Goal: Task Accomplishment & Management: Manage account settings

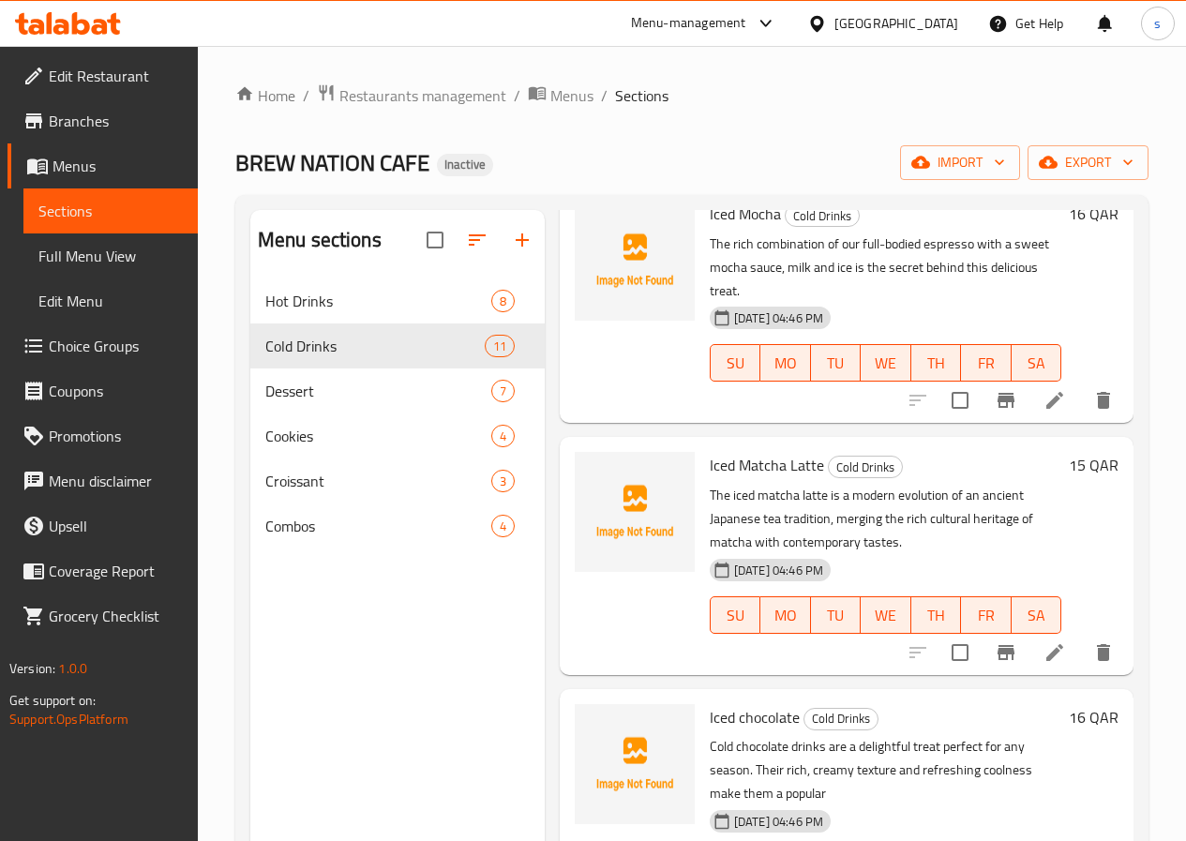
scroll to position [1792, 0]
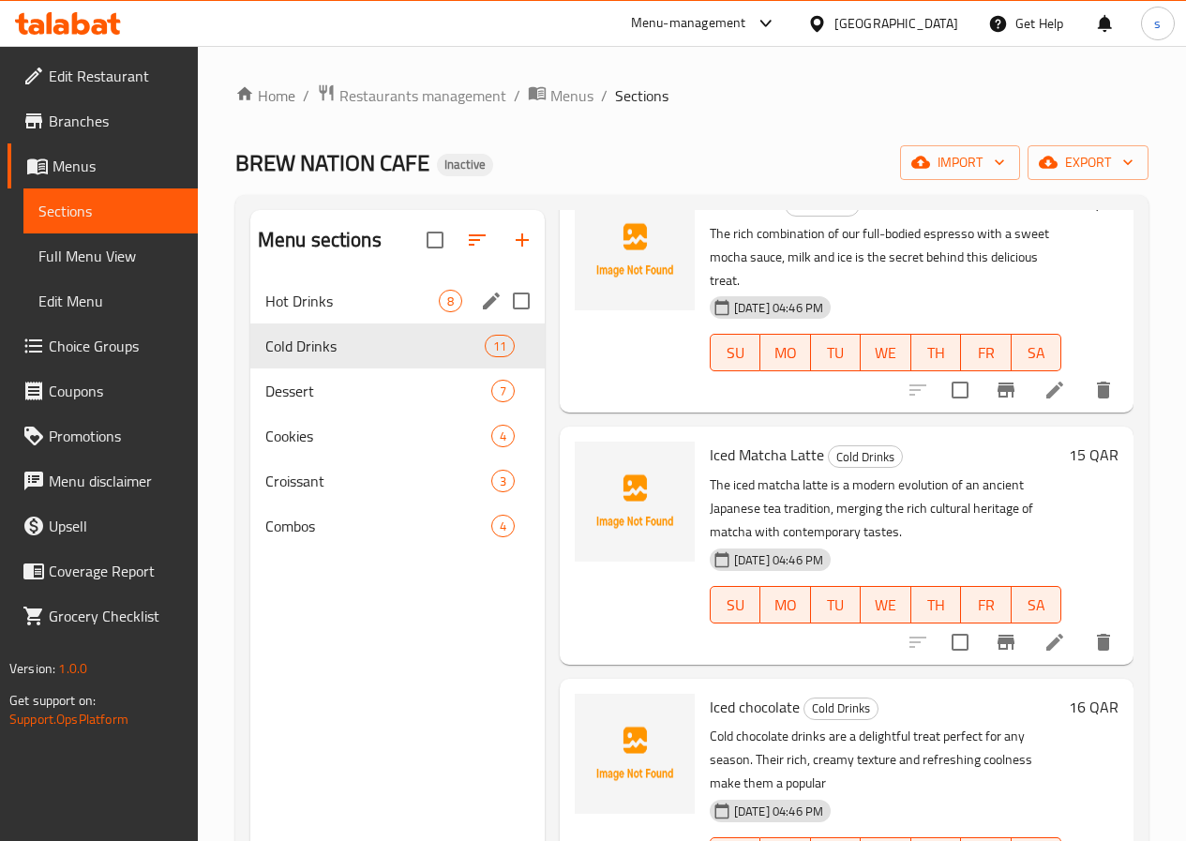
click at [389, 323] on div "Hot Drinks 8" at bounding box center [397, 300] width 294 height 45
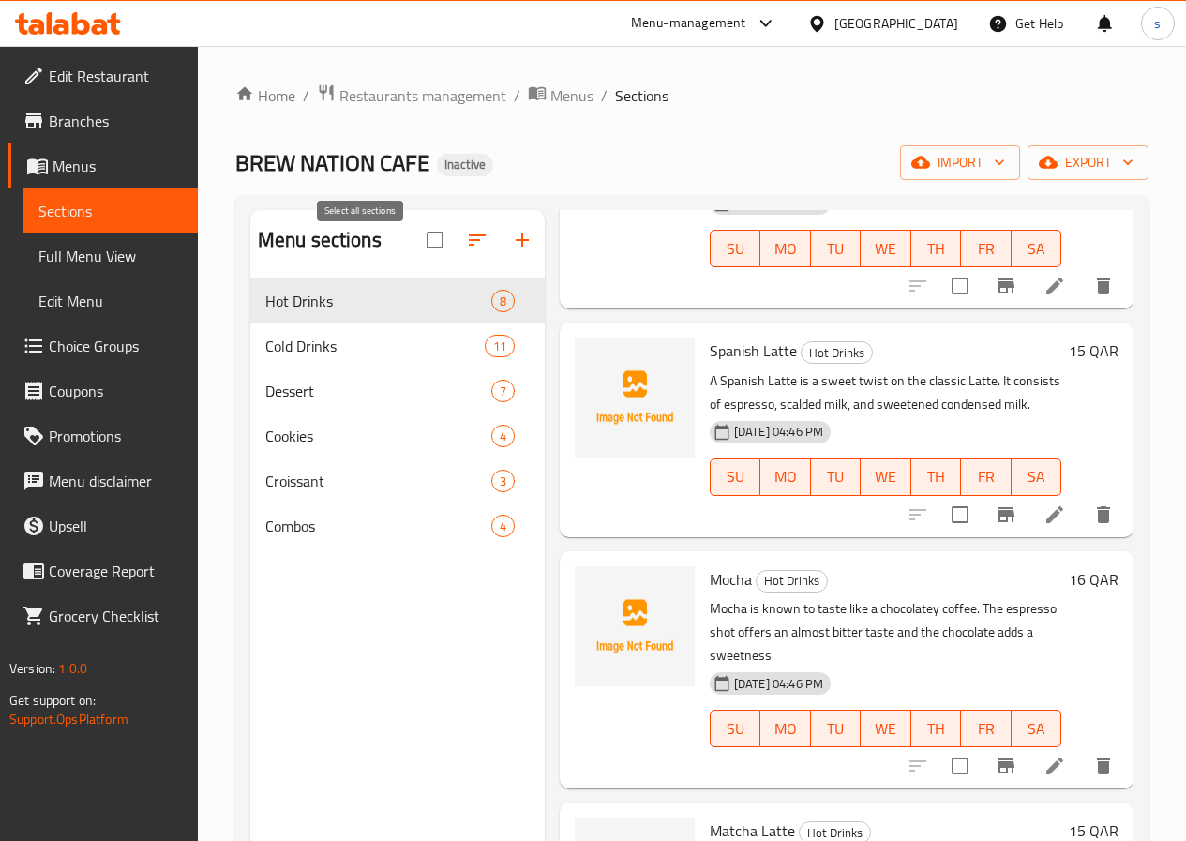
click at [415, 257] on input "checkbox" at bounding box center [434, 239] width 39 height 39
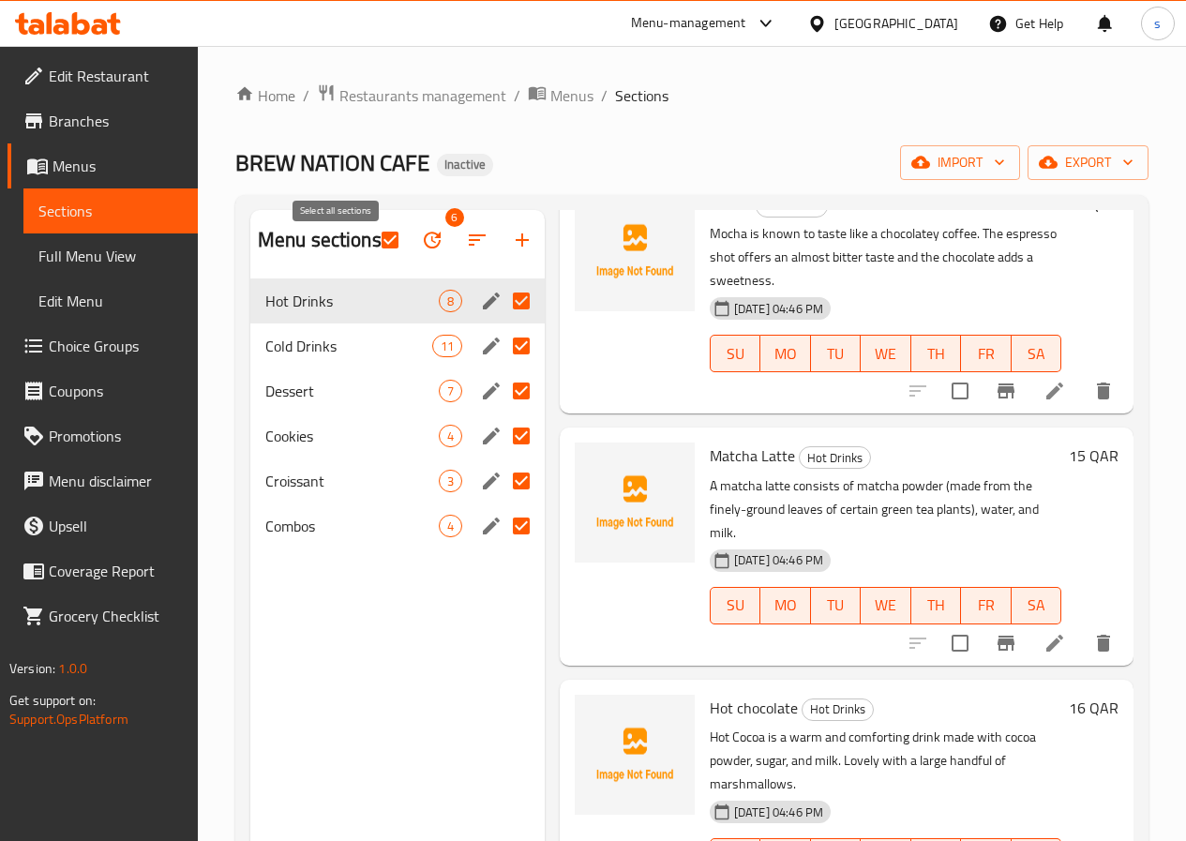
click at [370, 256] on input "checkbox" at bounding box center [389, 239] width 39 height 39
checkbox input "false"
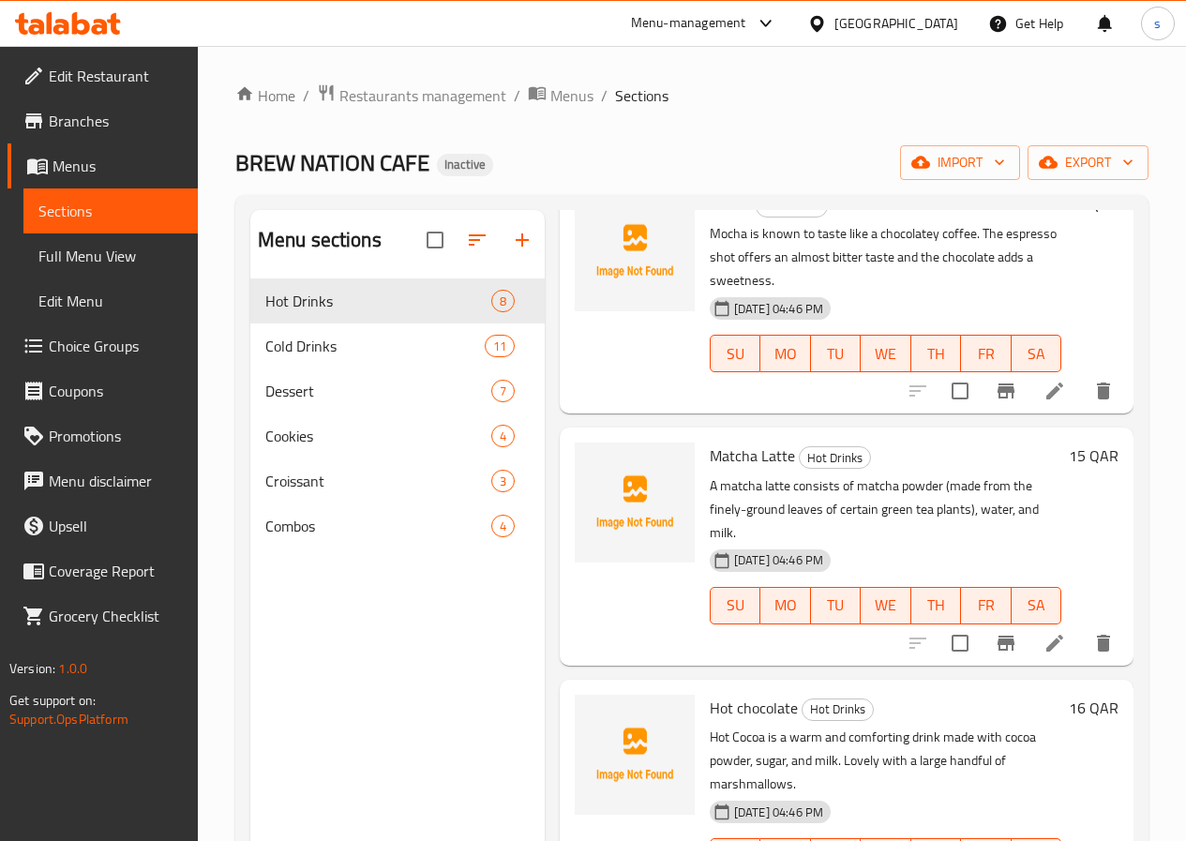
click at [95, 261] on span "Full Menu View" at bounding box center [110, 256] width 144 height 23
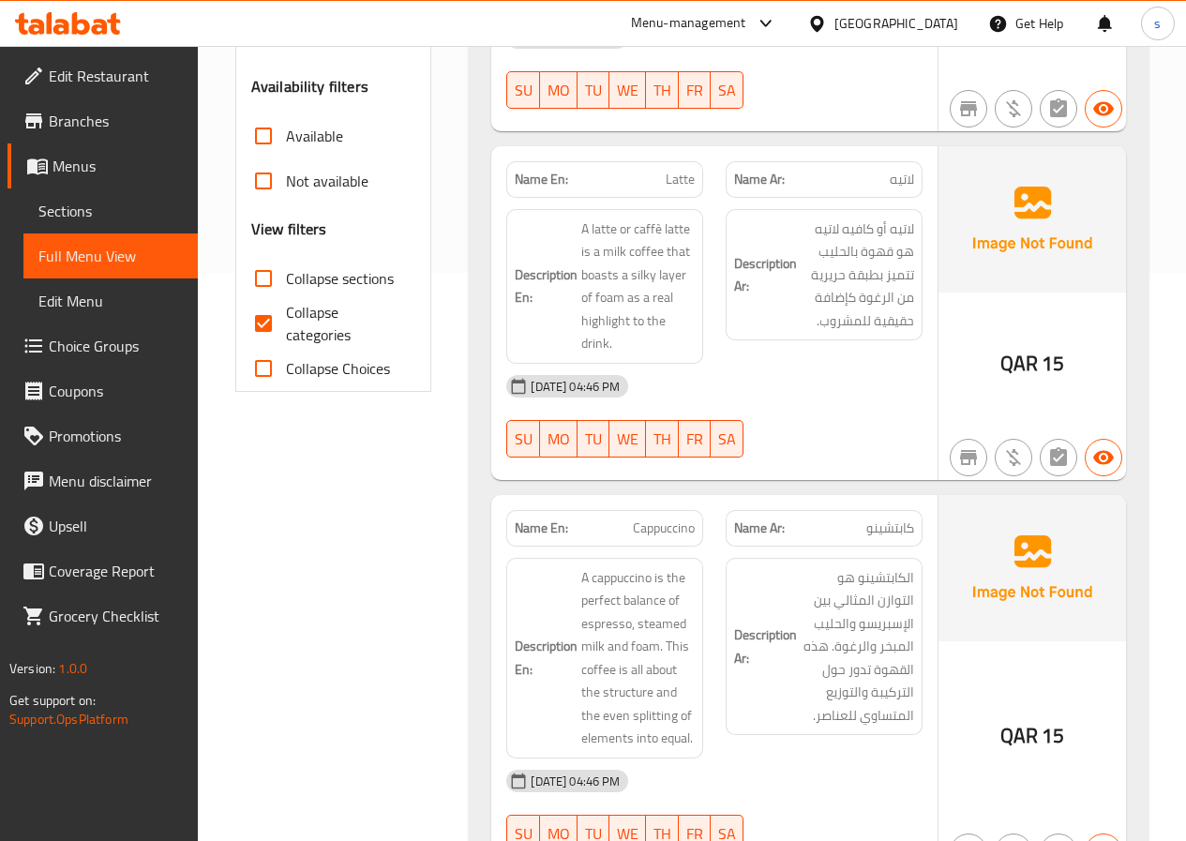
scroll to position [563, 0]
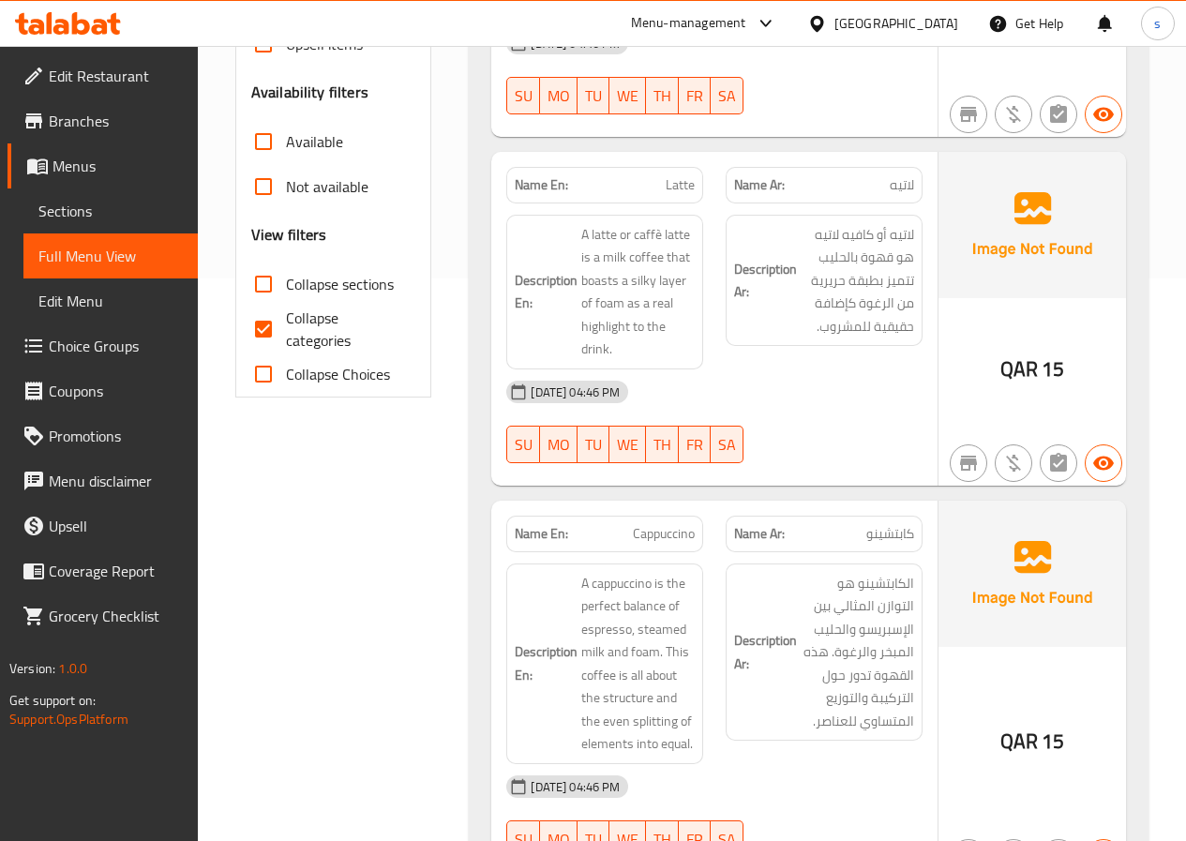
click at [277, 352] on input "Collapse categories" at bounding box center [263, 329] width 45 height 45
checkbox input "false"
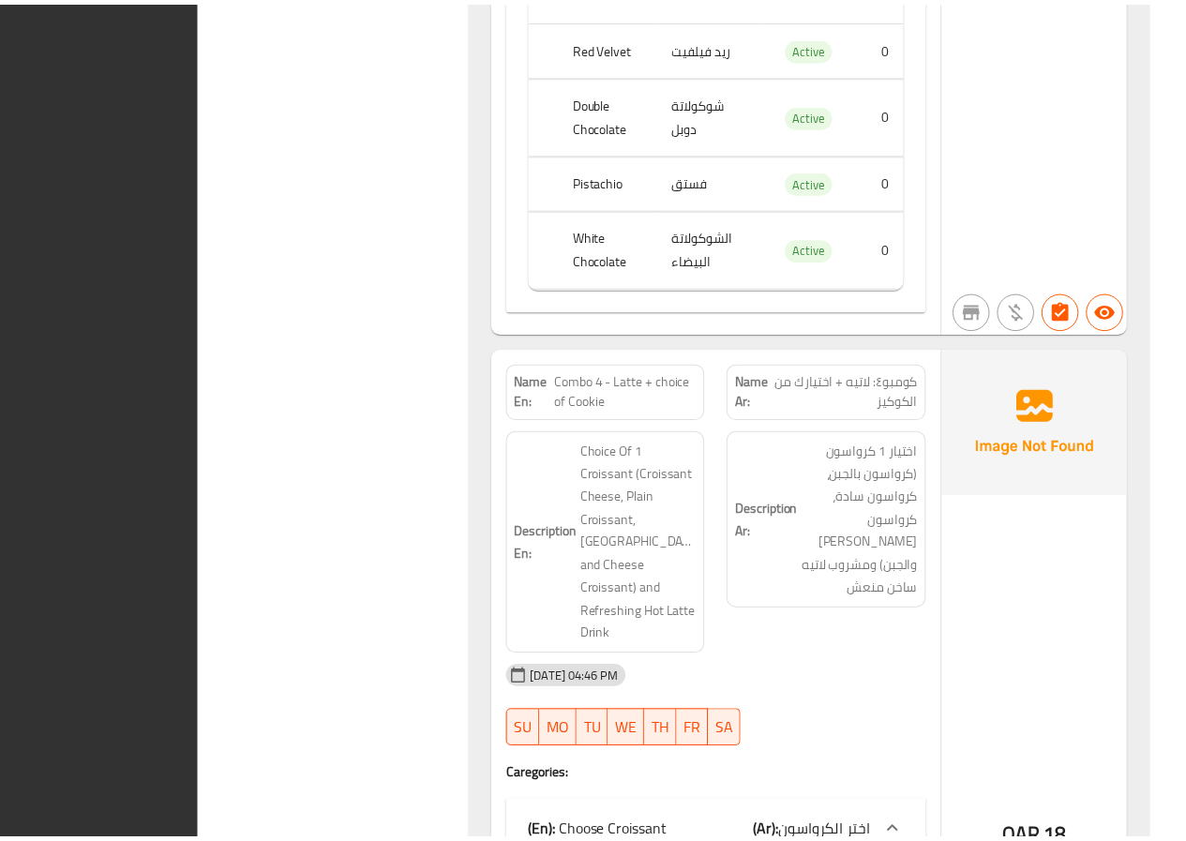
scroll to position [15970, 0]
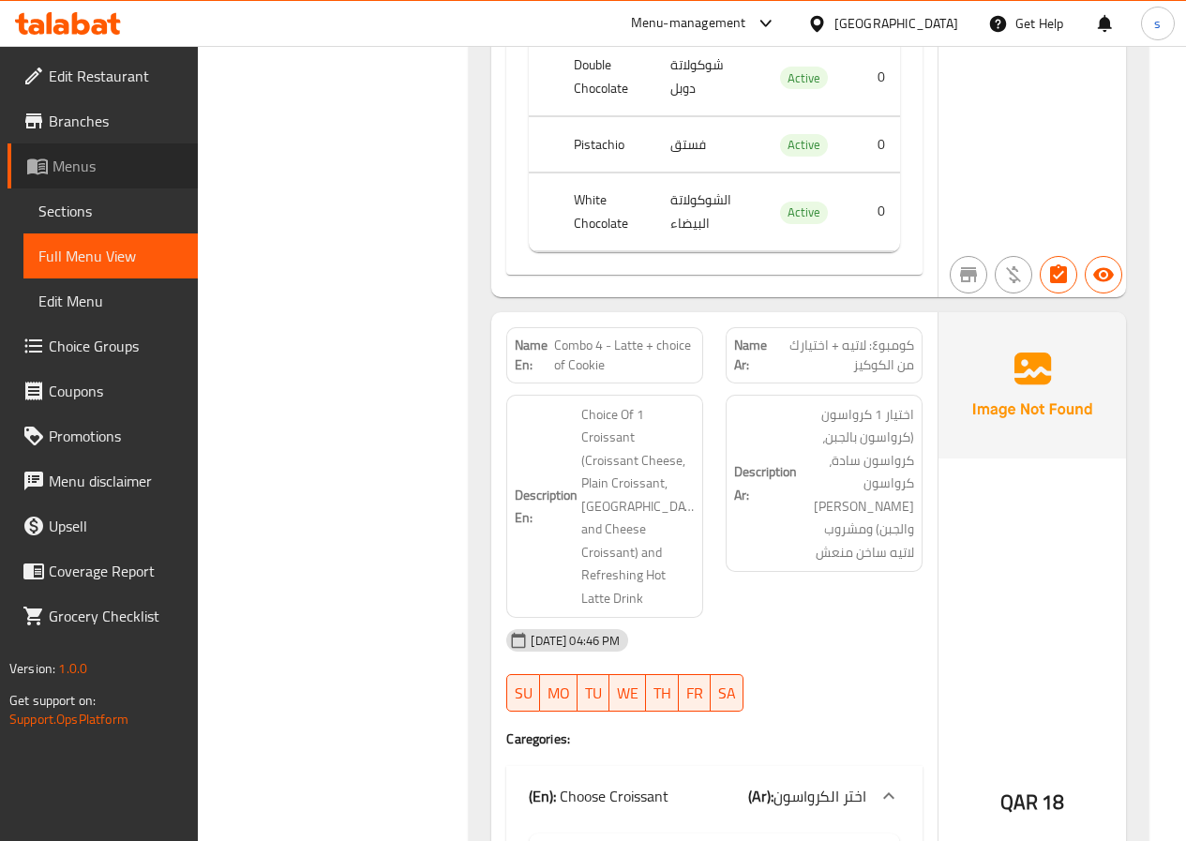
click at [77, 176] on span "Menus" at bounding box center [118, 166] width 130 height 23
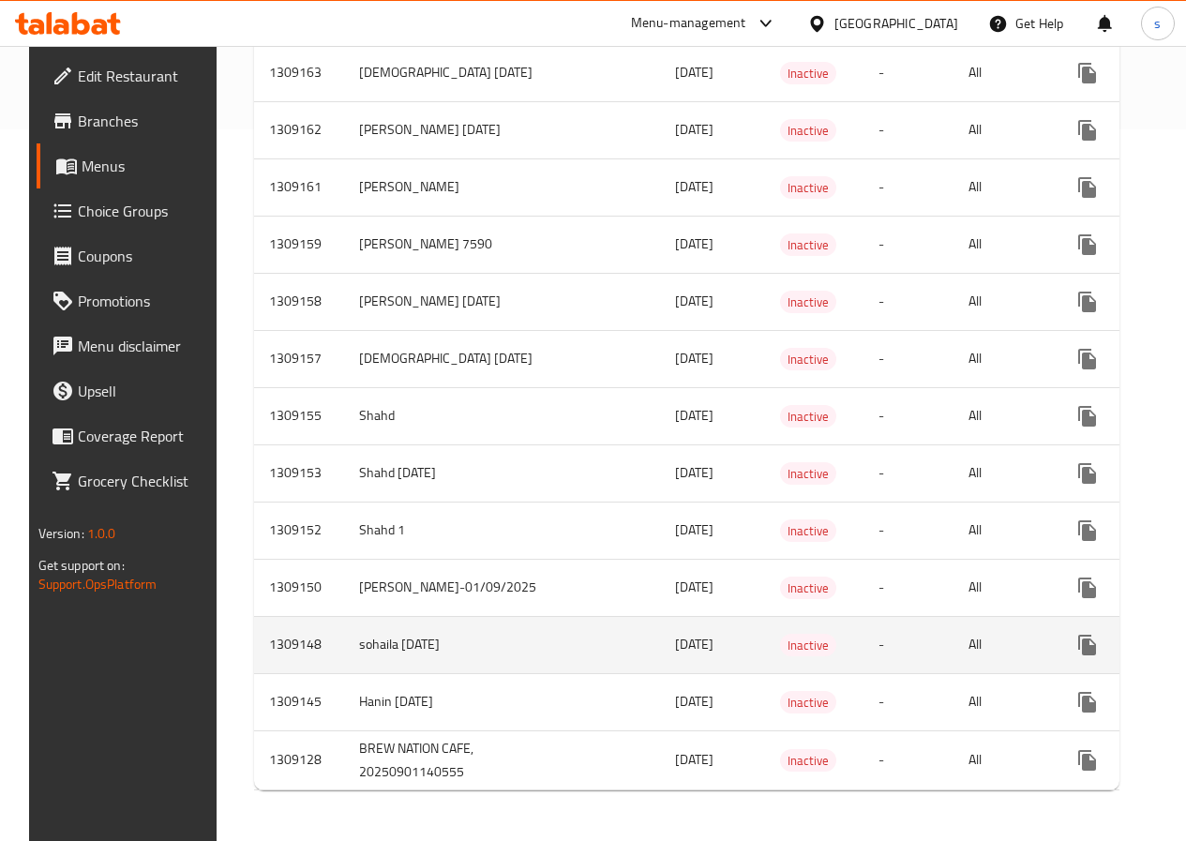
scroll to position [742, 0]
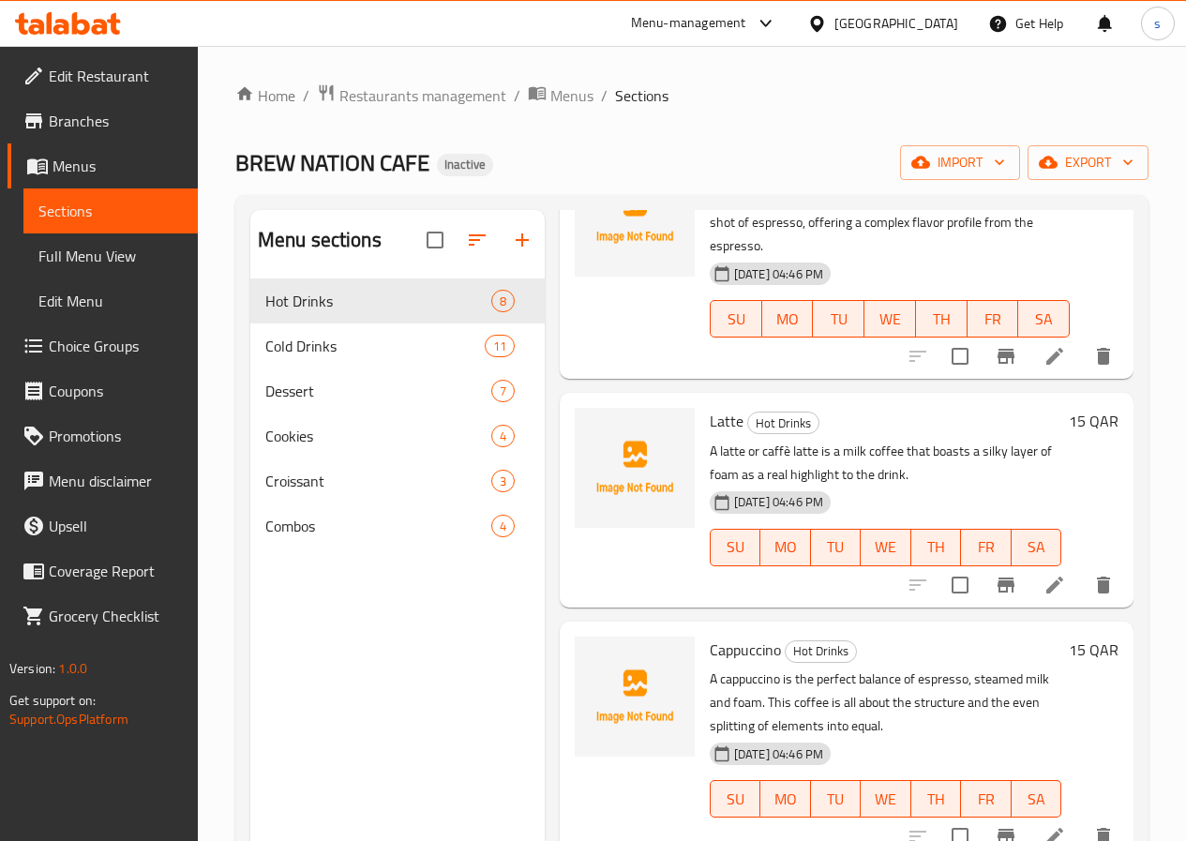
scroll to position [281, 0]
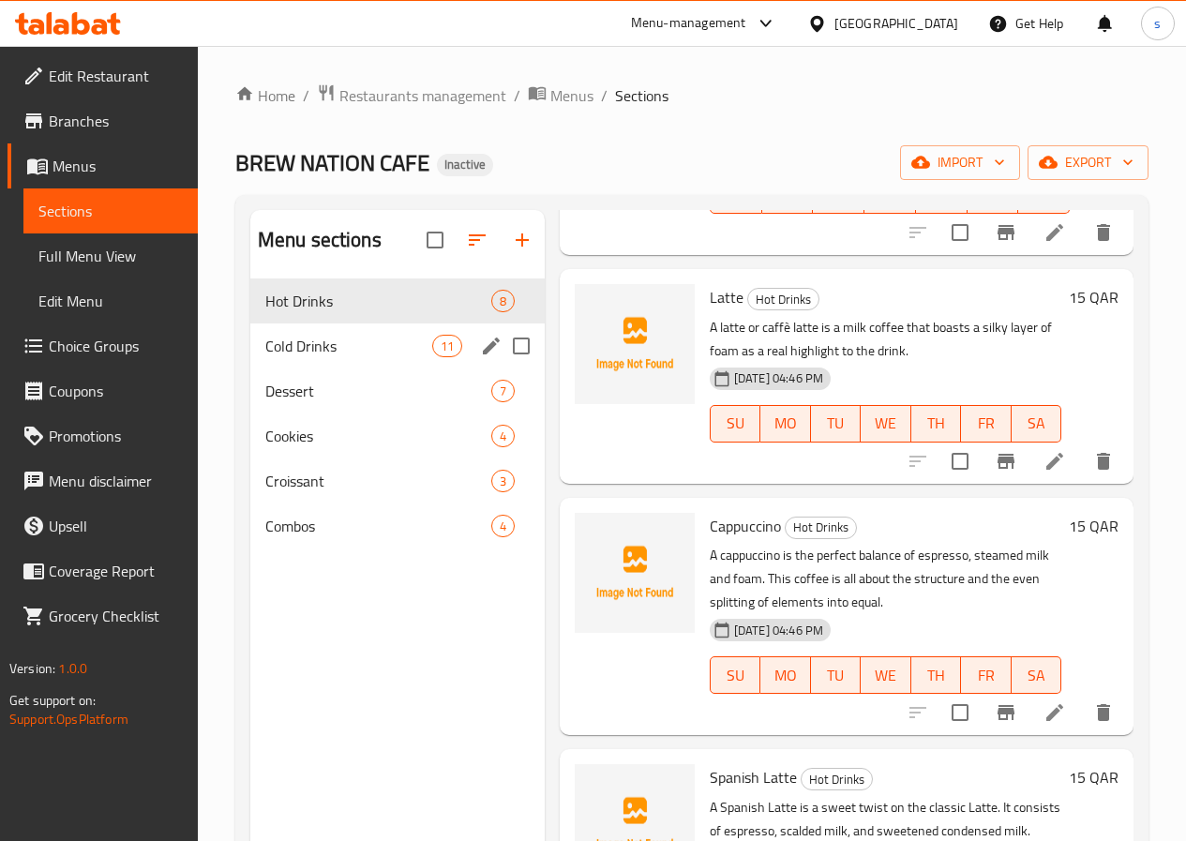
click at [353, 357] on span "Cold Drinks" at bounding box center [348, 346] width 167 height 23
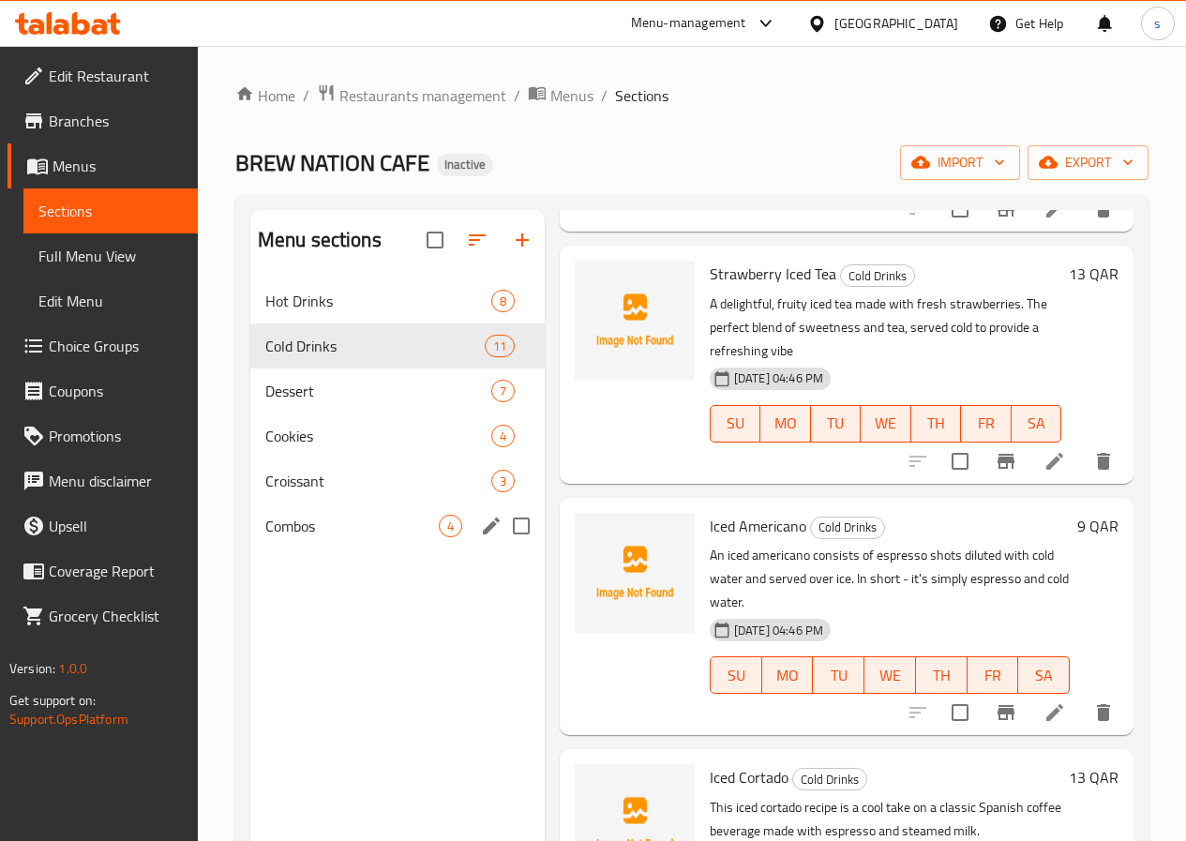
click at [322, 537] on span "Combos" at bounding box center [351, 526] width 173 height 23
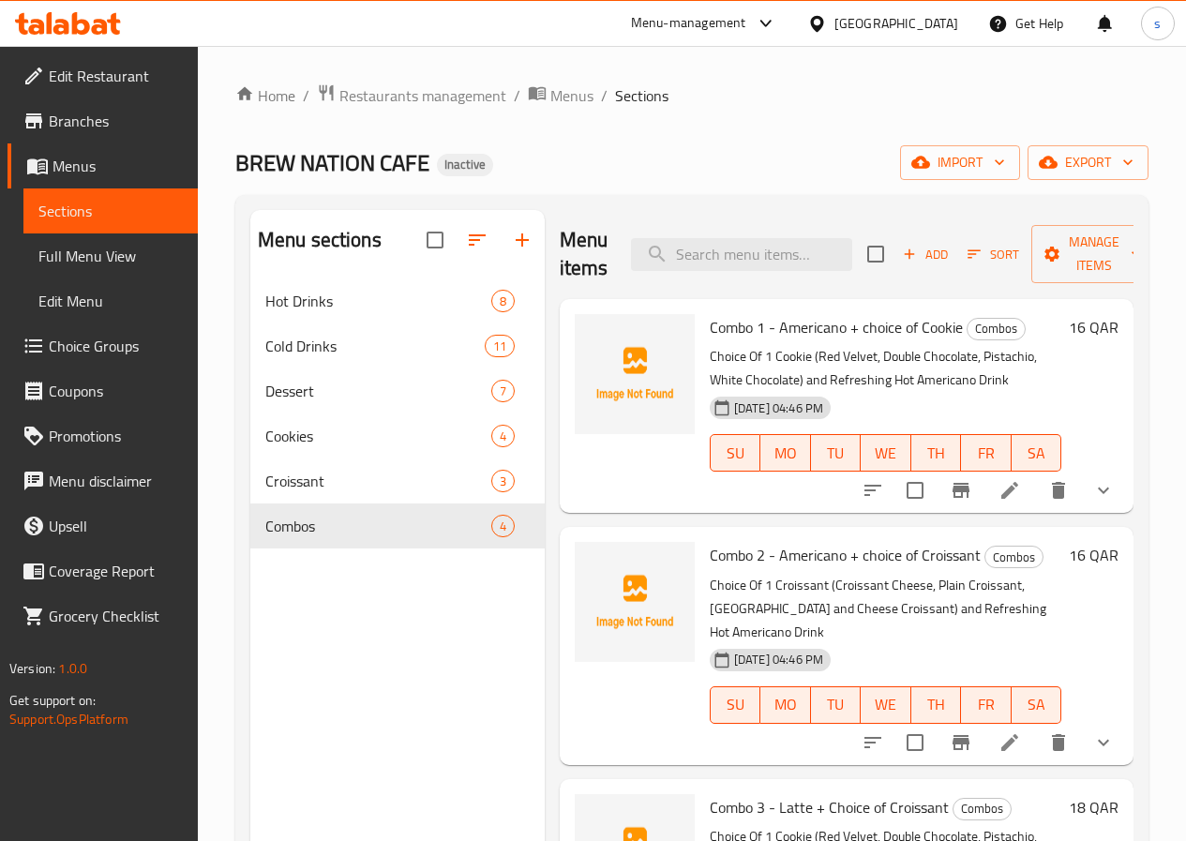
click at [998, 491] on icon at bounding box center [1009, 490] width 23 height 23
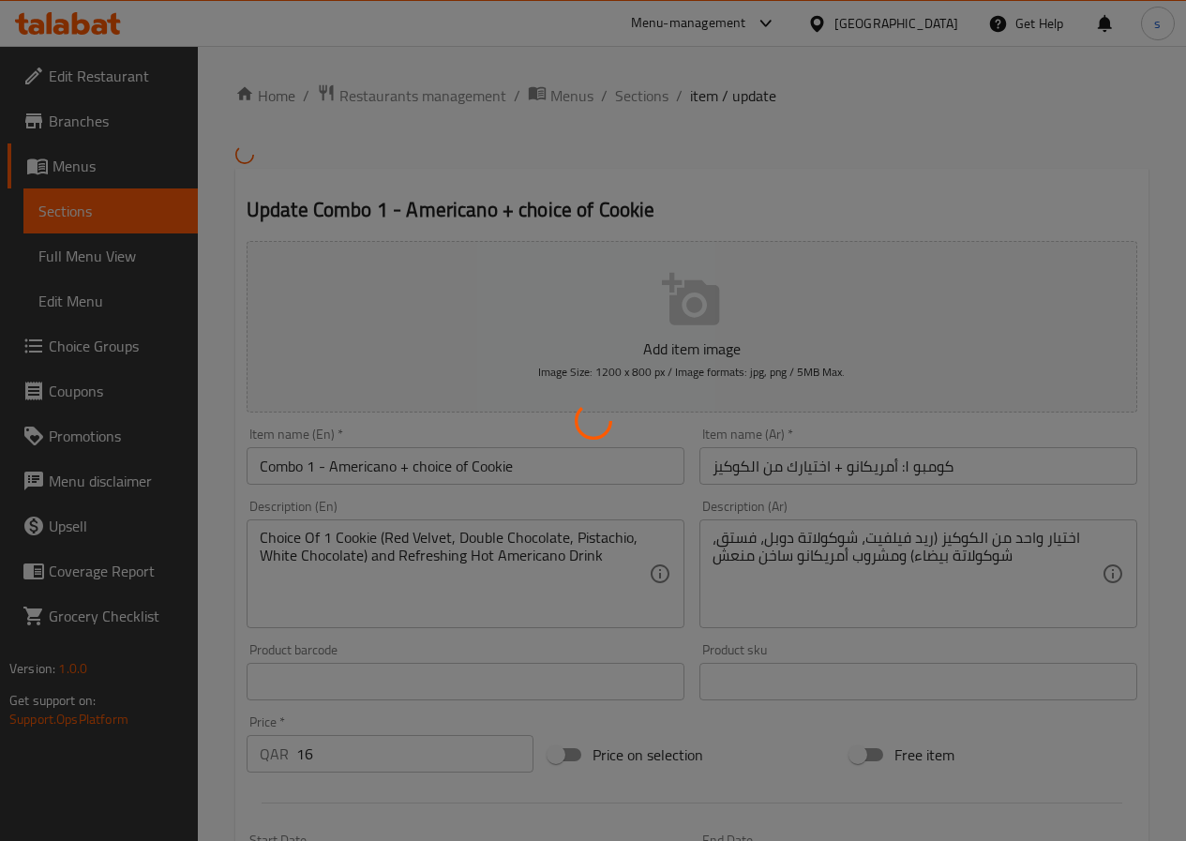
type input "اختر الكوكي"
type input "1"
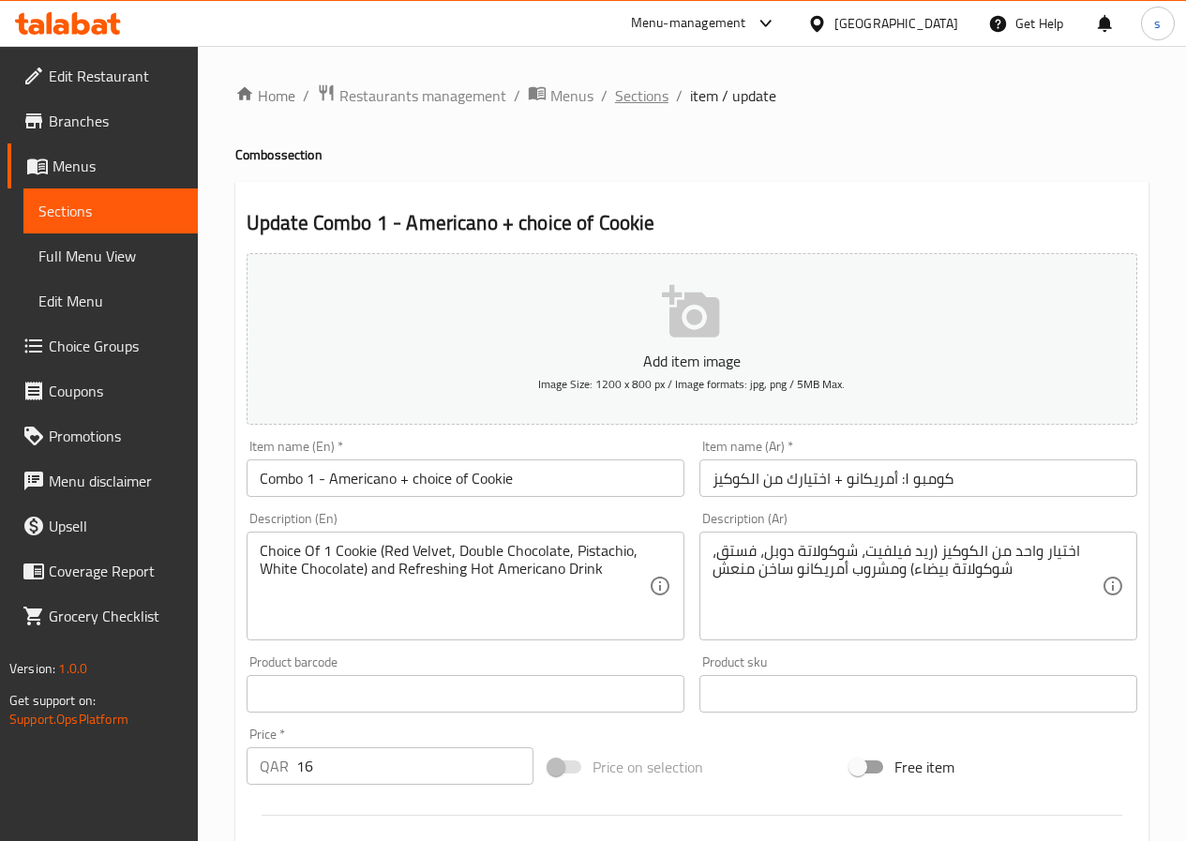
click at [630, 97] on span "Sections" at bounding box center [641, 95] width 53 height 23
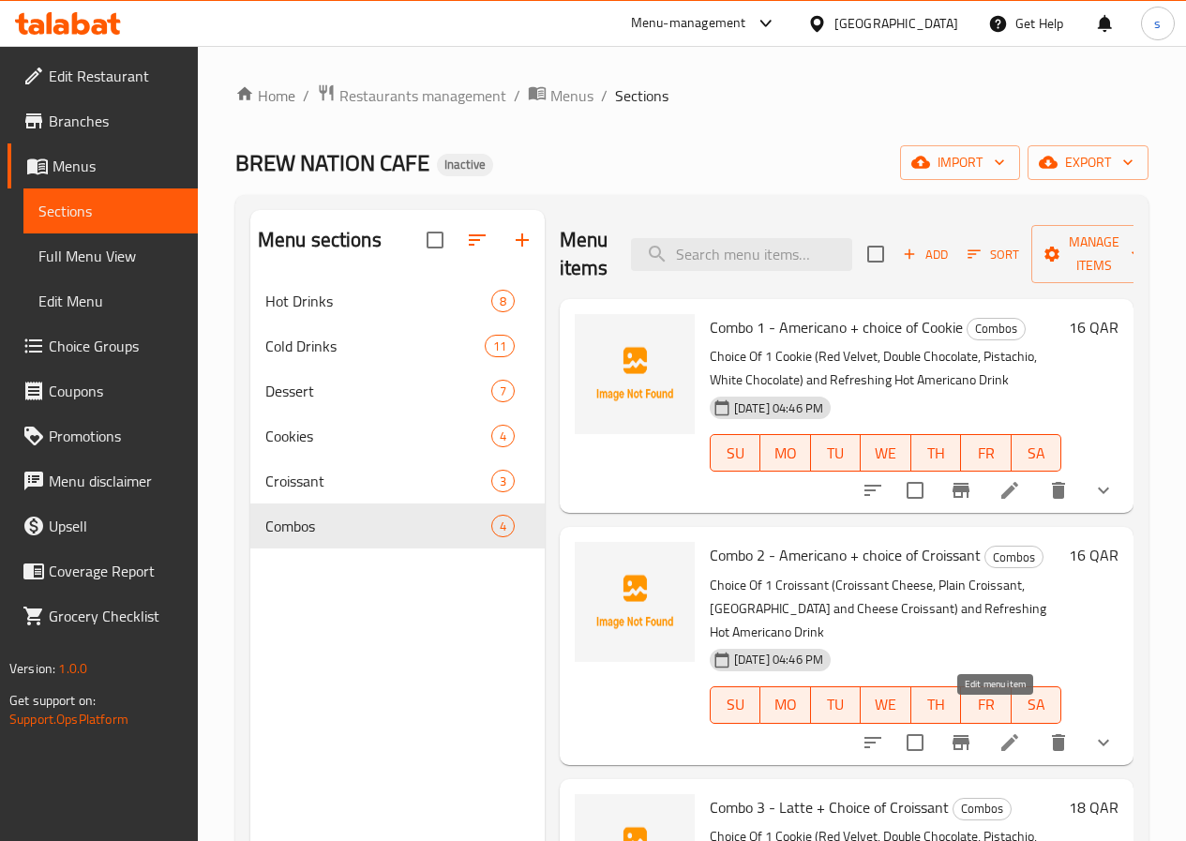
click at [1002, 731] on icon at bounding box center [1009, 742] width 23 height 23
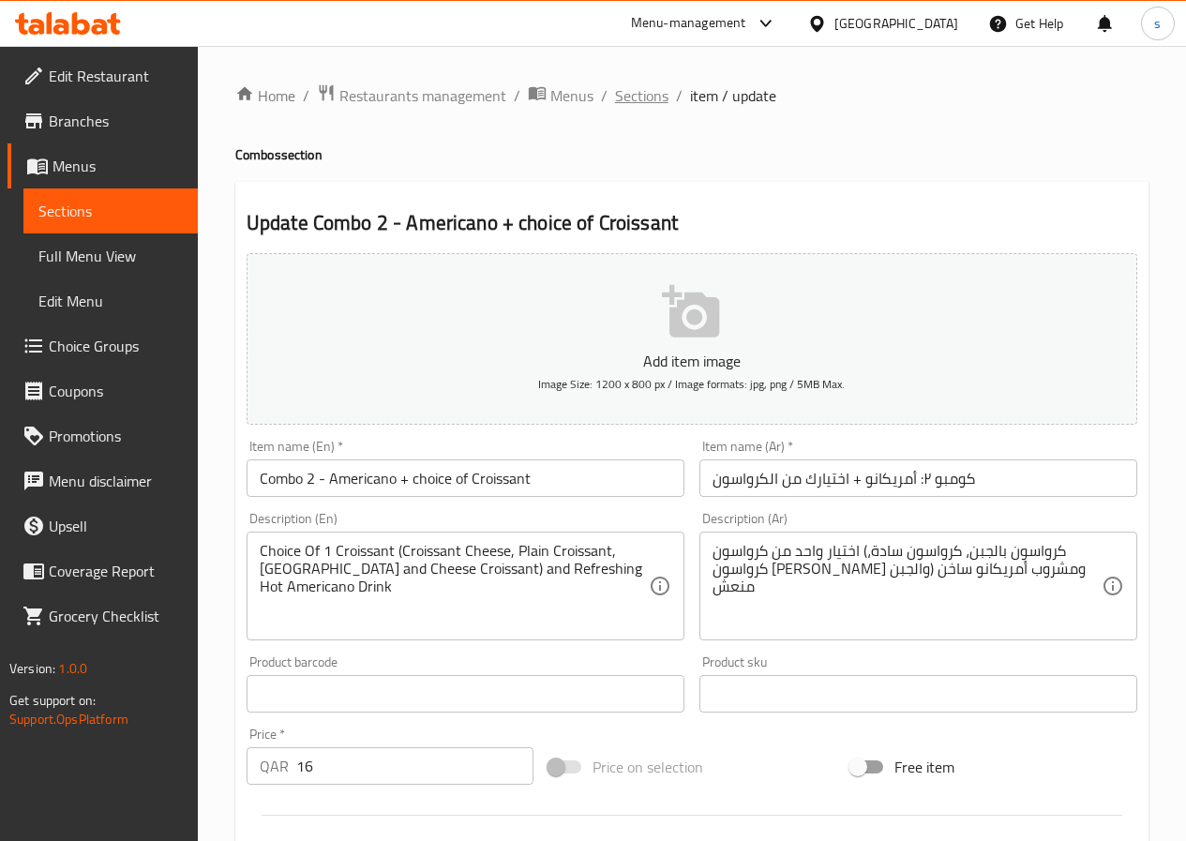
click at [630, 91] on span "Sections" at bounding box center [641, 95] width 53 height 23
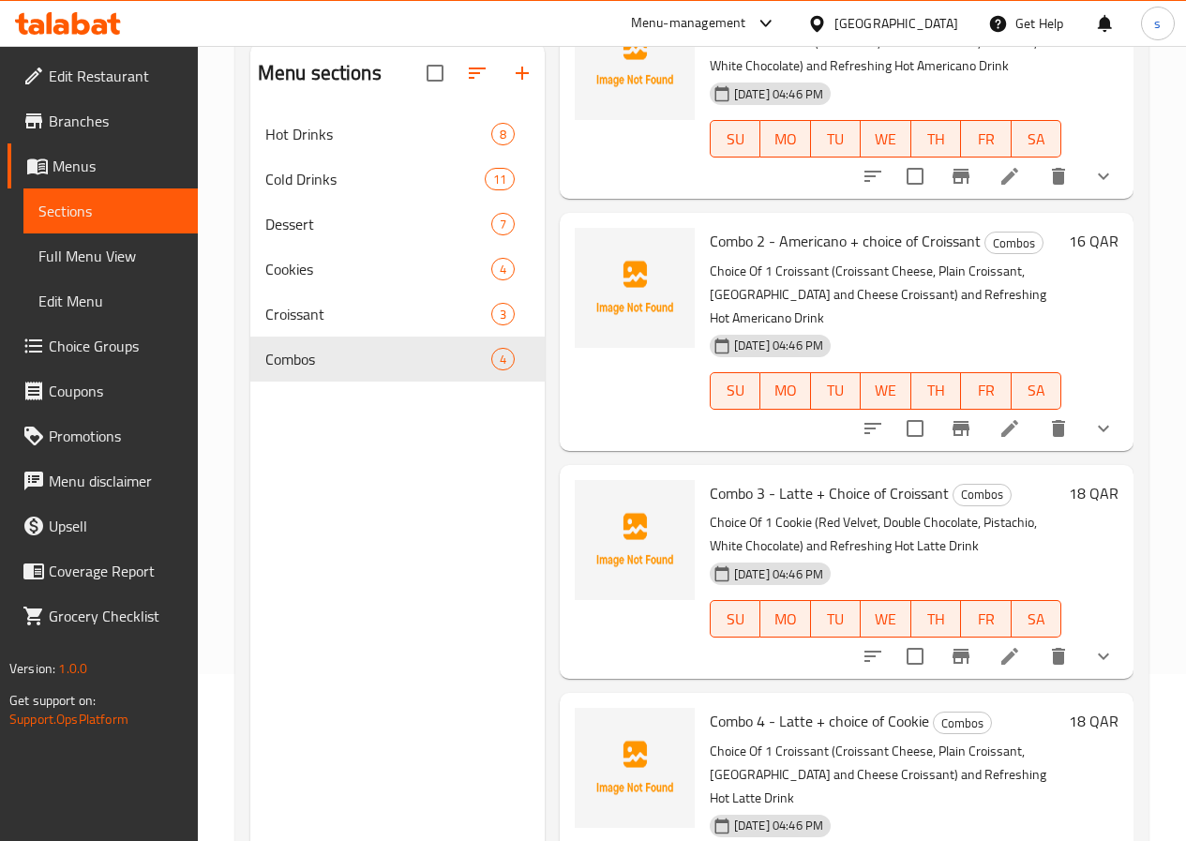
scroll to position [188, 0]
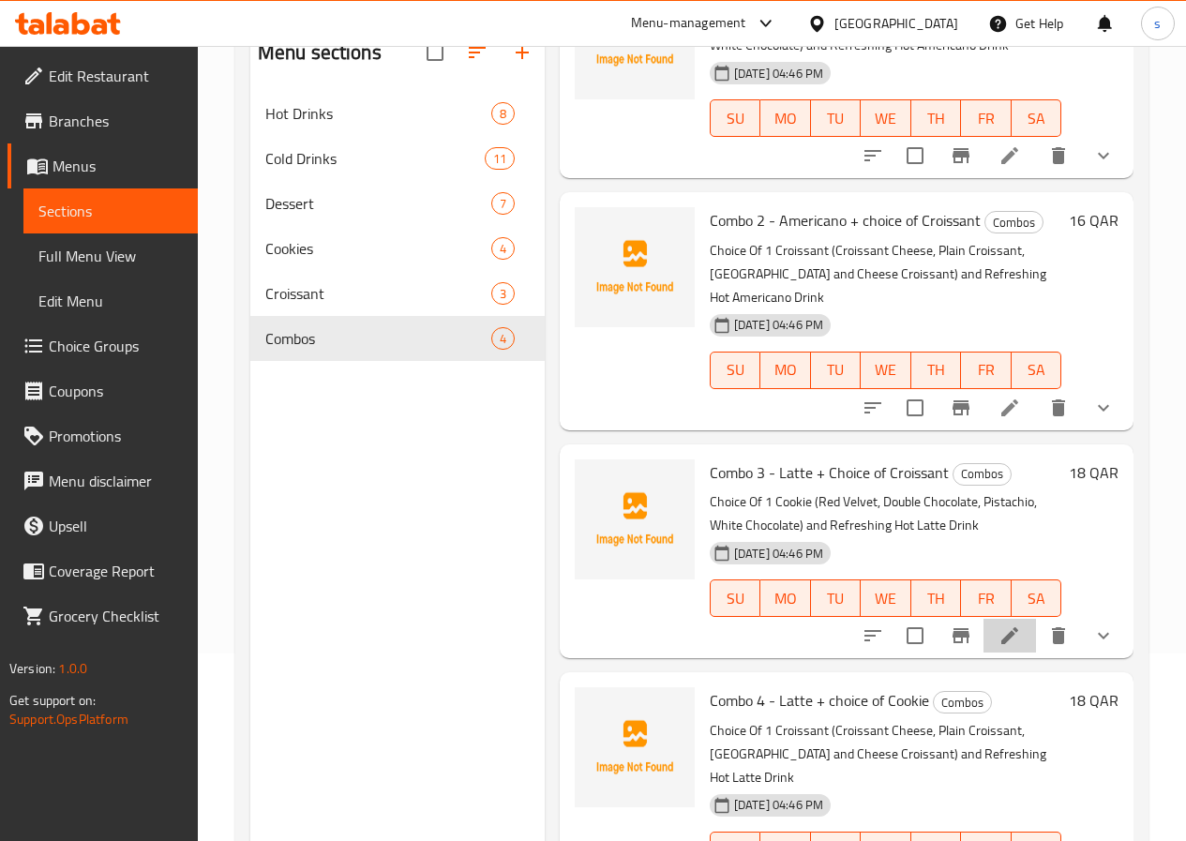
click at [993, 619] on li at bounding box center [1009, 636] width 53 height 34
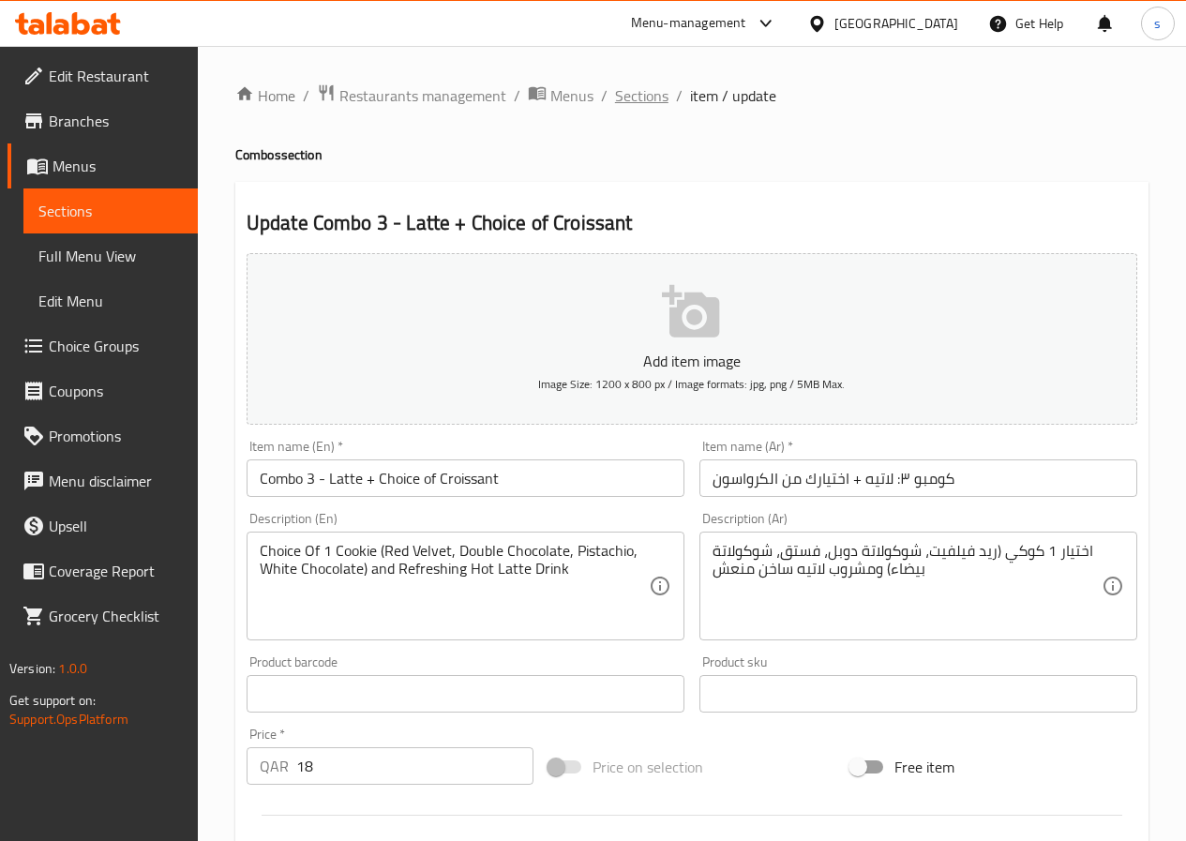
click at [646, 85] on span "Sections" at bounding box center [641, 95] width 53 height 23
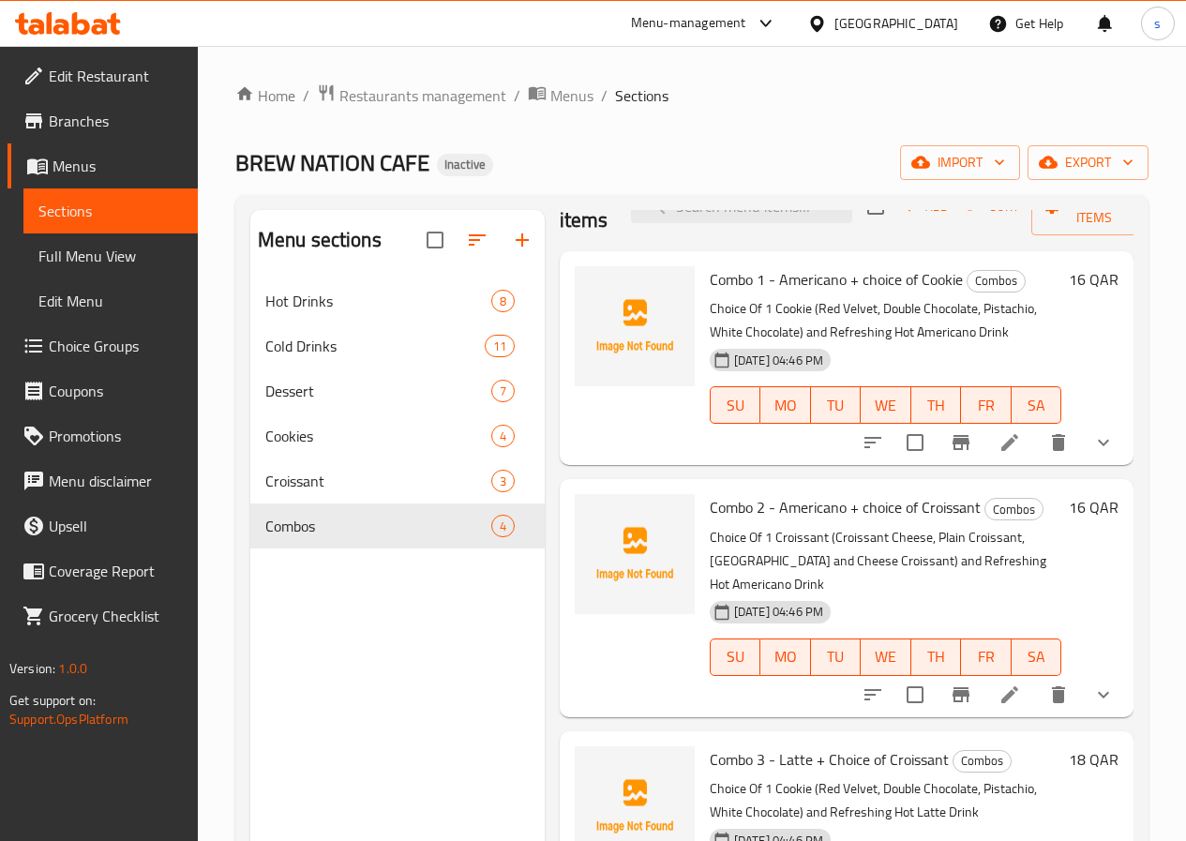
scroll to position [147, 0]
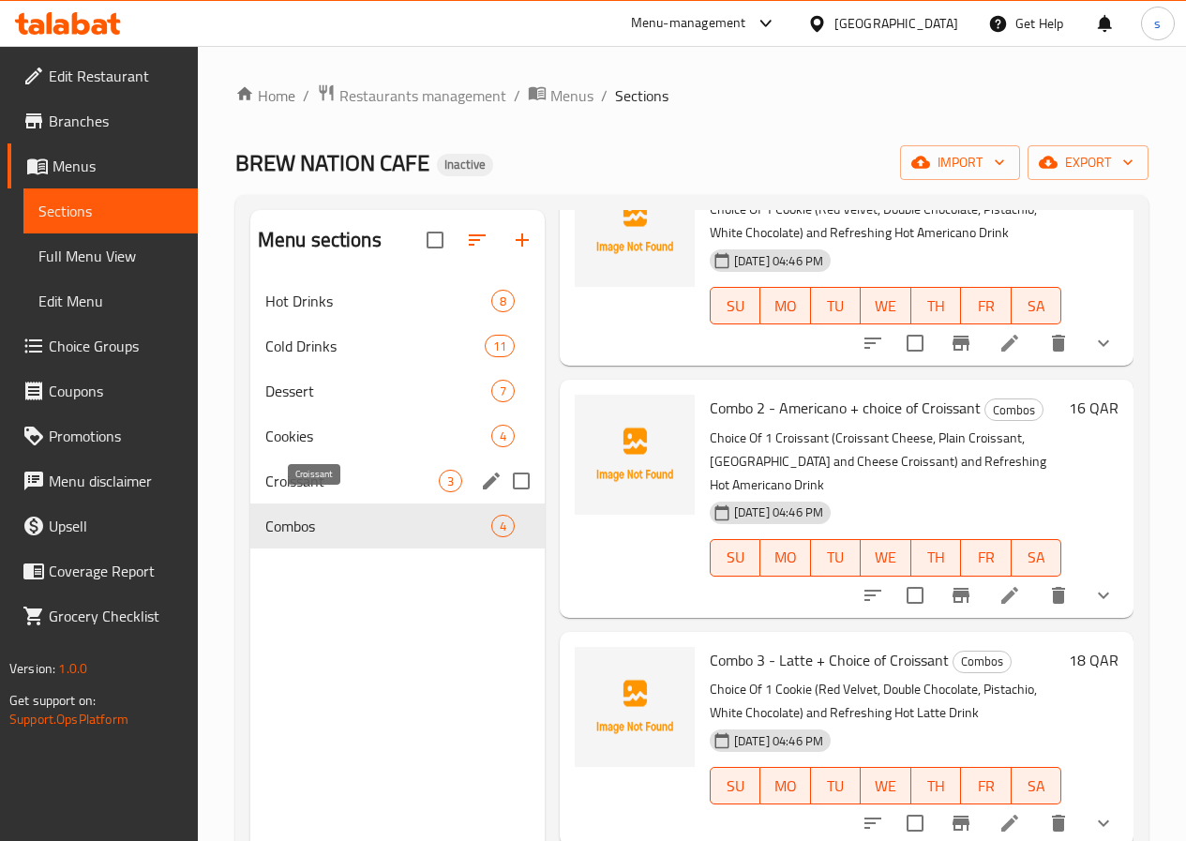
click at [355, 492] on span "Croissant" at bounding box center [351, 481] width 173 height 23
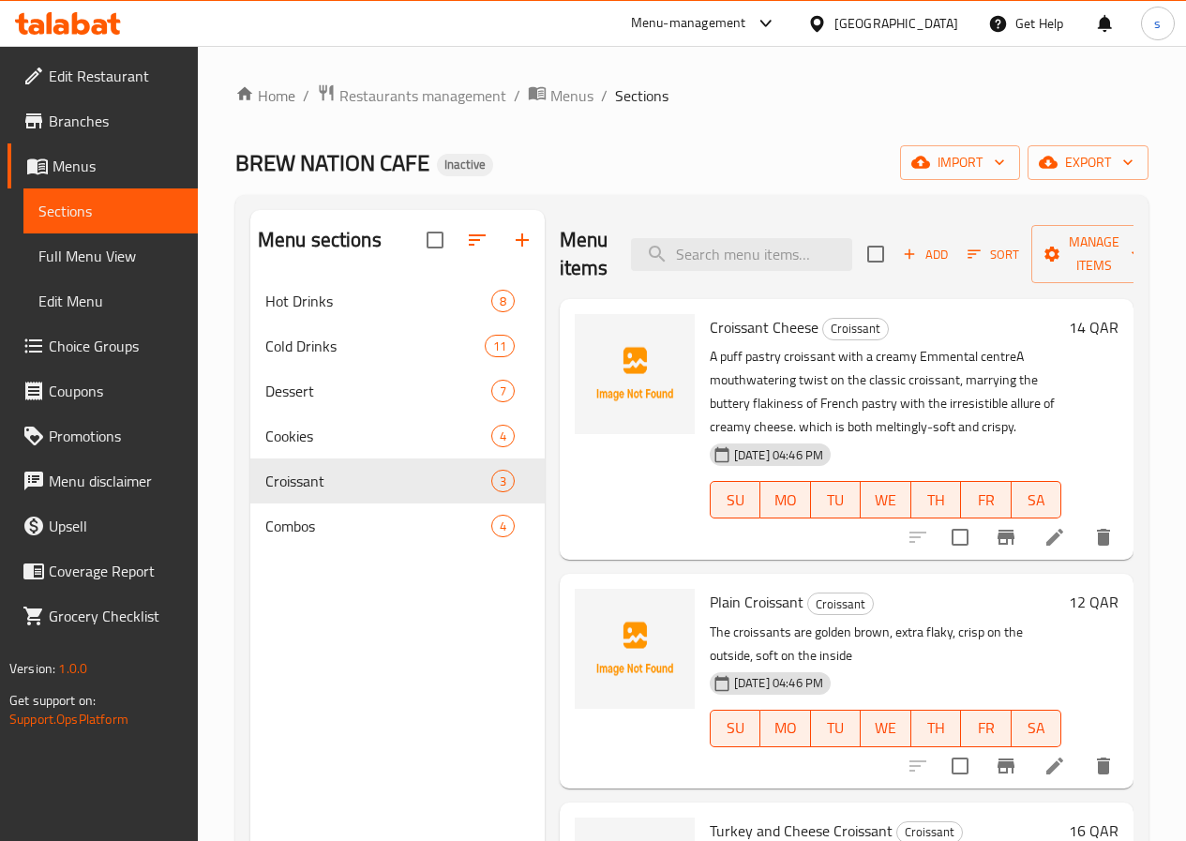
click at [1049, 525] on li at bounding box center [1054, 537] width 53 height 34
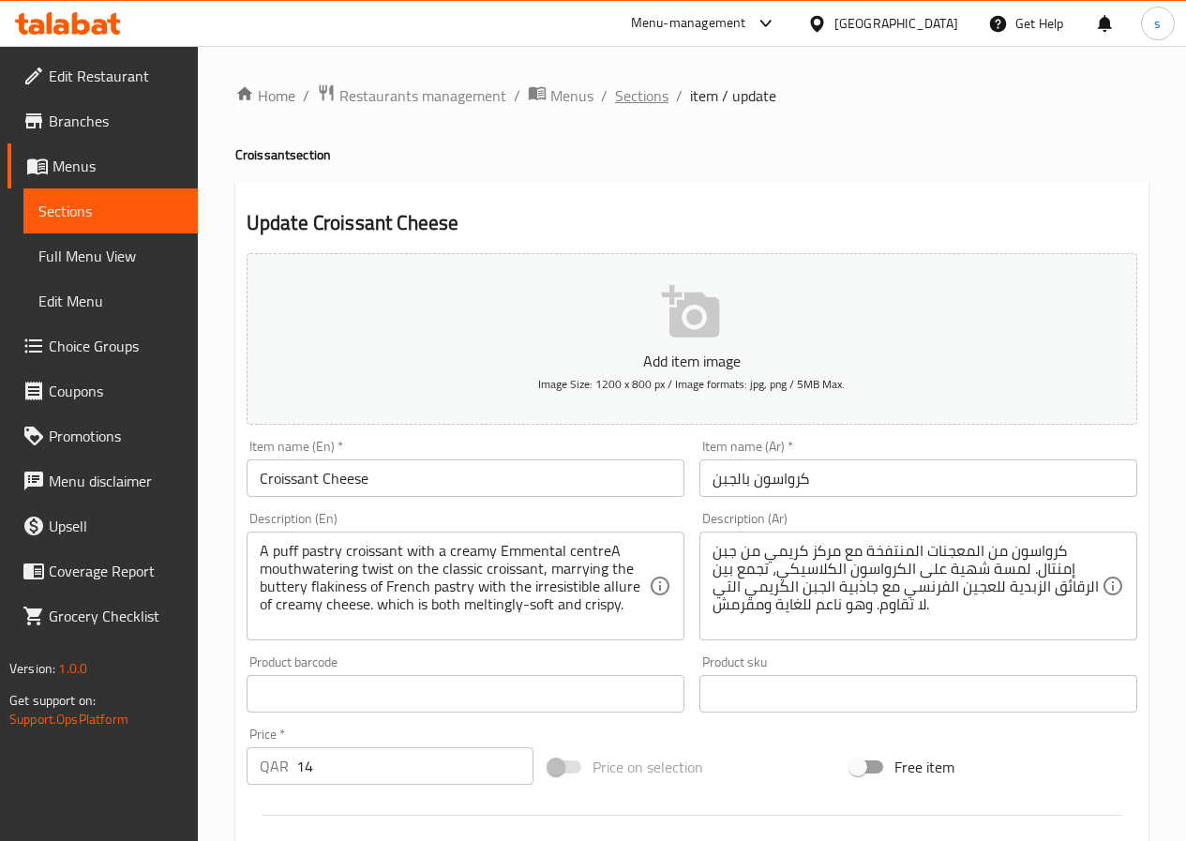
click at [630, 98] on span "Sections" at bounding box center [641, 95] width 53 height 23
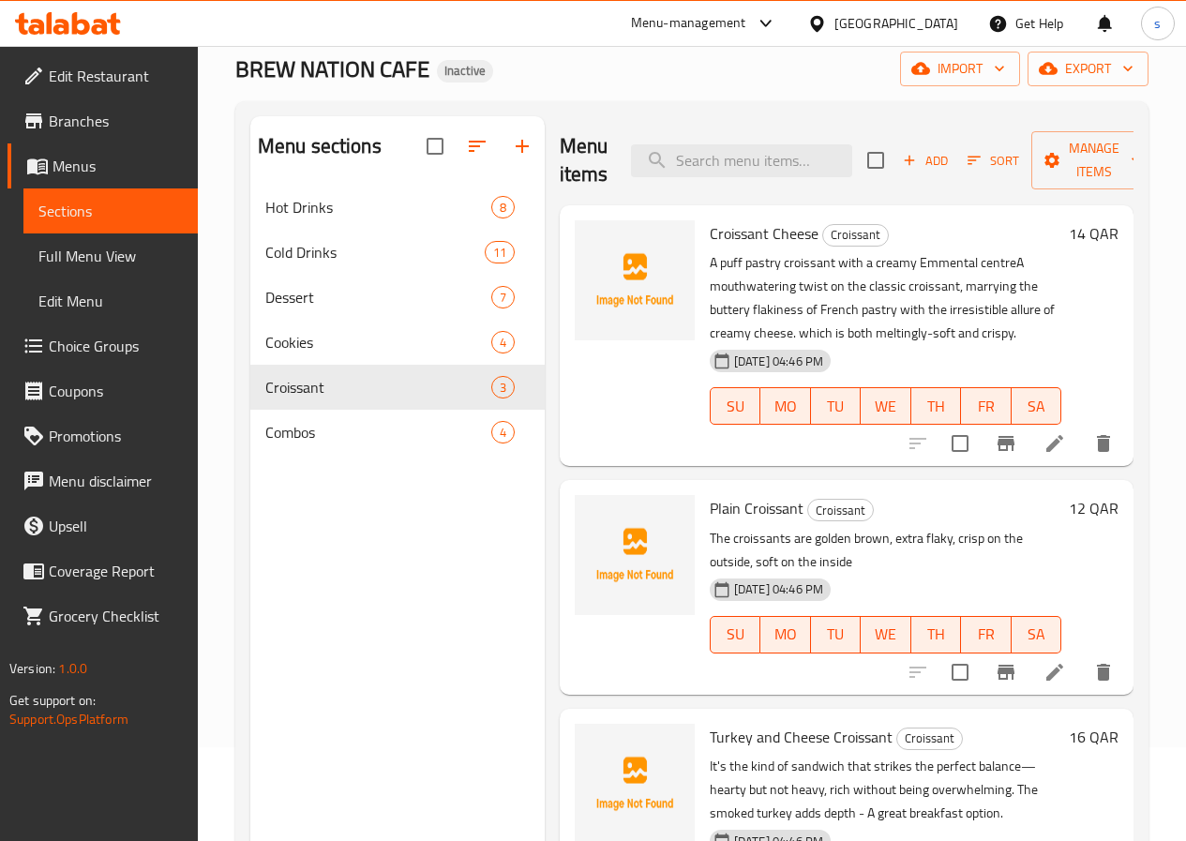
scroll to position [188, 0]
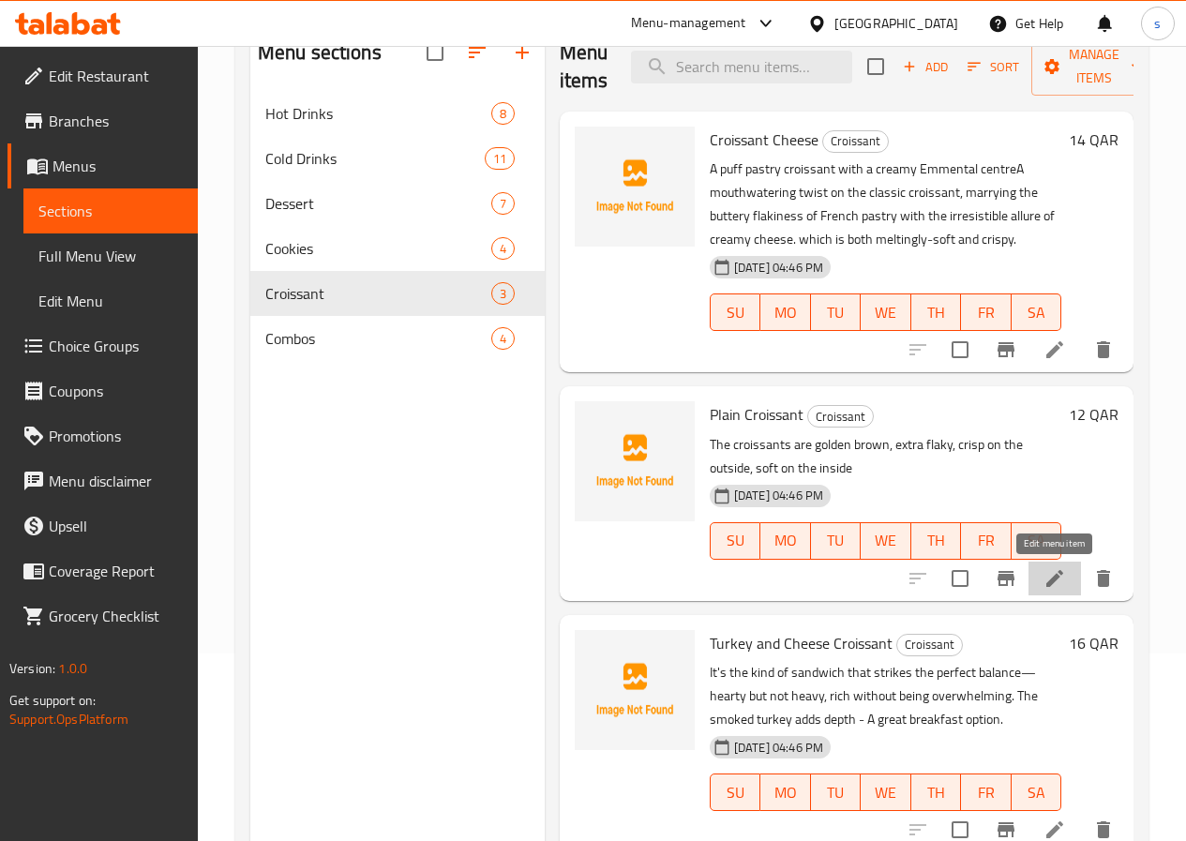
click at [1053, 585] on icon at bounding box center [1054, 578] width 23 height 23
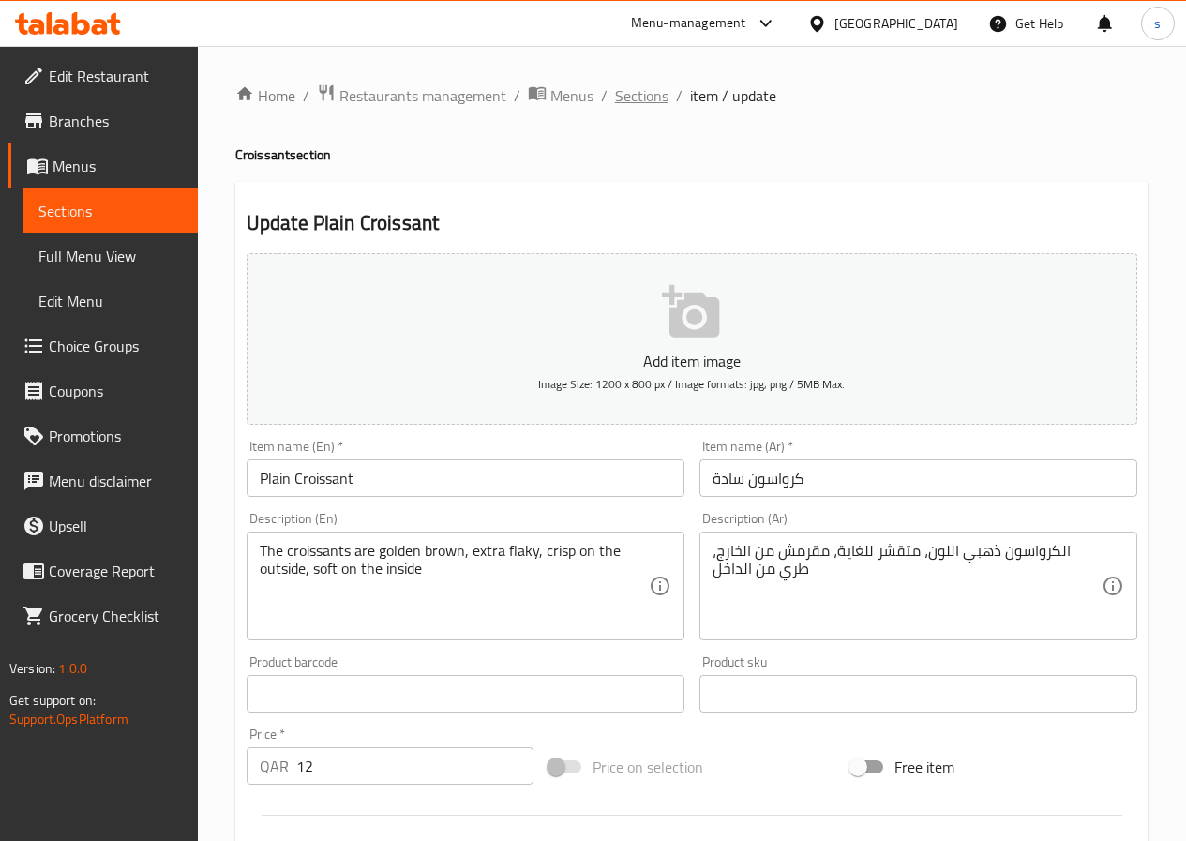
click at [641, 102] on span "Sections" at bounding box center [641, 95] width 53 height 23
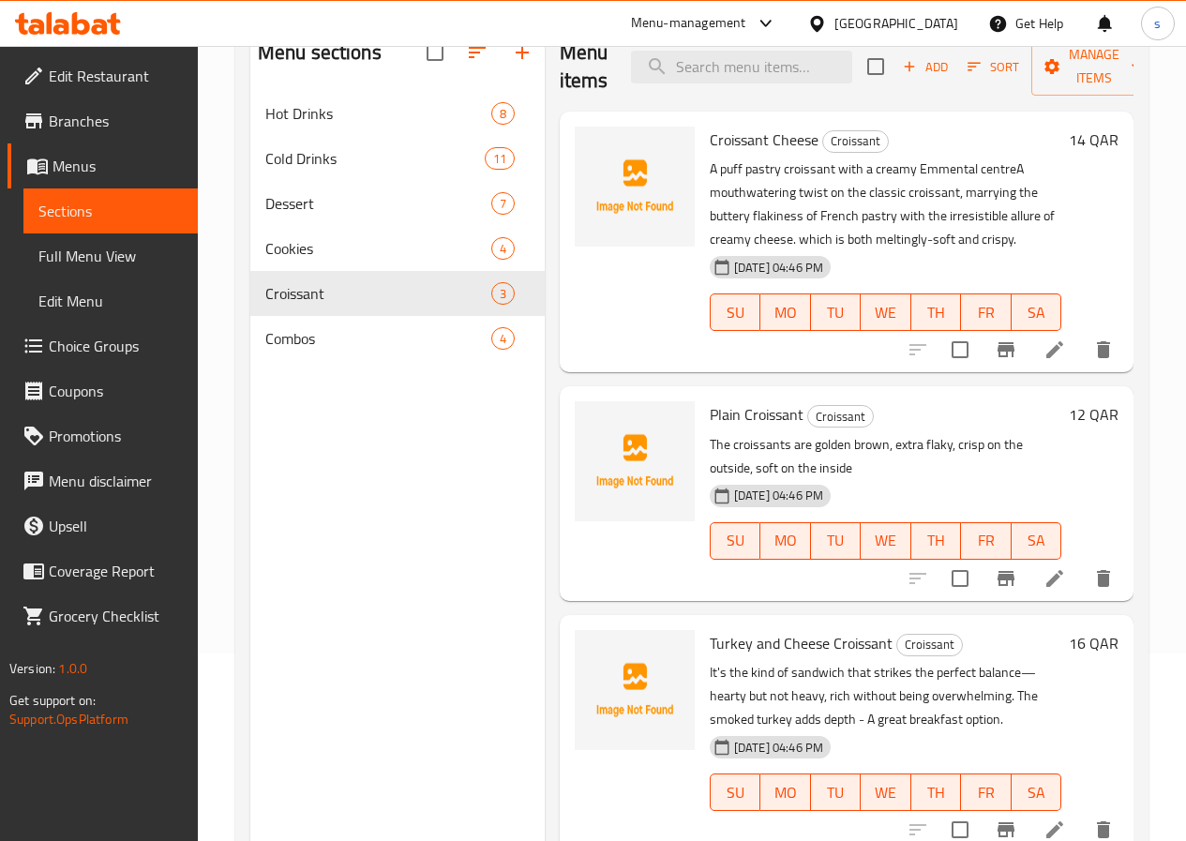
scroll to position [263, 0]
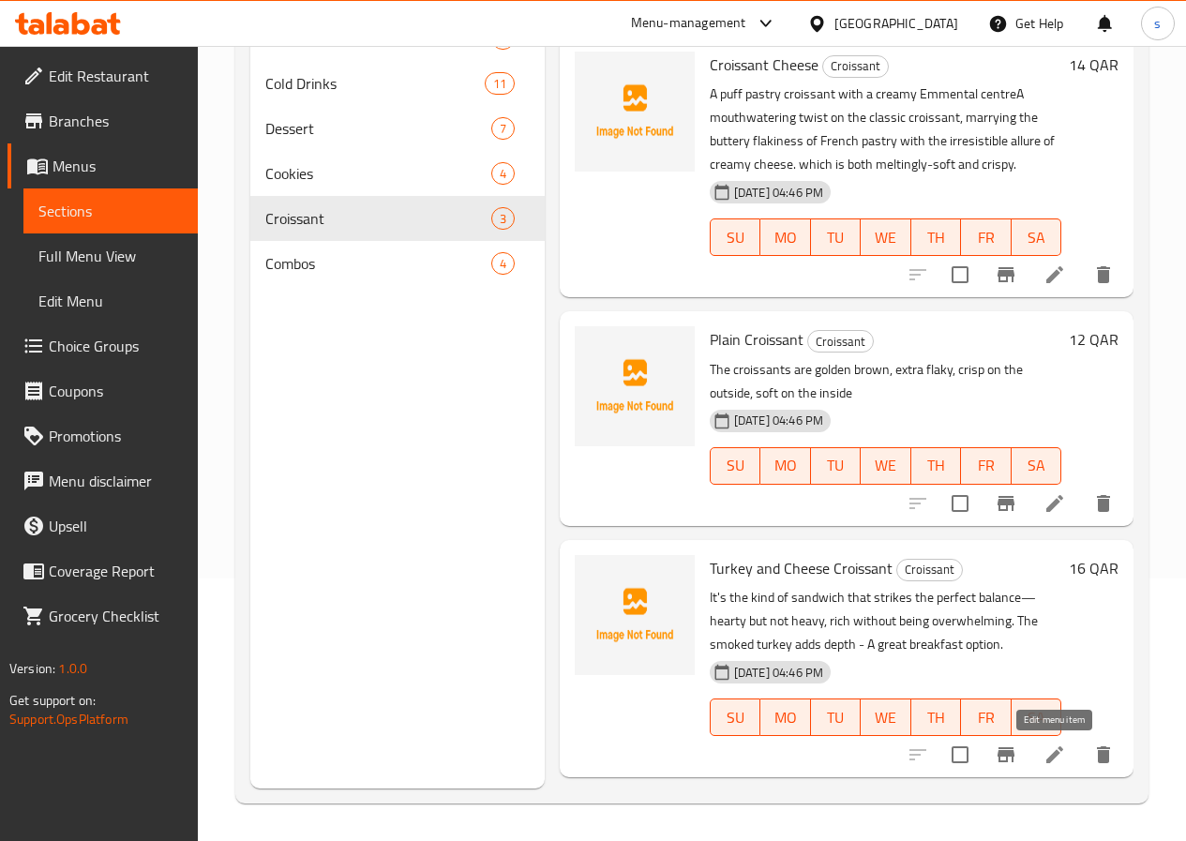
click at [1062, 747] on icon at bounding box center [1054, 754] width 23 height 23
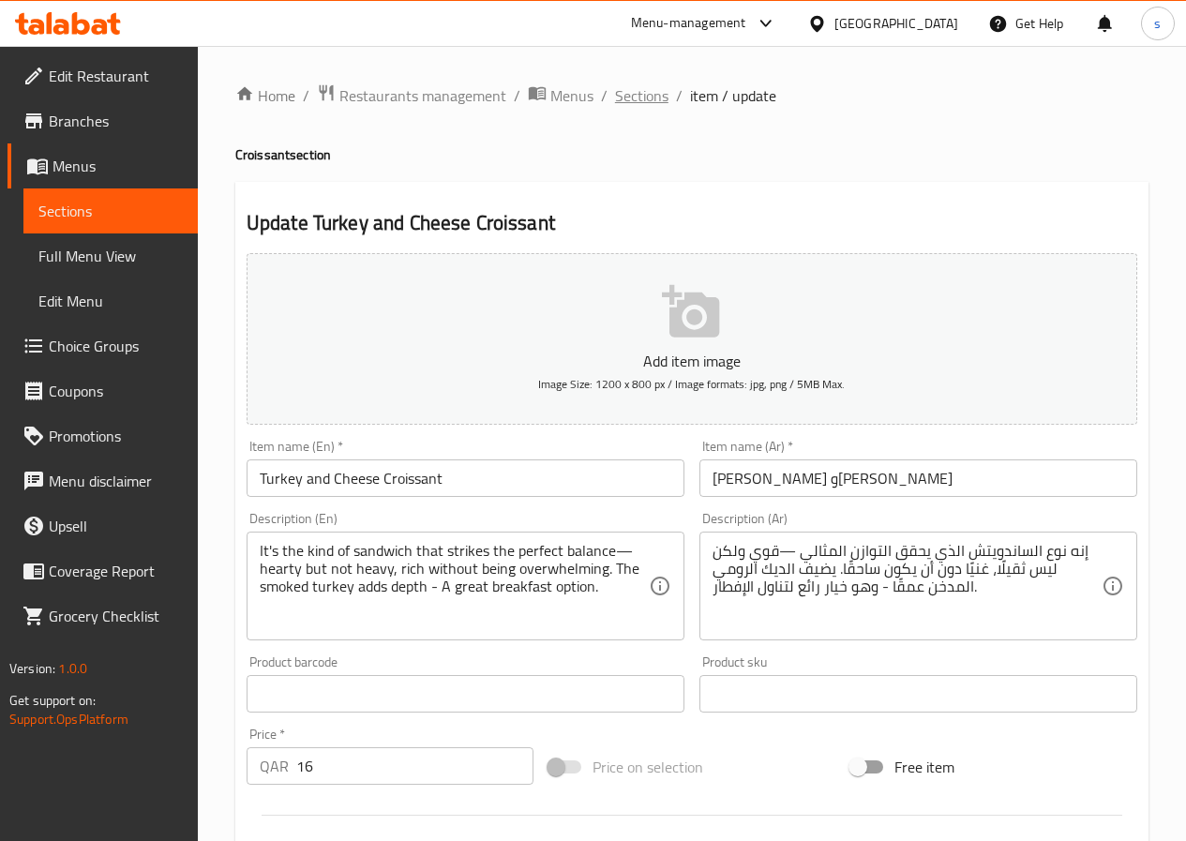
click at [648, 88] on span "Sections" at bounding box center [641, 95] width 53 height 23
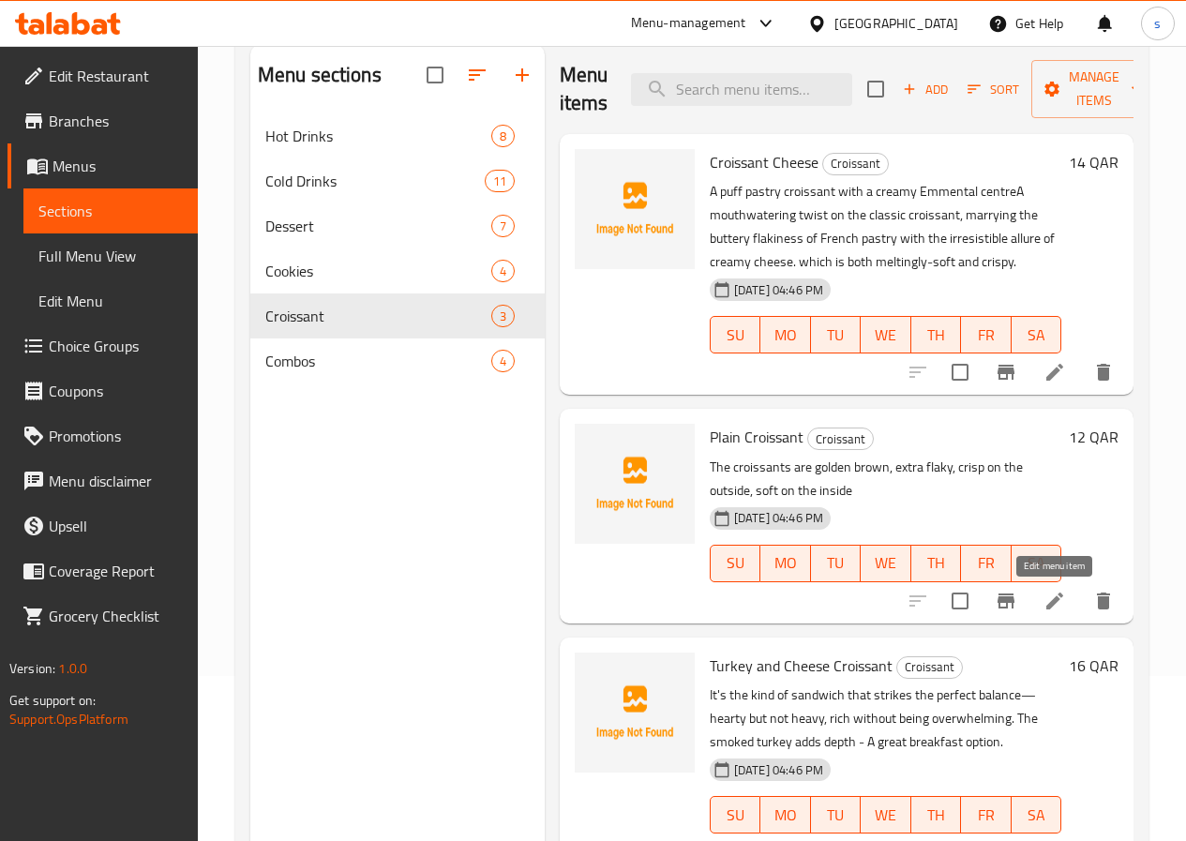
scroll to position [263, 0]
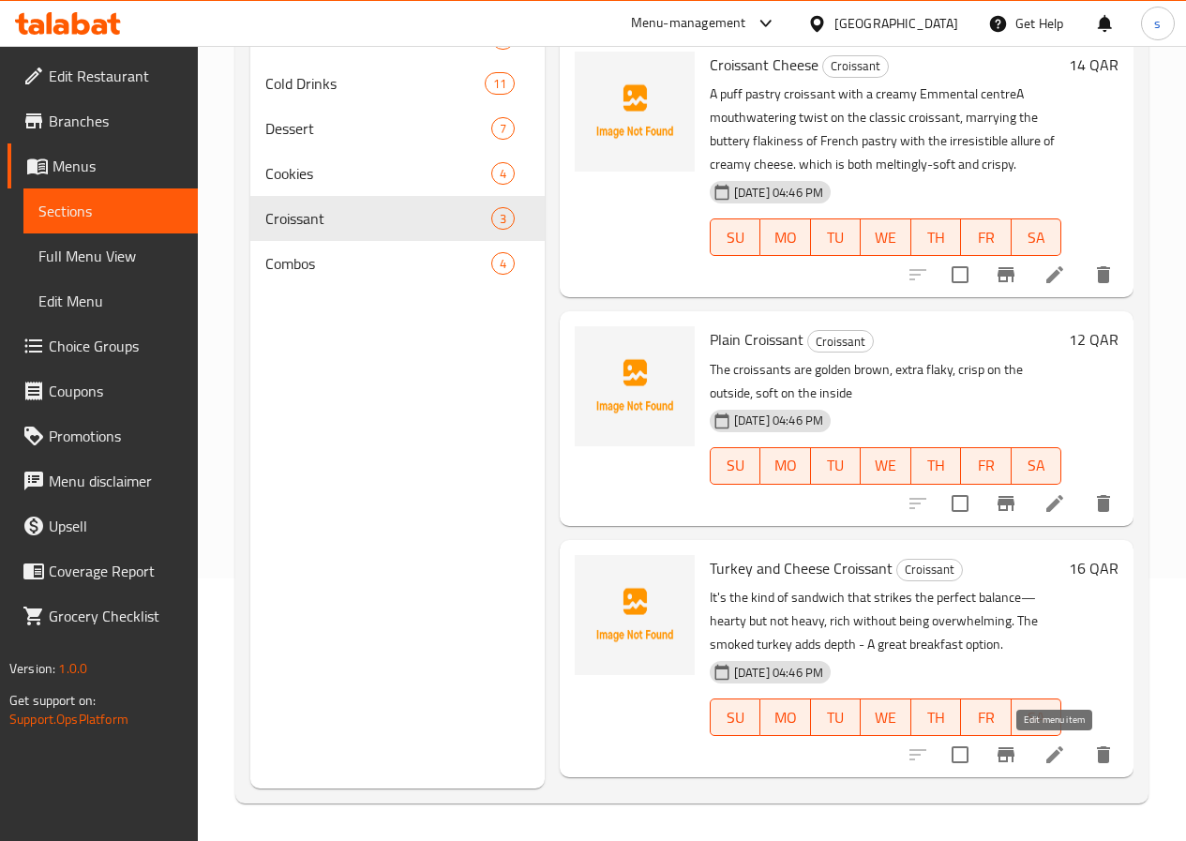
click at [1058, 750] on icon at bounding box center [1054, 754] width 23 height 23
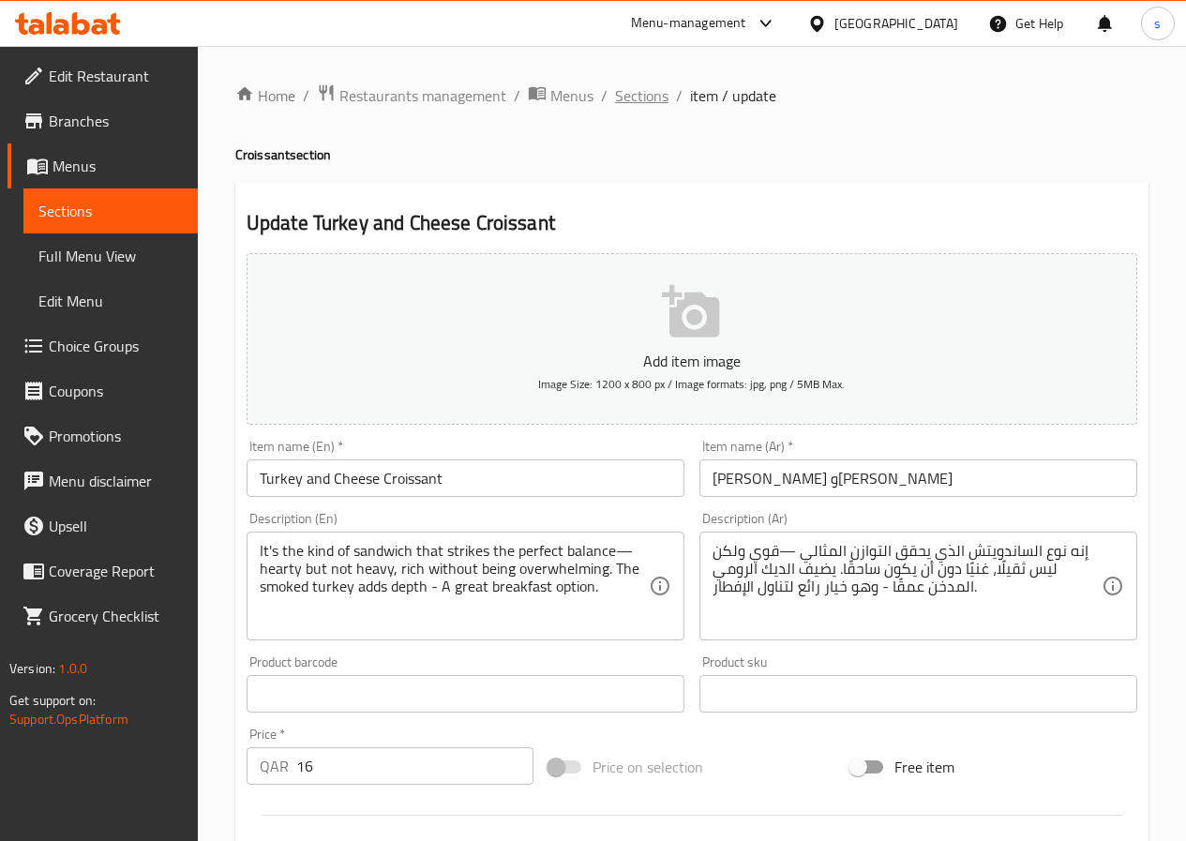
click at [627, 89] on span "Sections" at bounding box center [641, 95] width 53 height 23
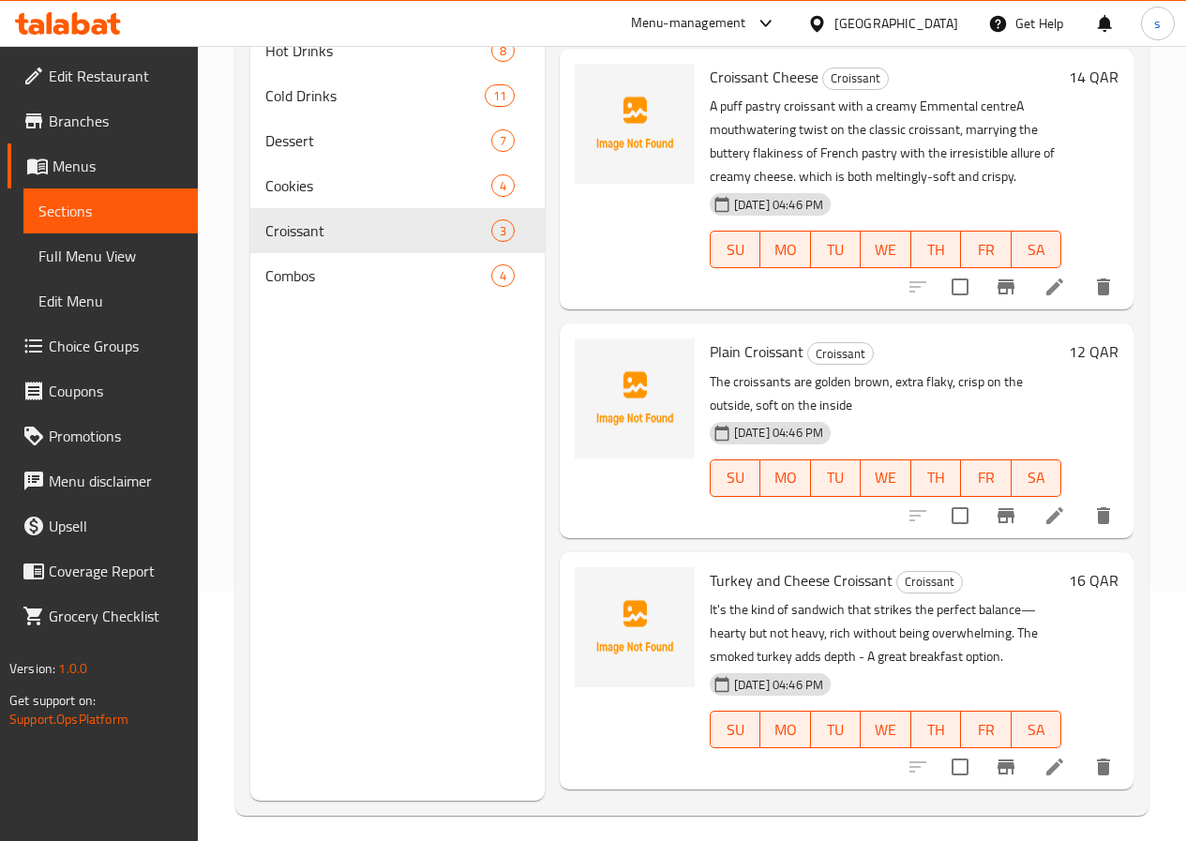
scroll to position [263, 0]
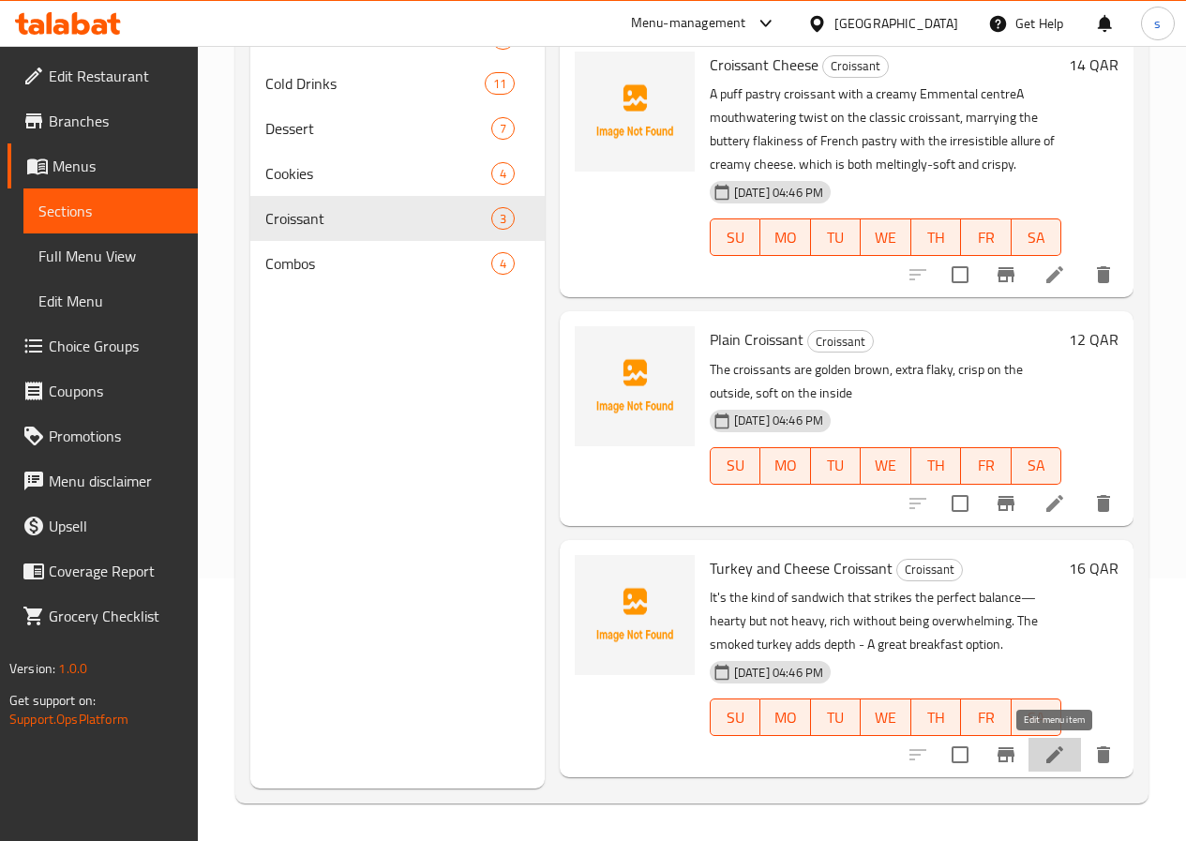
click at [1053, 751] on icon at bounding box center [1054, 754] width 23 height 23
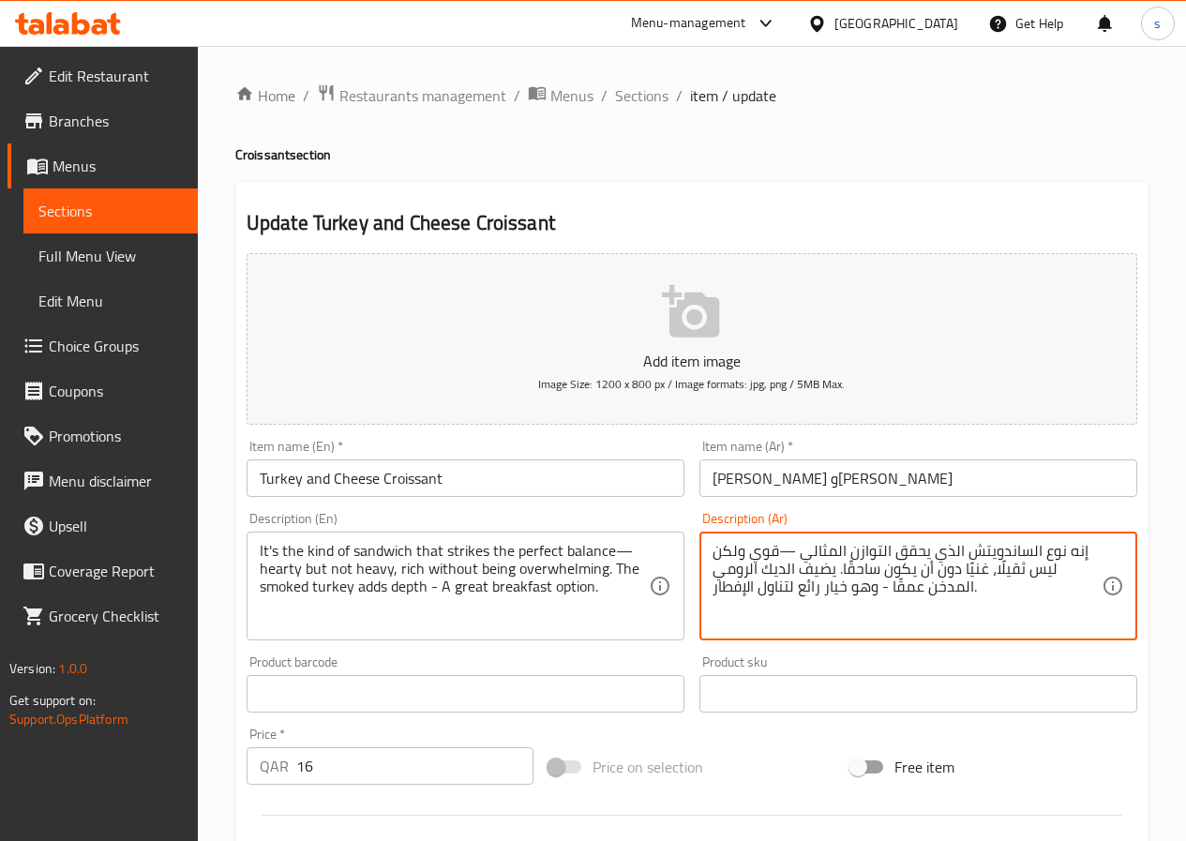
drag, startPoint x: 892, startPoint y: 568, endPoint x: 929, endPoint y: 571, distance: 37.6
drag, startPoint x: 889, startPoint y: 569, endPoint x: 927, endPoint y: 570, distance: 38.5
click at [927, 570] on textarea "إنه نوع الساندويتش الذي يحقق التوازن المثالي —قوي ولكن ليس ثقيلًا، غنيًا دون أن…" at bounding box center [907, 586] width 389 height 89
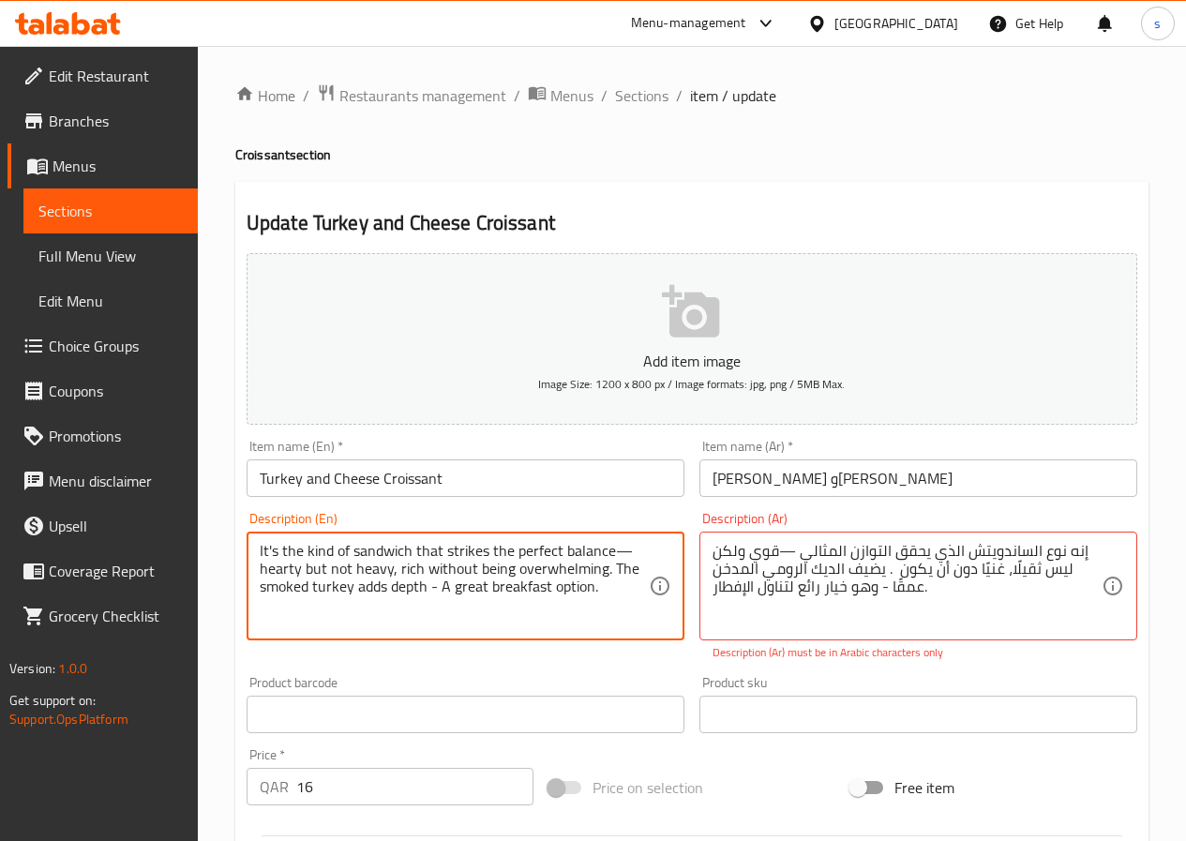
drag, startPoint x: 511, startPoint y: 571, endPoint x: 602, endPoint y: 566, distance: 91.1
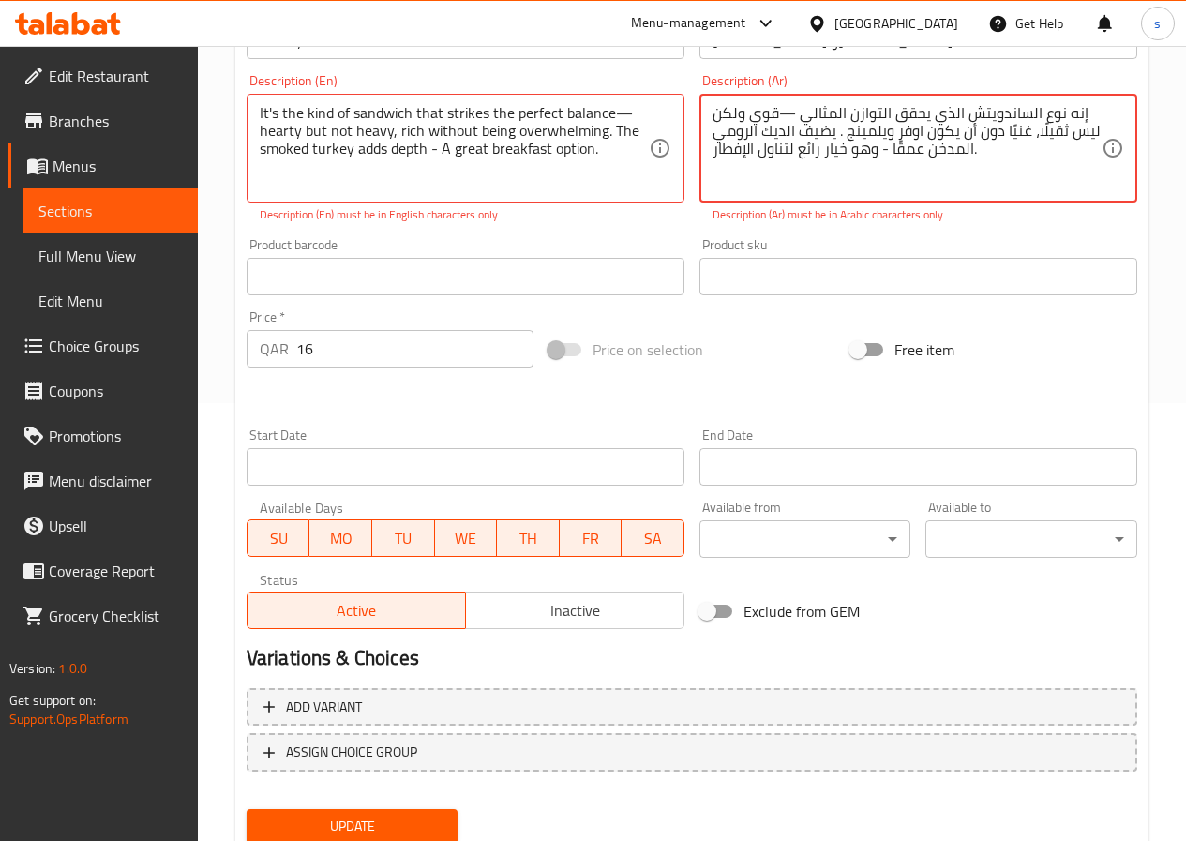
scroll to position [504, 0]
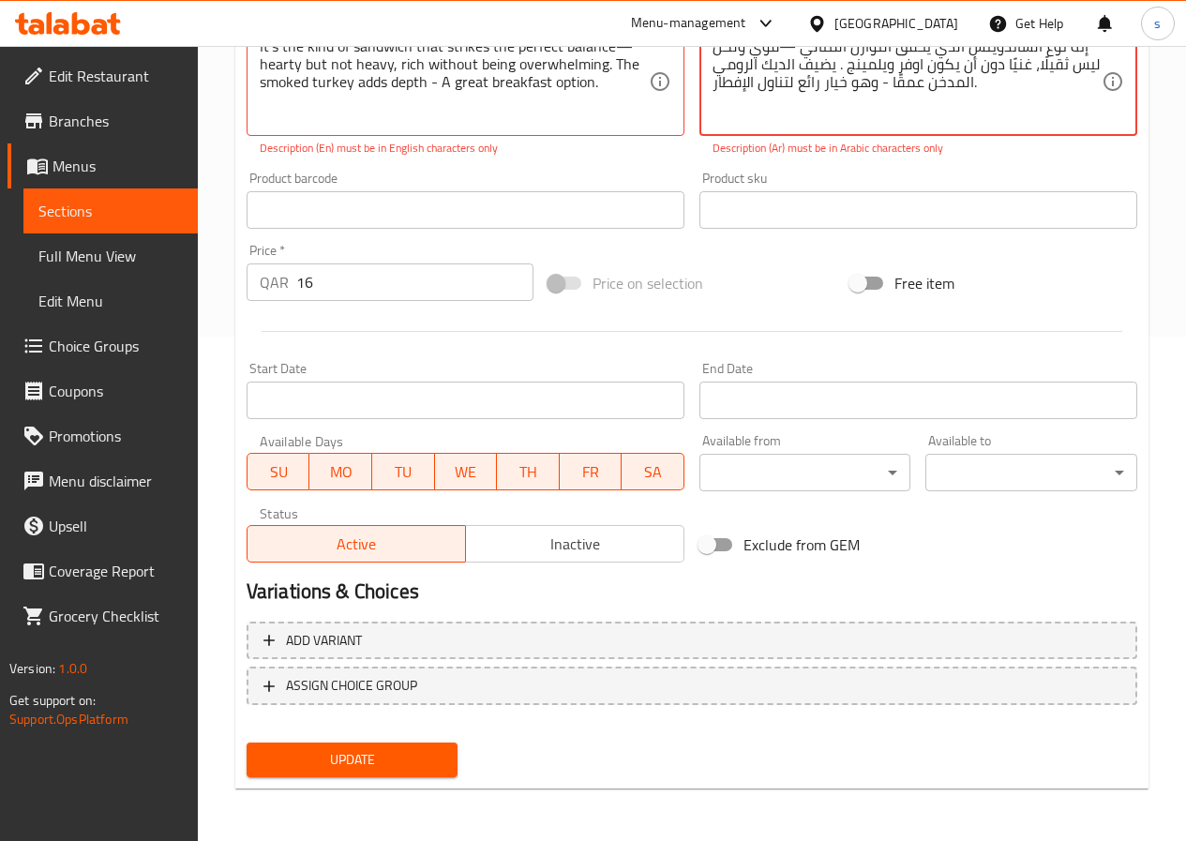
type textarea "إنه نوع الساندويتش الذي يحقق التوازن المثالي —قوي ولكن ليس ثقيلًا، غنيًا دون أن…"
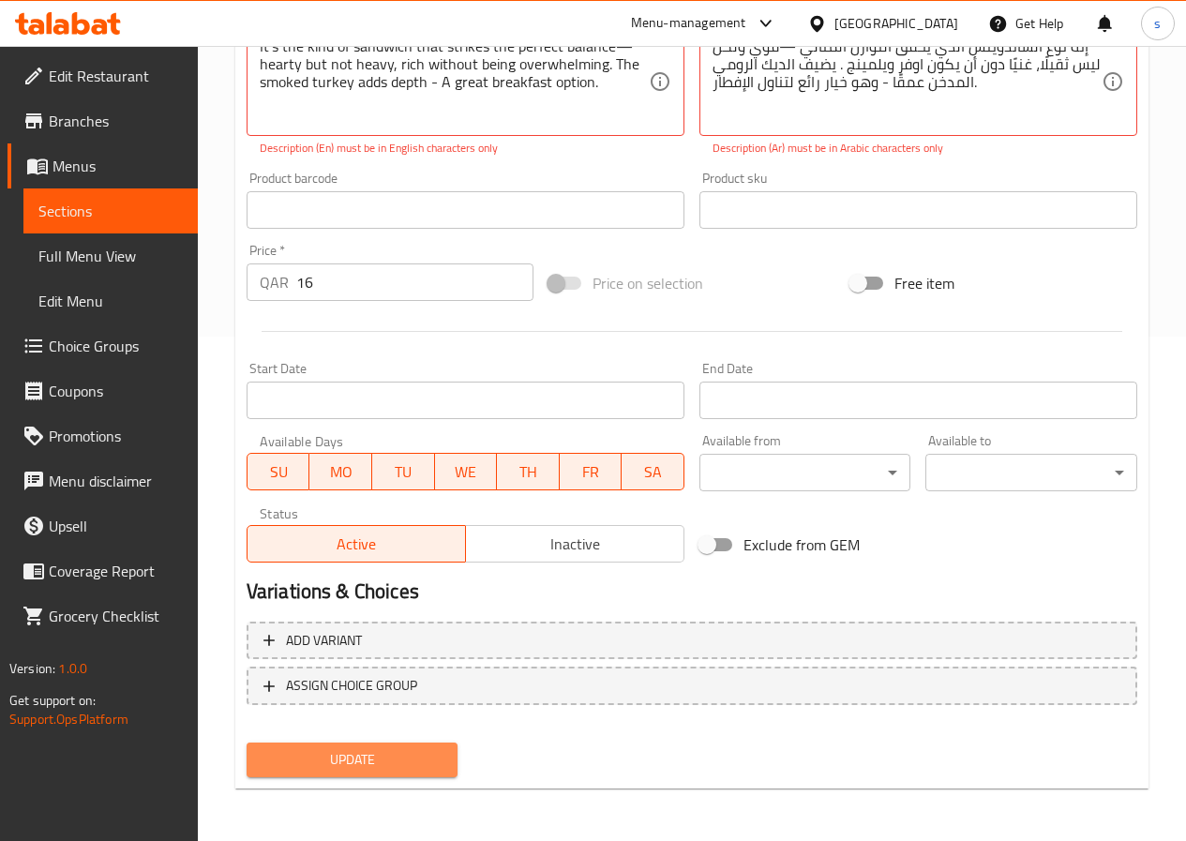
click at [309, 746] on button "Update" at bounding box center [353, 760] width 212 height 35
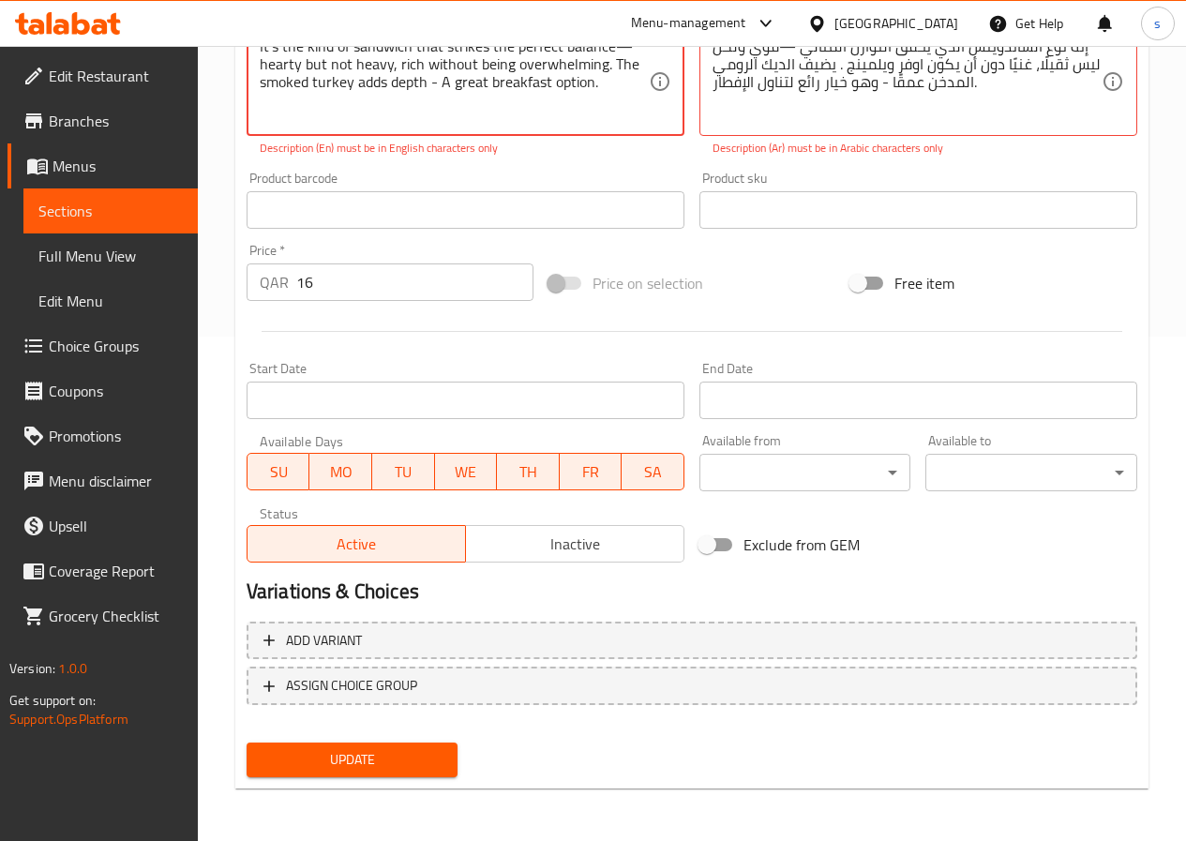
click at [326, 755] on span "Update" at bounding box center [353, 759] width 182 height 23
click at [376, 753] on span "Update" at bounding box center [353, 759] width 182 height 23
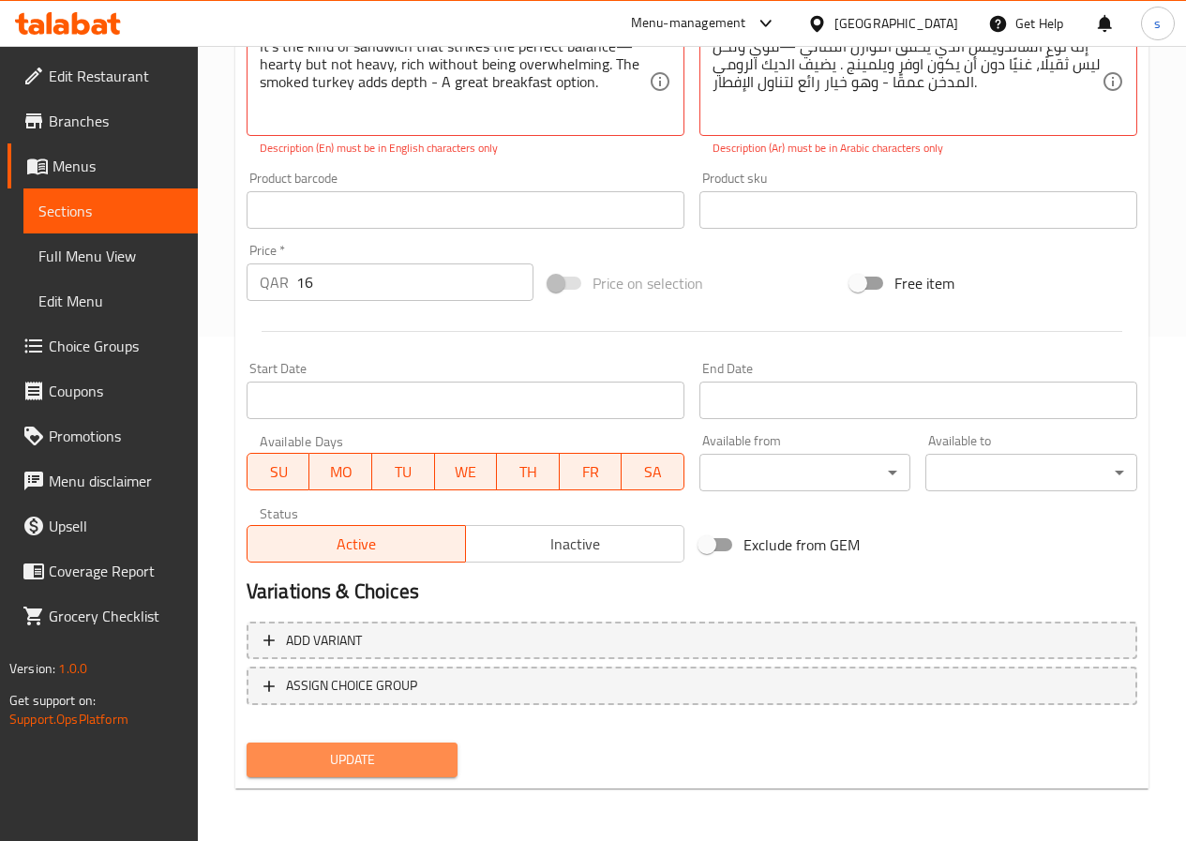
click at [376, 753] on span "Update" at bounding box center [353, 759] width 182 height 23
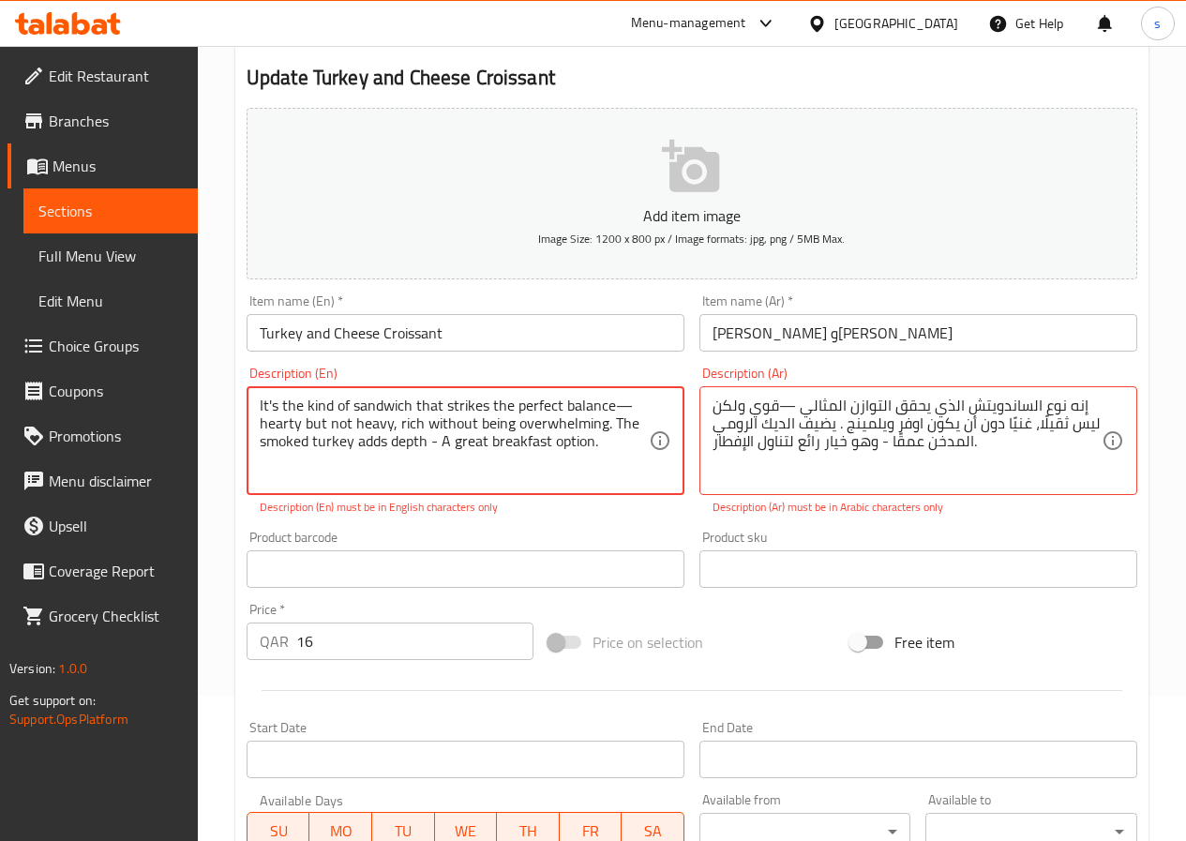
scroll to position [129, 0]
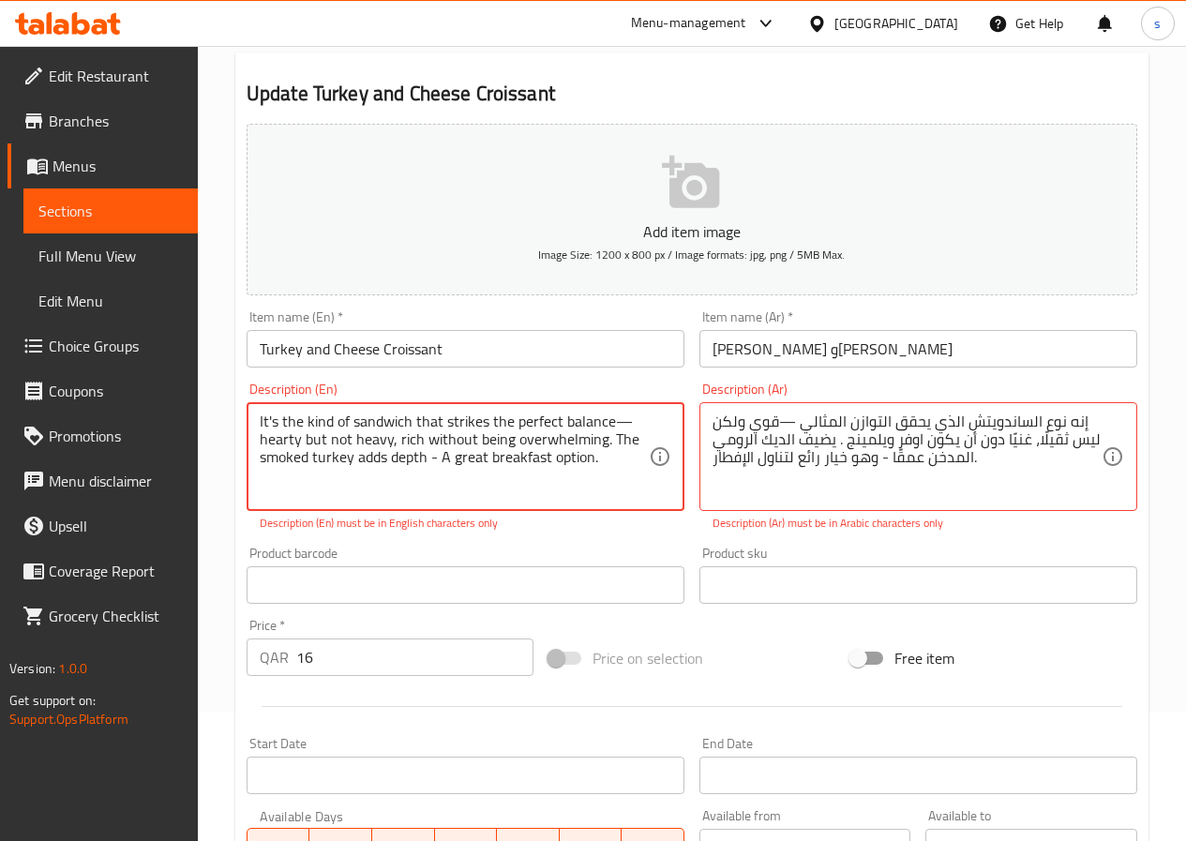
click at [556, 443] on textarea "It's the kind of sandwich that strikes the perfect balance—hearty but not heavy…" at bounding box center [454, 457] width 389 height 89
click at [539, 437] on textarea "It's the kind of sandwich that strikes the perfect balance—hearty but not heavy…" at bounding box center [454, 457] width 389 height 89
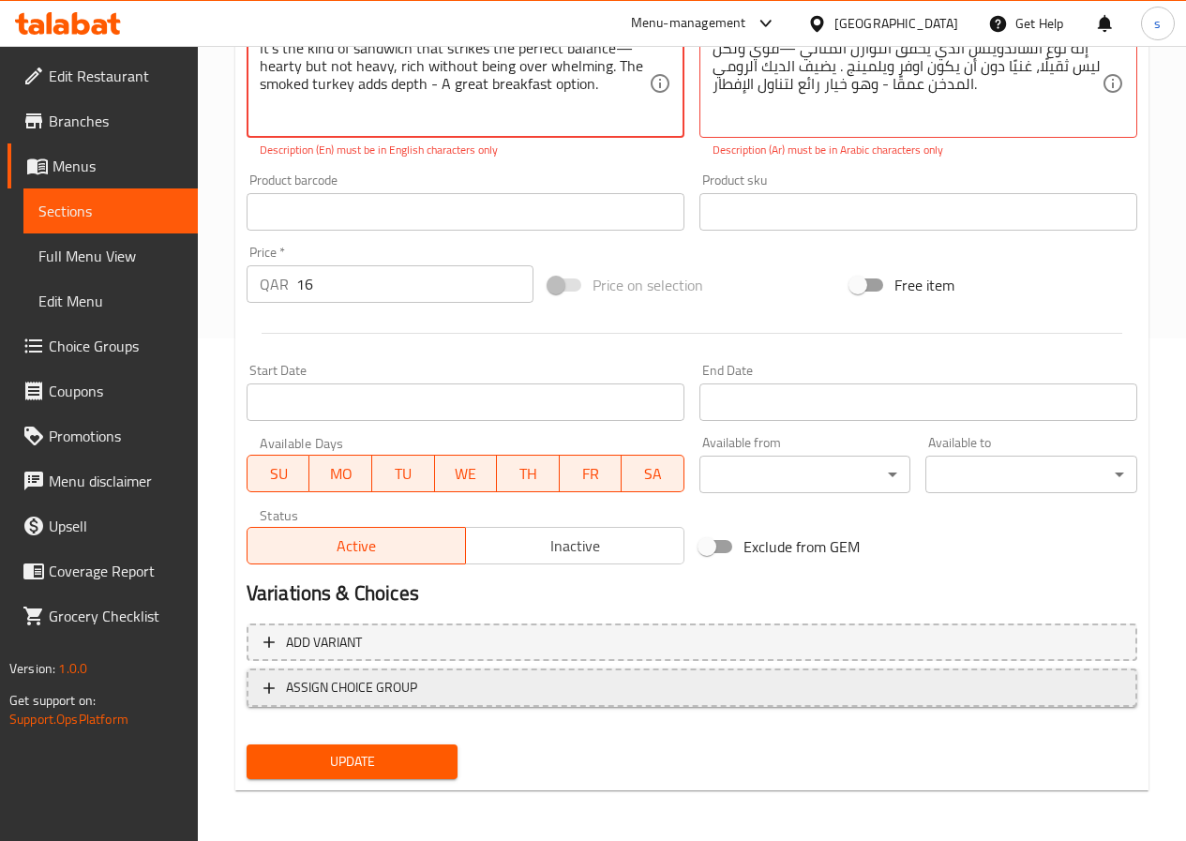
scroll to position [504, 0]
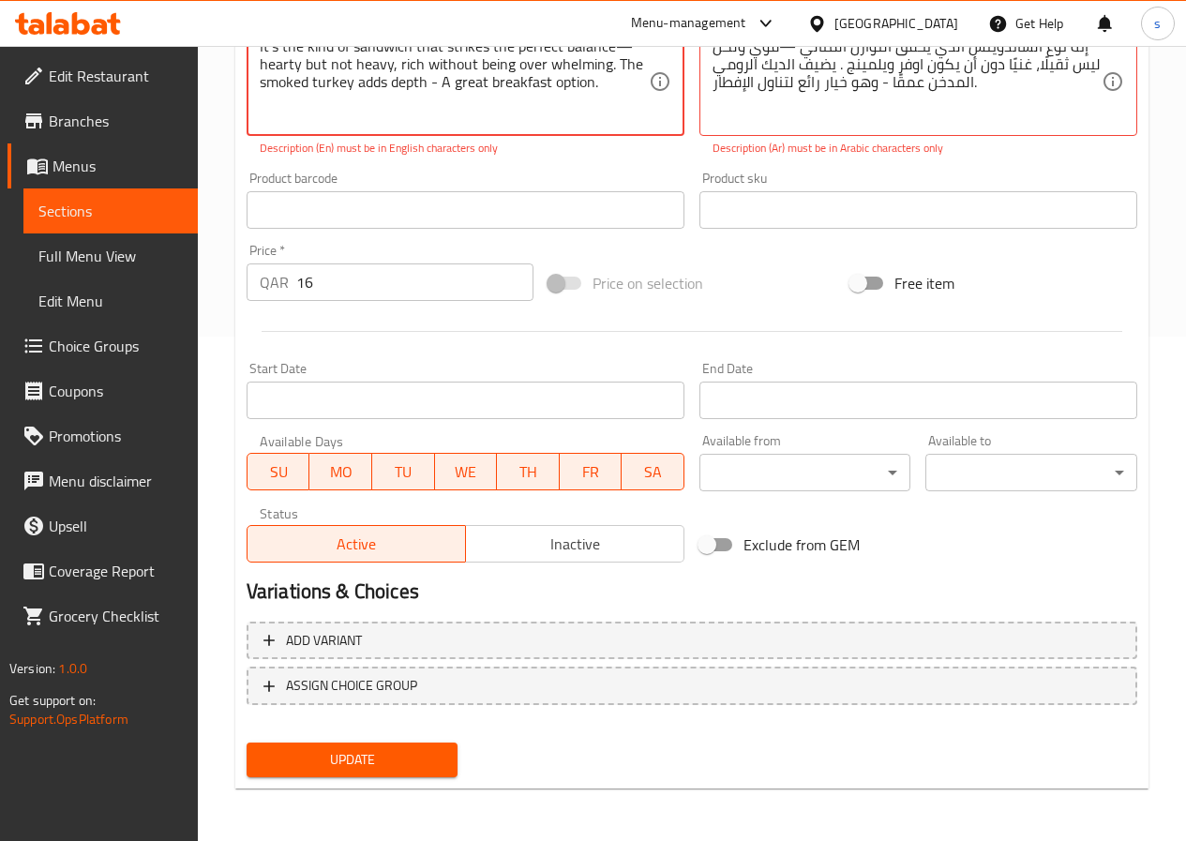
click at [323, 752] on span "Update" at bounding box center [353, 759] width 182 height 23
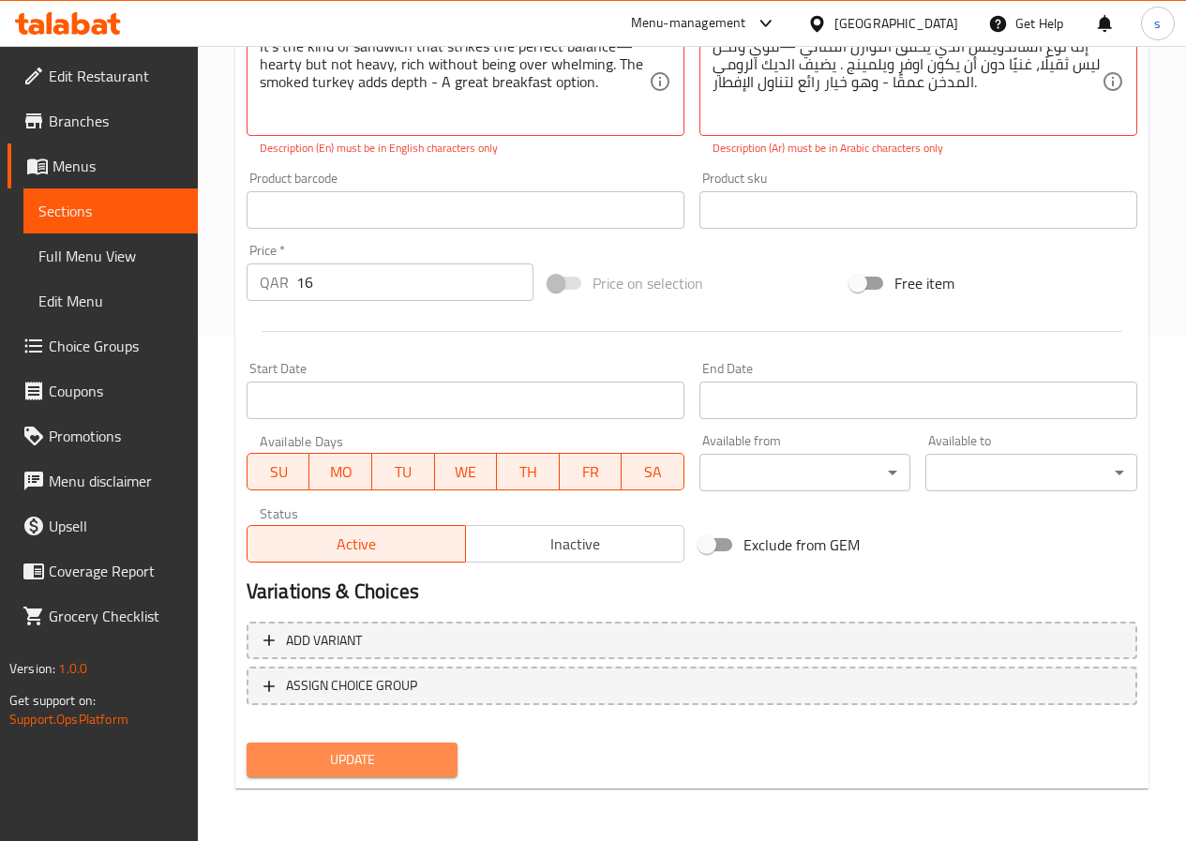
click at [323, 752] on span "Update" at bounding box center [353, 759] width 182 height 23
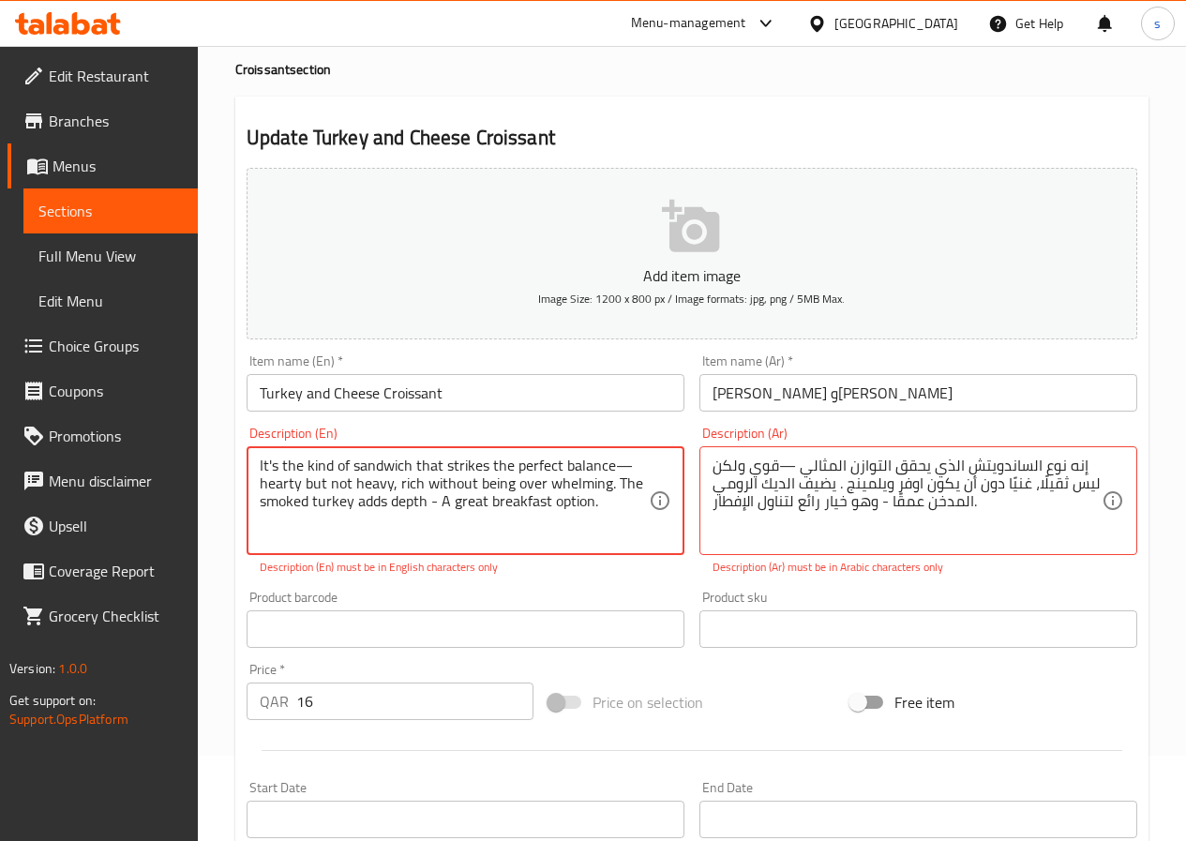
scroll to position [36, 0]
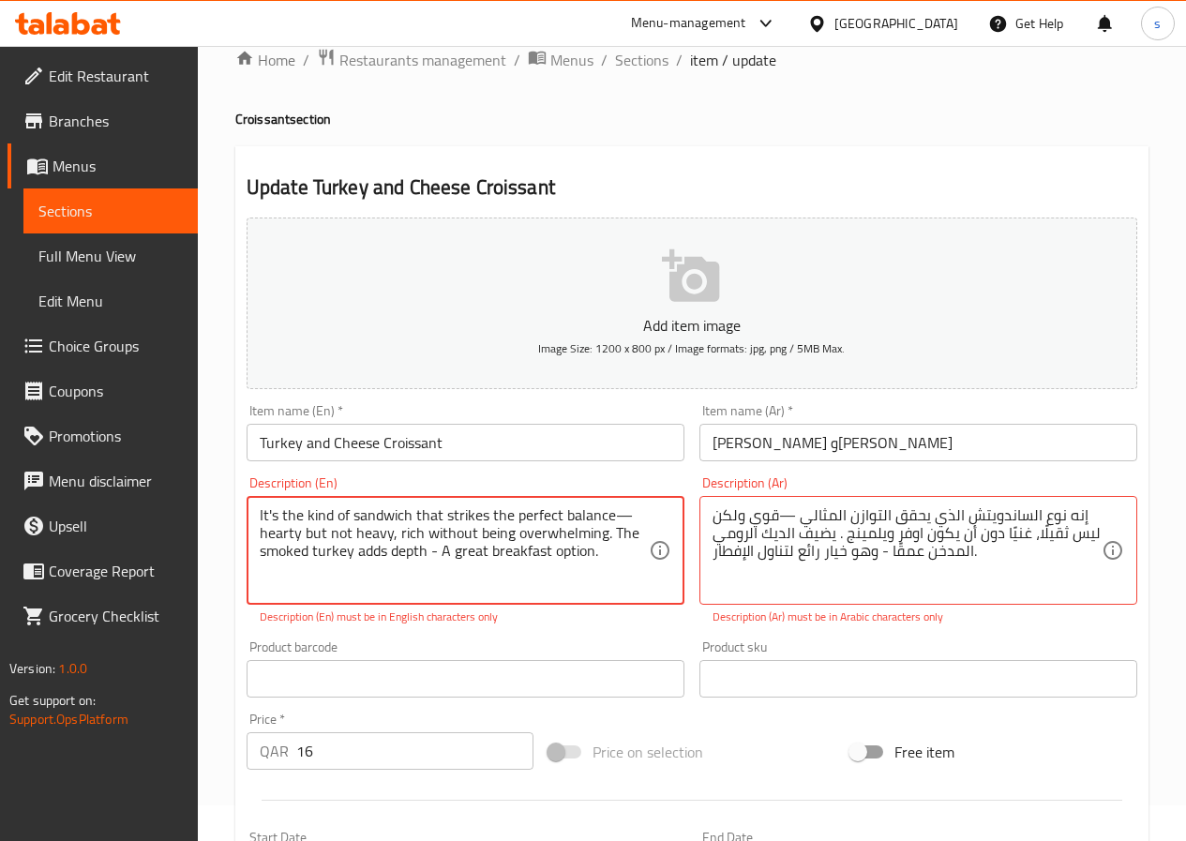
type textarea "It's the kind of sandwich that strikes the perfect balance—hearty but not heavy…"
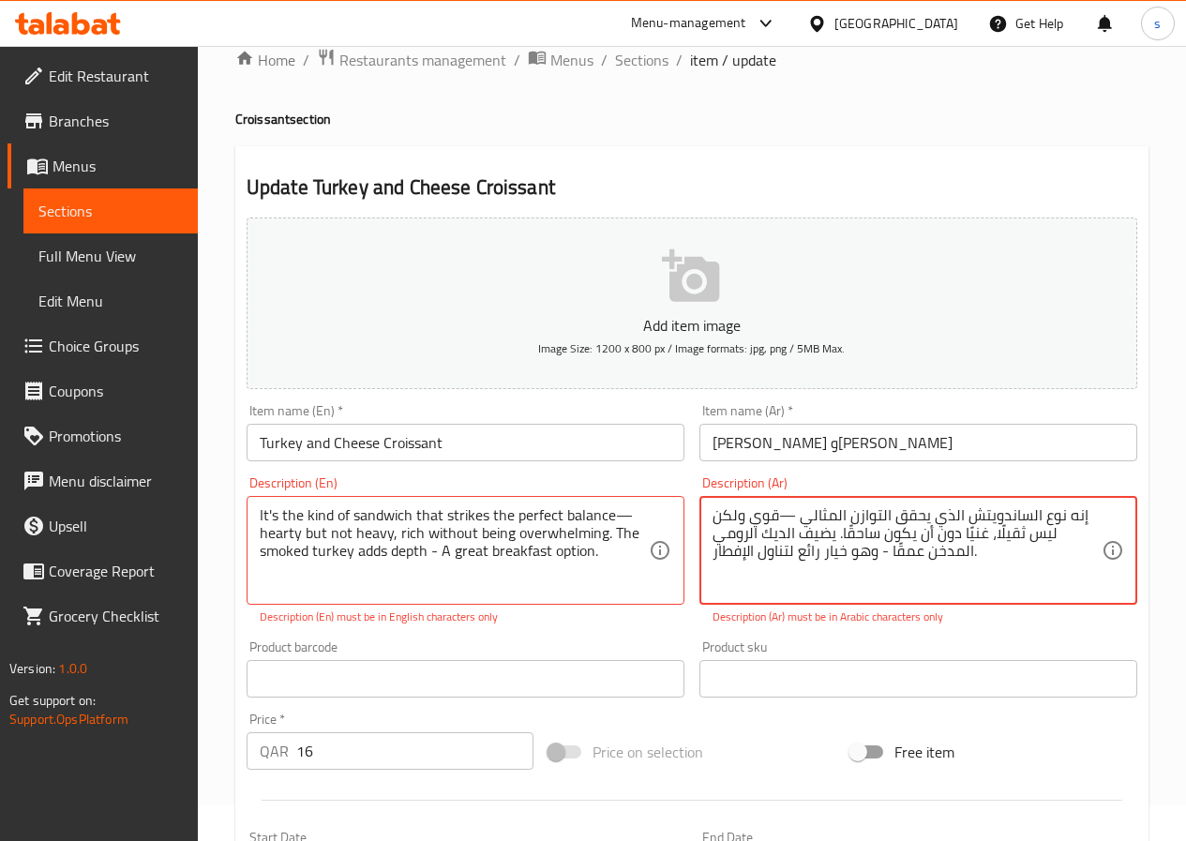
click at [1016, 573] on textarea "إنه نوع الساندويتش الذي يحقق التوازن المثالي —قوي ولكن ليس ثقيلًا، غنيًا دون أن…" at bounding box center [907, 550] width 389 height 89
click at [912, 539] on textarea "إنه نوع الساندويتش الذي يحقق التوازن المثالي —قوي ولكن ليس ثقيلًا، غنيًا دون أن…" at bounding box center [907, 550] width 389 height 89
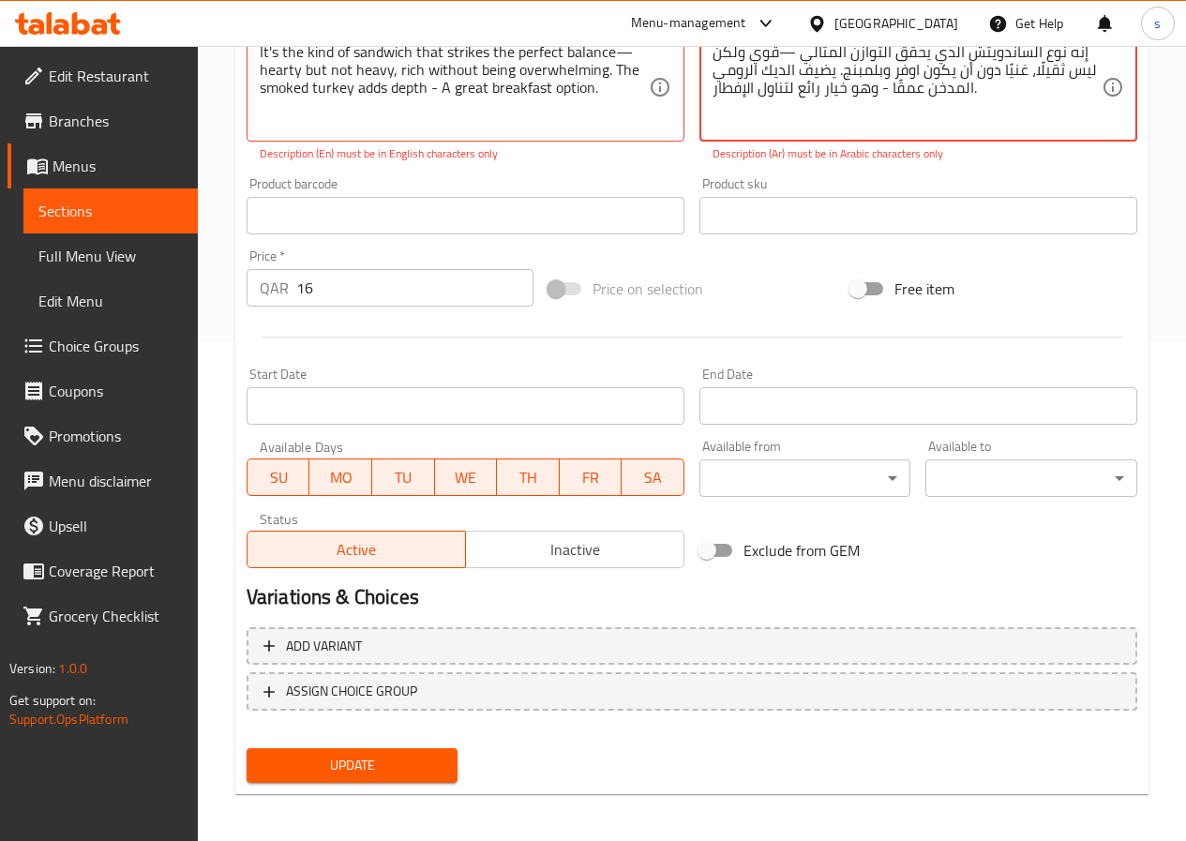
scroll to position [504, 0]
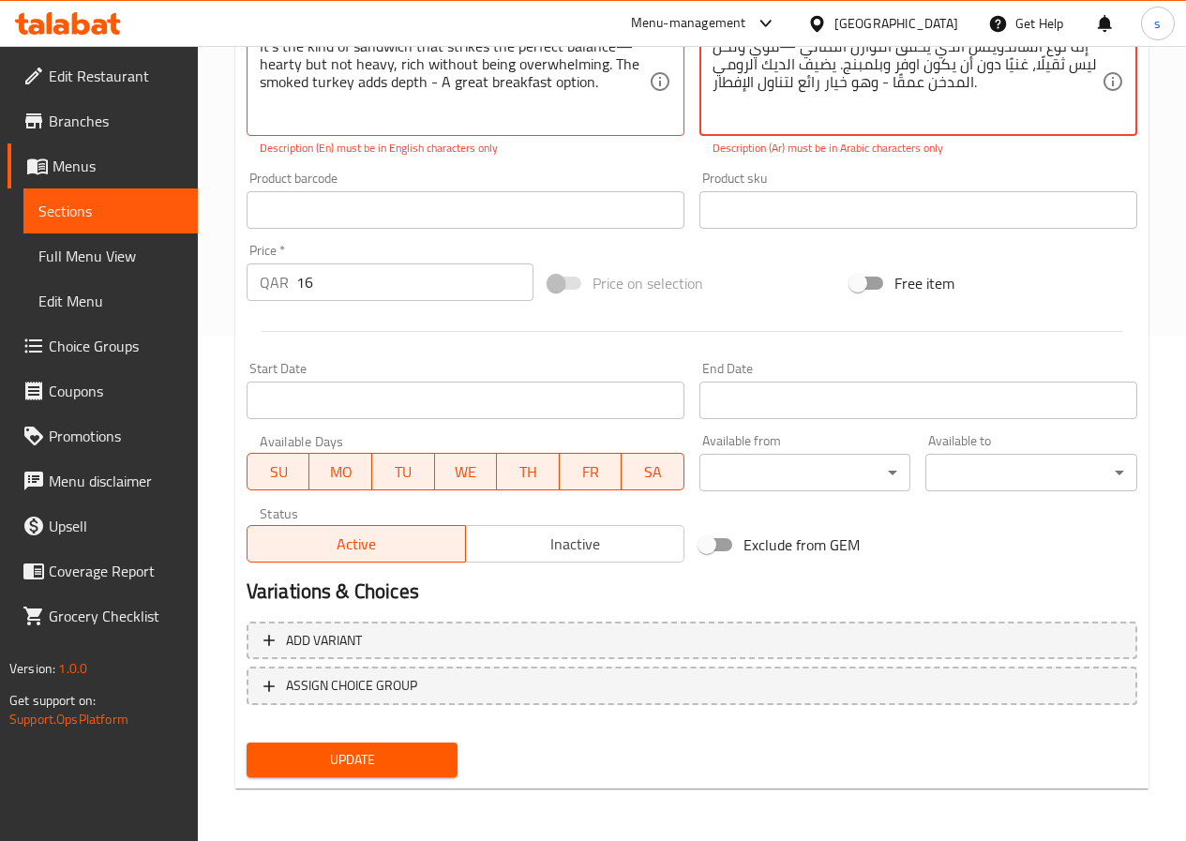
type textarea "إنه نوع الساندويتش الذي يحقق التوازن المثالي —قوي ولكن ليس ثقيلًا، غنيًا دون أن…"
click at [335, 773] on button "Update" at bounding box center [353, 760] width 212 height 35
click at [339, 761] on span "Update" at bounding box center [353, 759] width 182 height 23
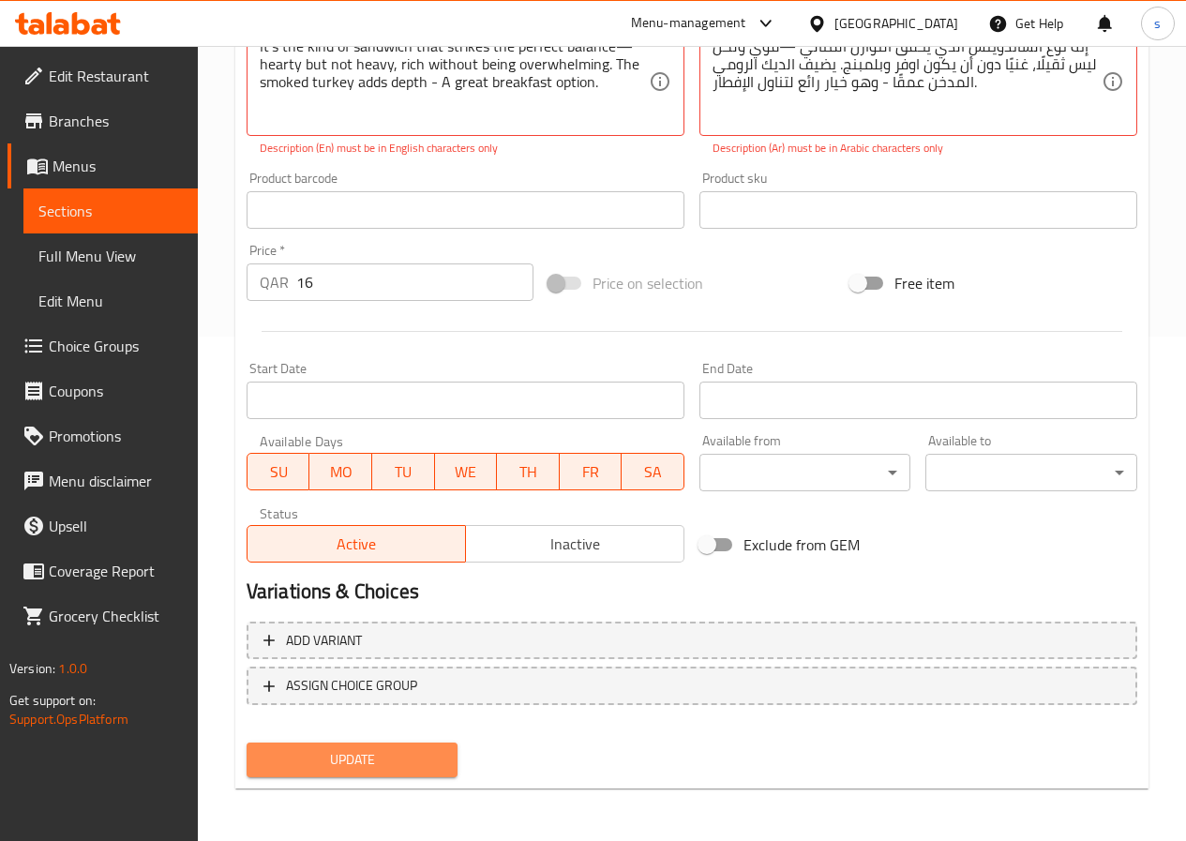
click at [339, 761] on span "Update" at bounding box center [353, 759] width 182 height 23
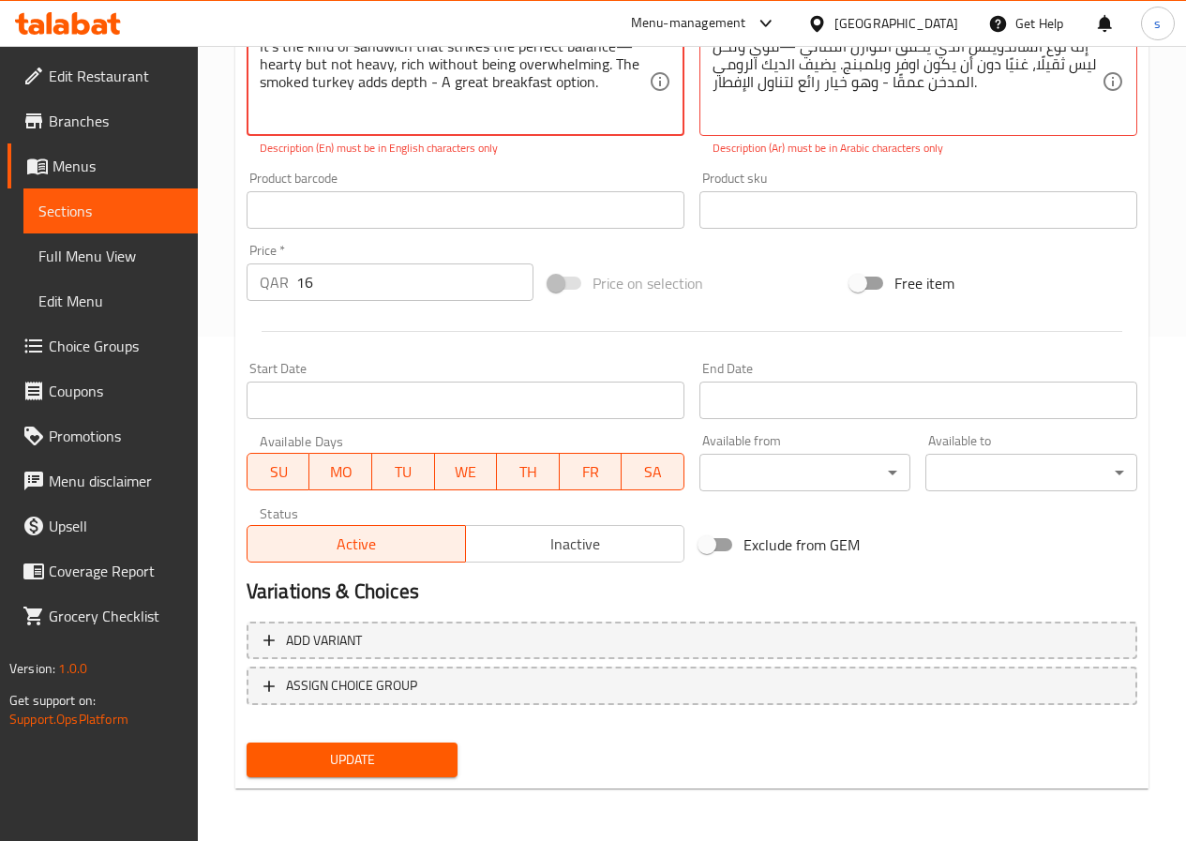
click at [339, 761] on span "Update" at bounding box center [353, 759] width 182 height 23
click at [539, 64] on textarea "It's the kind of sandwich that strikes the perfect balance—hearty but not heavy…" at bounding box center [454, 82] width 389 height 89
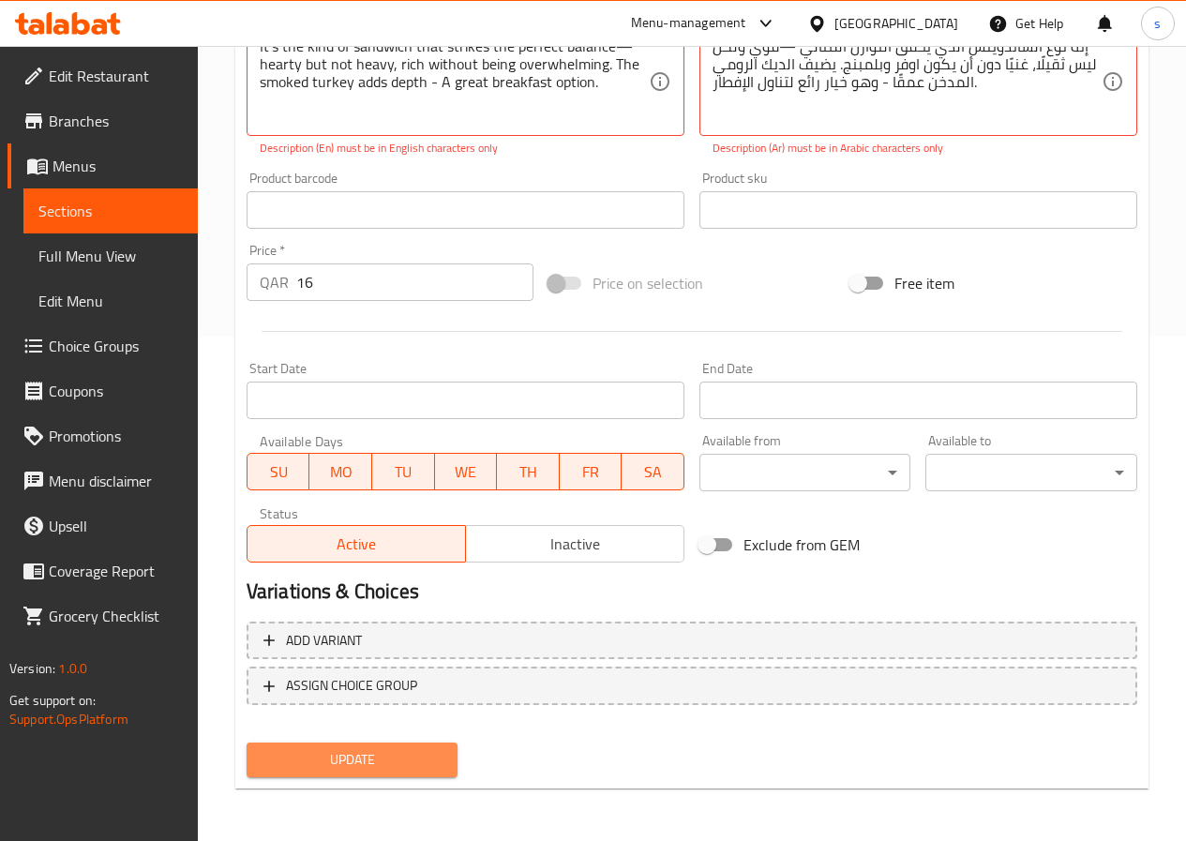
click at [270, 756] on span "Update" at bounding box center [353, 759] width 182 height 23
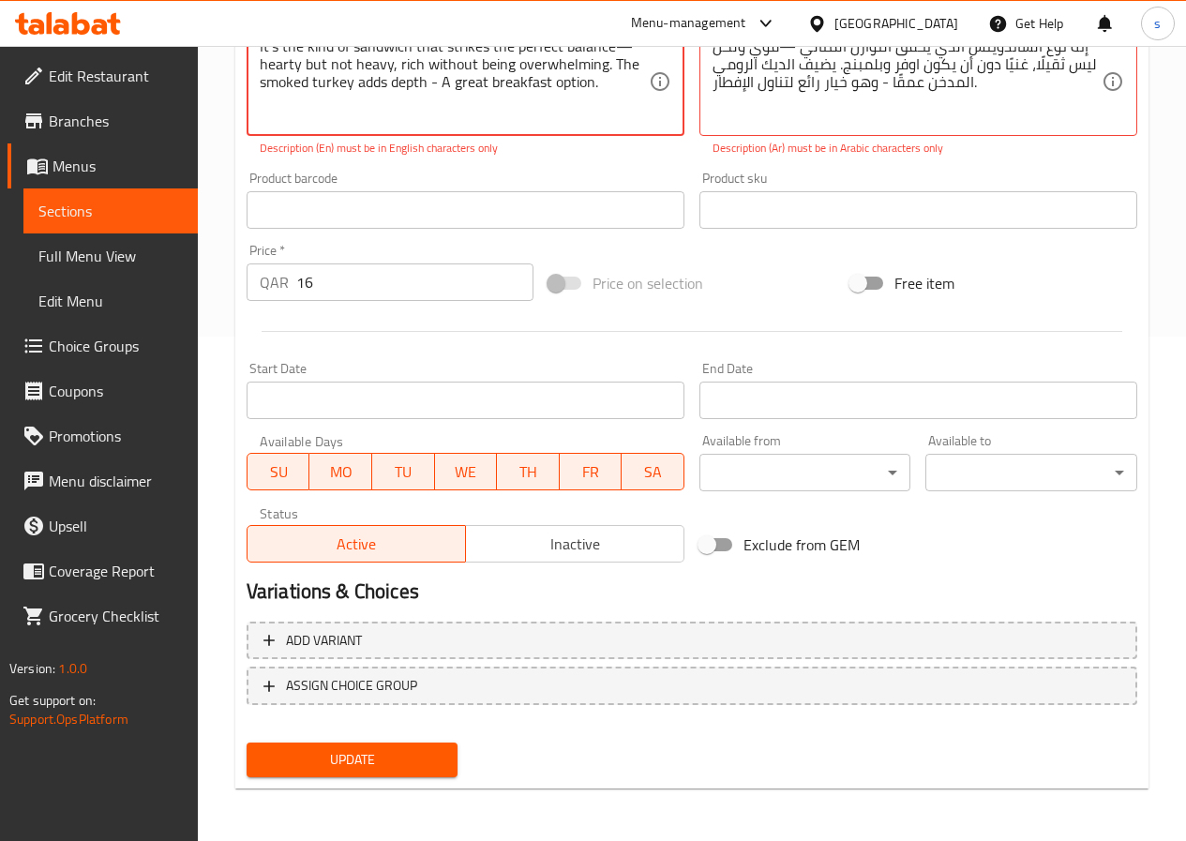
click at [270, 756] on span "Update" at bounding box center [353, 759] width 182 height 23
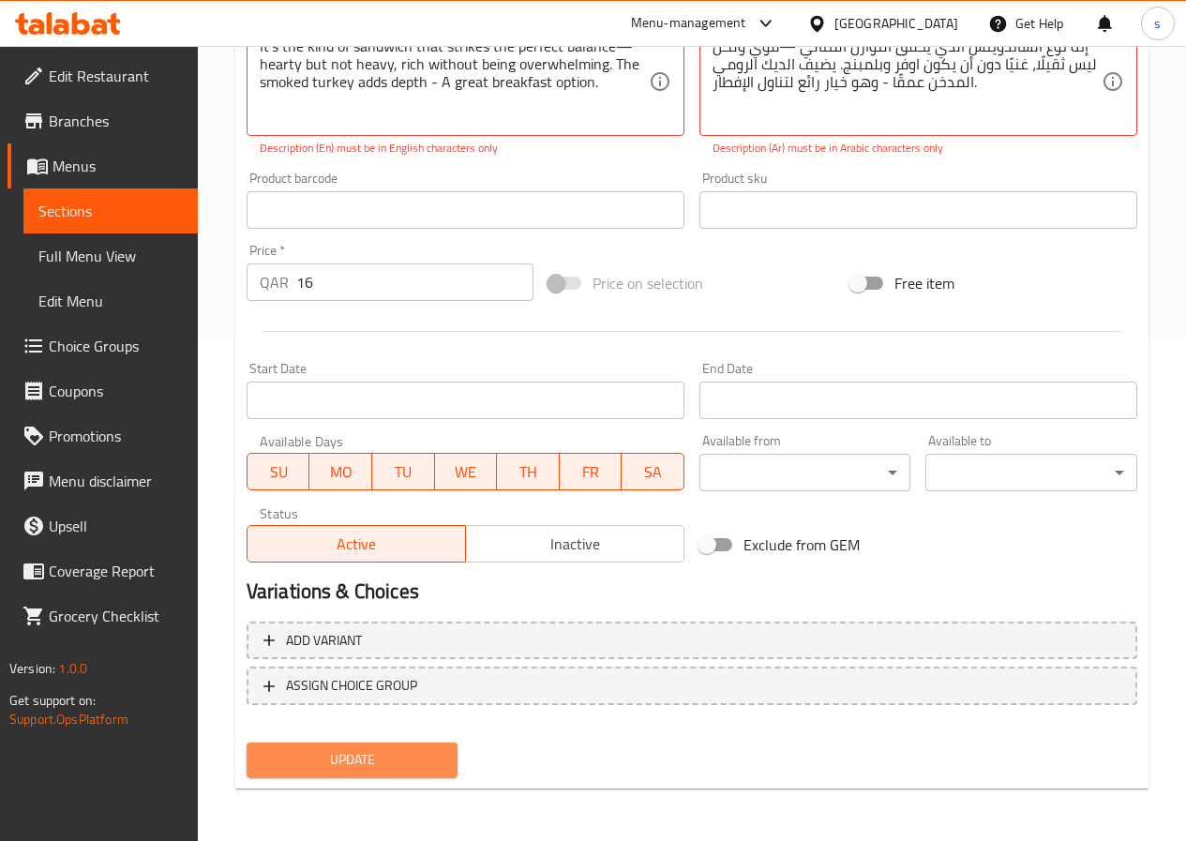
click at [270, 756] on span "Update" at bounding box center [353, 759] width 182 height 23
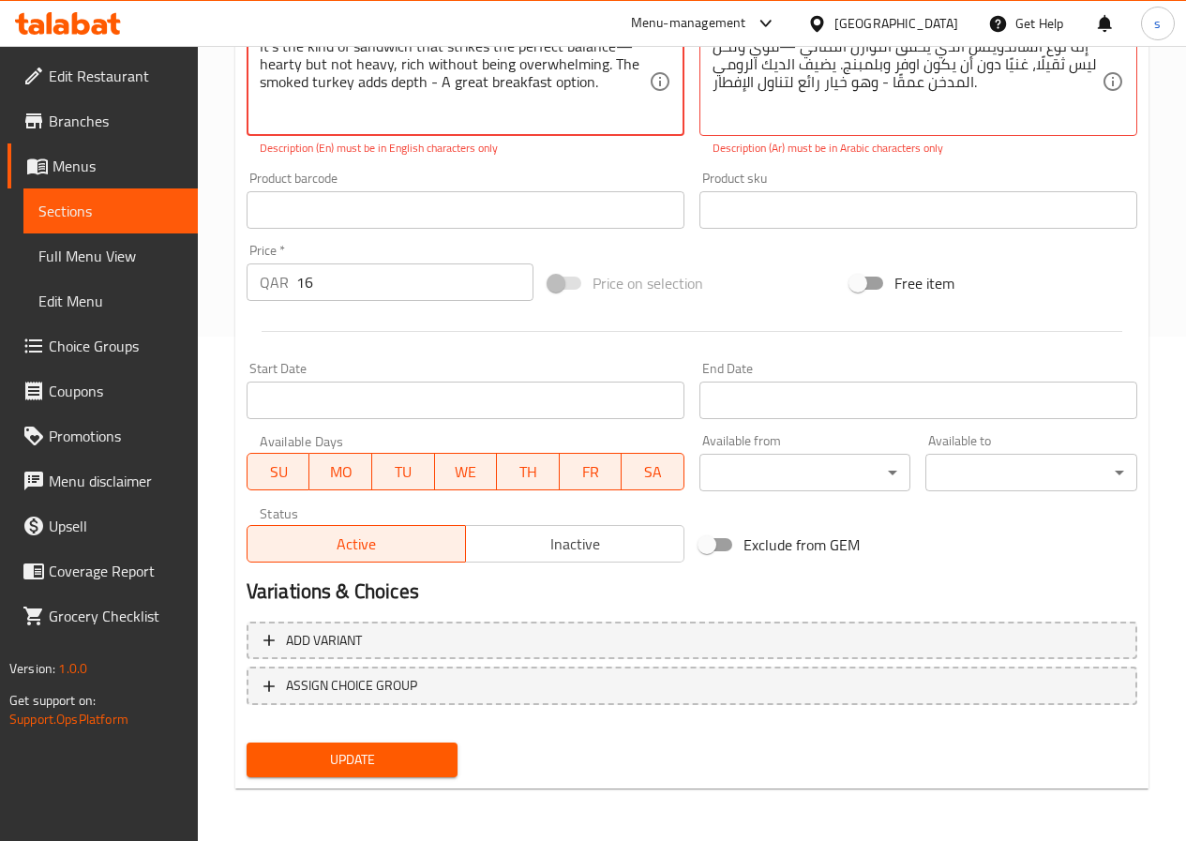
click at [270, 756] on span "Update" at bounding box center [353, 759] width 182 height 23
click at [305, 752] on span "Update" at bounding box center [353, 759] width 182 height 23
click at [382, 754] on span "Update" at bounding box center [353, 759] width 182 height 23
click at [382, 755] on span "Update" at bounding box center [353, 759] width 182 height 23
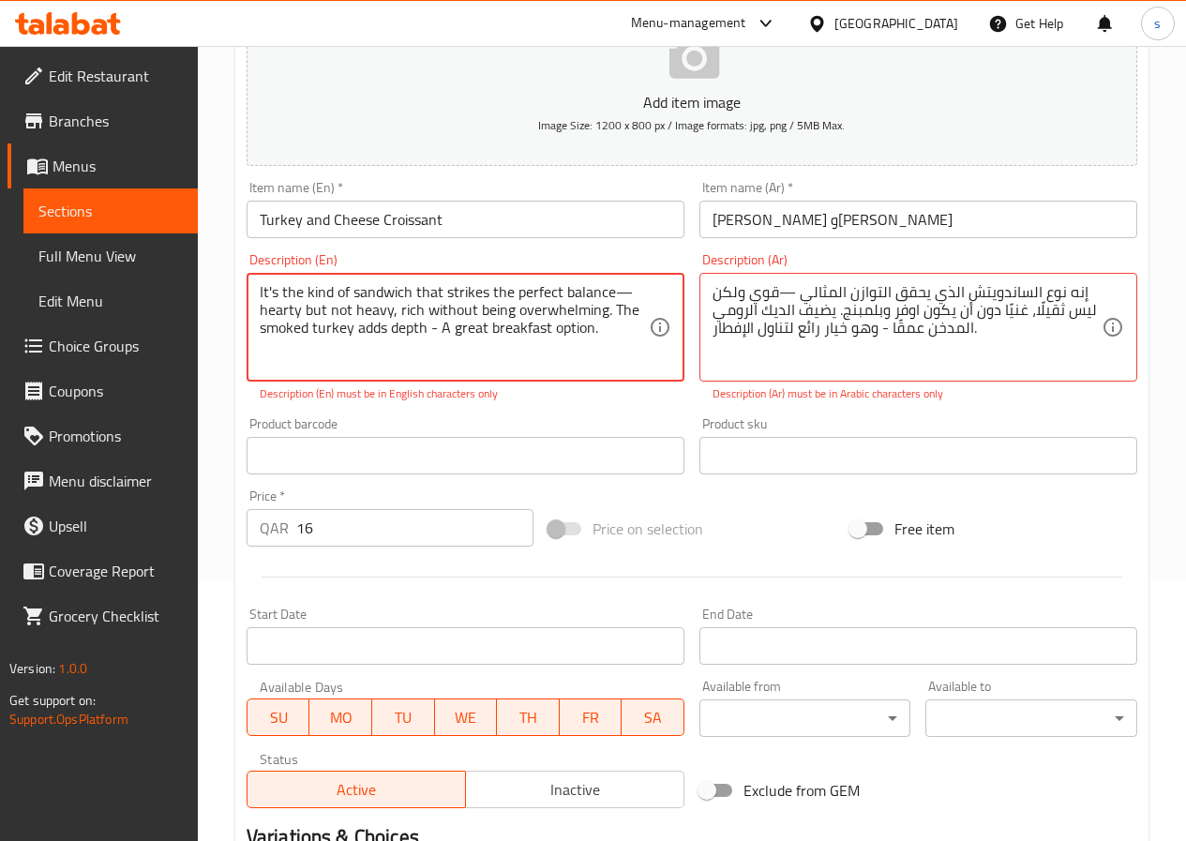
scroll to position [223, 0]
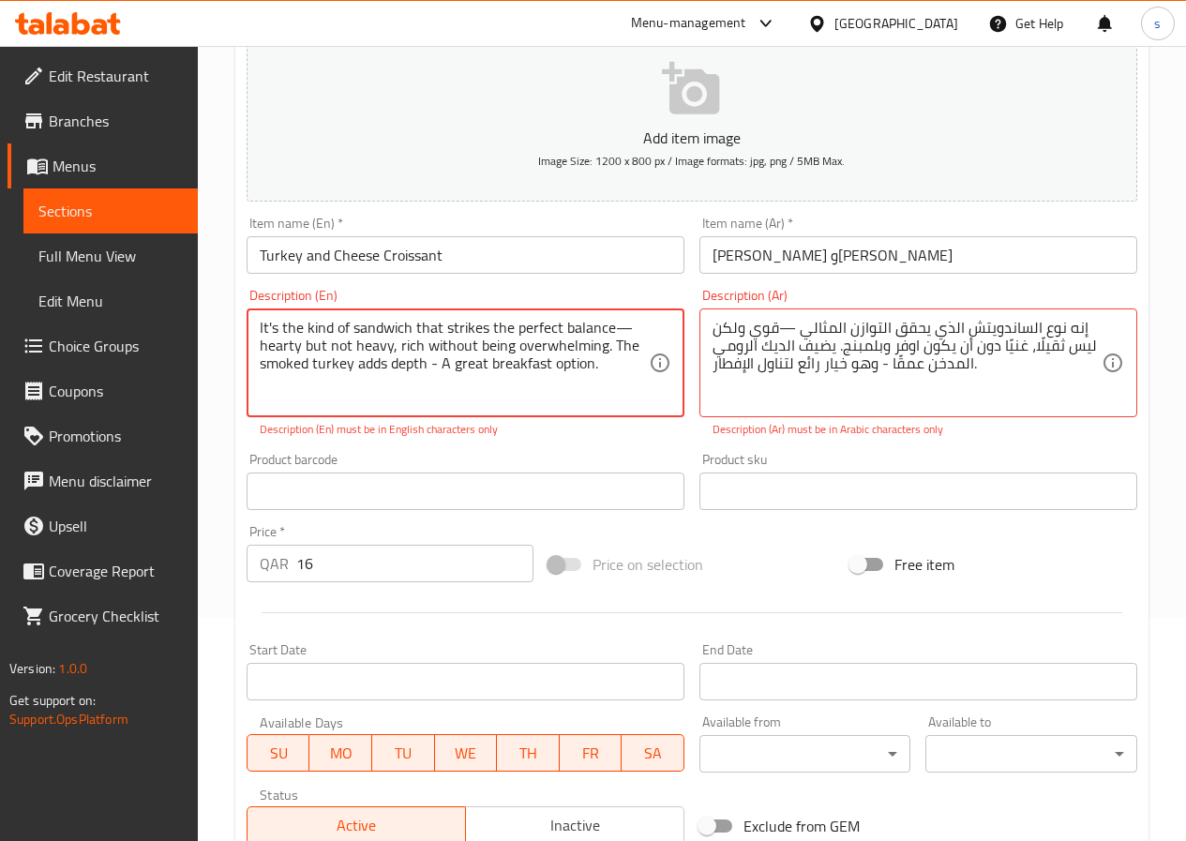
click at [628, 328] on textarea "It's the kind of sandwich that strikes the perfect balance—hearty but not heavy…" at bounding box center [454, 363] width 389 height 89
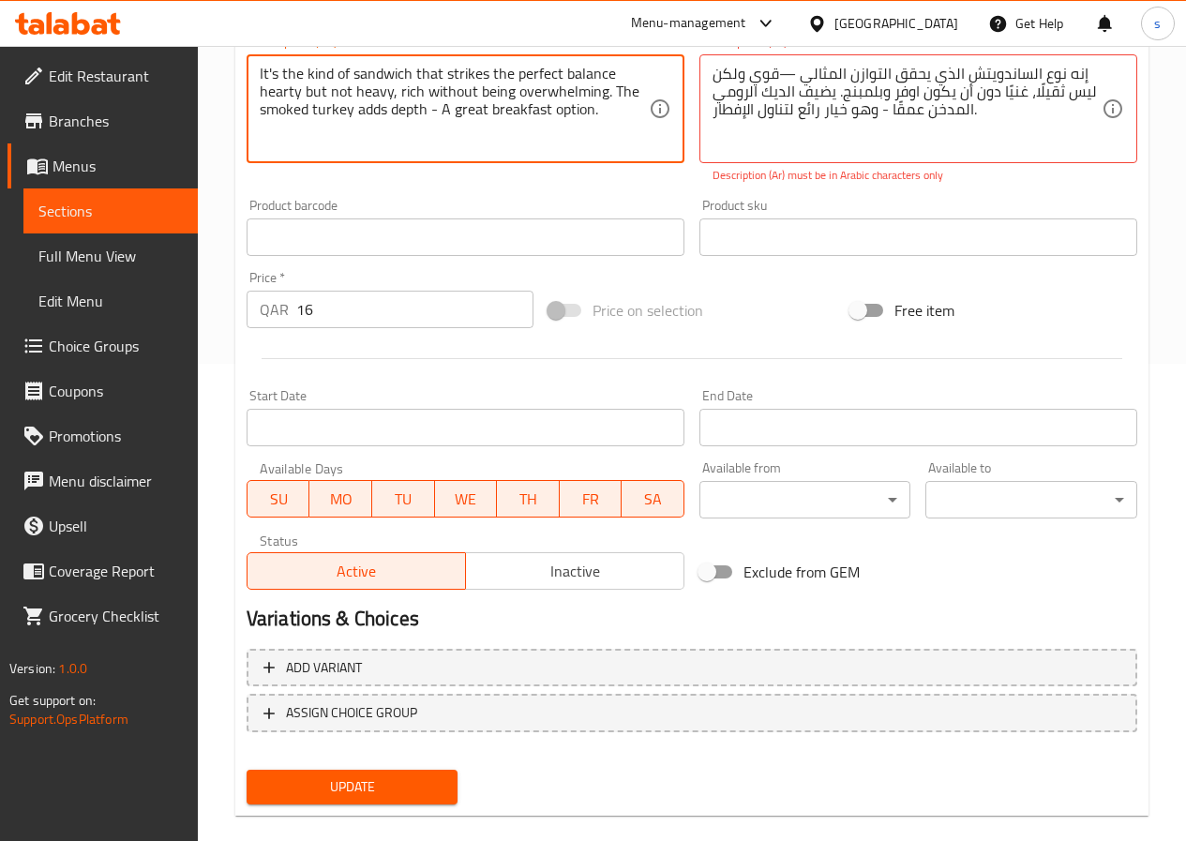
scroll to position [504, 0]
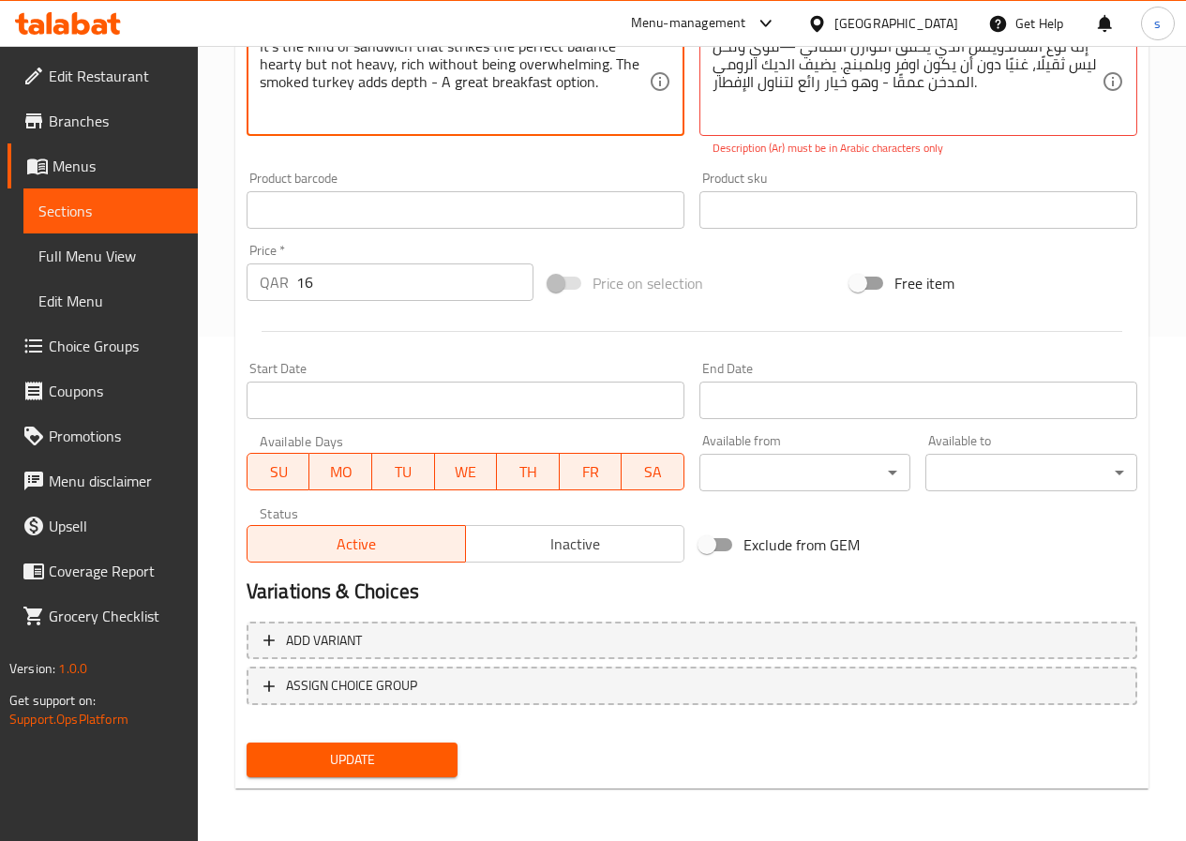
type textarea "It's the kind of sandwich that strikes the perfect balance hearty but not heavy…"
click at [428, 764] on span "Update" at bounding box center [353, 759] width 182 height 23
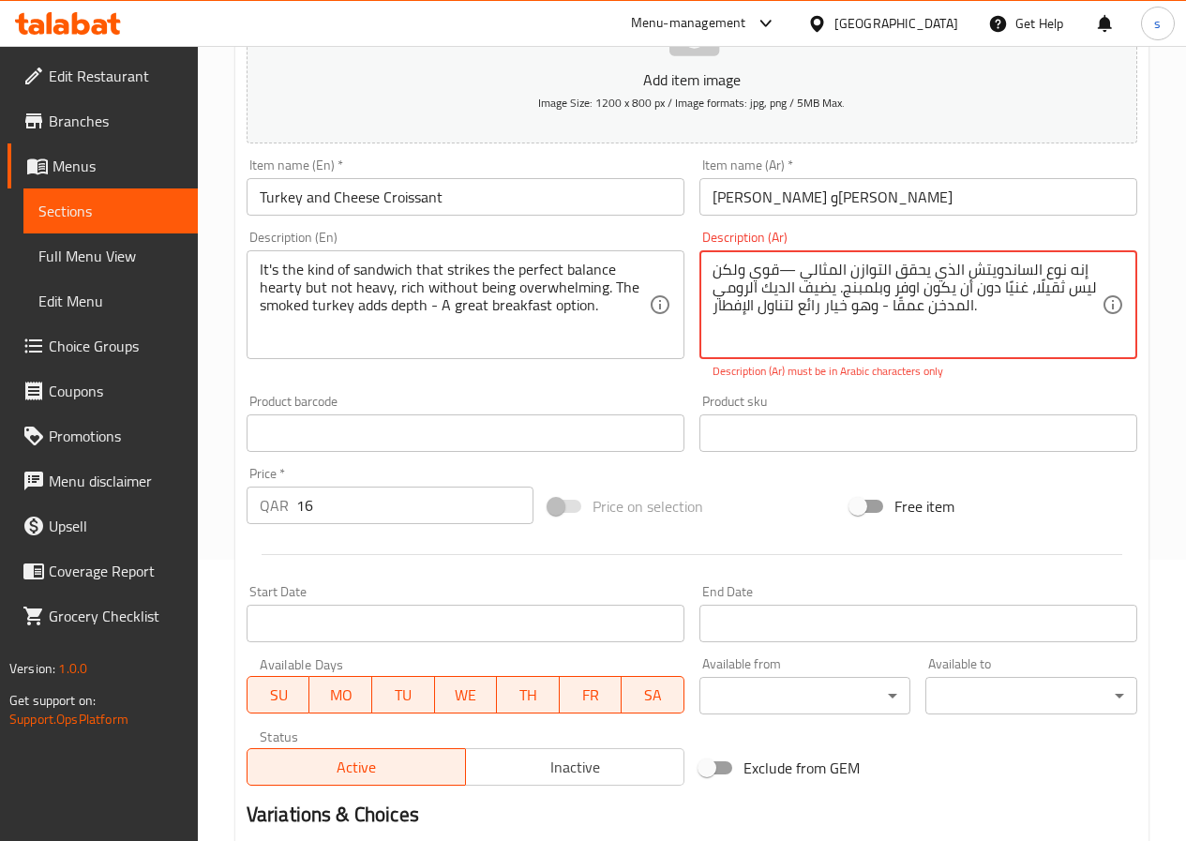
scroll to position [223, 0]
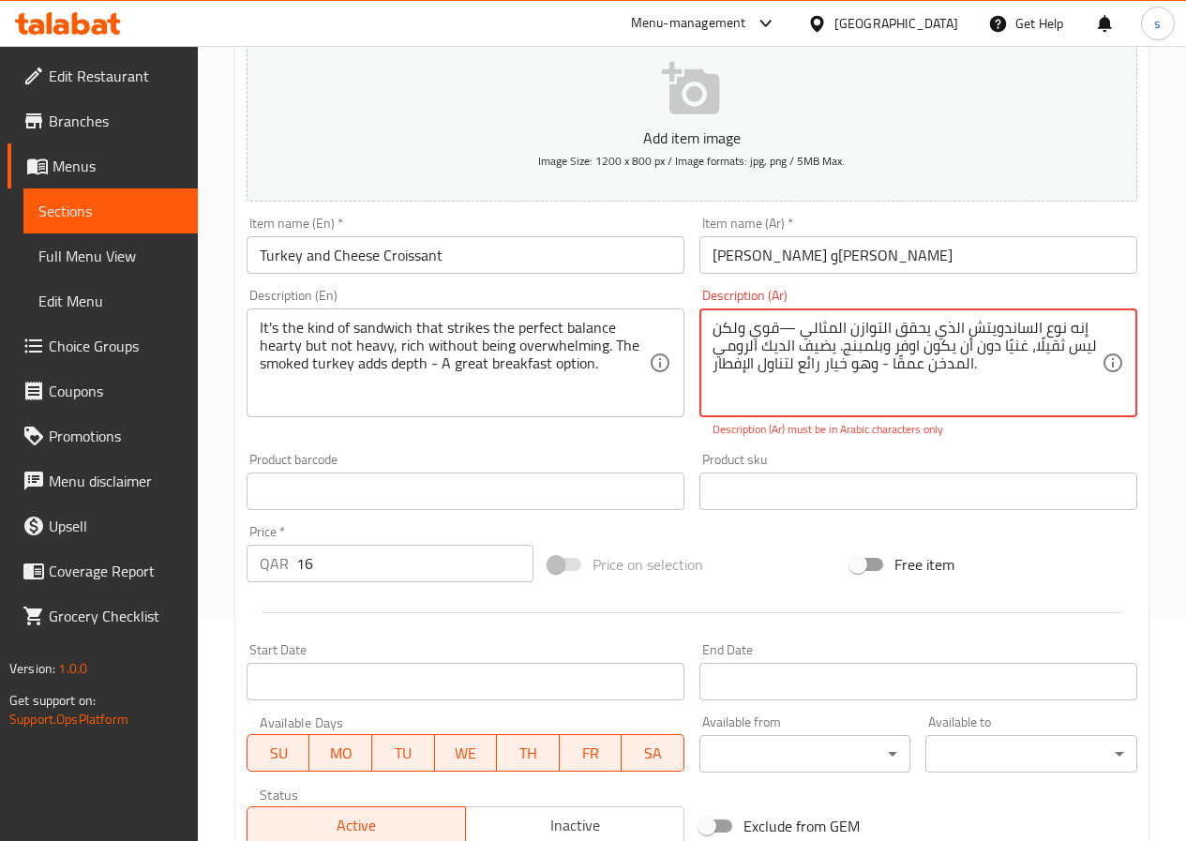
click at [787, 326] on textarea "إنه نوع الساندويتش الذي يحقق التوازن المثالي —قوي ولكن ليس ثقيلًا، غنيًا دون أن…" at bounding box center [907, 363] width 389 height 89
click at [783, 326] on textarea "إنه نوع الساندويتش الذي يحقق التوازن المثالي —قوي ولكن ليس ثقيلًا، غنيًا دون أن…" at bounding box center [907, 363] width 389 height 89
click at [784, 326] on textarea "إنه نوع الساندويتش الذي يحقق التوازن المثالي —قوي ولكن ليس ثقيلًا، غنيًا دون أن…" at bounding box center [907, 363] width 389 height 89
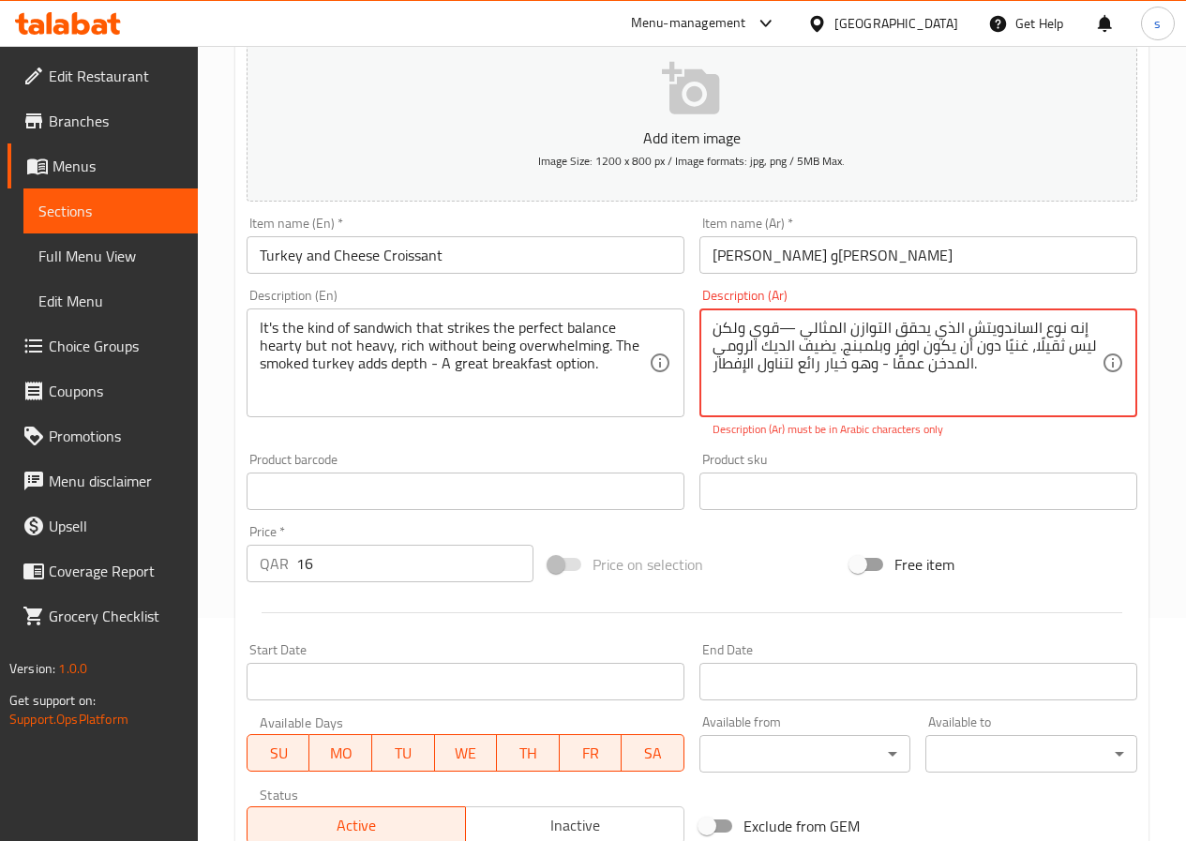
click at [780, 328] on textarea "إنه نوع الساندويتش الذي يحقق التوازن المثالي —قوي ولكن ليس ثقيلًا، غنيًا دون أن…" at bounding box center [907, 363] width 389 height 89
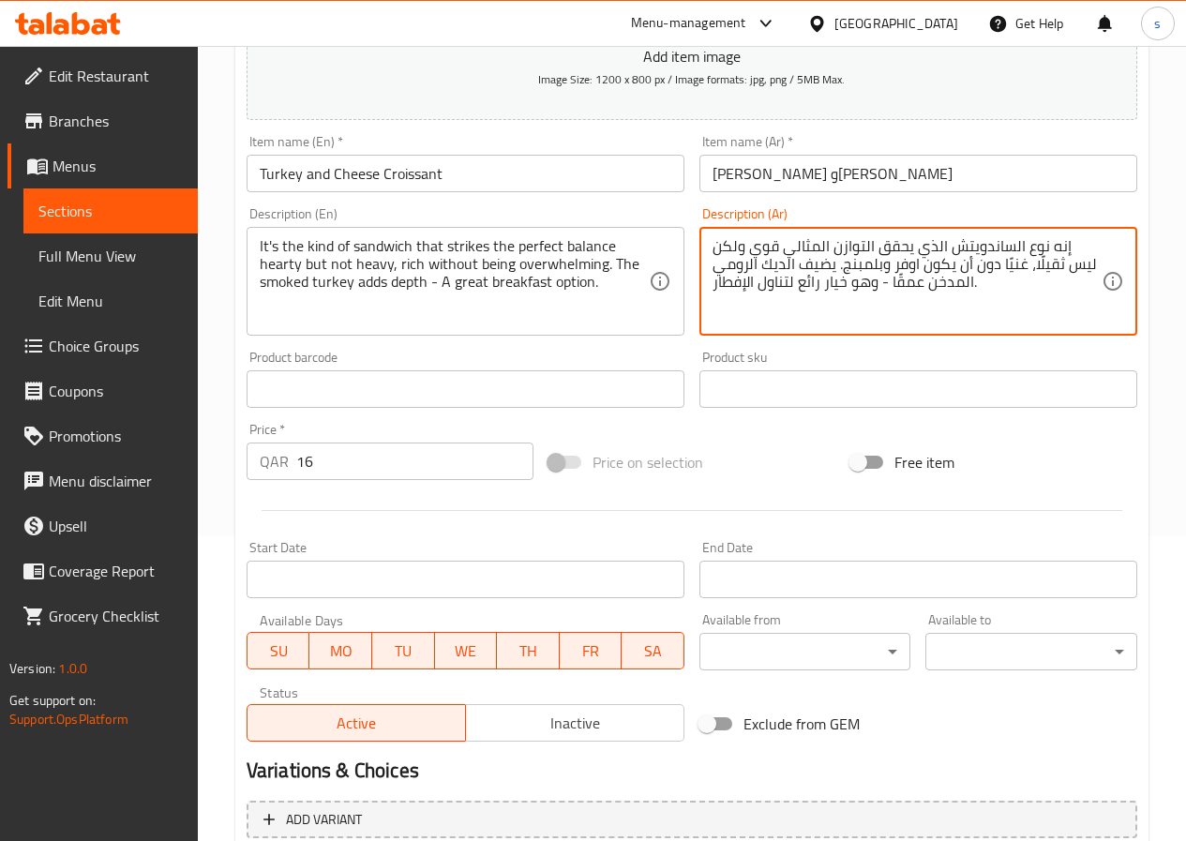
scroll to position [484, 0]
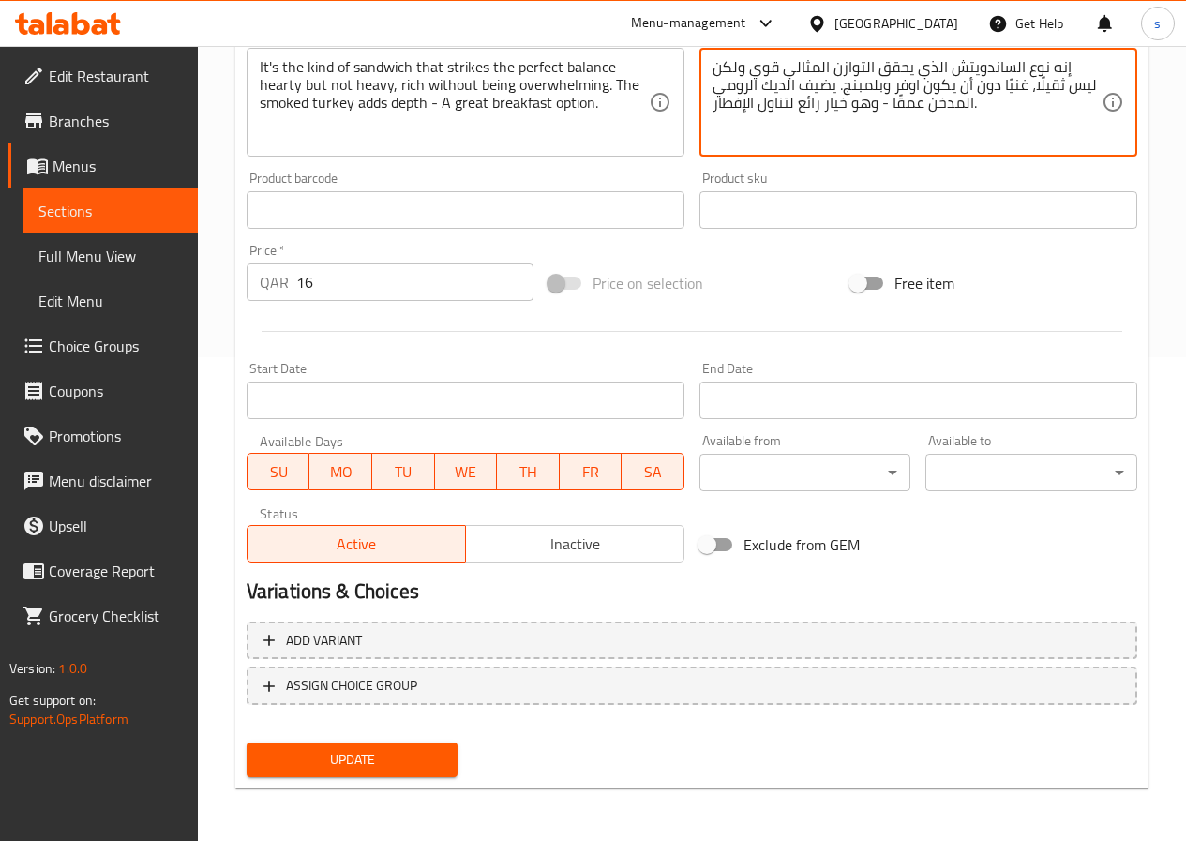
type textarea "إنه نوع الساندويتش الذي يحقق التوازن المثالي قوي ولكن ليس ثقيلًا، غنيًا دون أن …"
click at [312, 773] on button "Update" at bounding box center [353, 760] width 212 height 35
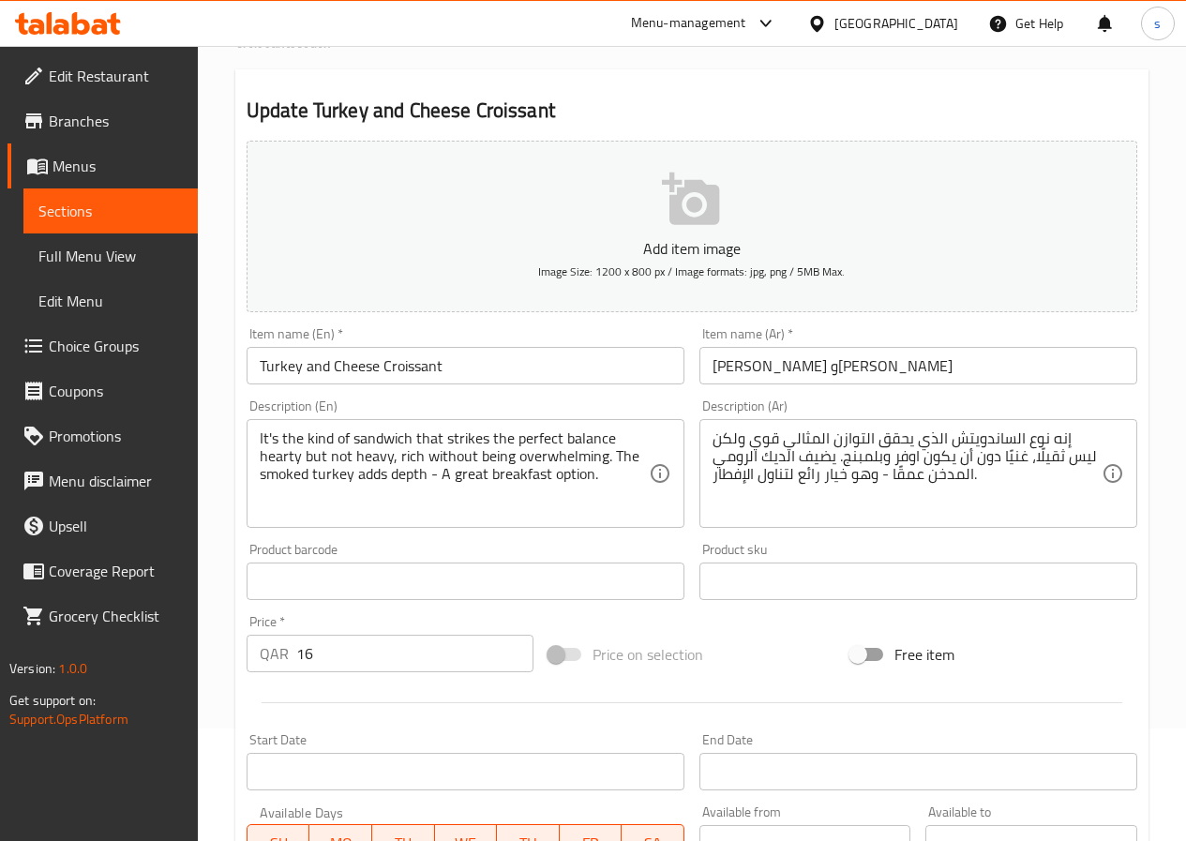
scroll to position [0, 0]
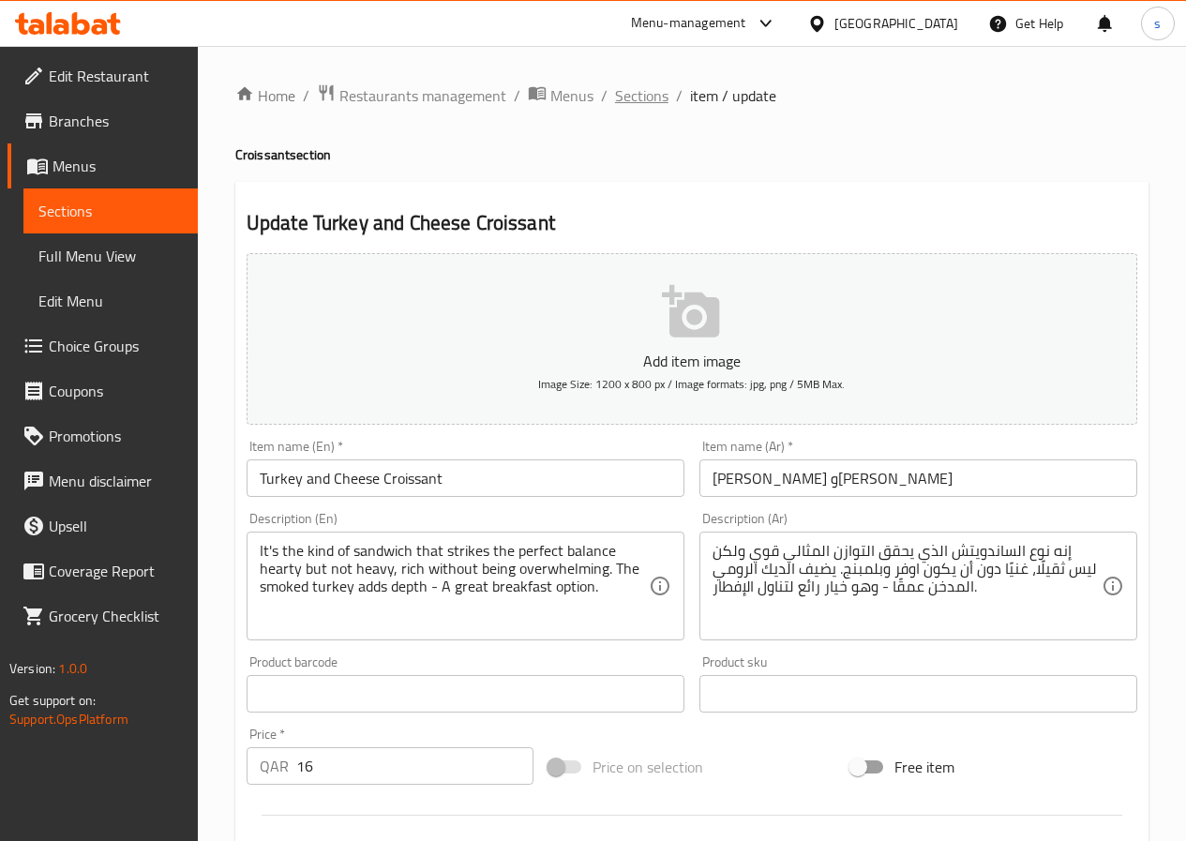
click at [616, 100] on span "Sections" at bounding box center [641, 95] width 53 height 23
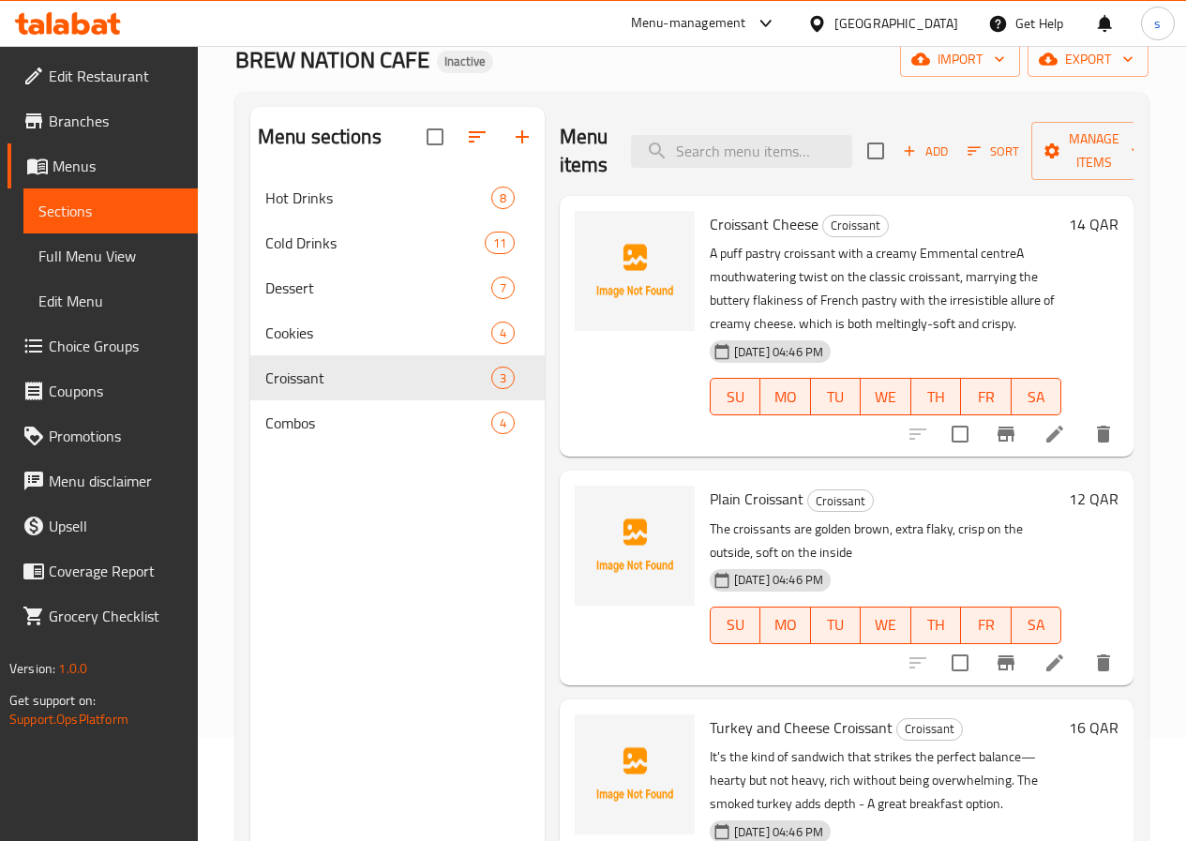
scroll to position [263, 0]
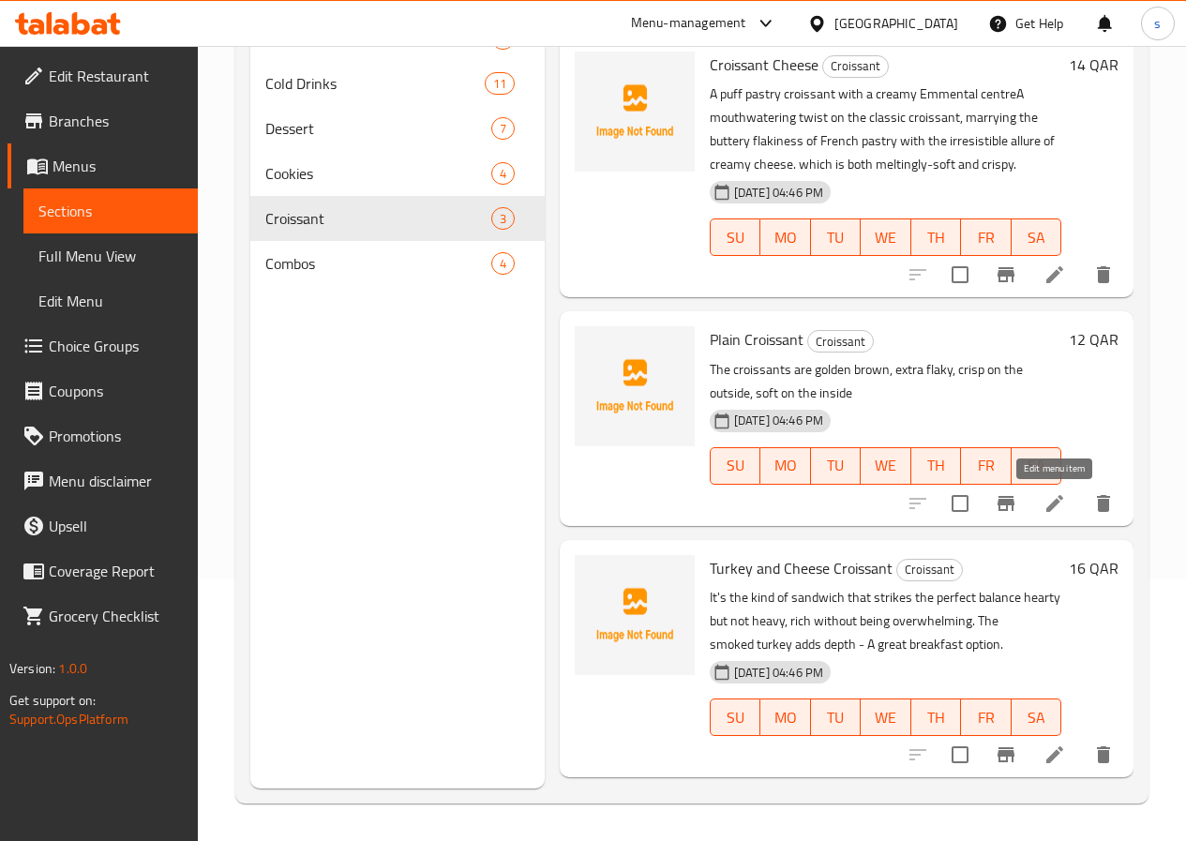
click at [1055, 498] on icon at bounding box center [1054, 503] width 23 height 23
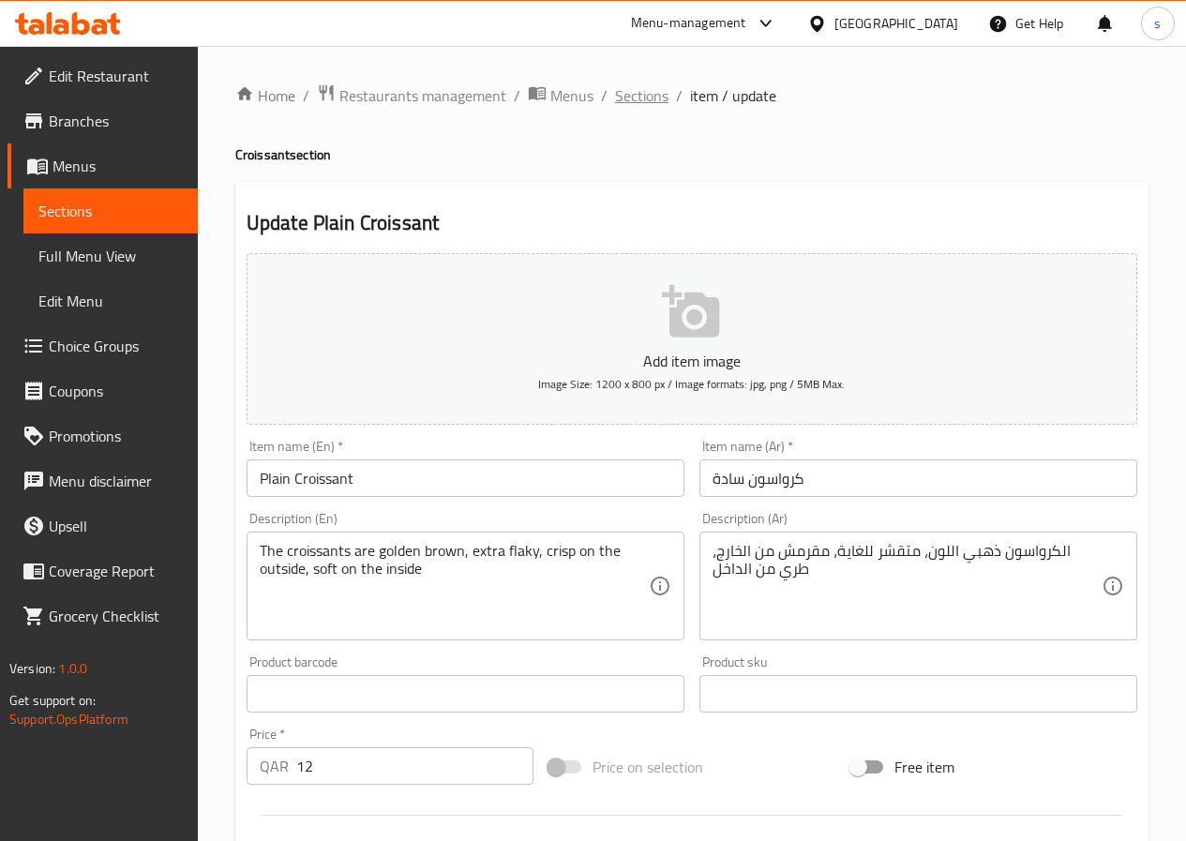
click at [619, 96] on span "Sections" at bounding box center [641, 95] width 53 height 23
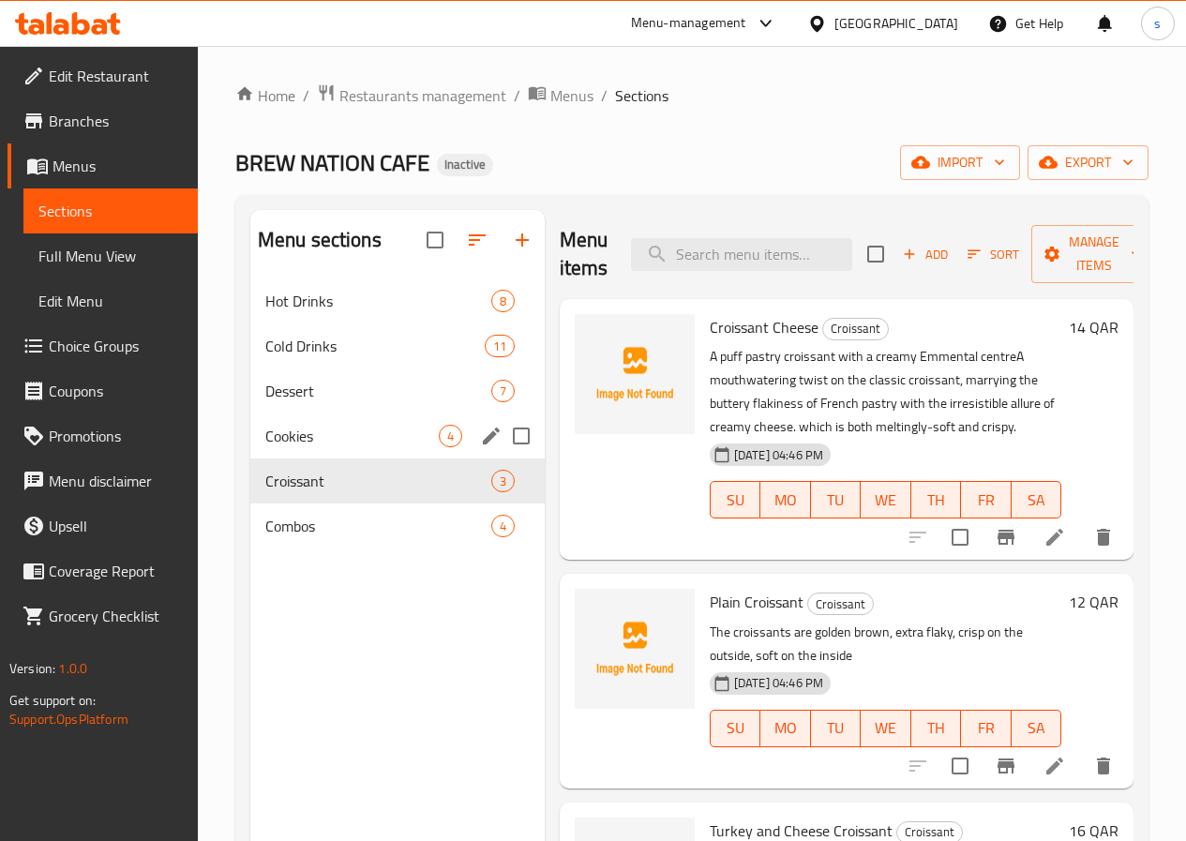
click at [354, 447] on span "Cookies" at bounding box center [351, 436] width 173 height 23
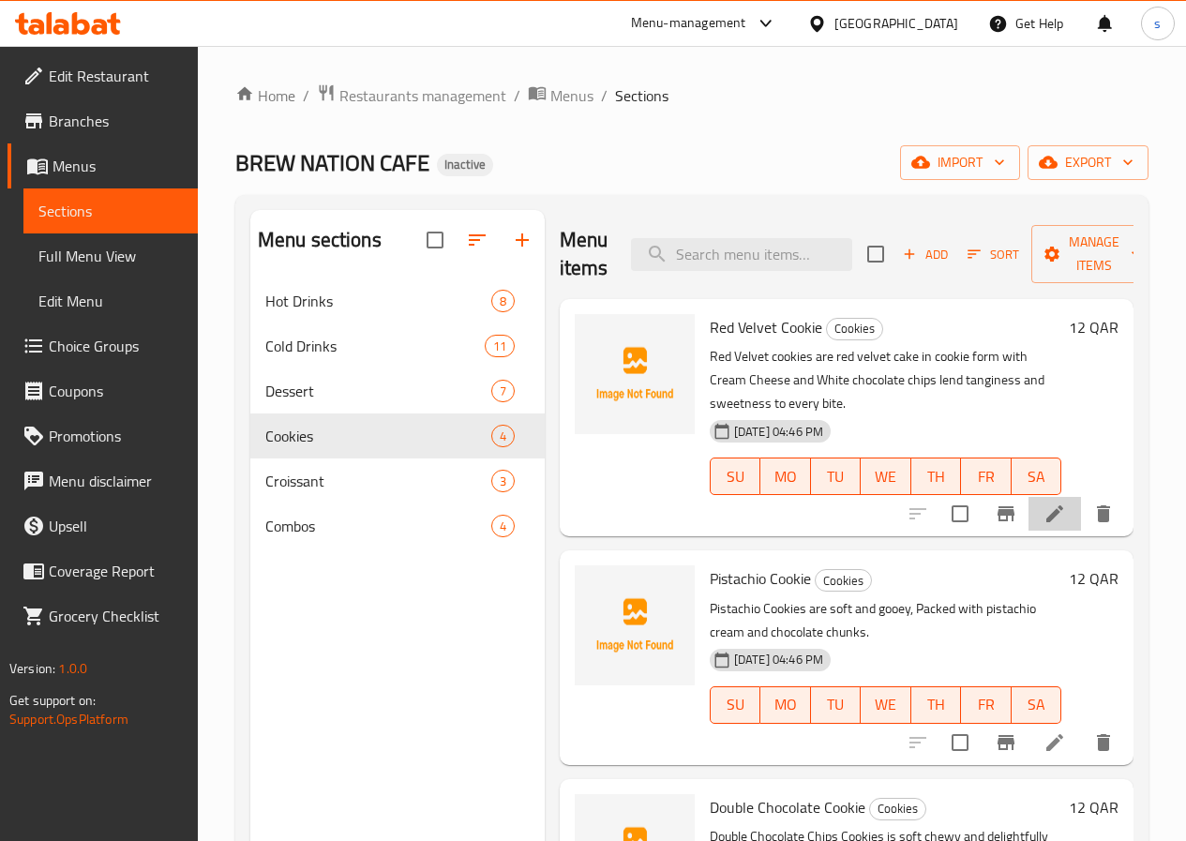
click at [1028, 497] on li at bounding box center [1054, 514] width 53 height 34
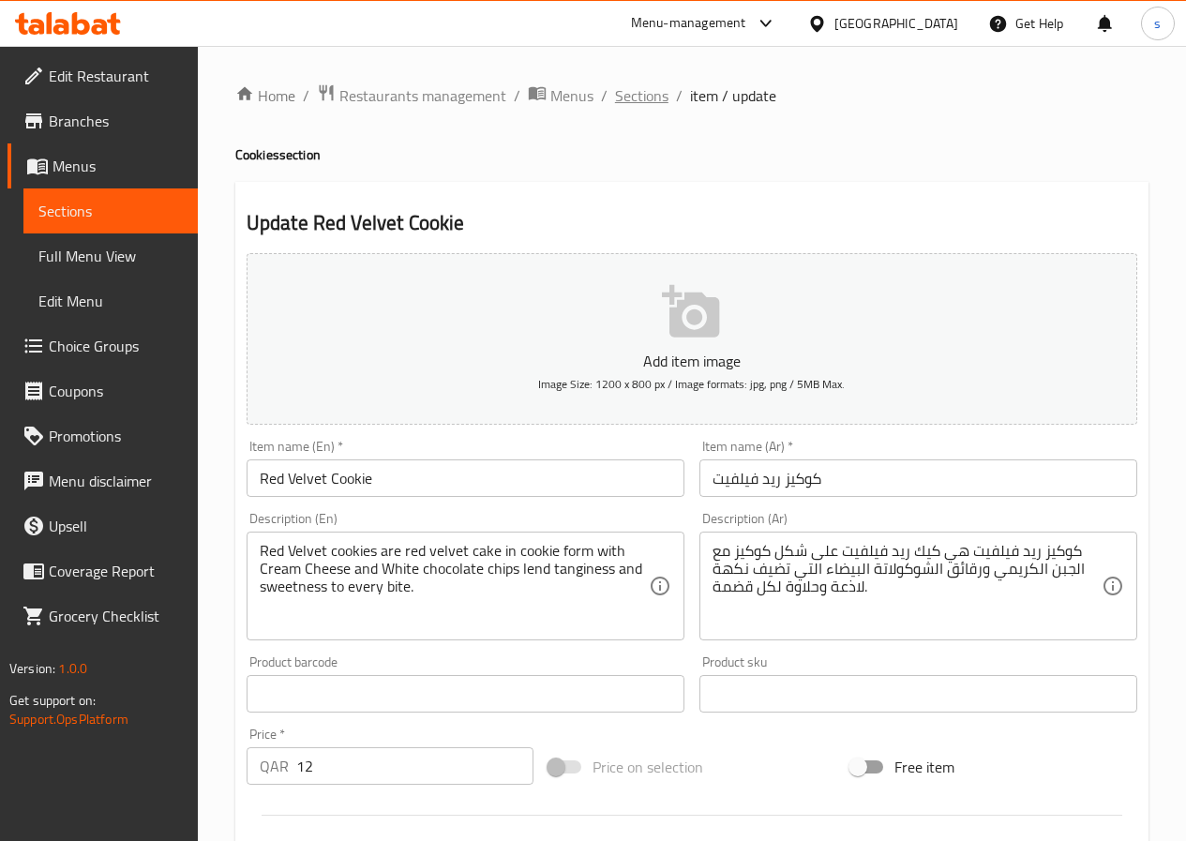
click at [638, 97] on span "Sections" at bounding box center [641, 95] width 53 height 23
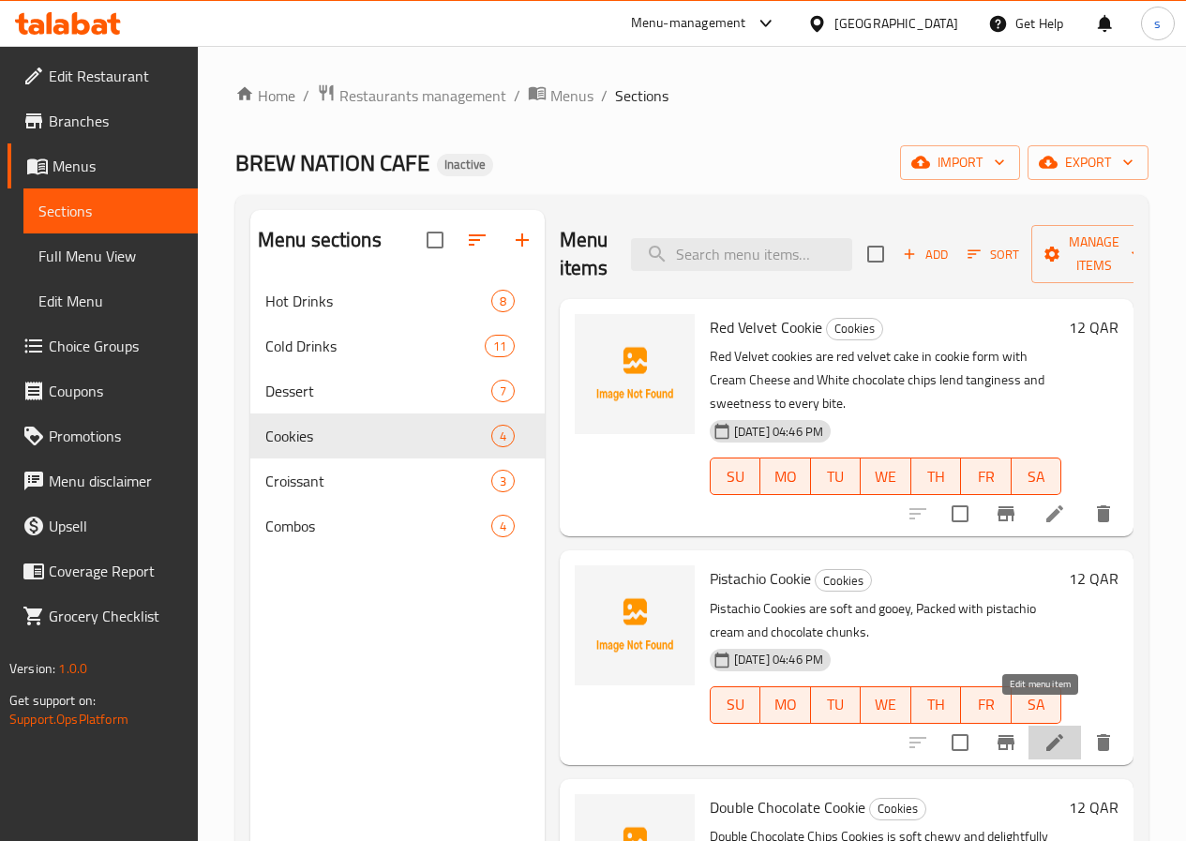
click at [1046, 734] on icon at bounding box center [1054, 742] width 17 height 17
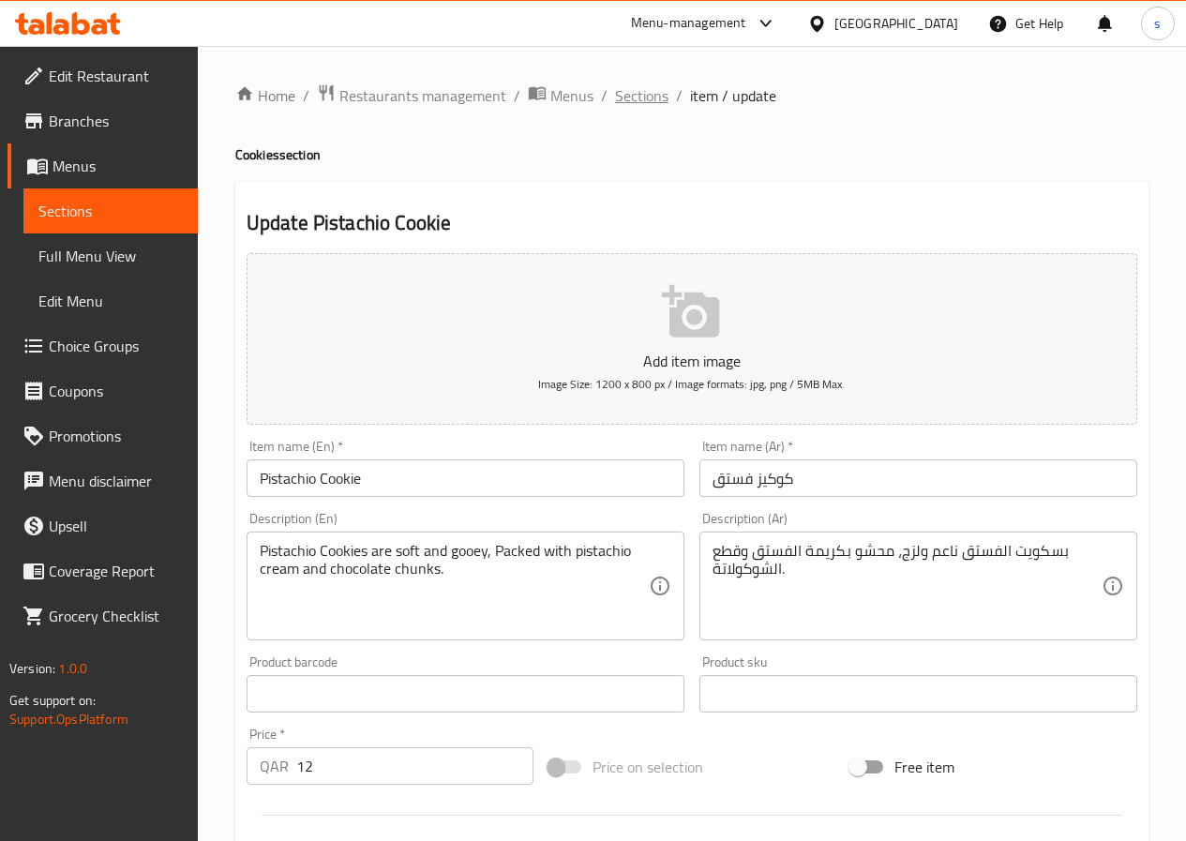
click at [629, 99] on span "Sections" at bounding box center [641, 95] width 53 height 23
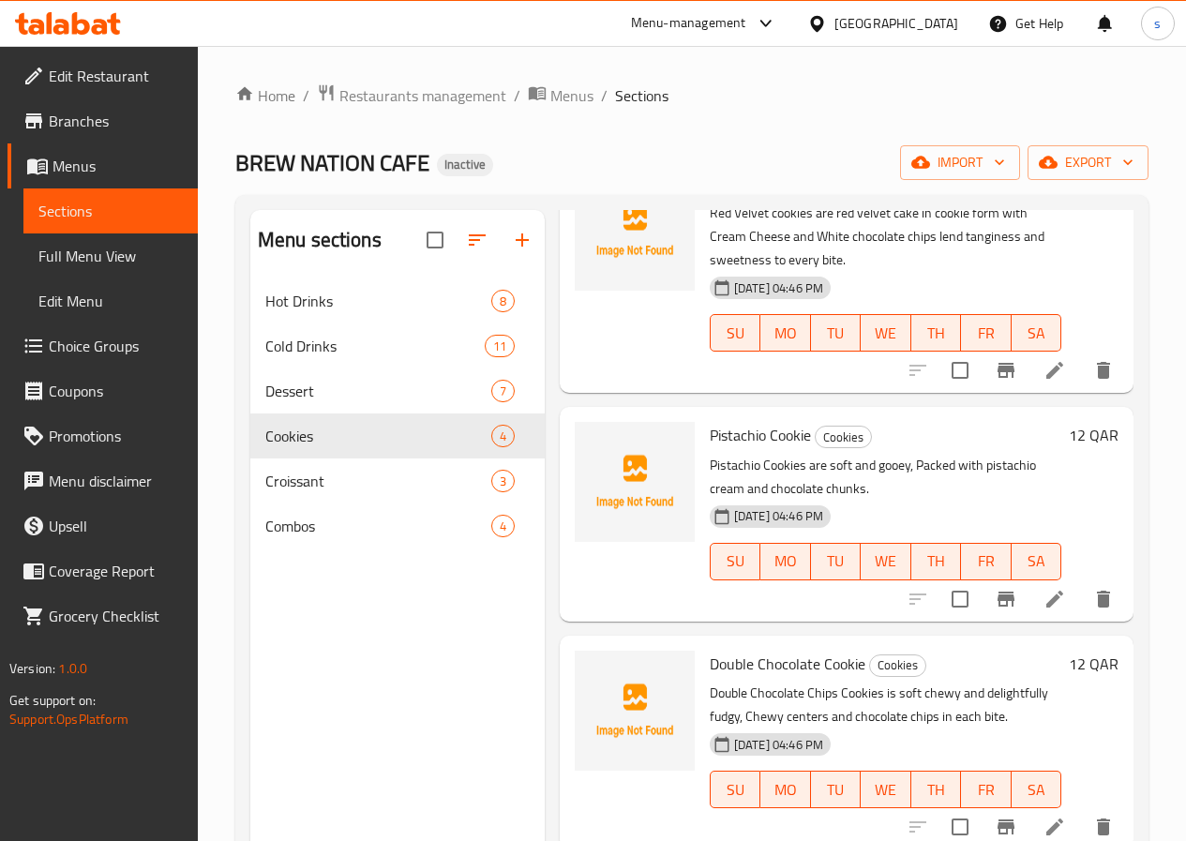
scroll to position [147, 0]
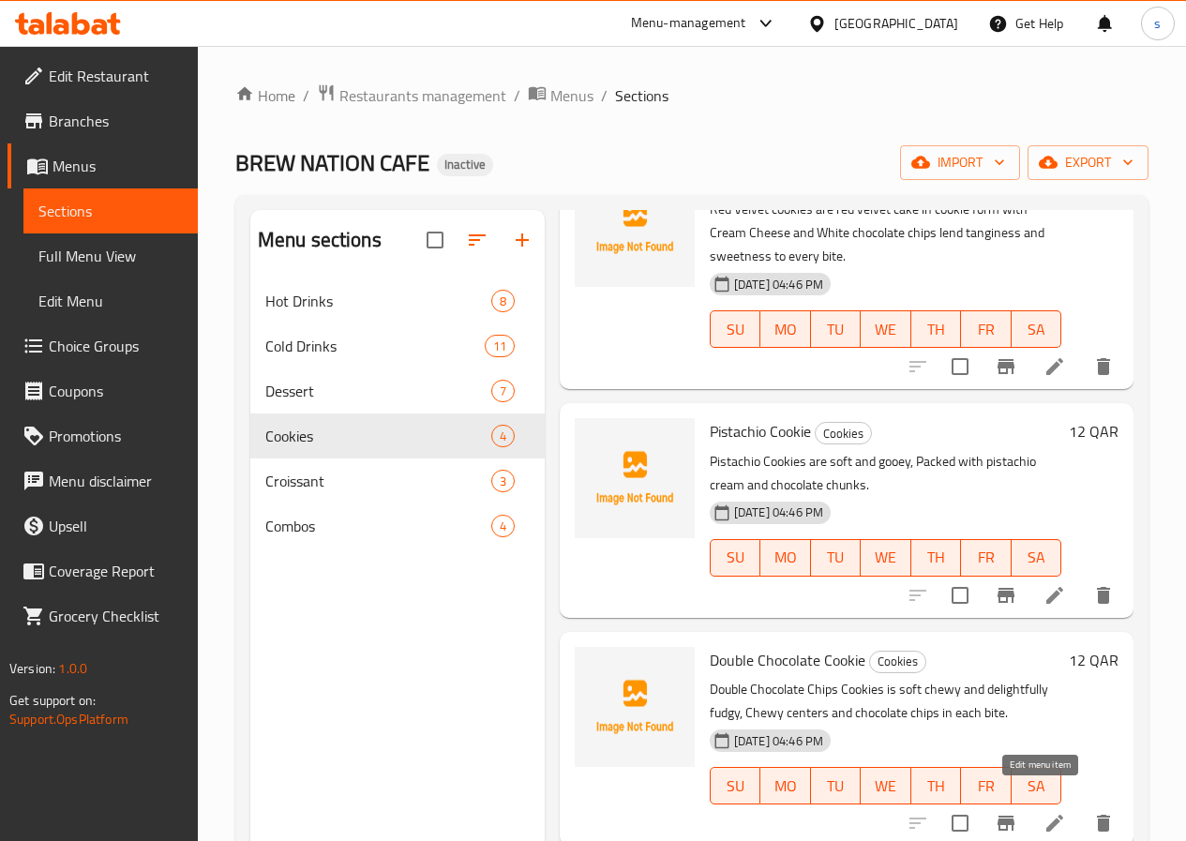
click at [1048, 812] on icon at bounding box center [1054, 823] width 23 height 23
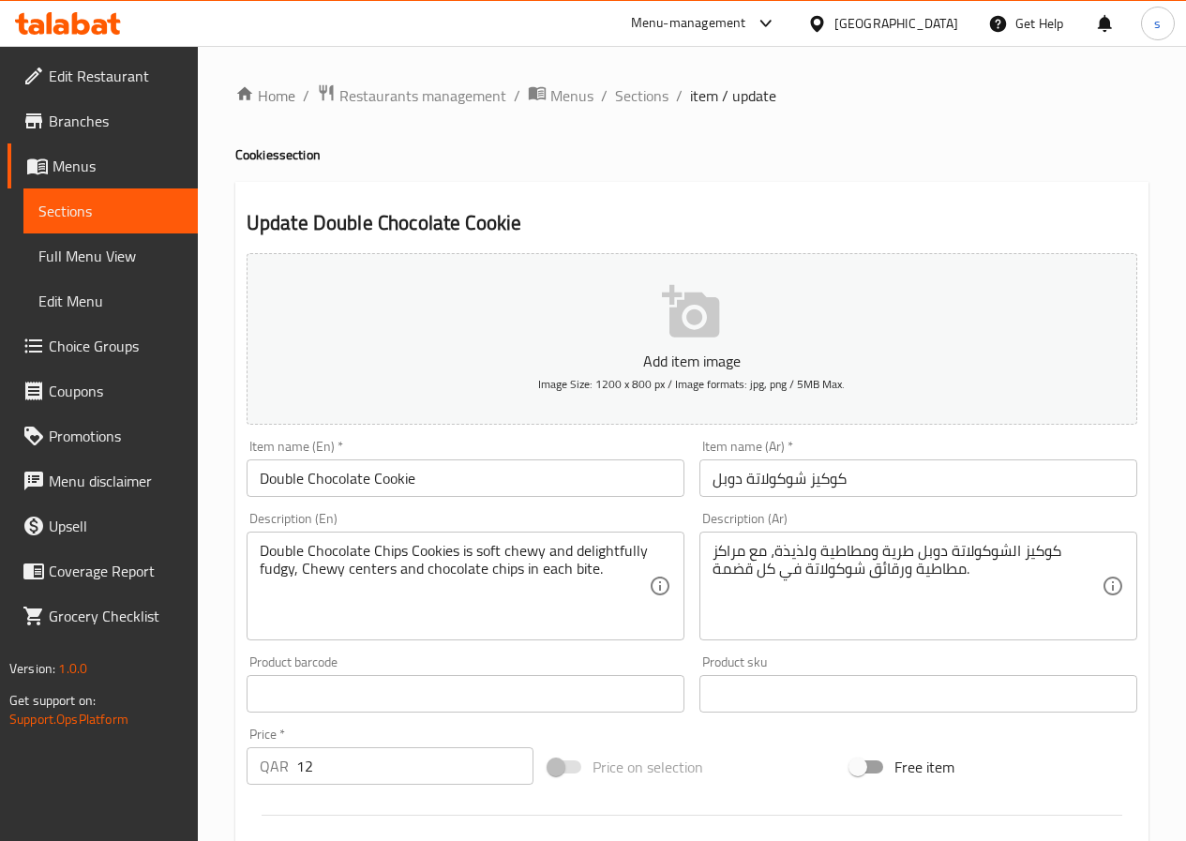
click at [623, 79] on div "Home / Restaurants management / Menus / Sections / item / update Cookies sectio…" at bounding box center [692, 685] width 988 height 1279
click at [623, 95] on span "Sections" at bounding box center [641, 95] width 53 height 23
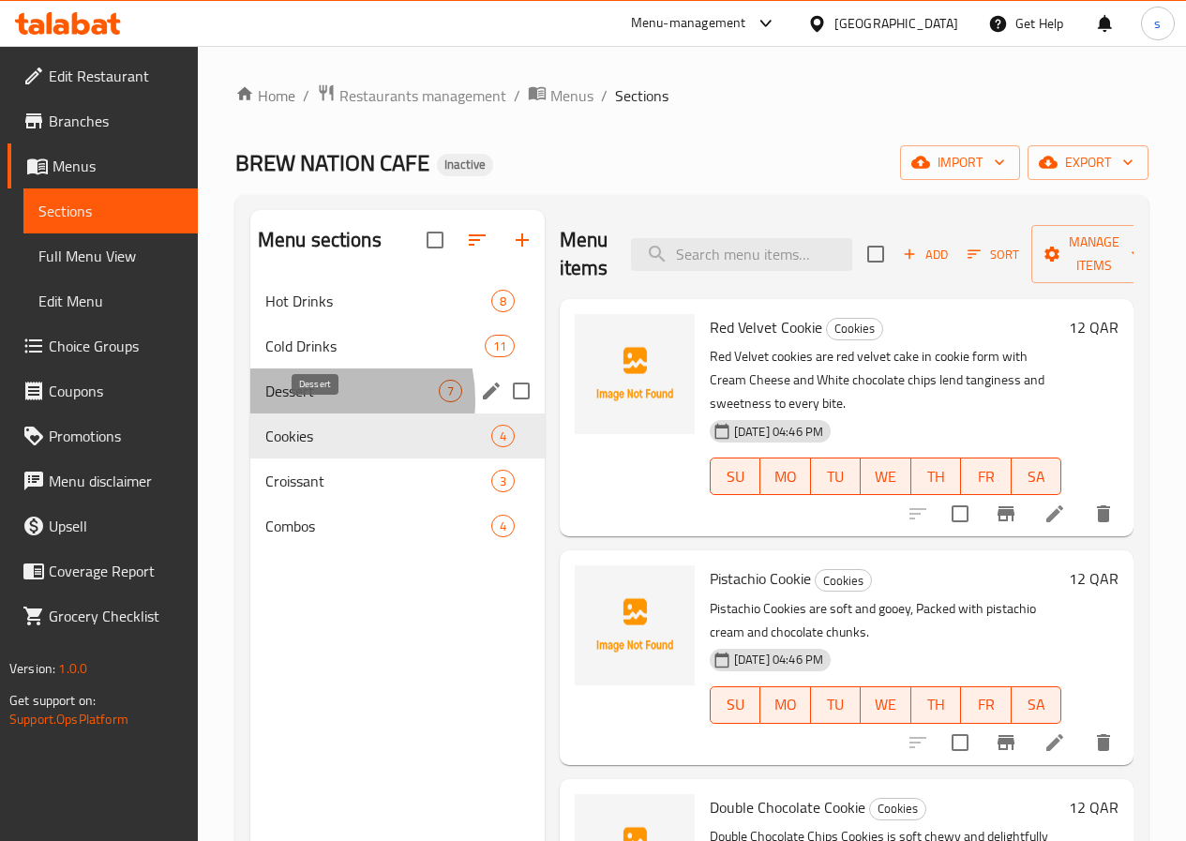
click at [309, 402] on span "Dessert" at bounding box center [351, 391] width 173 height 23
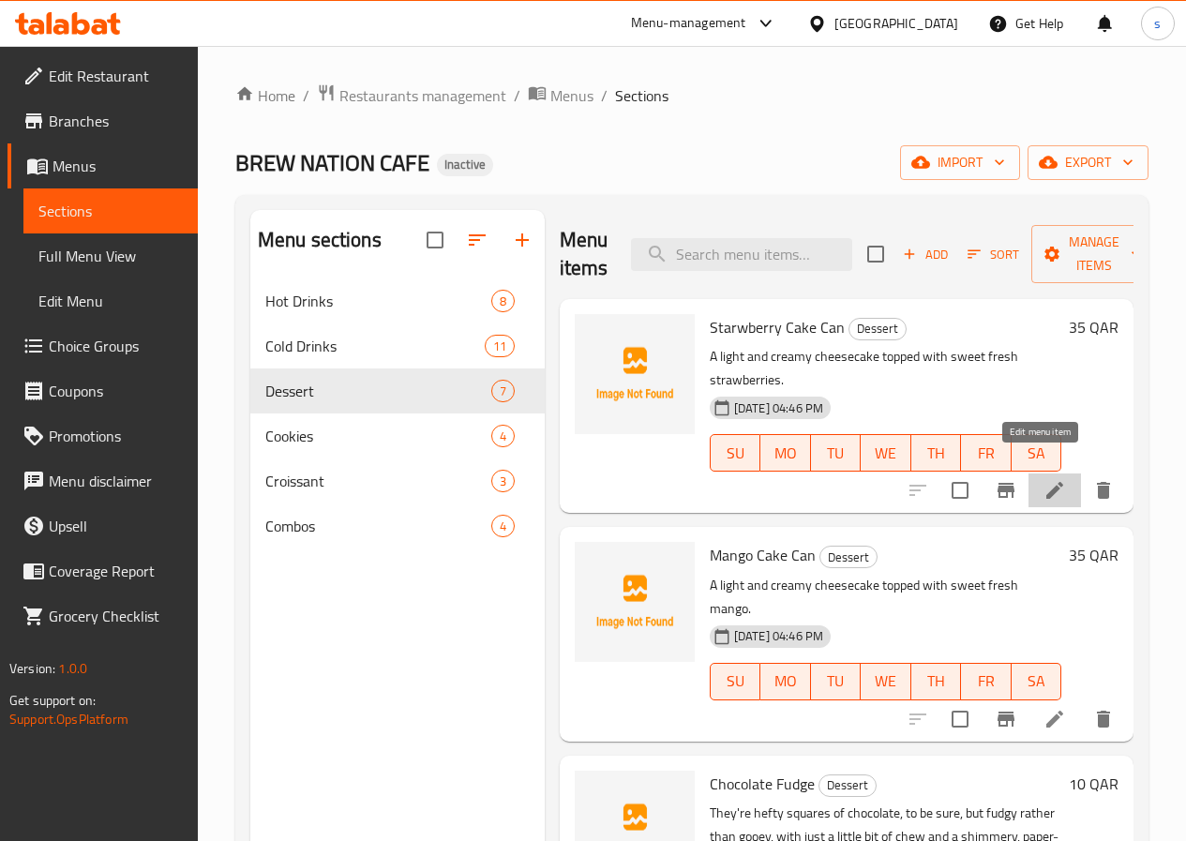
click at [1043, 479] on icon at bounding box center [1054, 490] width 23 height 23
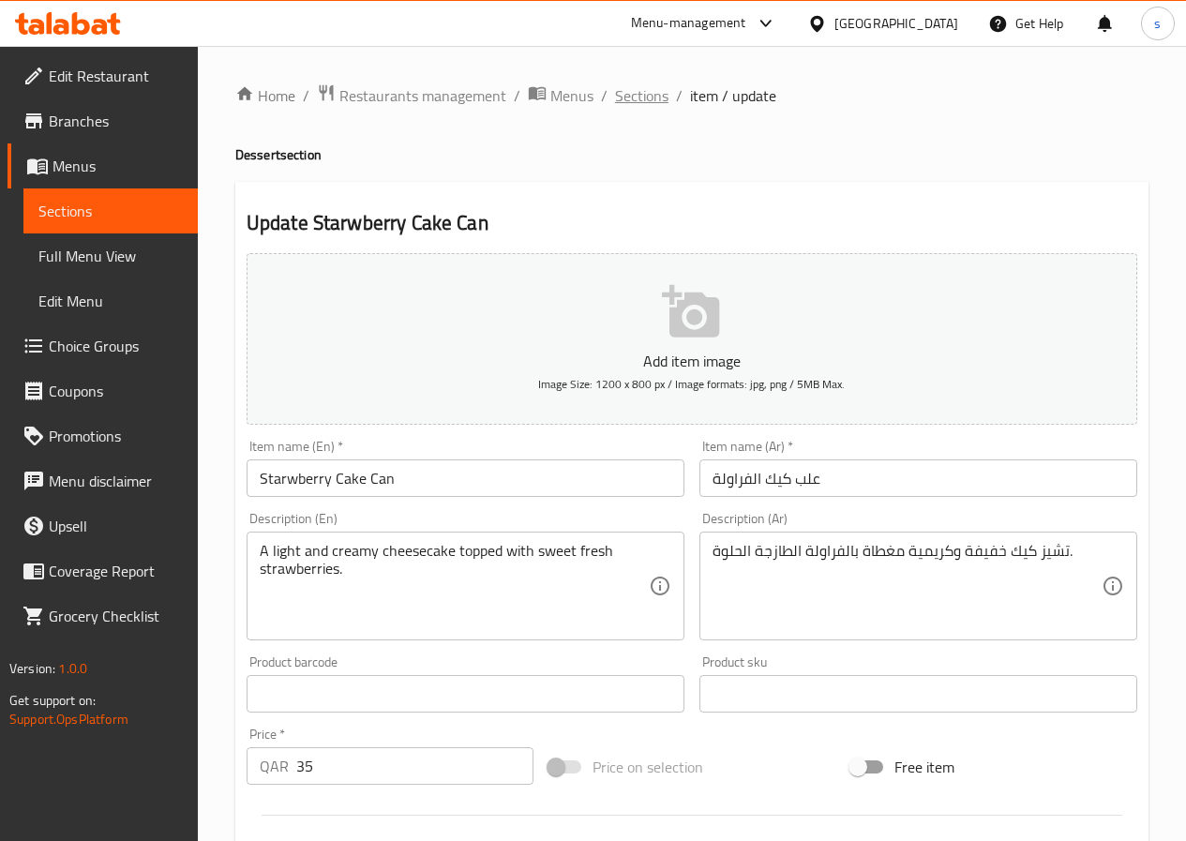
click at [643, 93] on span "Sections" at bounding box center [641, 95] width 53 height 23
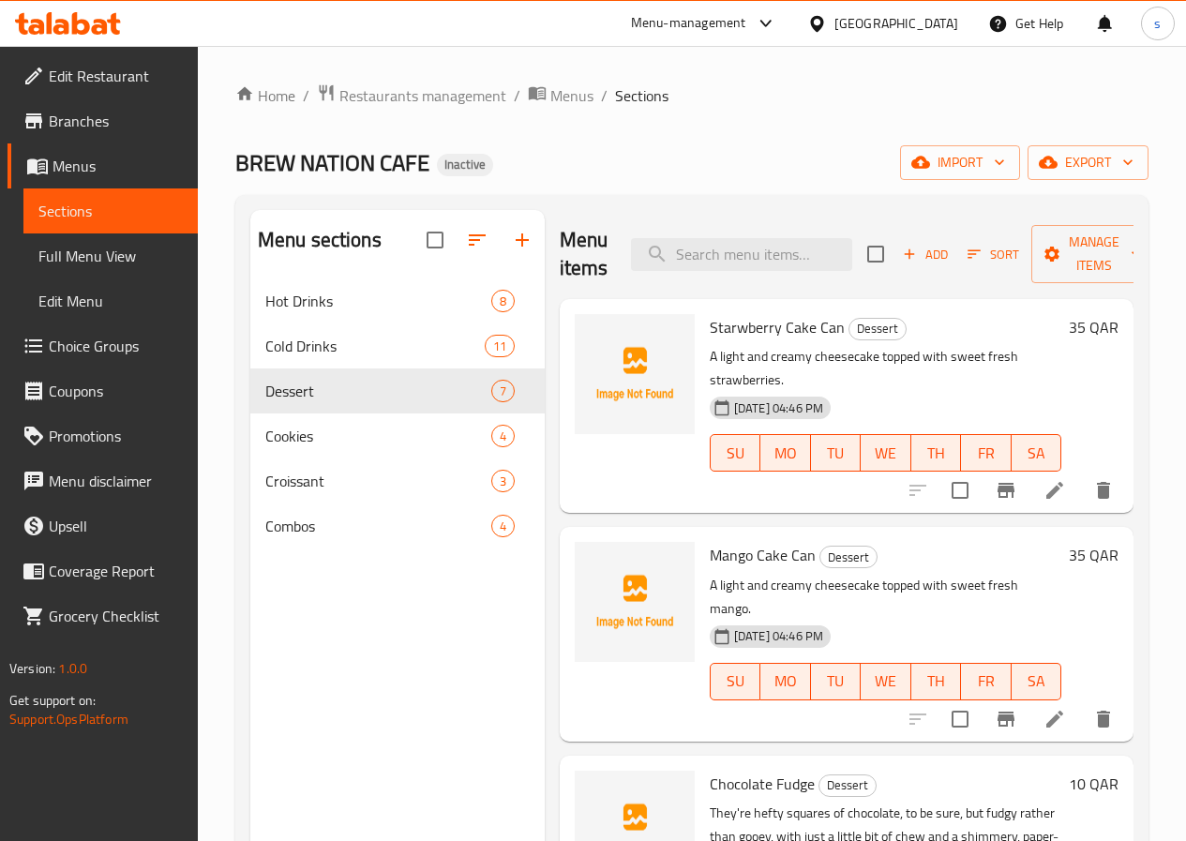
click at [1046, 711] on icon at bounding box center [1054, 719] width 17 height 17
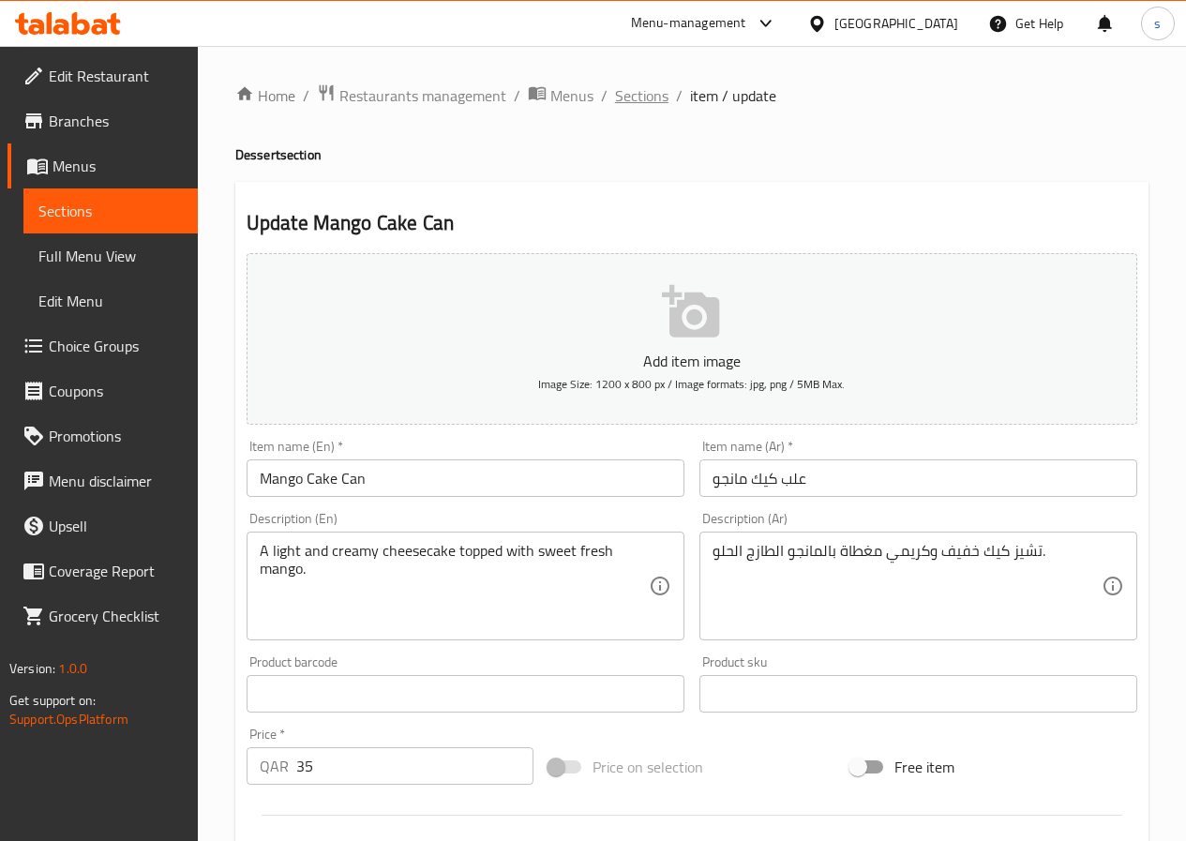
click at [621, 89] on span "Sections" at bounding box center [641, 95] width 53 height 23
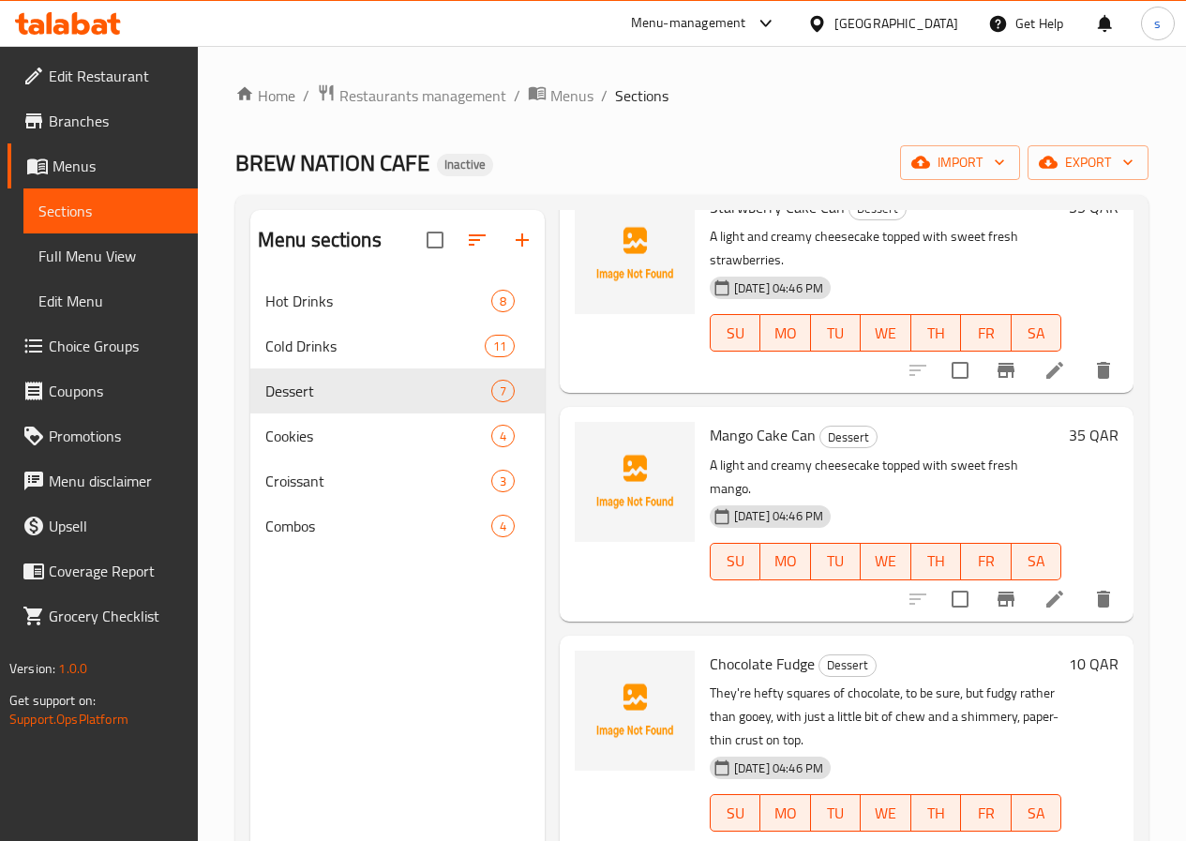
scroll to position [281, 0]
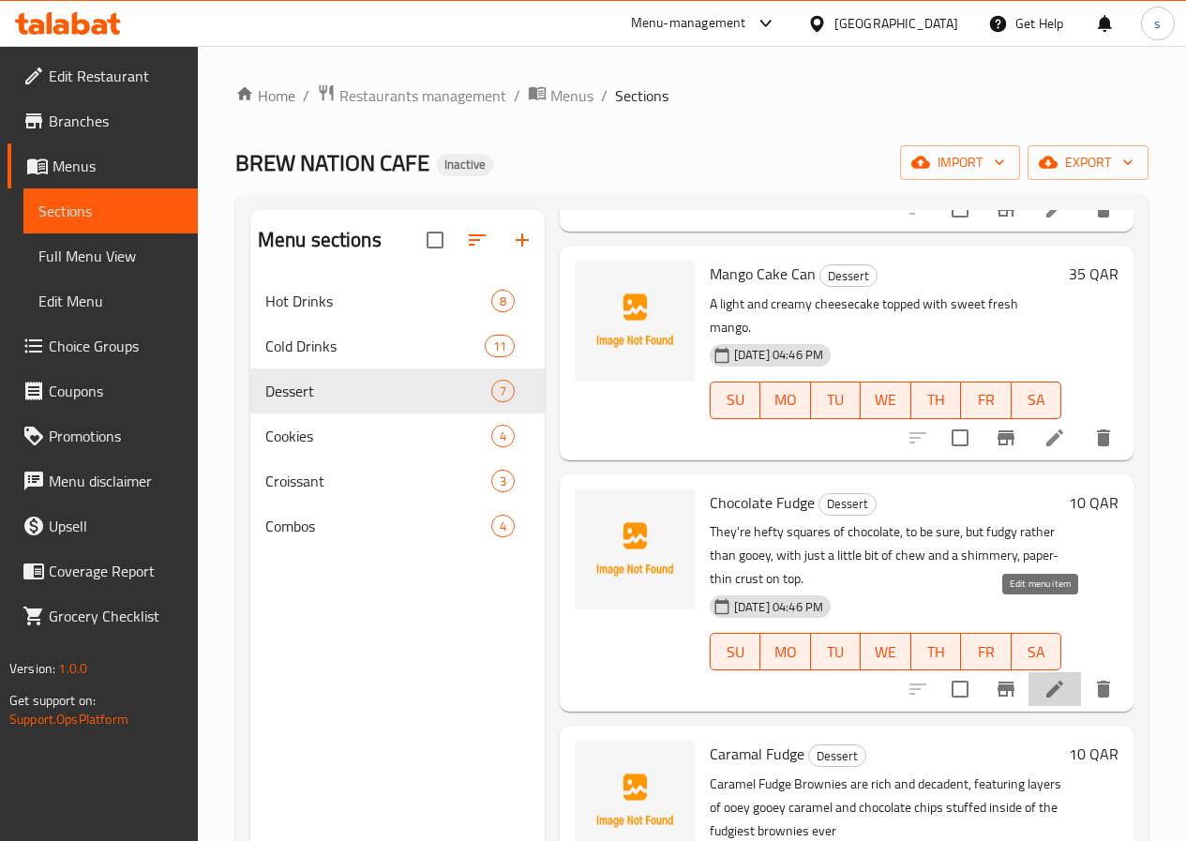
click at [1046, 681] on icon at bounding box center [1054, 689] width 17 height 17
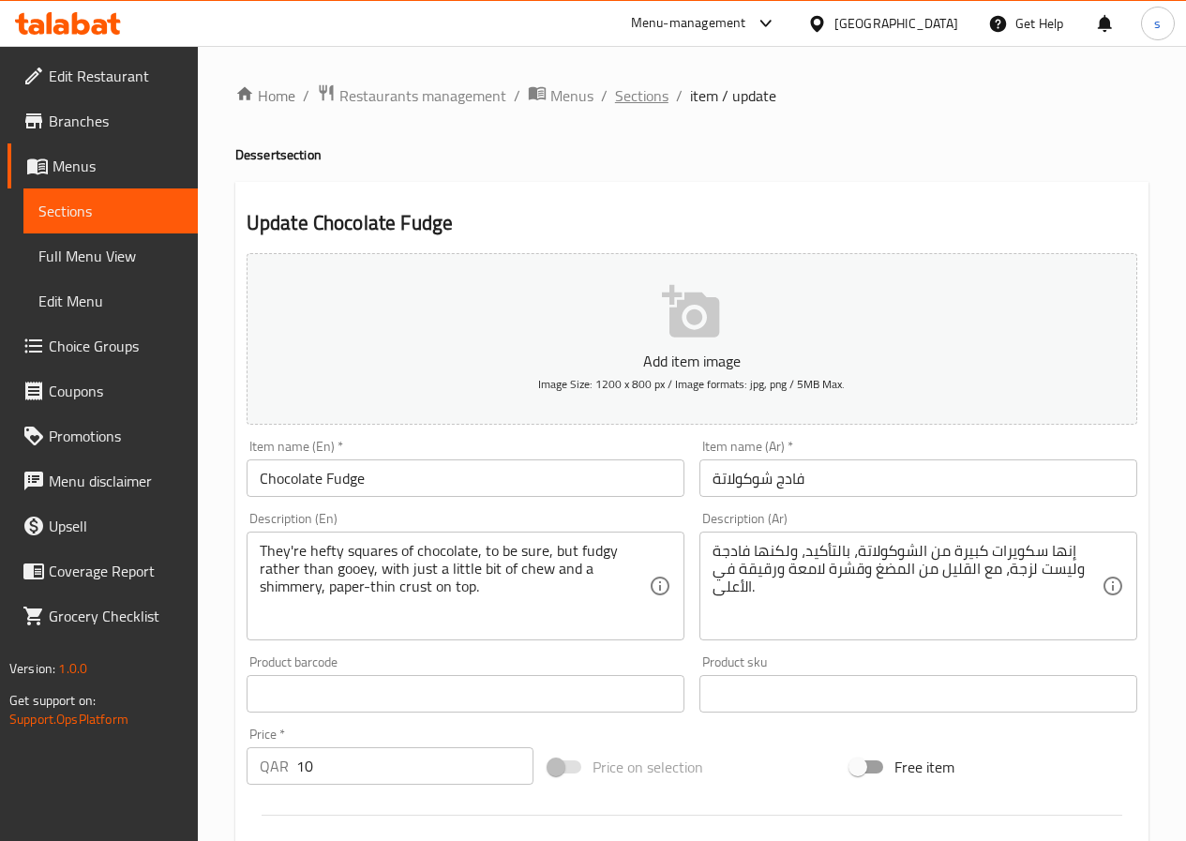
click at [642, 95] on span "Sections" at bounding box center [641, 95] width 53 height 23
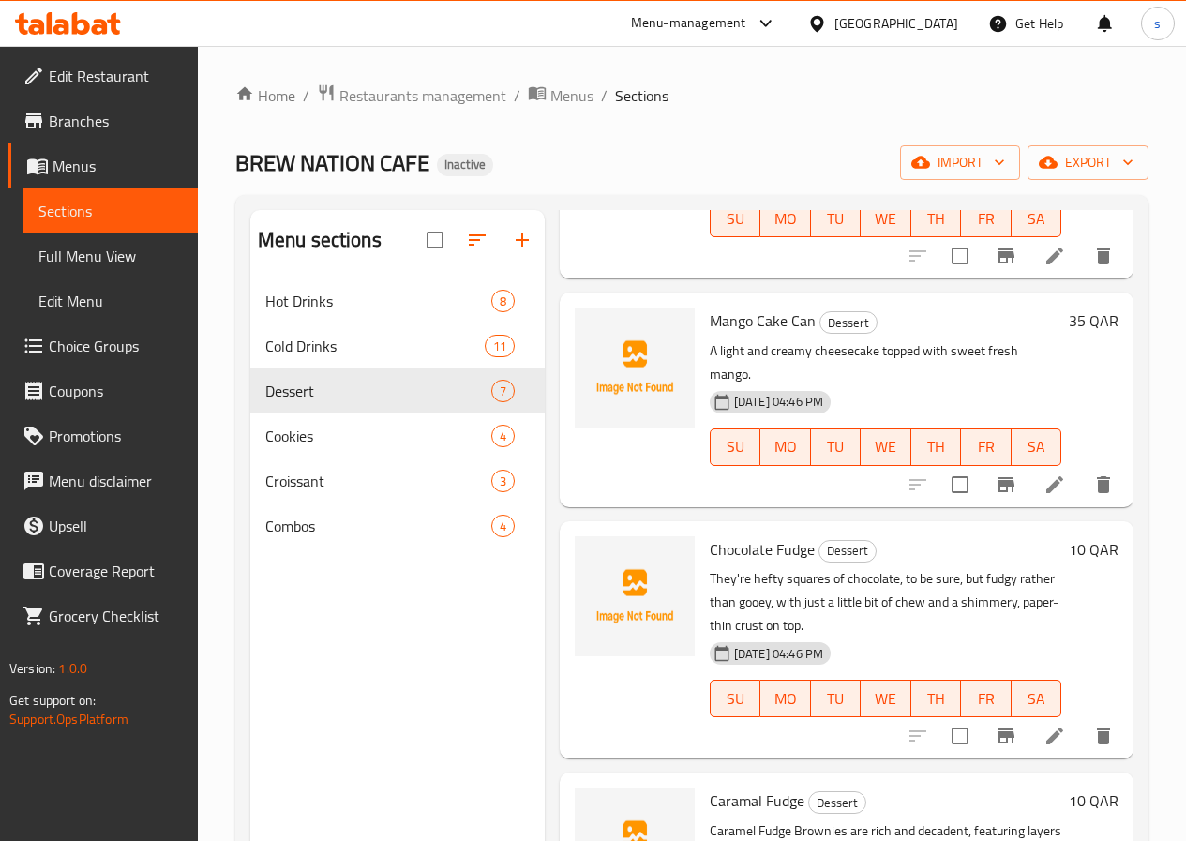
scroll to position [375, 0]
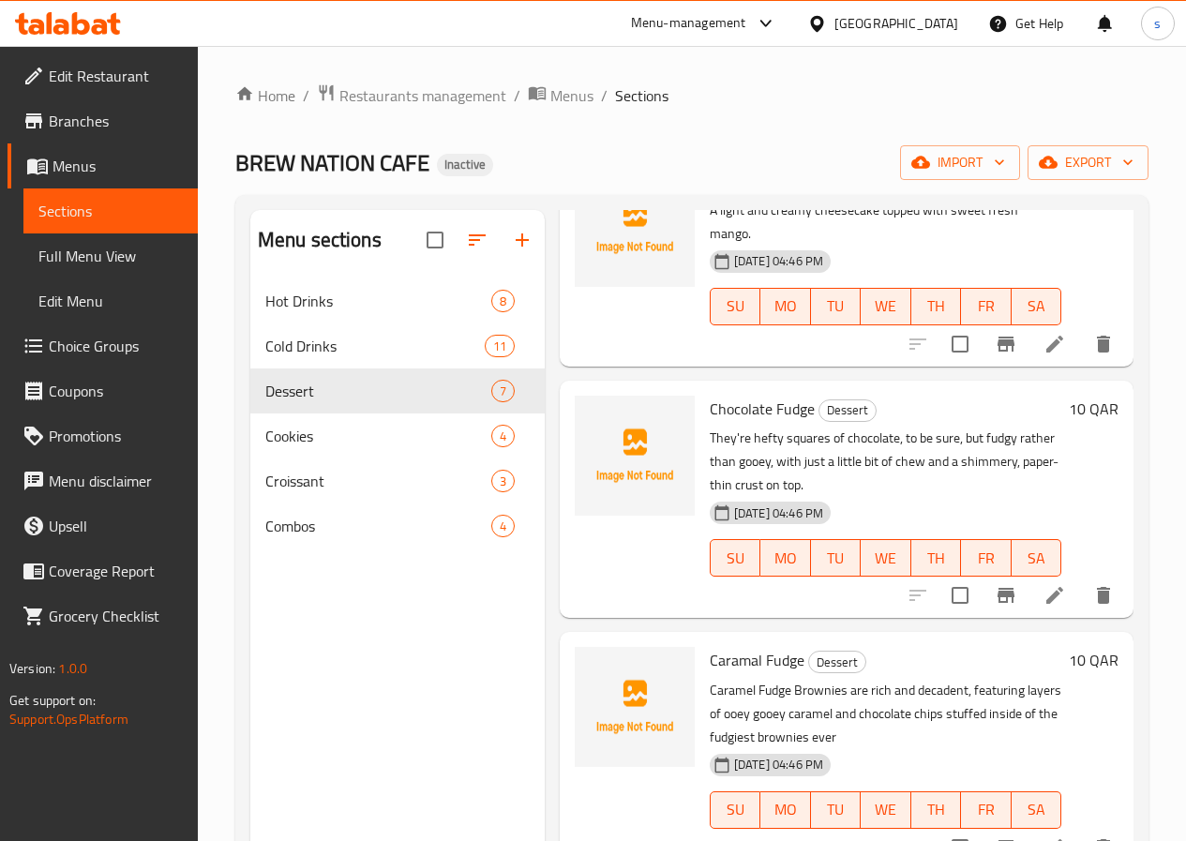
click at [1043, 584] on icon at bounding box center [1054, 595] width 23 height 23
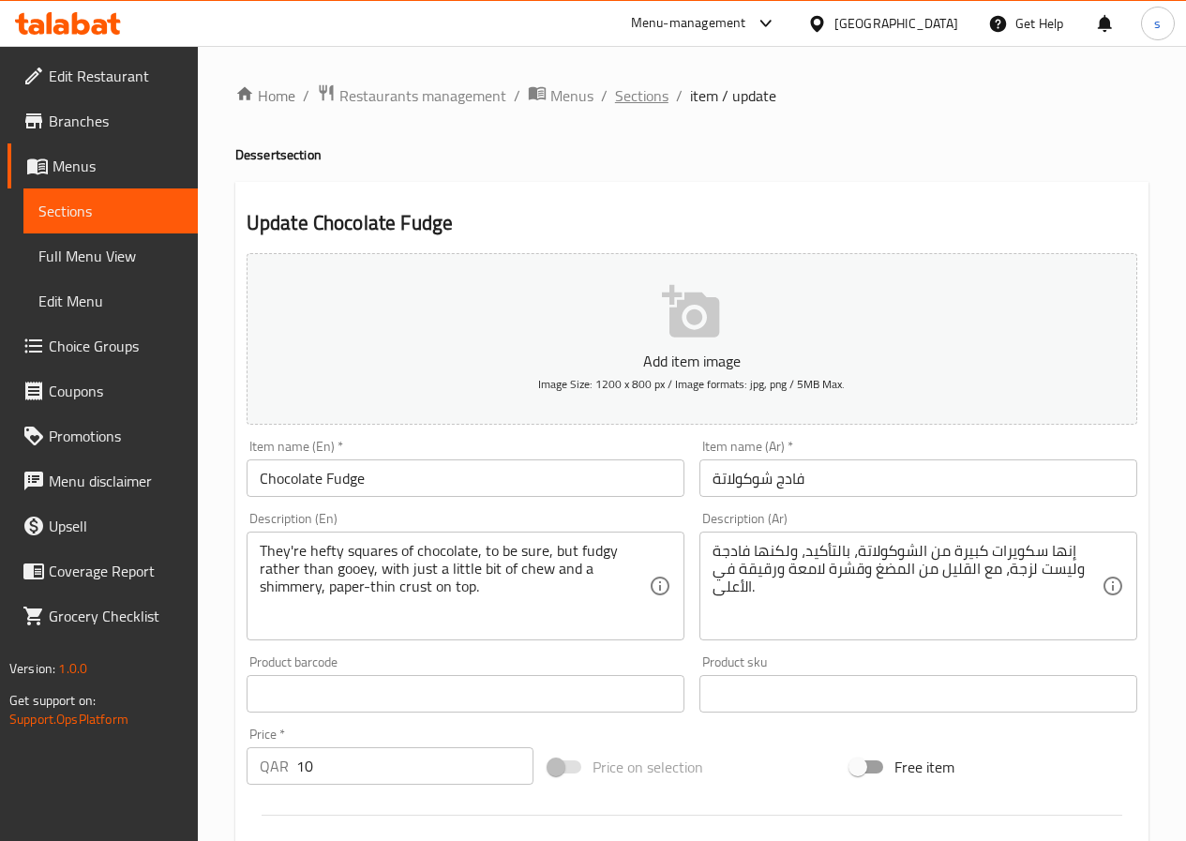
click at [636, 100] on span "Sections" at bounding box center [641, 95] width 53 height 23
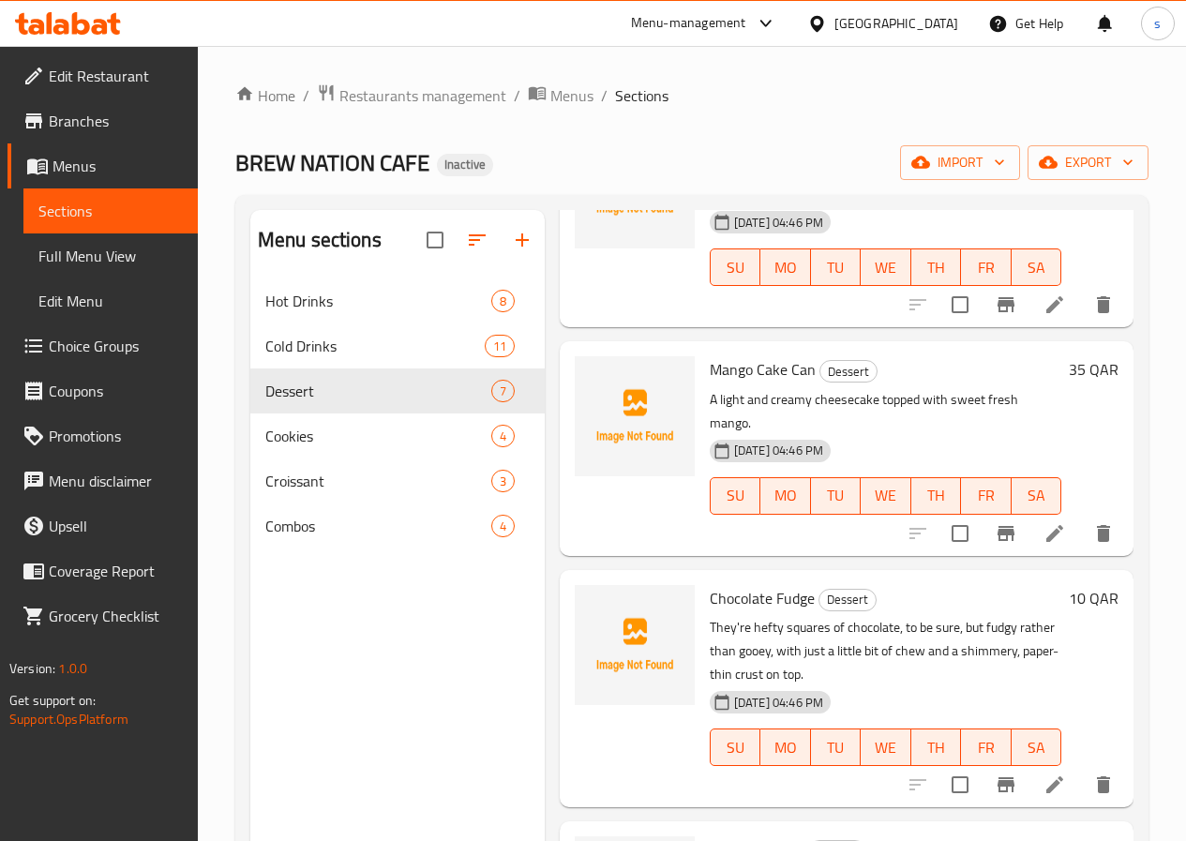
scroll to position [188, 0]
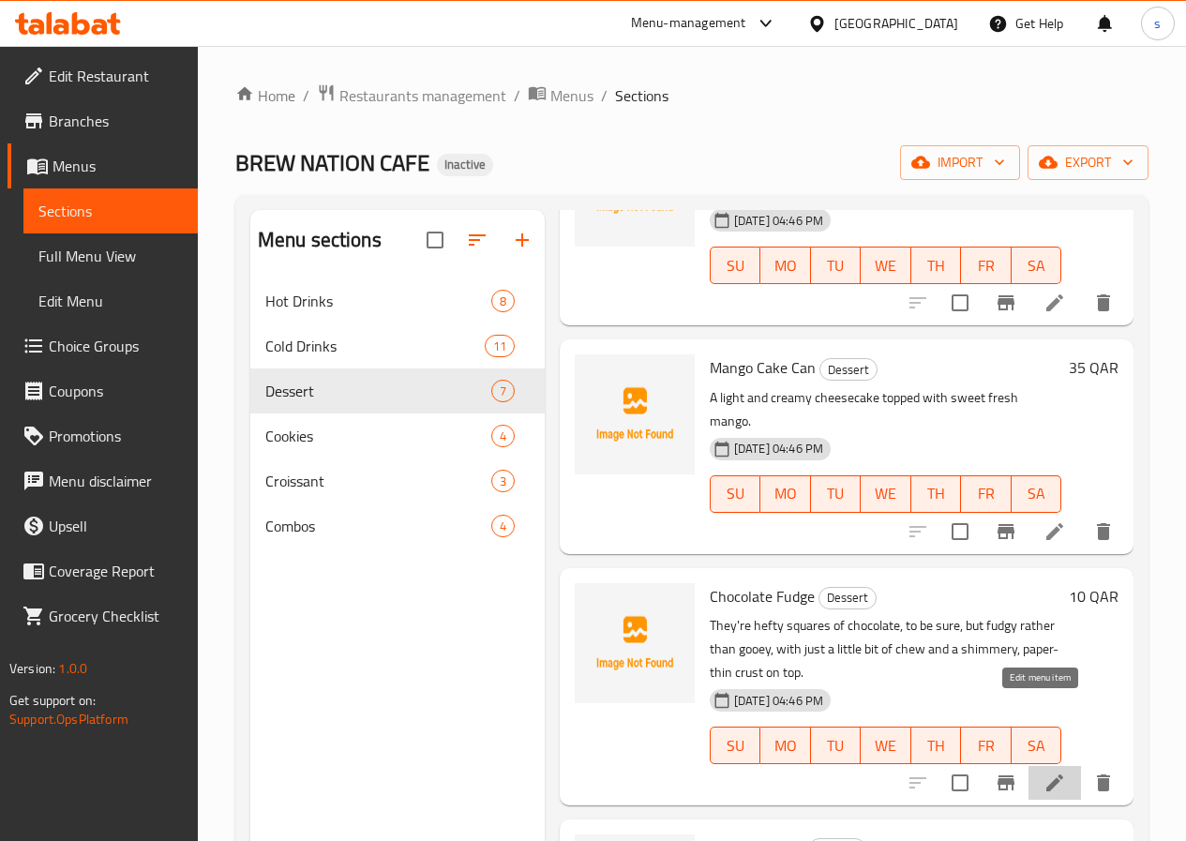
click at [1043, 772] on icon at bounding box center [1054, 783] width 23 height 23
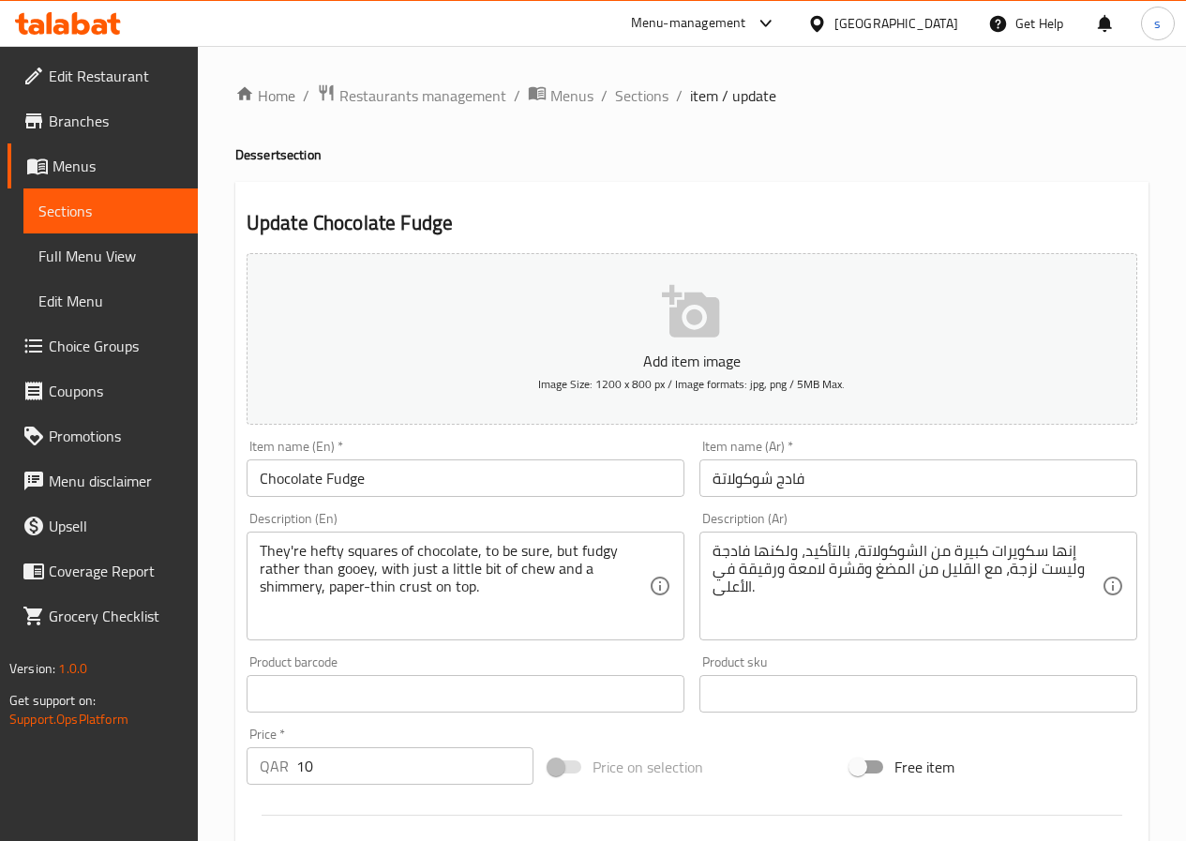
click at [635, 104] on span "Sections" at bounding box center [641, 95] width 53 height 23
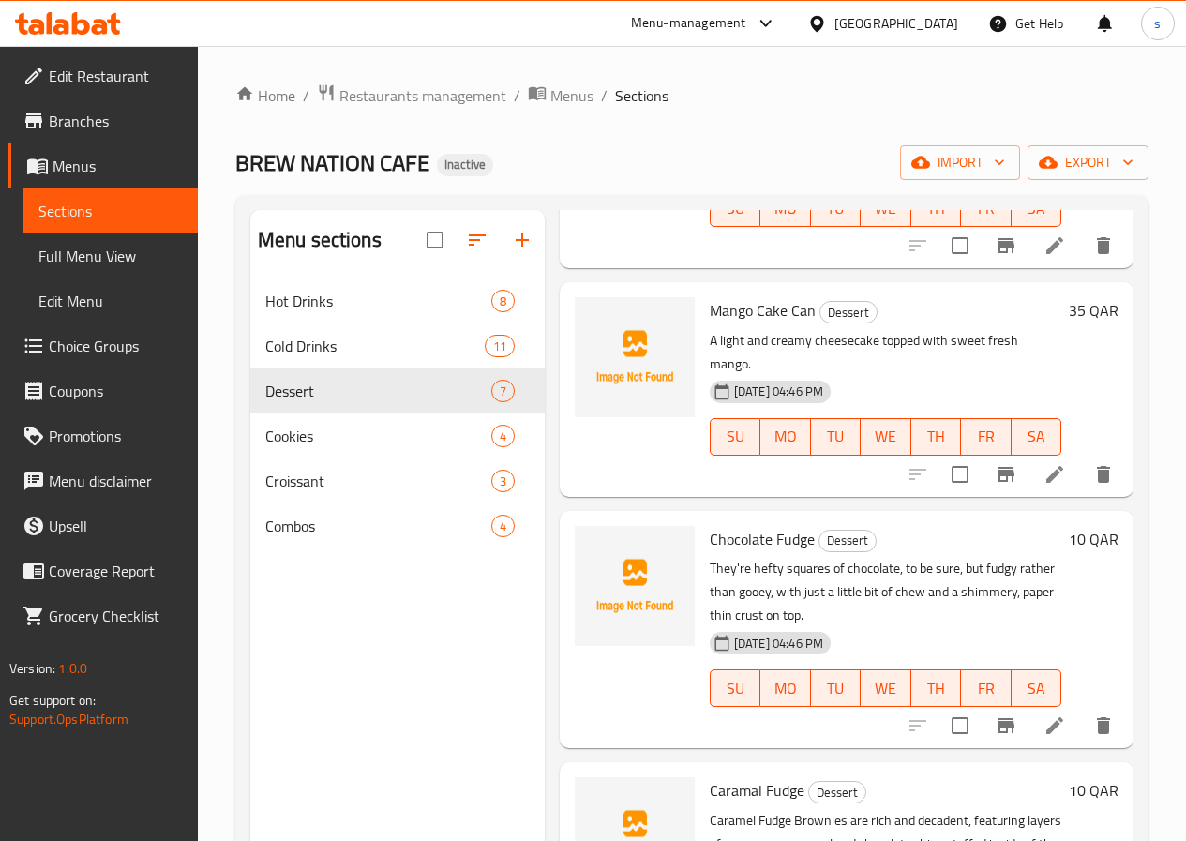
scroll to position [281, 0]
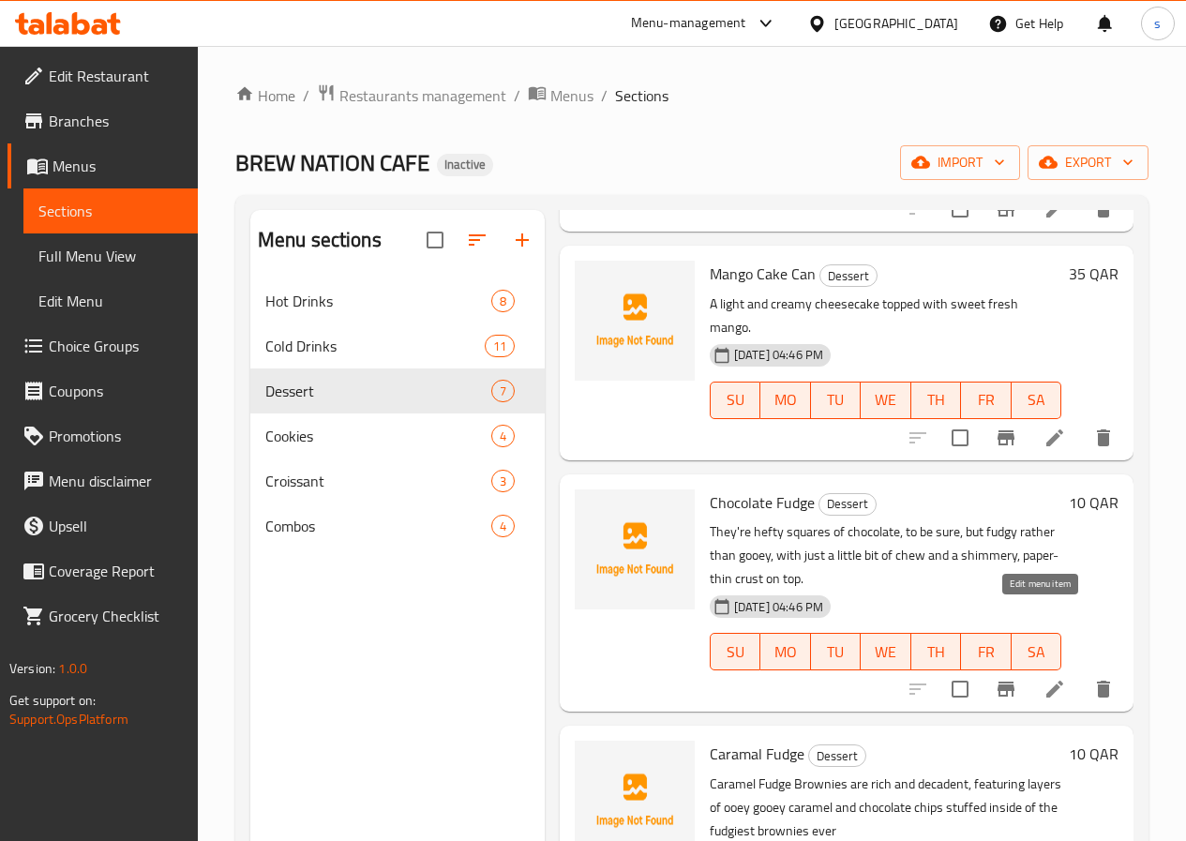
click at [1043, 678] on icon at bounding box center [1054, 689] width 23 height 23
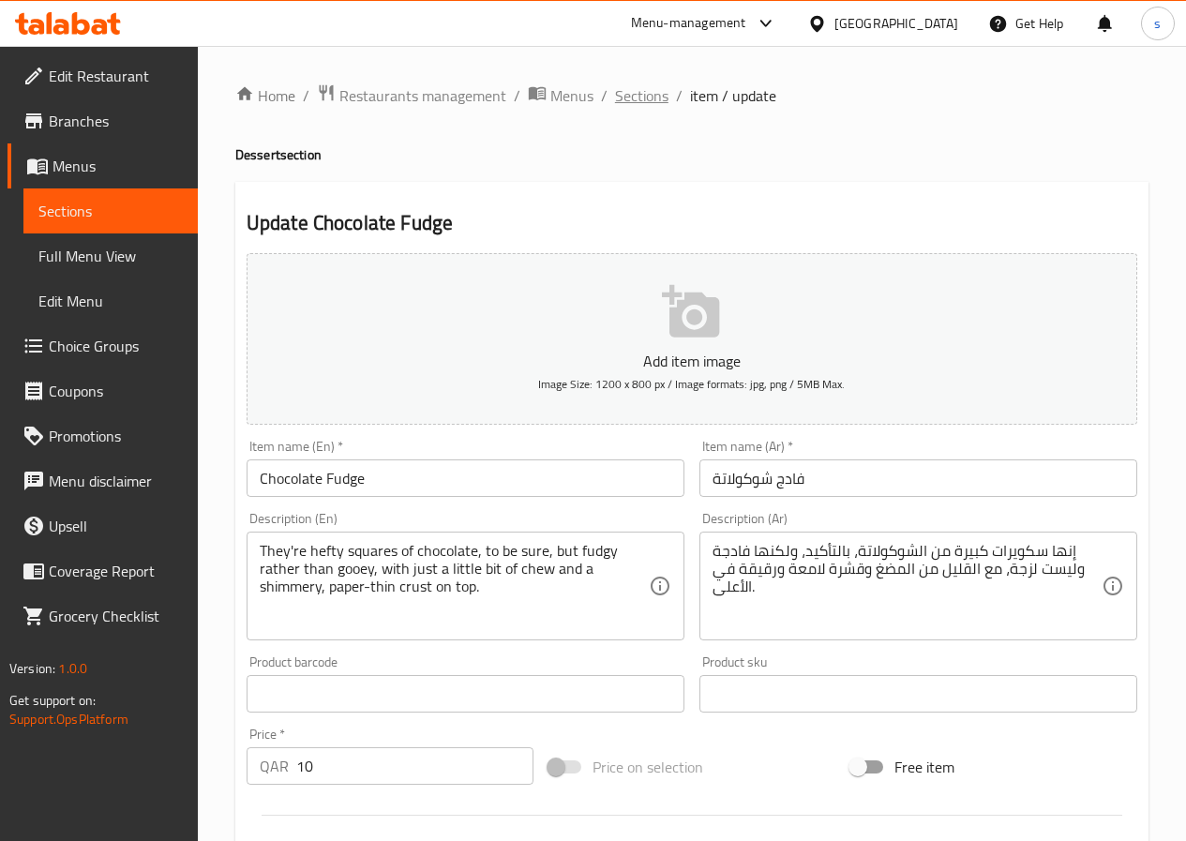
click at [616, 91] on span "Sections" at bounding box center [641, 95] width 53 height 23
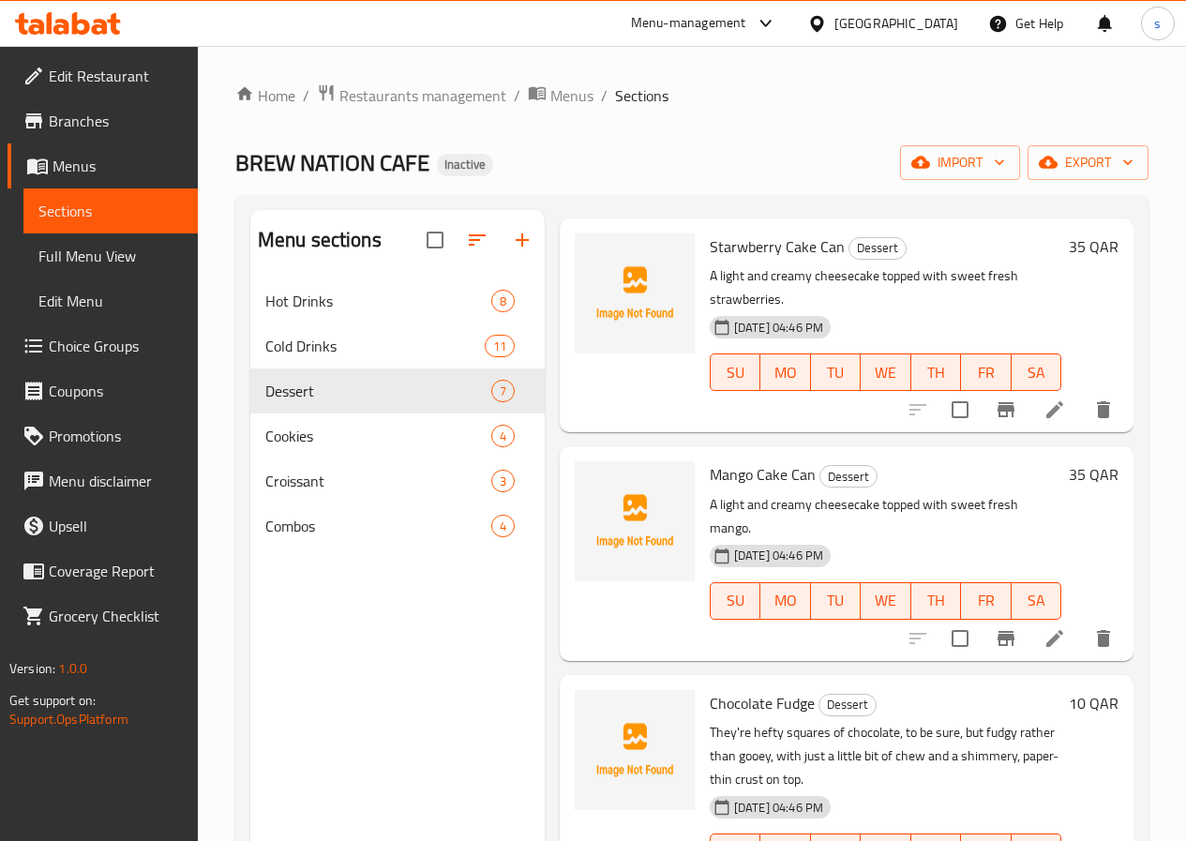
scroll to position [281, 0]
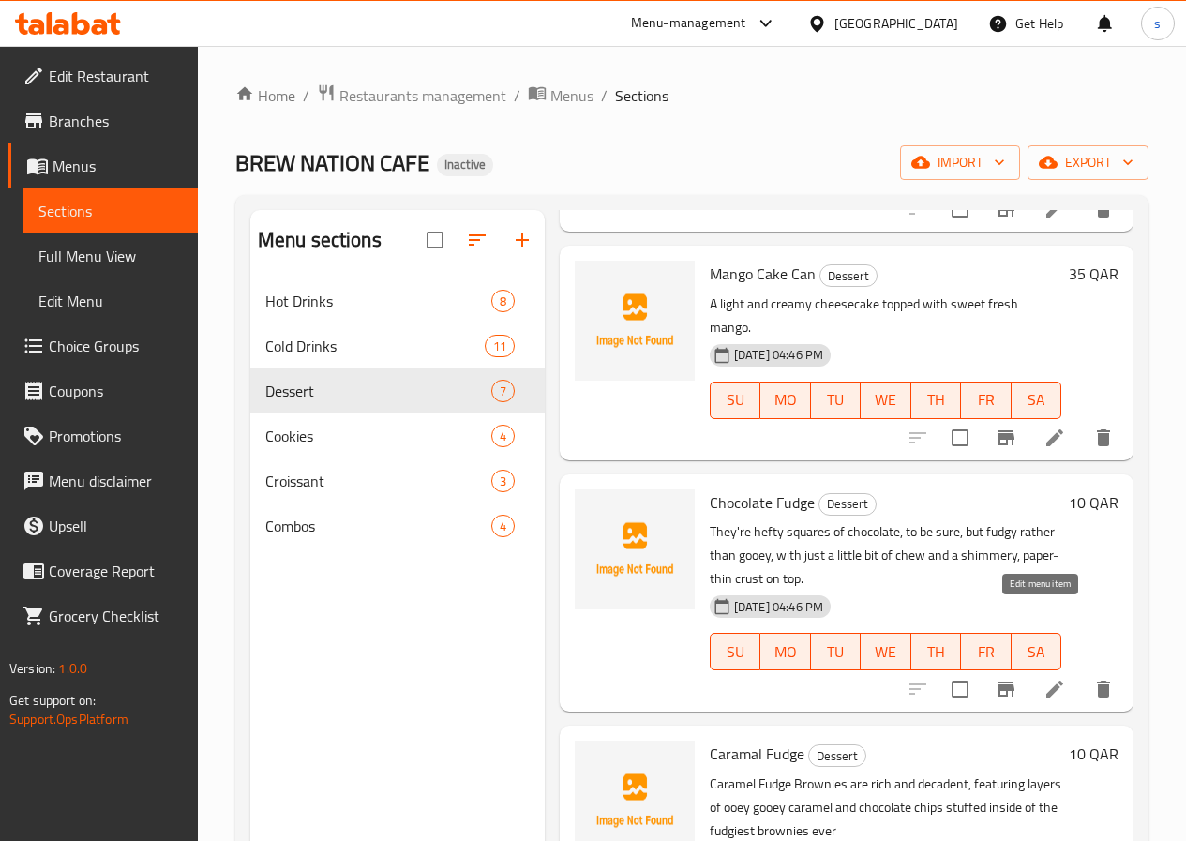
click at [1043, 678] on icon at bounding box center [1054, 689] width 23 height 23
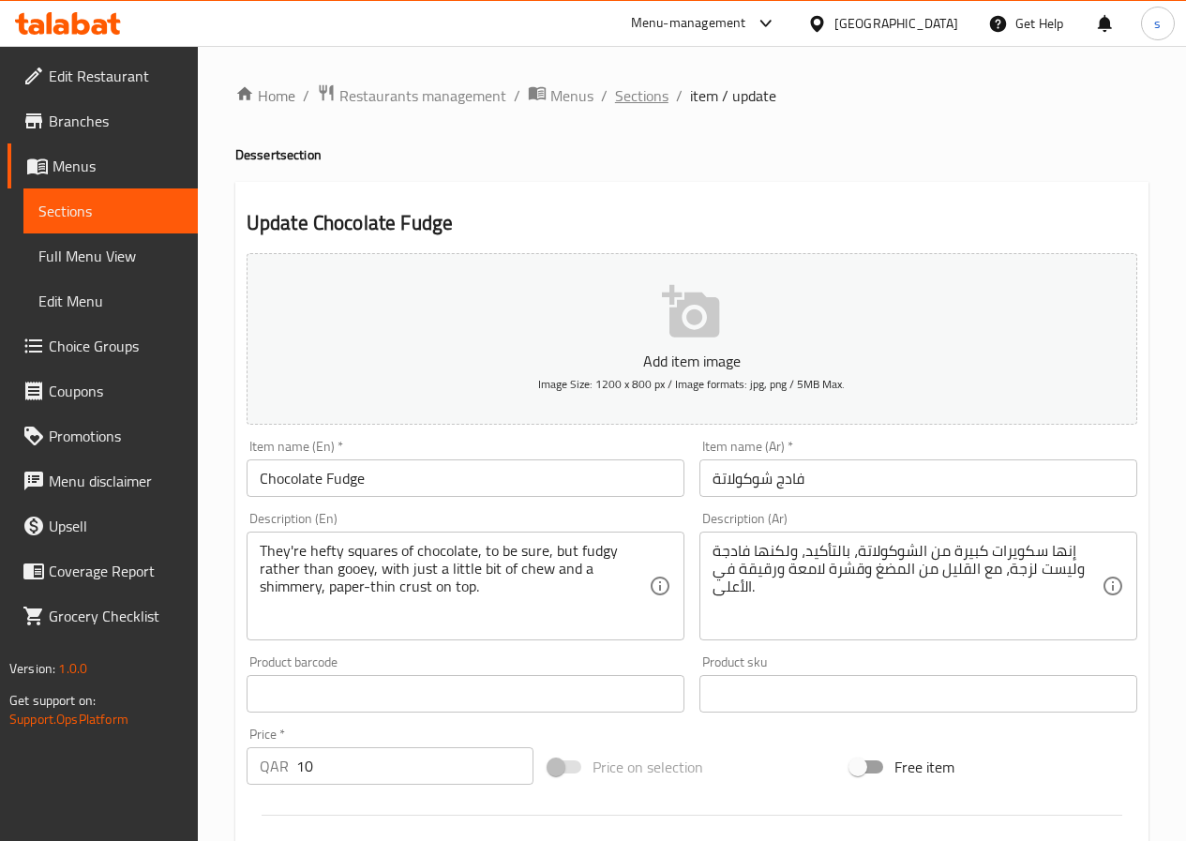
click at [638, 92] on span "Sections" at bounding box center [641, 95] width 53 height 23
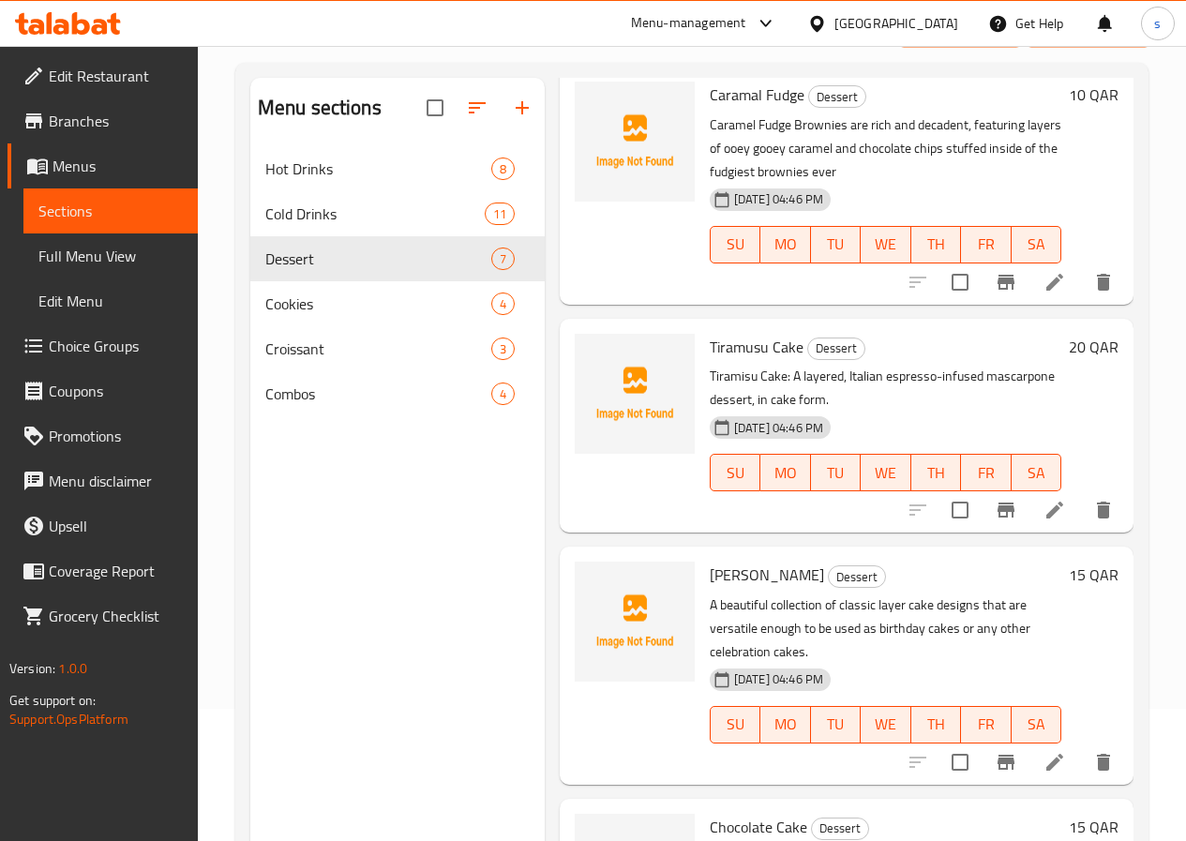
scroll to position [263, 0]
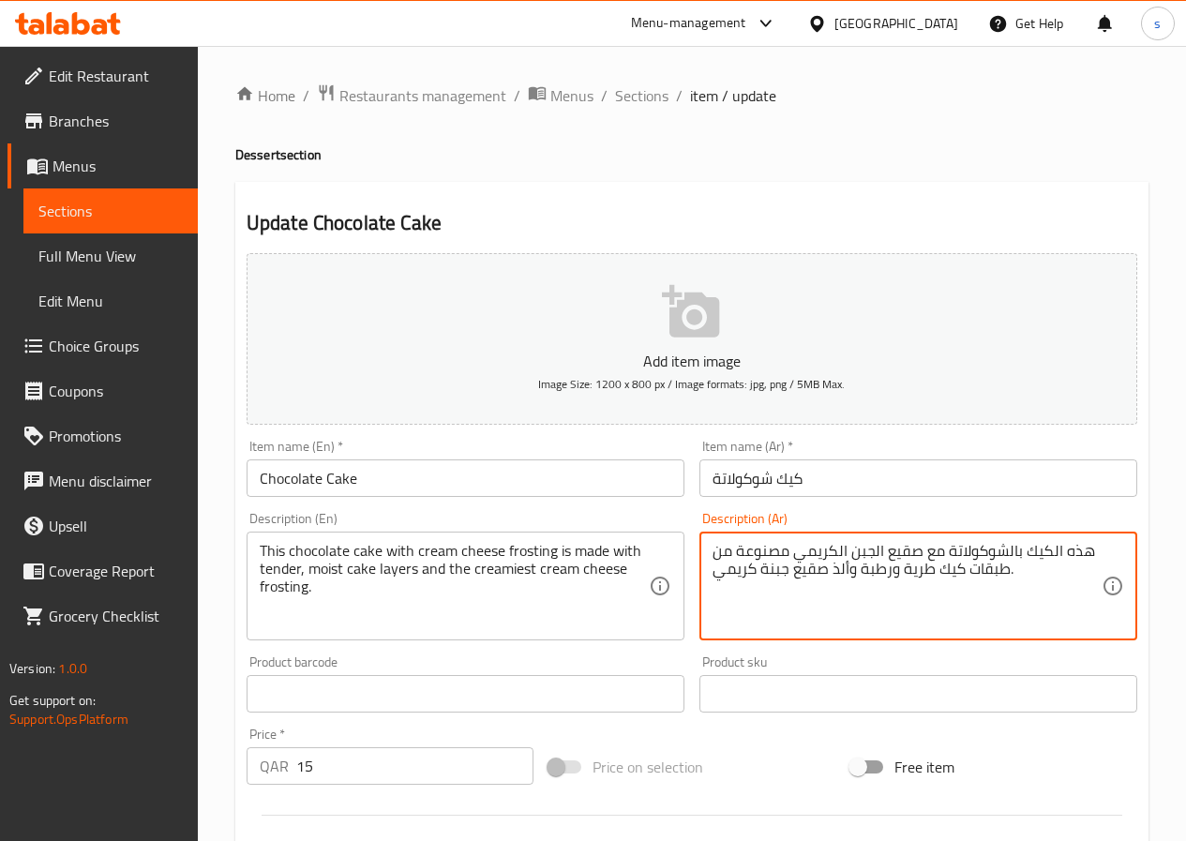
drag, startPoint x: 885, startPoint y: 554, endPoint x: 919, endPoint y: 554, distance: 33.8
drag, startPoint x: 790, startPoint y: 573, endPoint x: 826, endPoint y: 574, distance: 35.6
click at [826, 574] on textarea "هذه الكيك بالشوكولاتة مع فروستينج الجبن الكريمي مصنوعة من طبقات كيك طرية ورطبة …" at bounding box center [907, 586] width 389 height 89
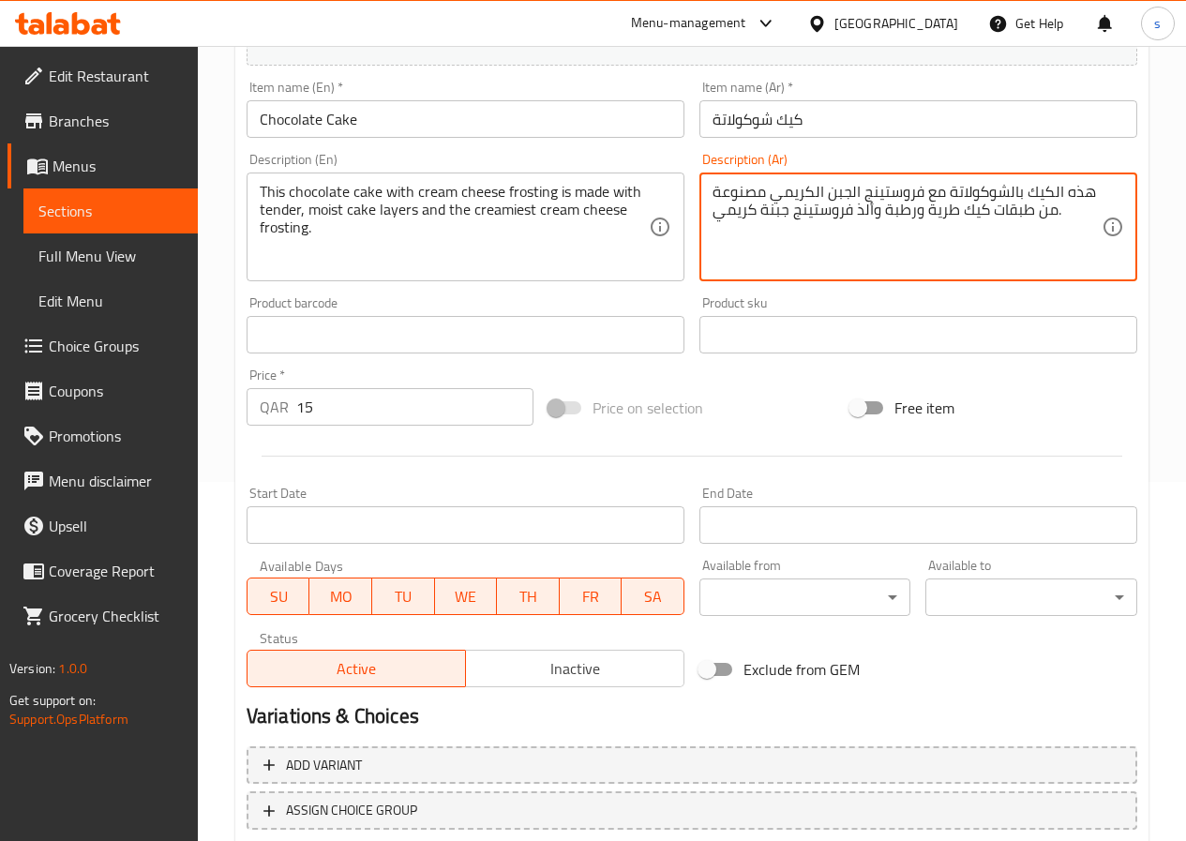
scroll to position [484, 0]
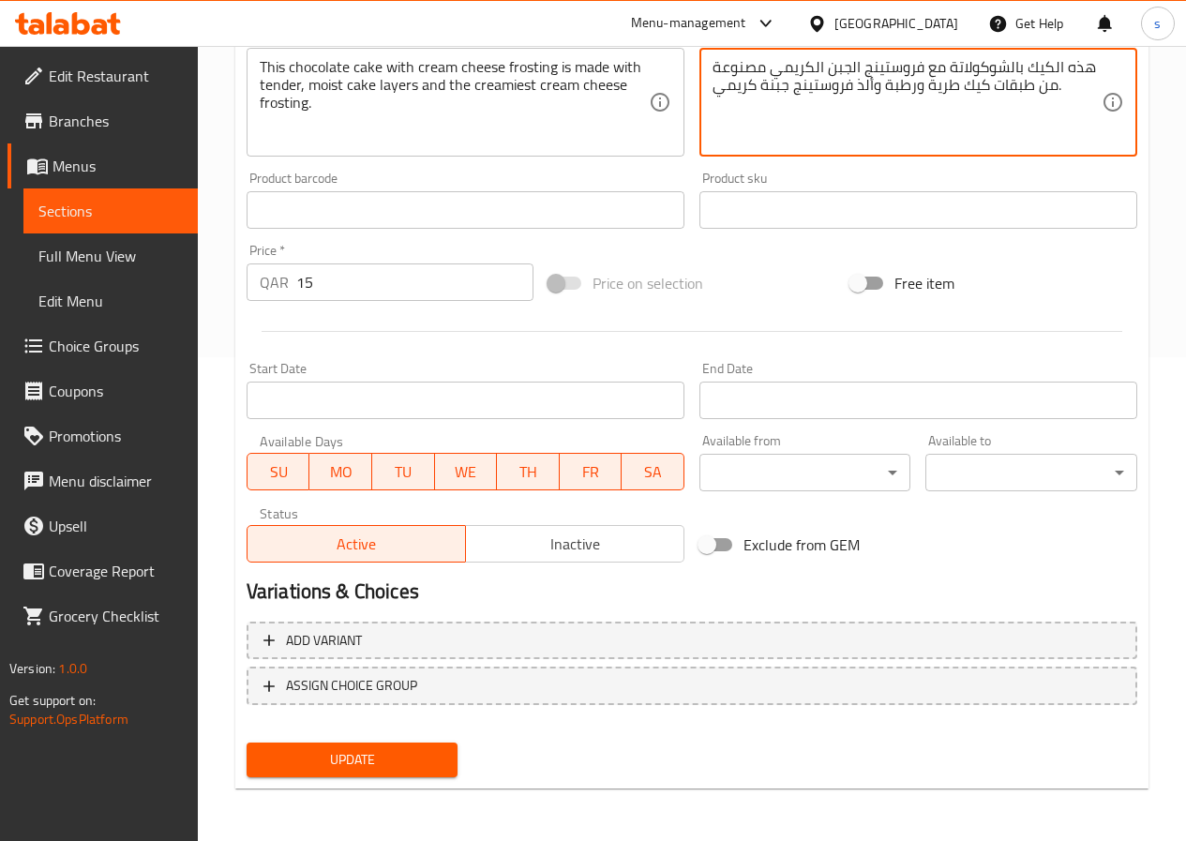
type textarea "هذه الكيك بالشوكولاتة مع فروستينج الجبن الكريمي مصنوعة من طبقات كيك طرية ورطبة …"
click at [338, 763] on span "Update" at bounding box center [353, 759] width 182 height 23
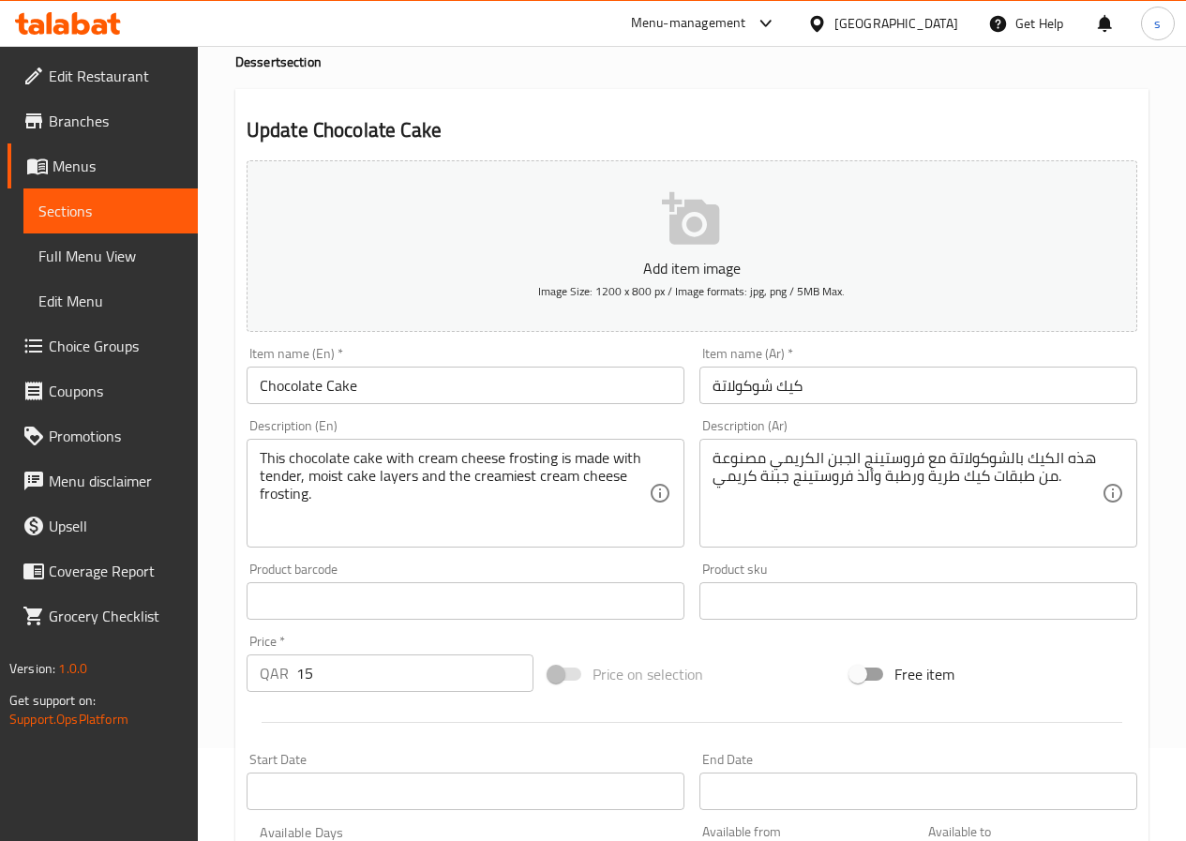
scroll to position [0, 0]
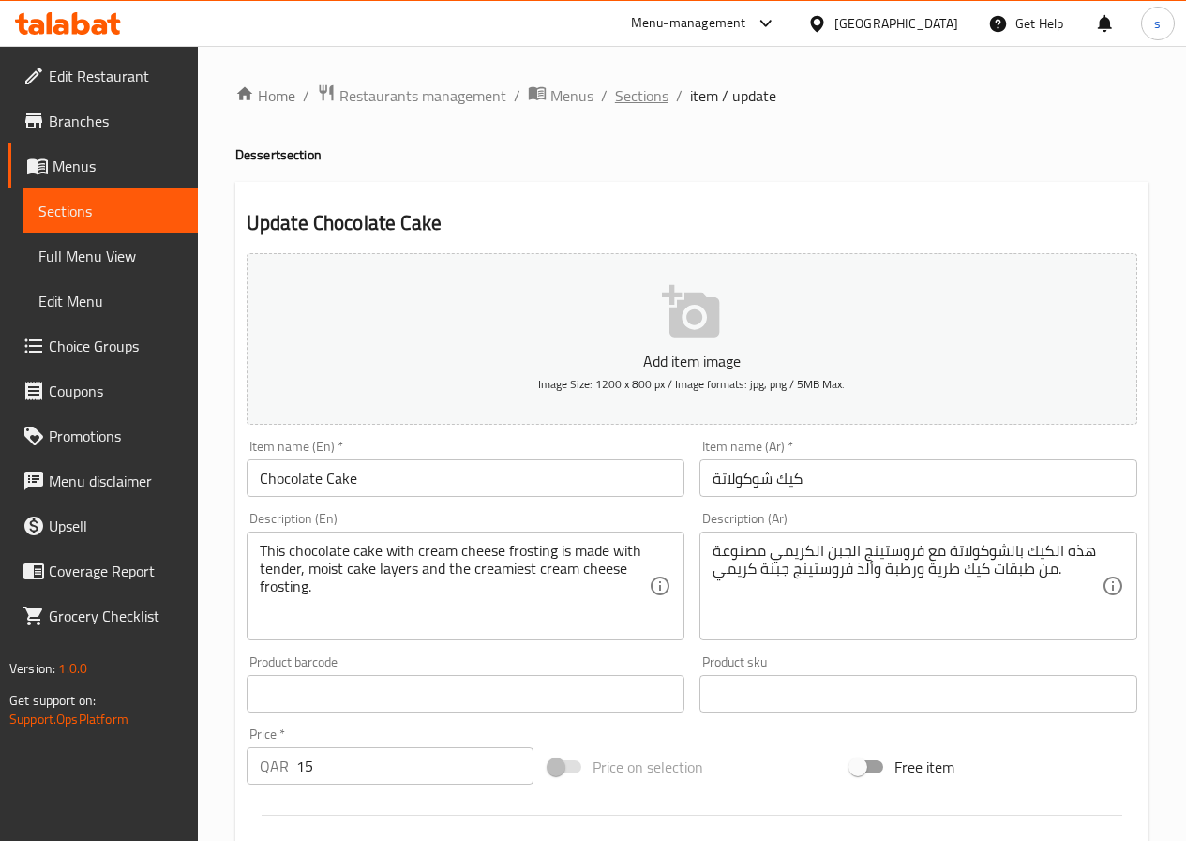
click at [615, 98] on span "Sections" at bounding box center [641, 95] width 53 height 23
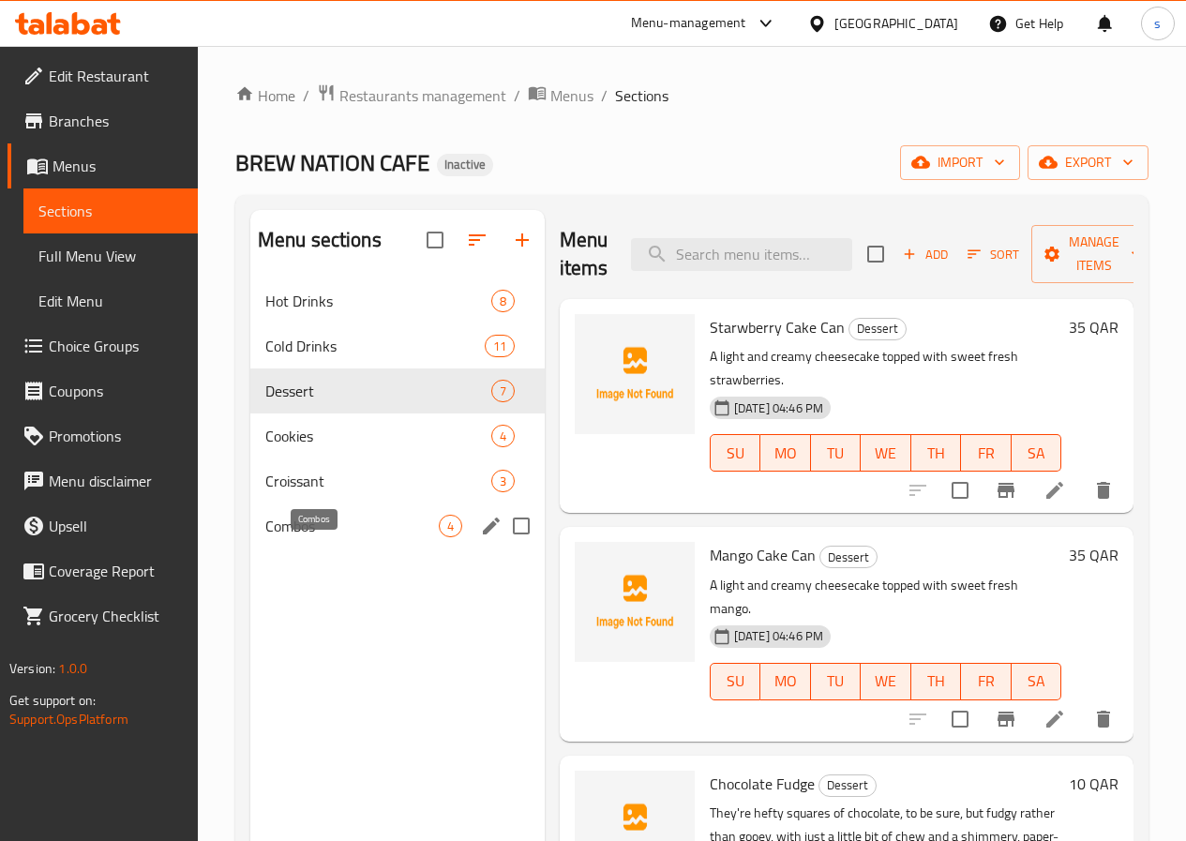
click at [290, 537] on span "Combos" at bounding box center [351, 526] width 173 height 23
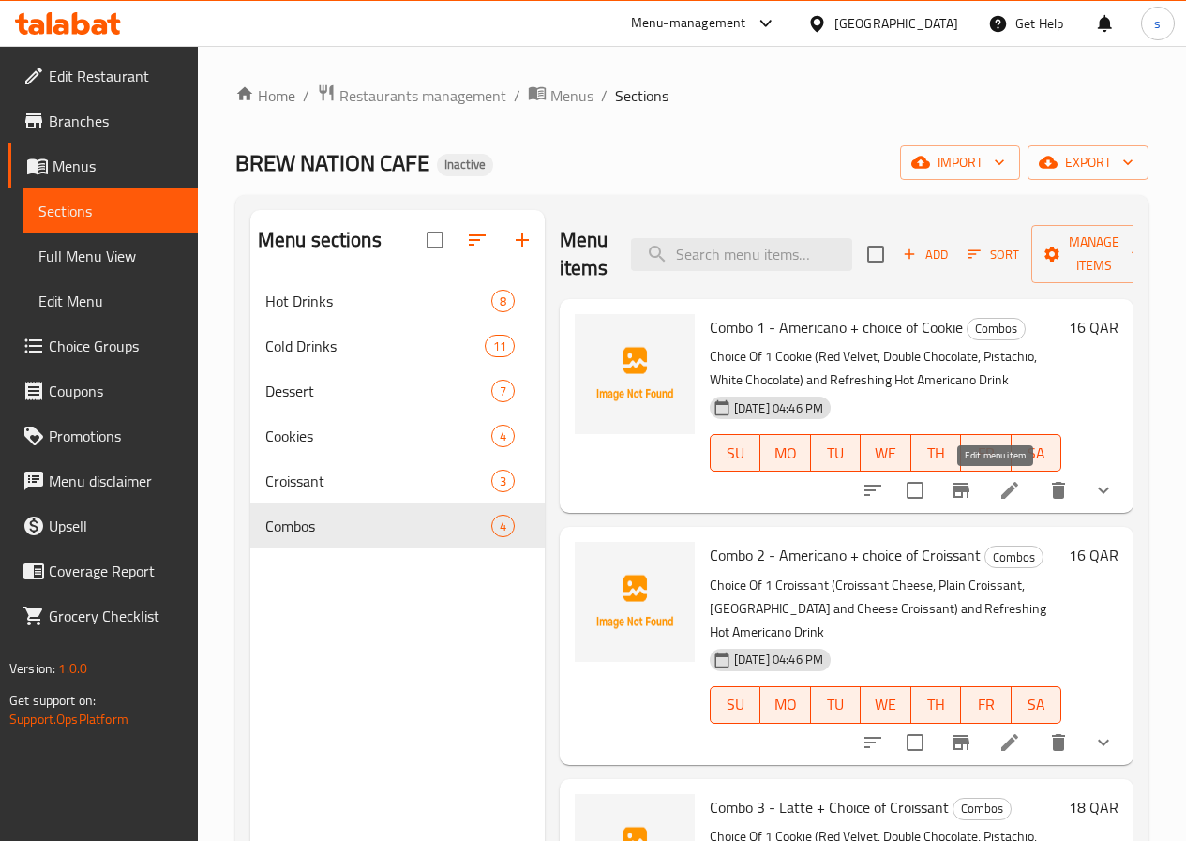
click at [1001, 488] on icon at bounding box center [1009, 490] width 17 height 17
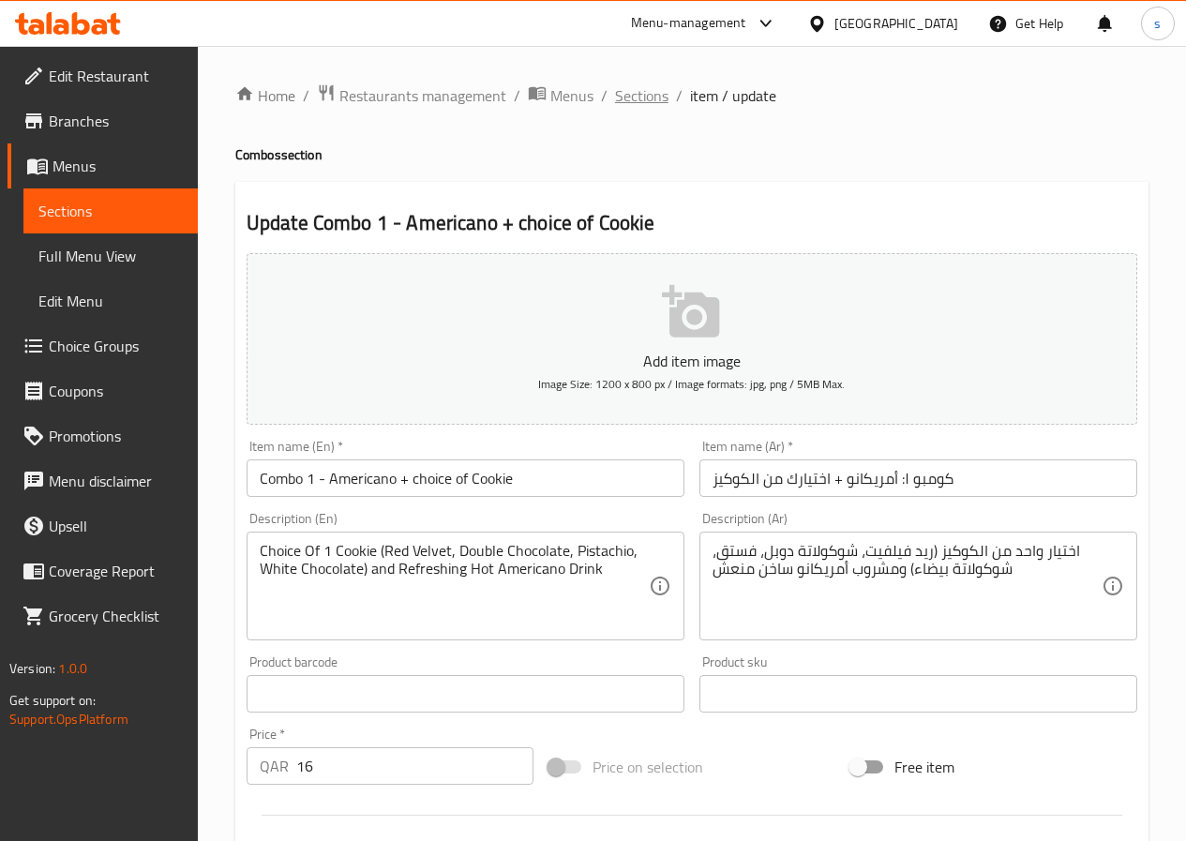
click at [635, 103] on span "Sections" at bounding box center [641, 95] width 53 height 23
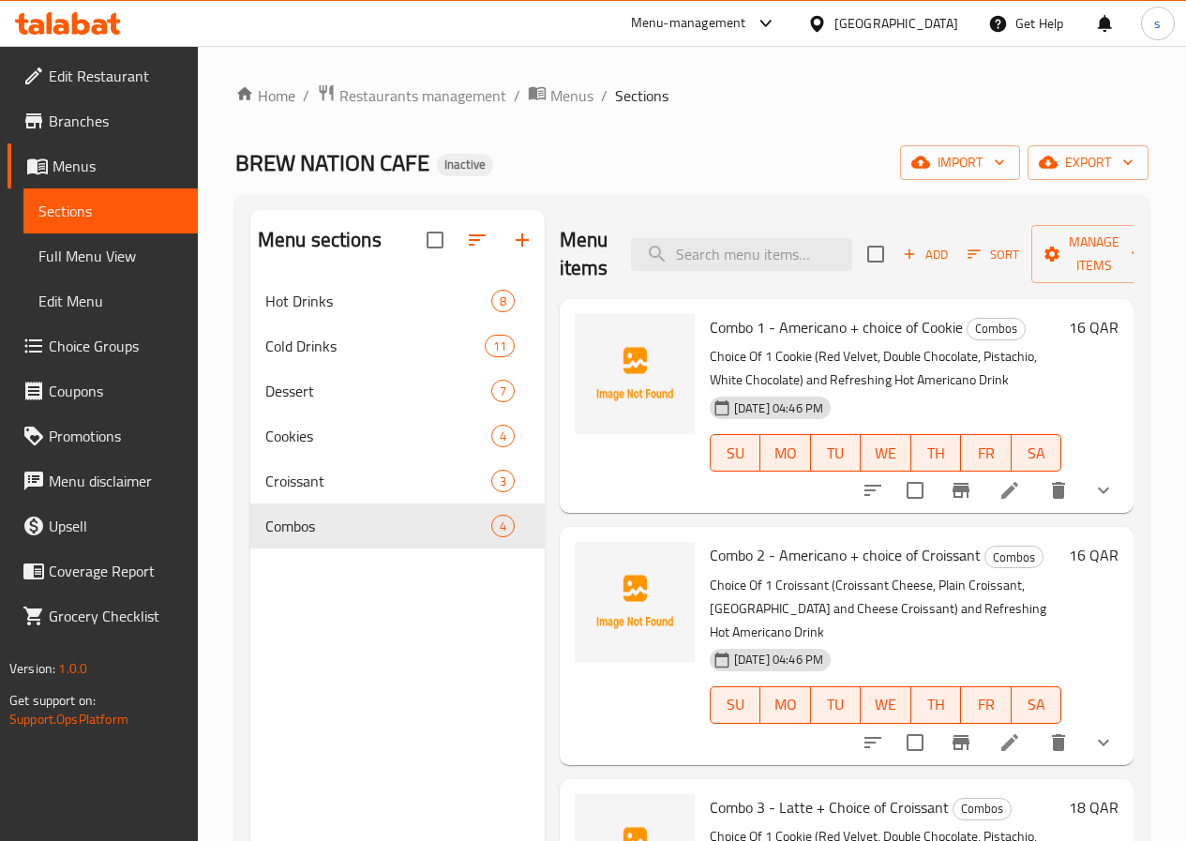
click at [1008, 726] on li at bounding box center [1009, 743] width 53 height 34
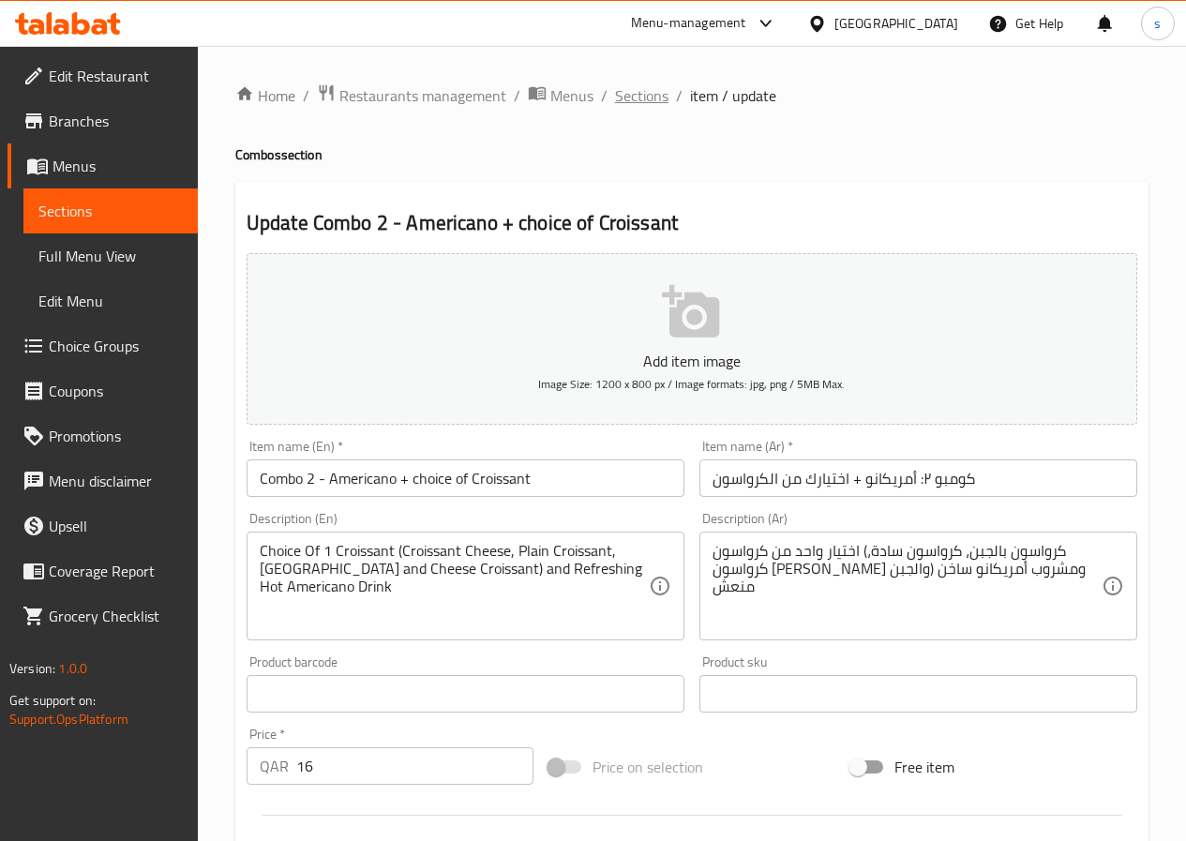
click at [620, 95] on span "Sections" at bounding box center [641, 95] width 53 height 23
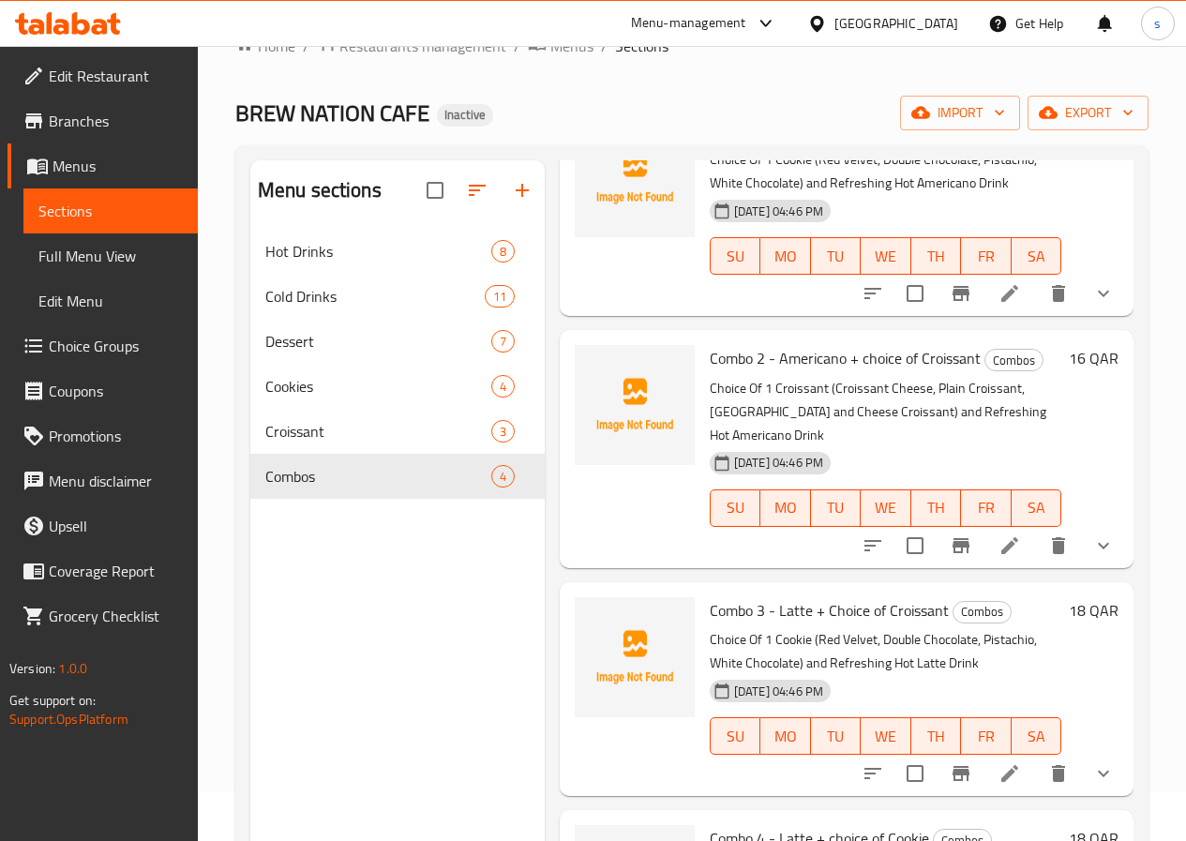
scroll to position [188, 0]
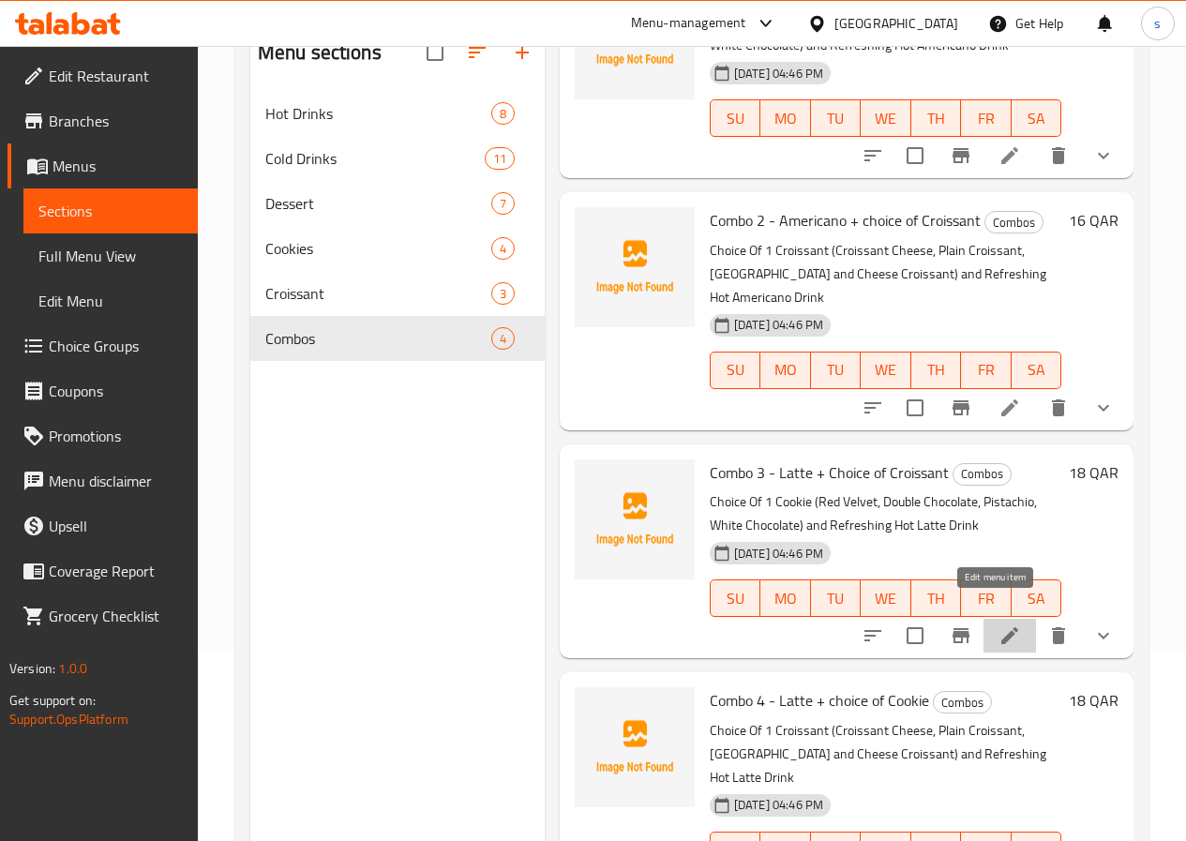
click at [1005, 624] on icon at bounding box center [1009, 635] width 23 height 23
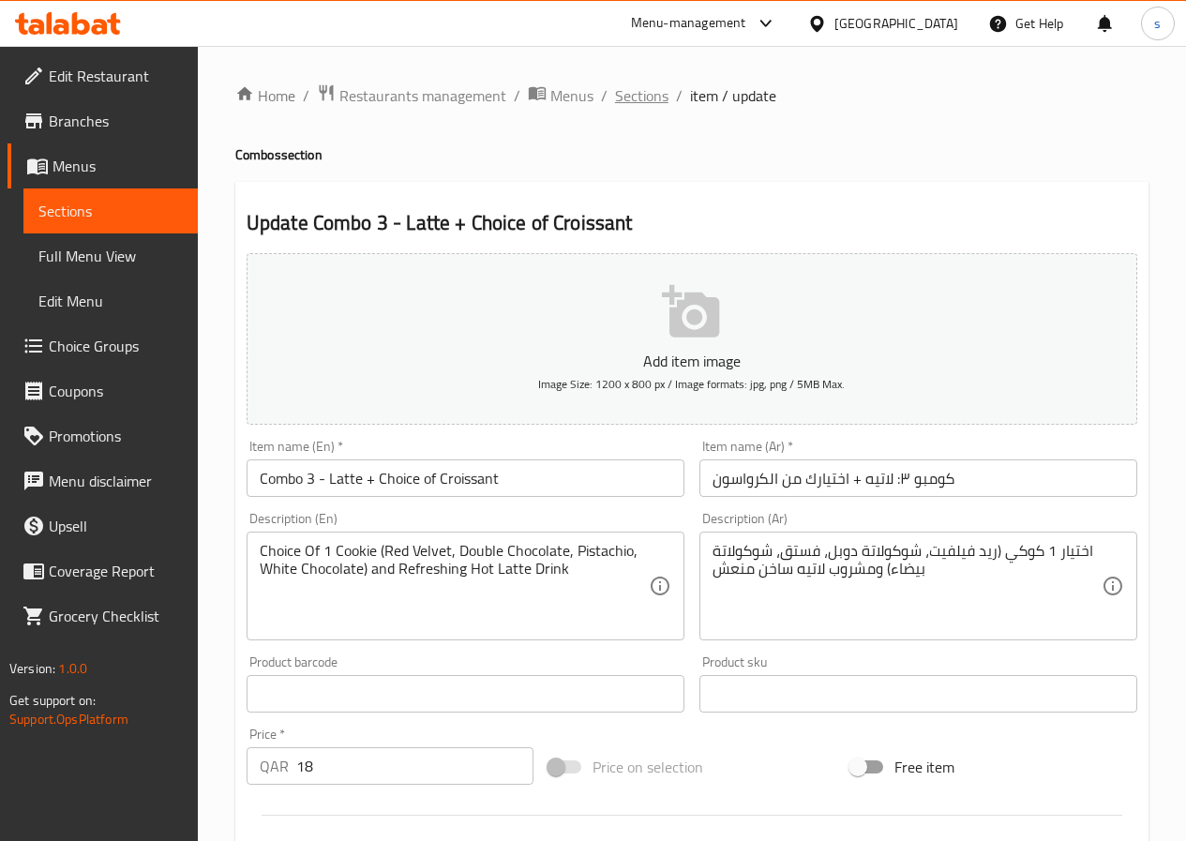
click at [646, 86] on span "Sections" at bounding box center [641, 95] width 53 height 23
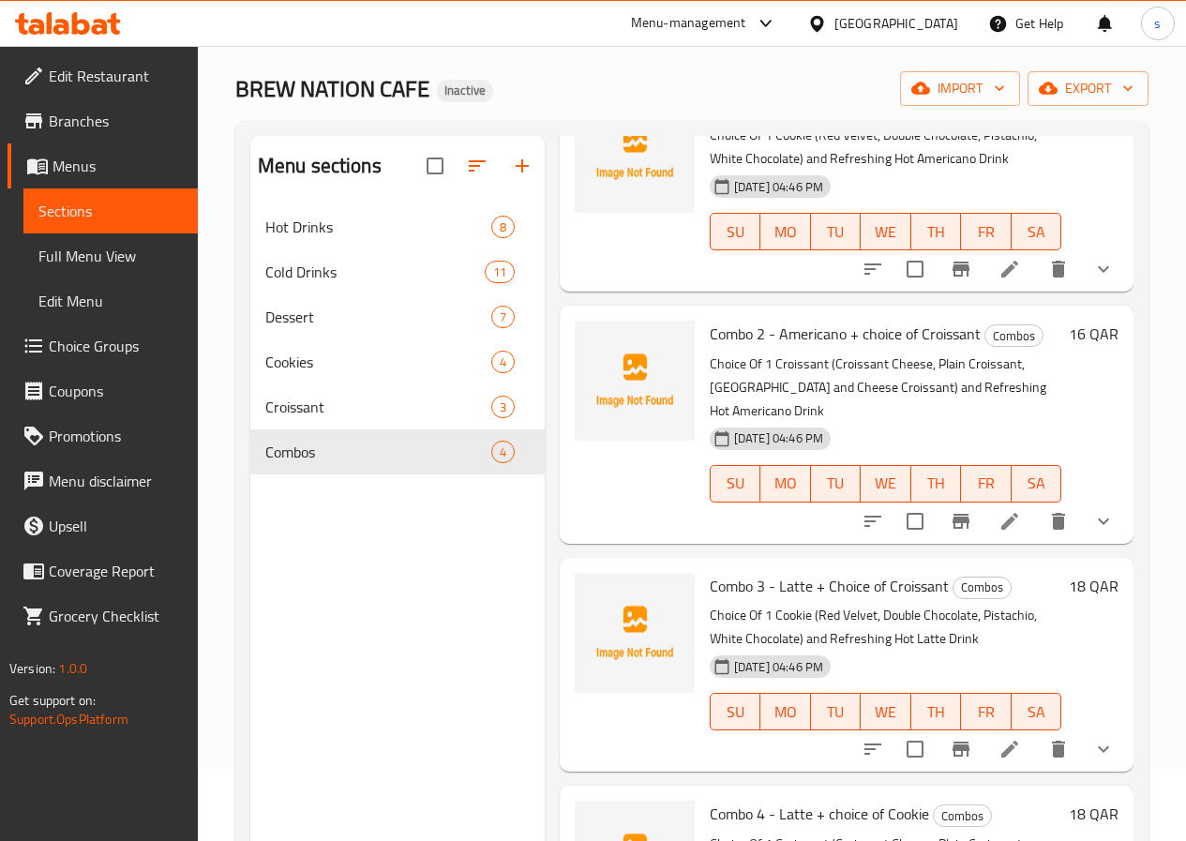
scroll to position [188, 0]
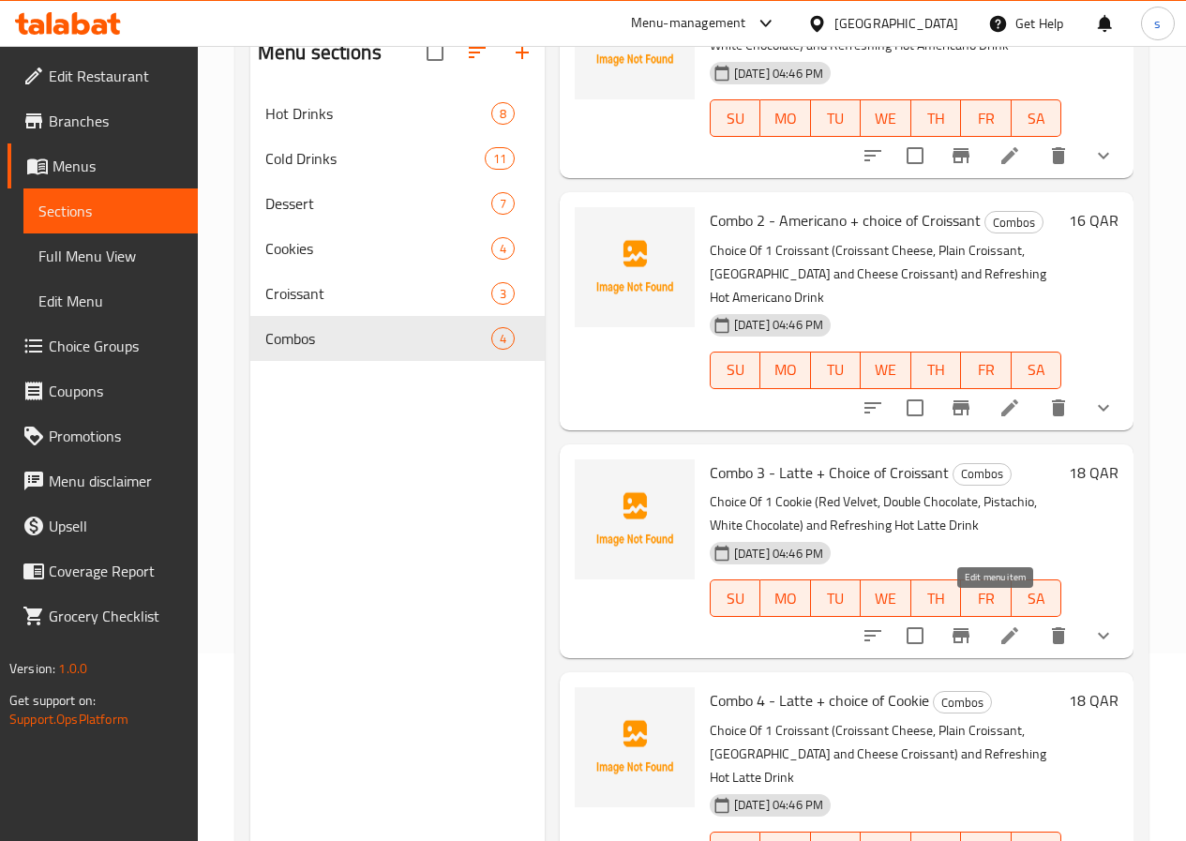
click at [998, 624] on icon at bounding box center [1009, 635] width 23 height 23
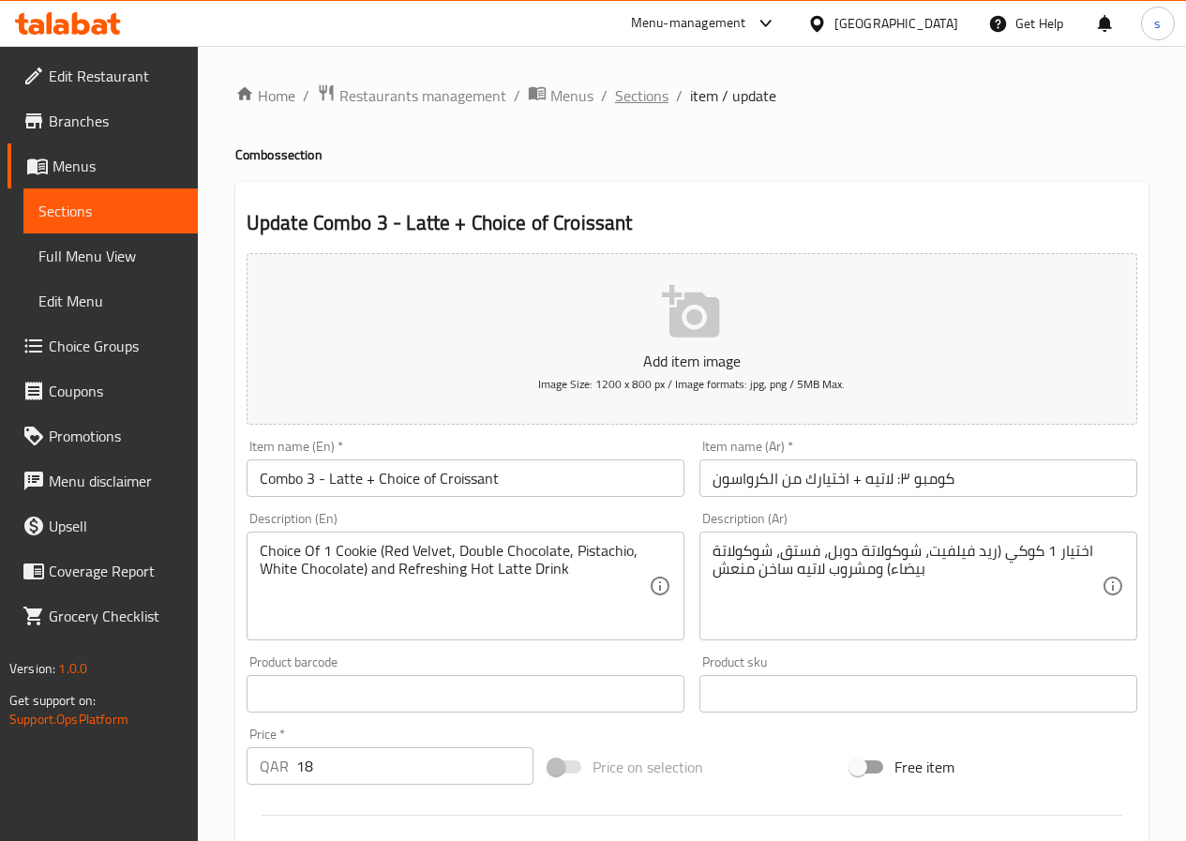
click at [655, 91] on span "Sections" at bounding box center [641, 95] width 53 height 23
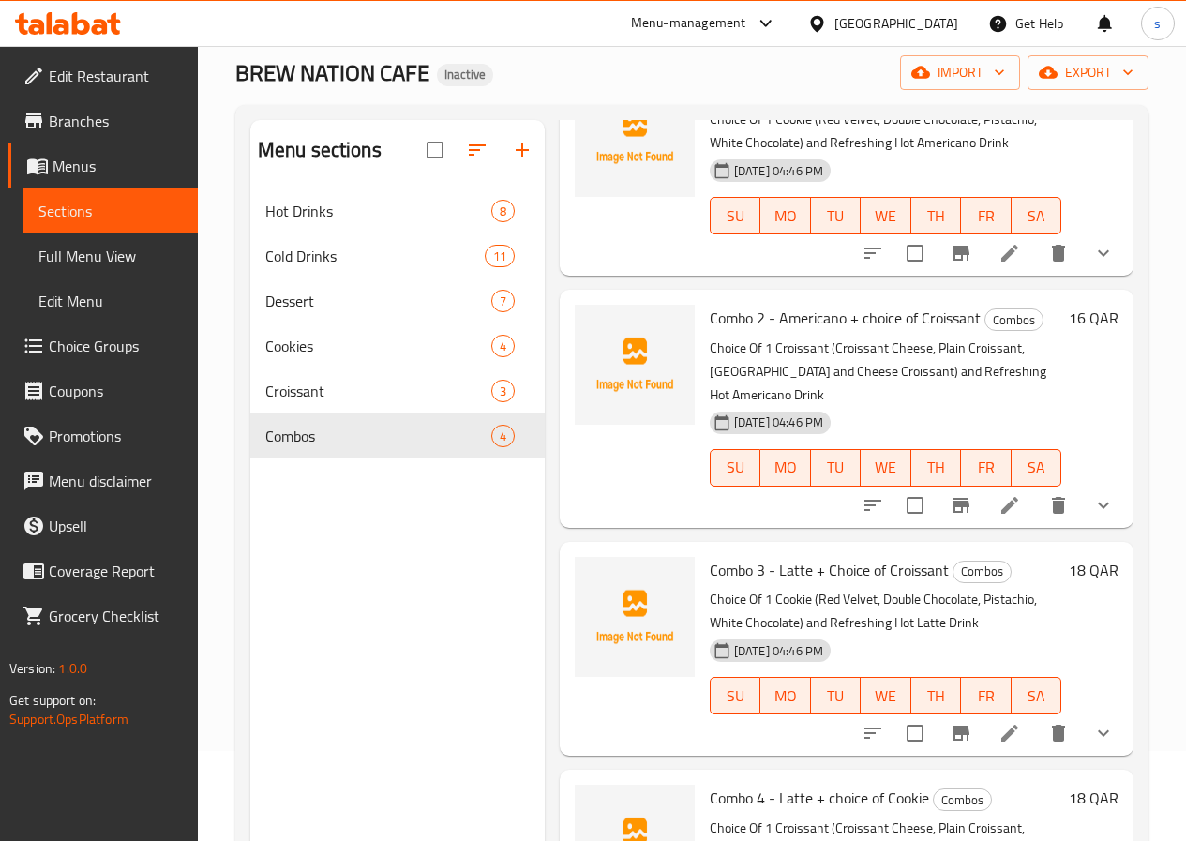
scroll to position [263, 0]
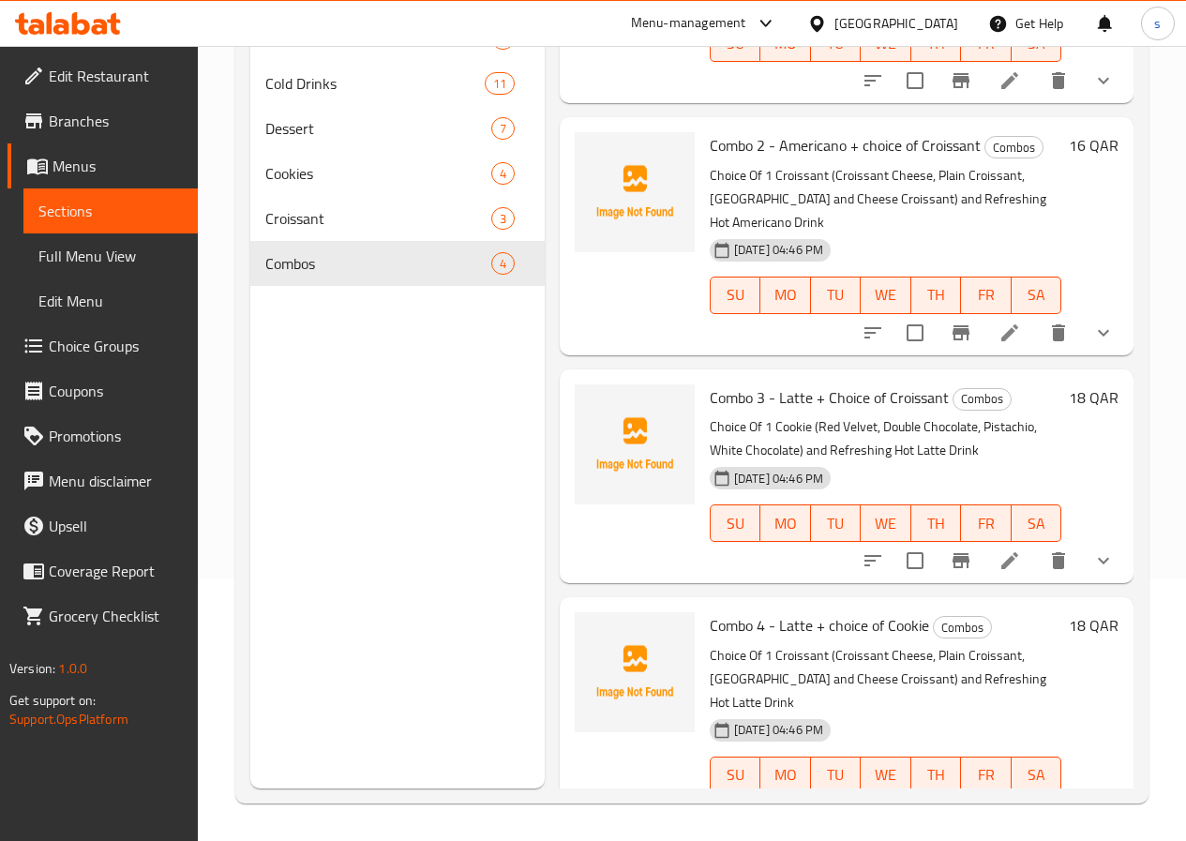
click at [998, 549] on icon at bounding box center [1009, 560] width 23 height 23
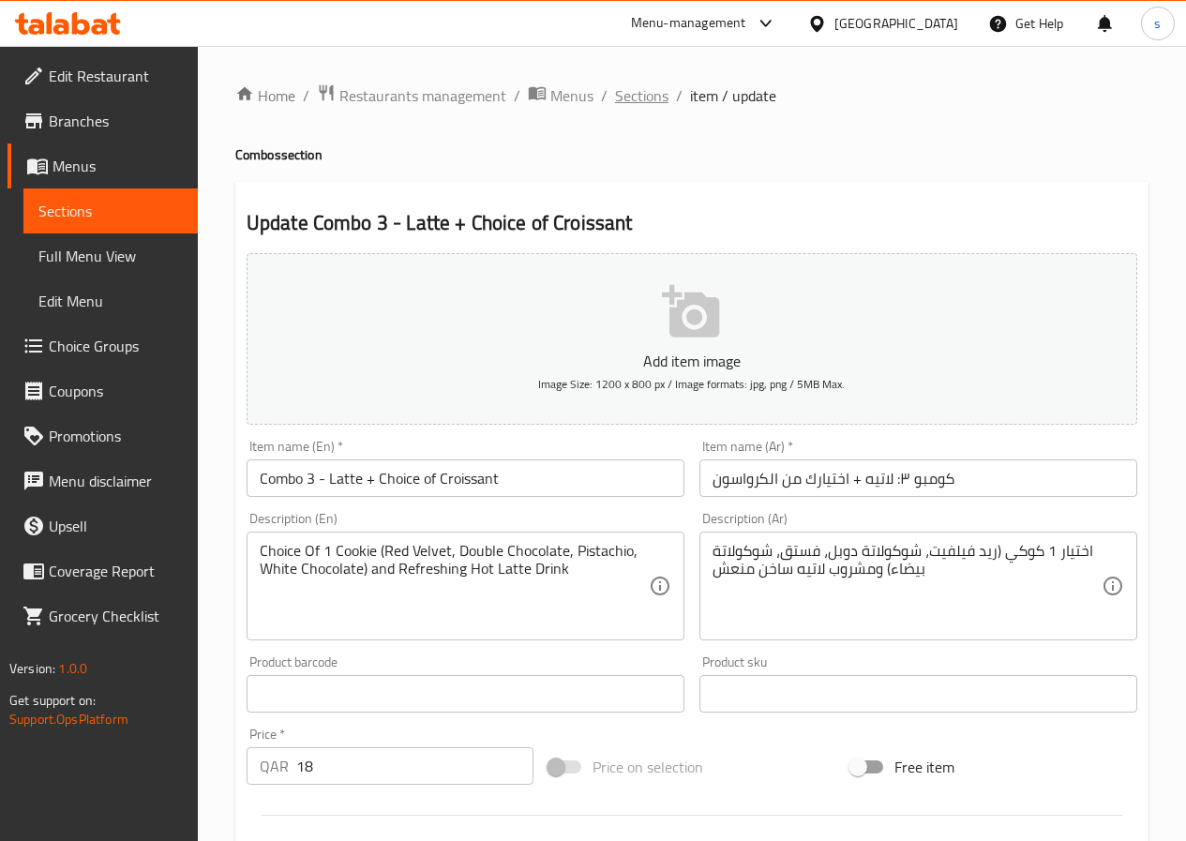
click at [615, 93] on span "Sections" at bounding box center [641, 95] width 53 height 23
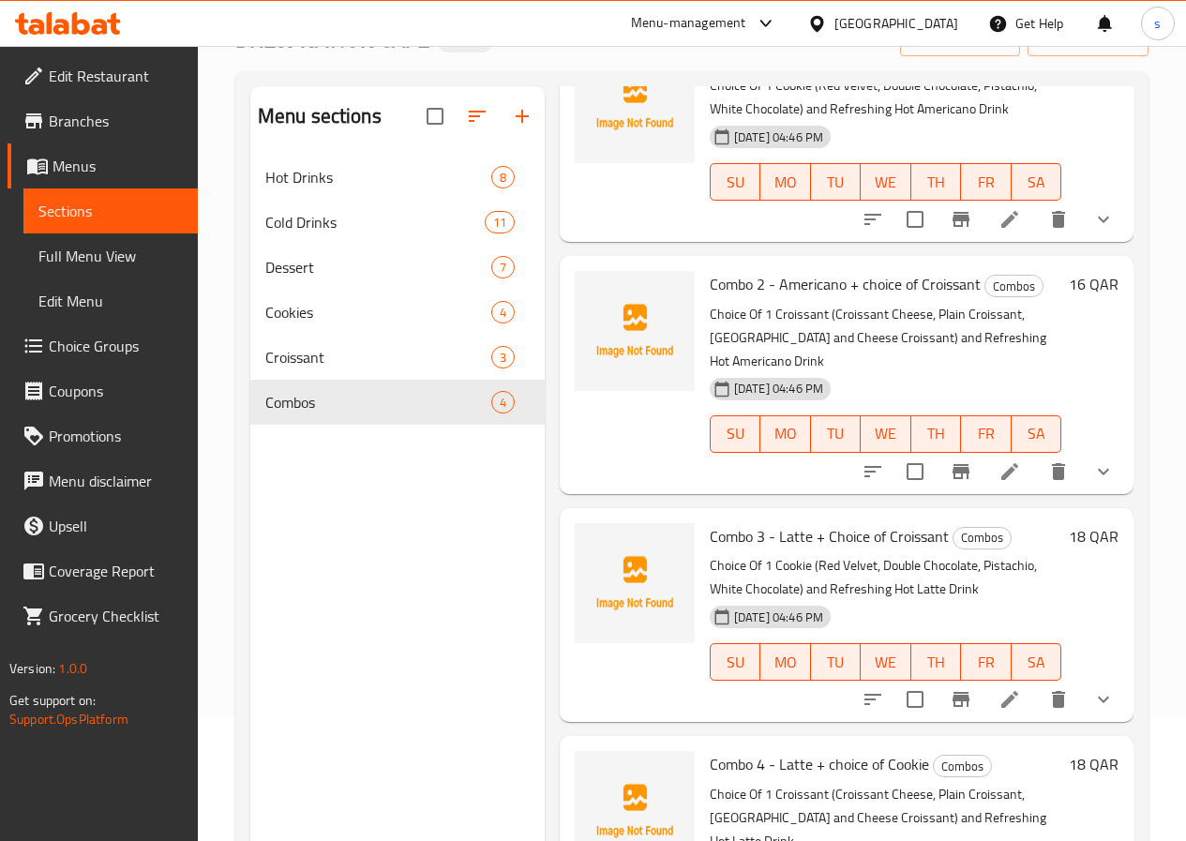
scroll to position [263, 0]
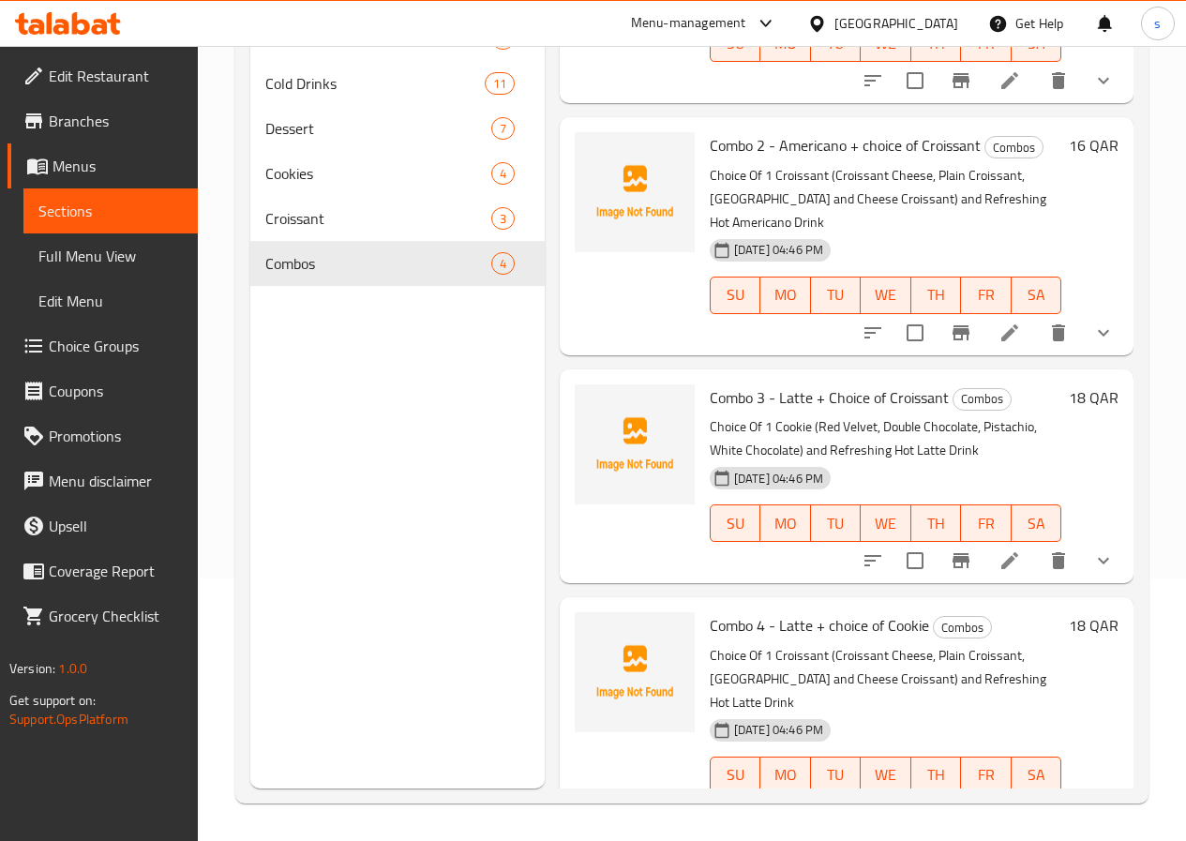
click at [983, 544] on li at bounding box center [1009, 561] width 53 height 34
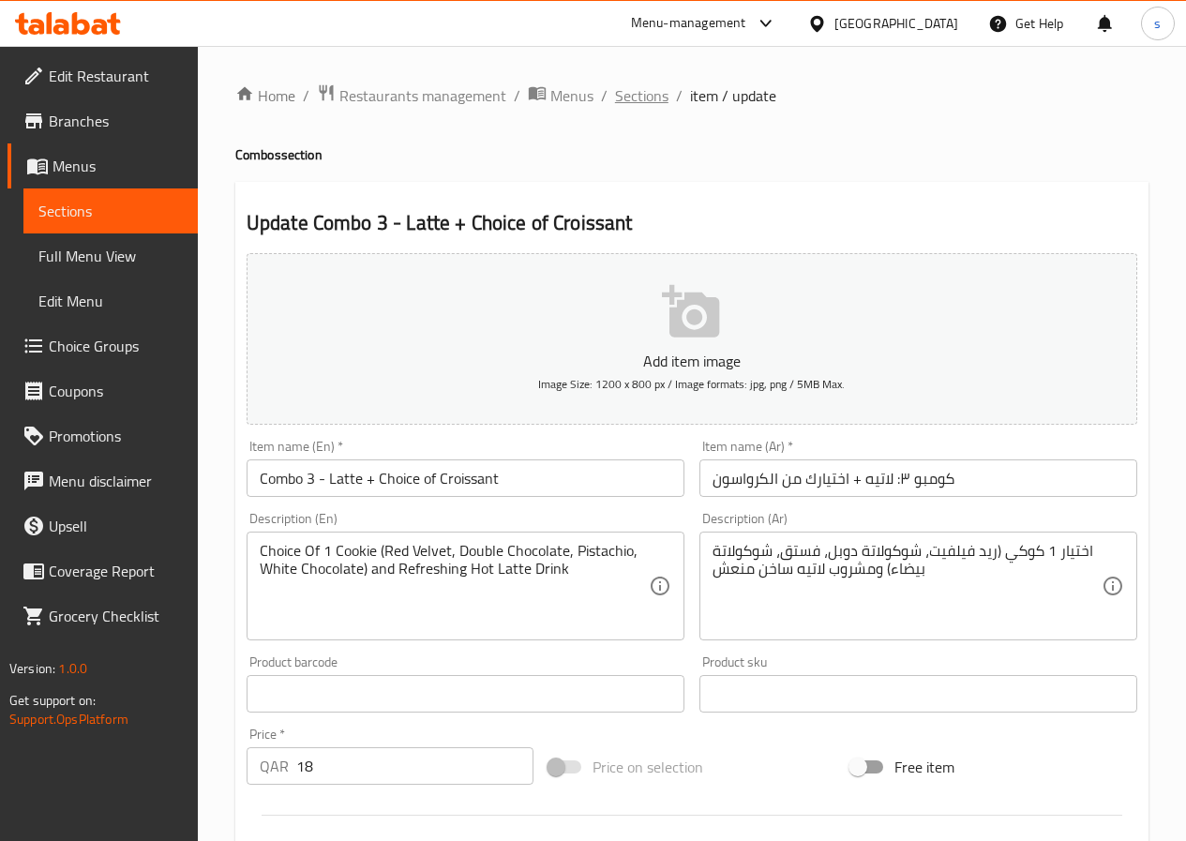
click at [636, 84] on span "Sections" at bounding box center [641, 95] width 53 height 23
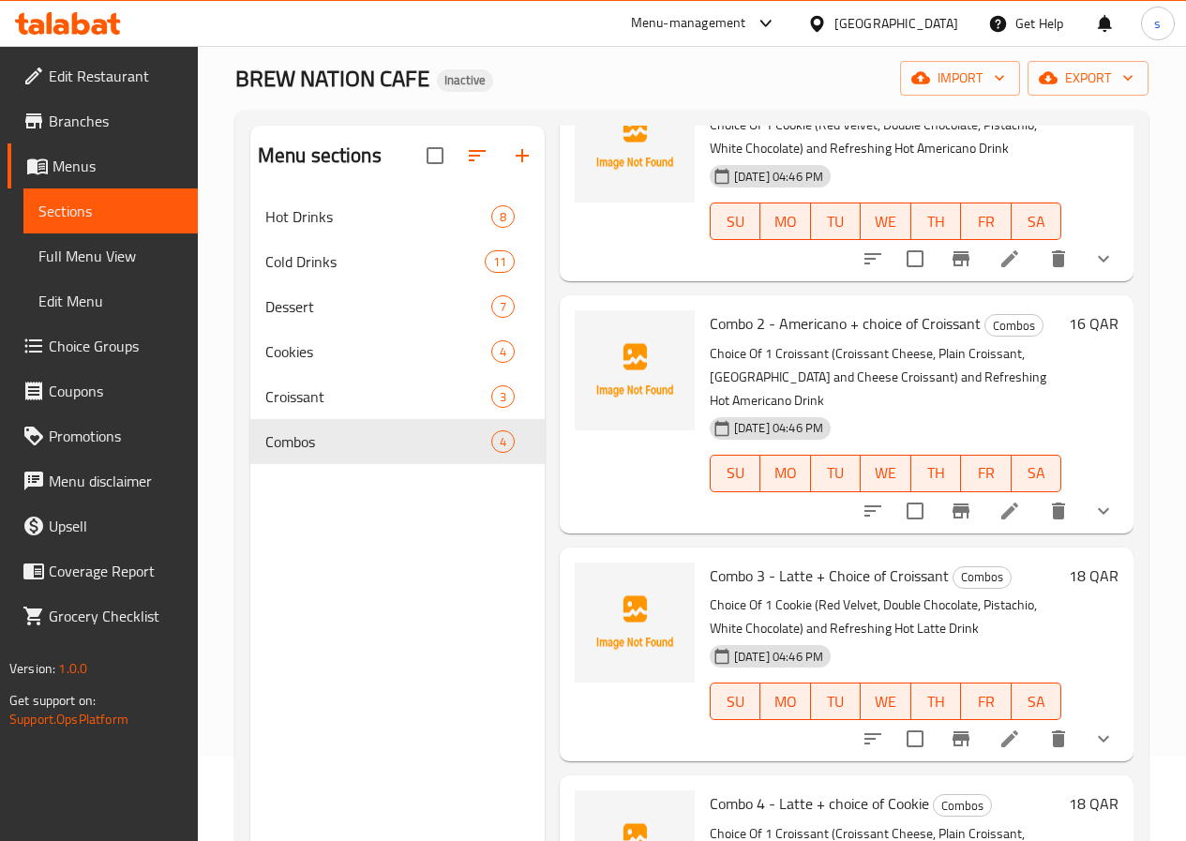
scroll to position [263, 0]
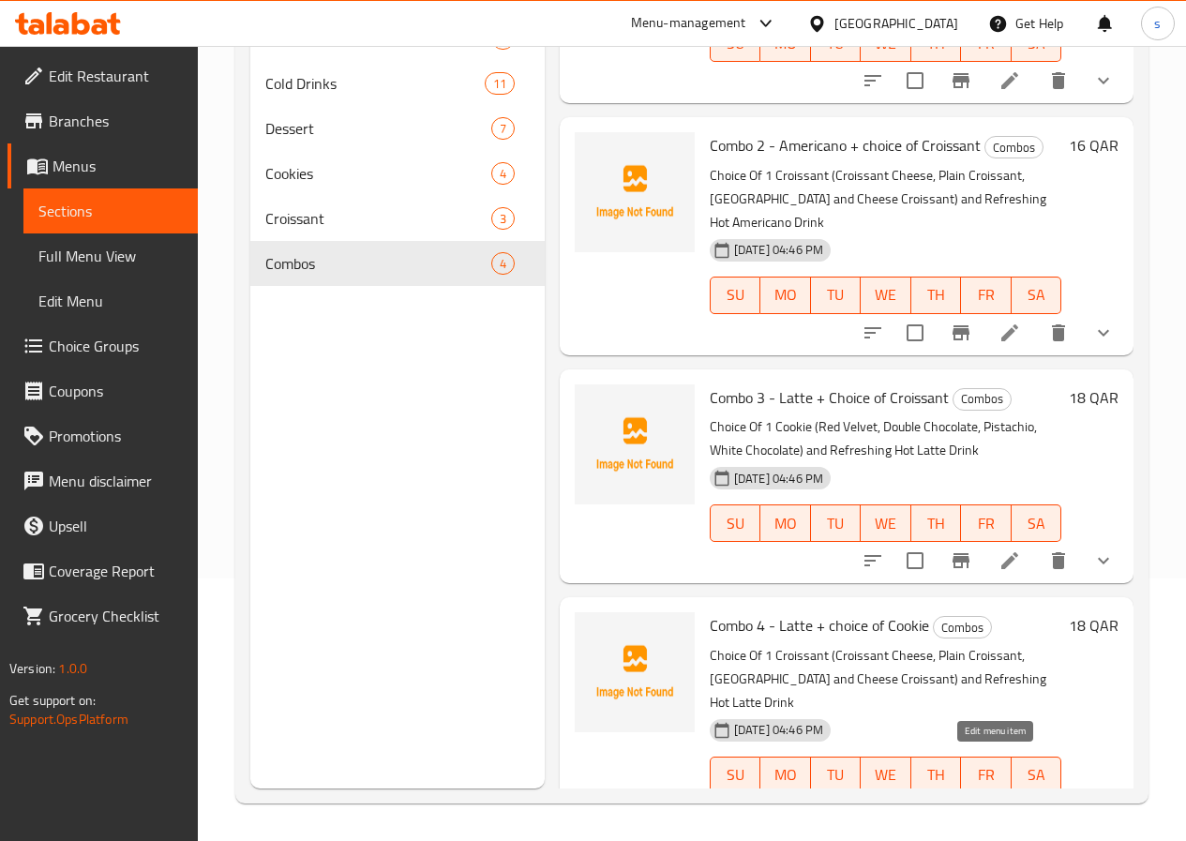
click at [998, 802] on icon at bounding box center [1009, 813] width 23 height 23
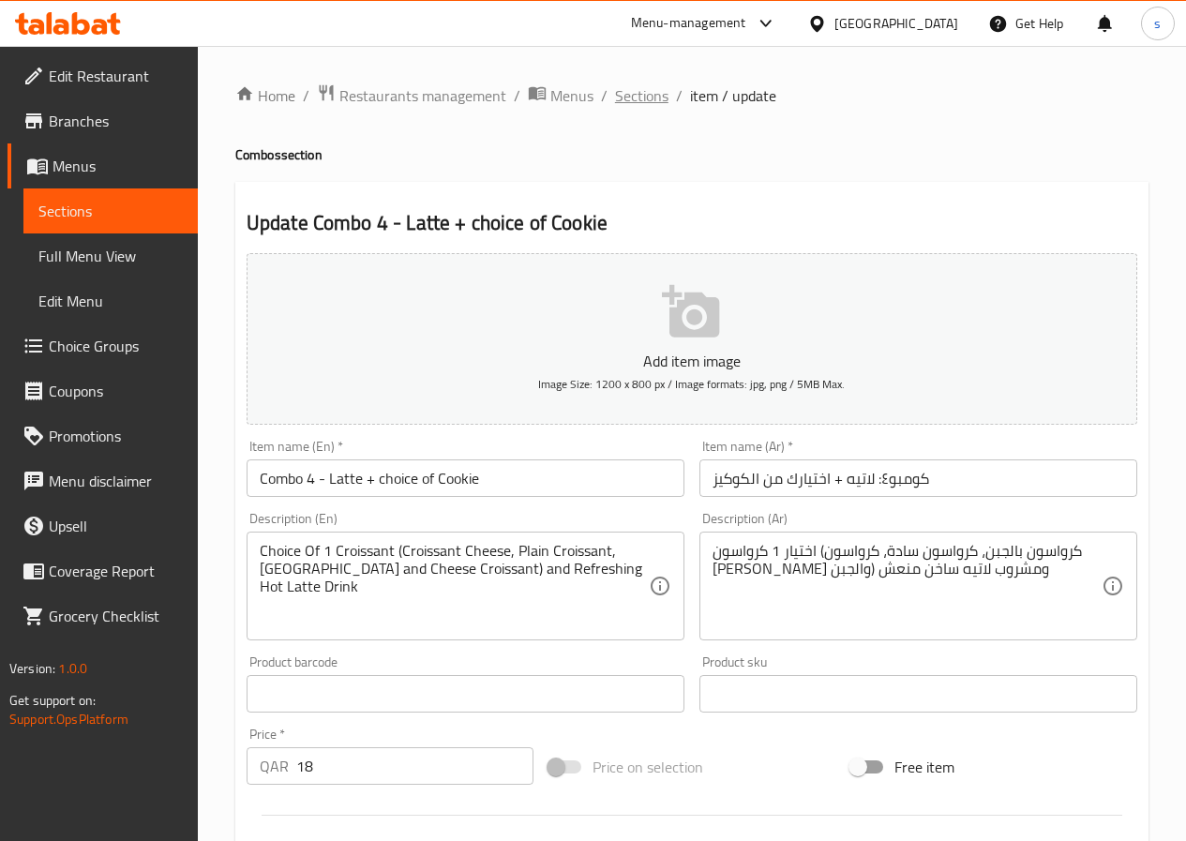
click at [663, 101] on span "Sections" at bounding box center [641, 95] width 53 height 23
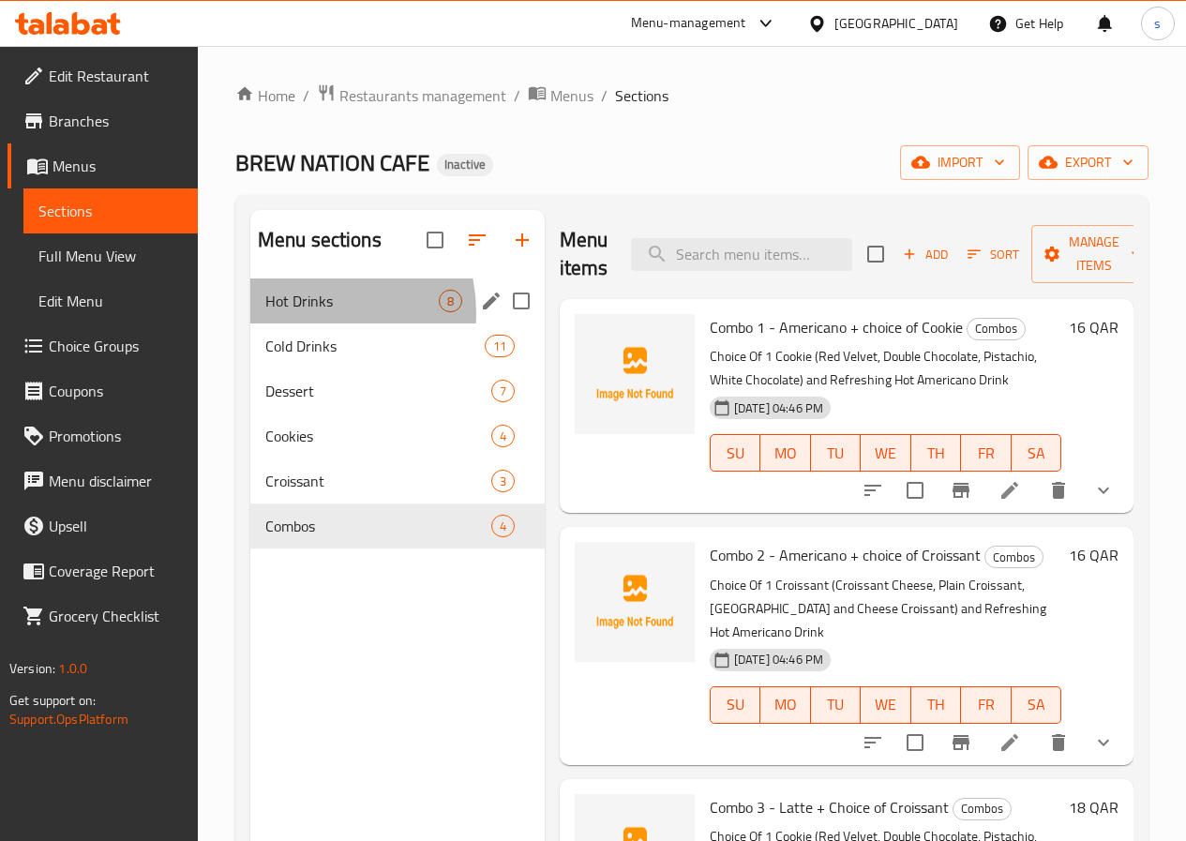
click at [308, 323] on div "Hot Drinks 8" at bounding box center [397, 300] width 294 height 45
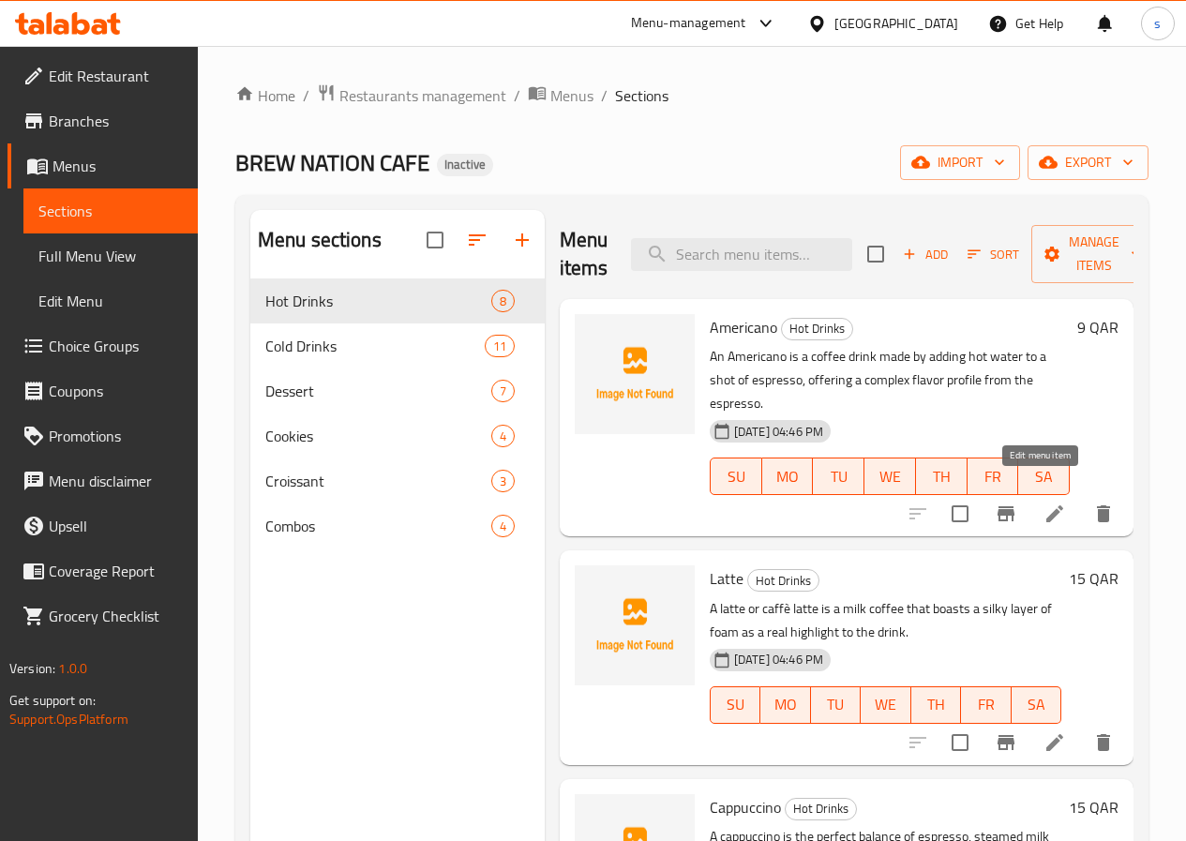
click at [1043, 503] on icon at bounding box center [1054, 514] width 23 height 23
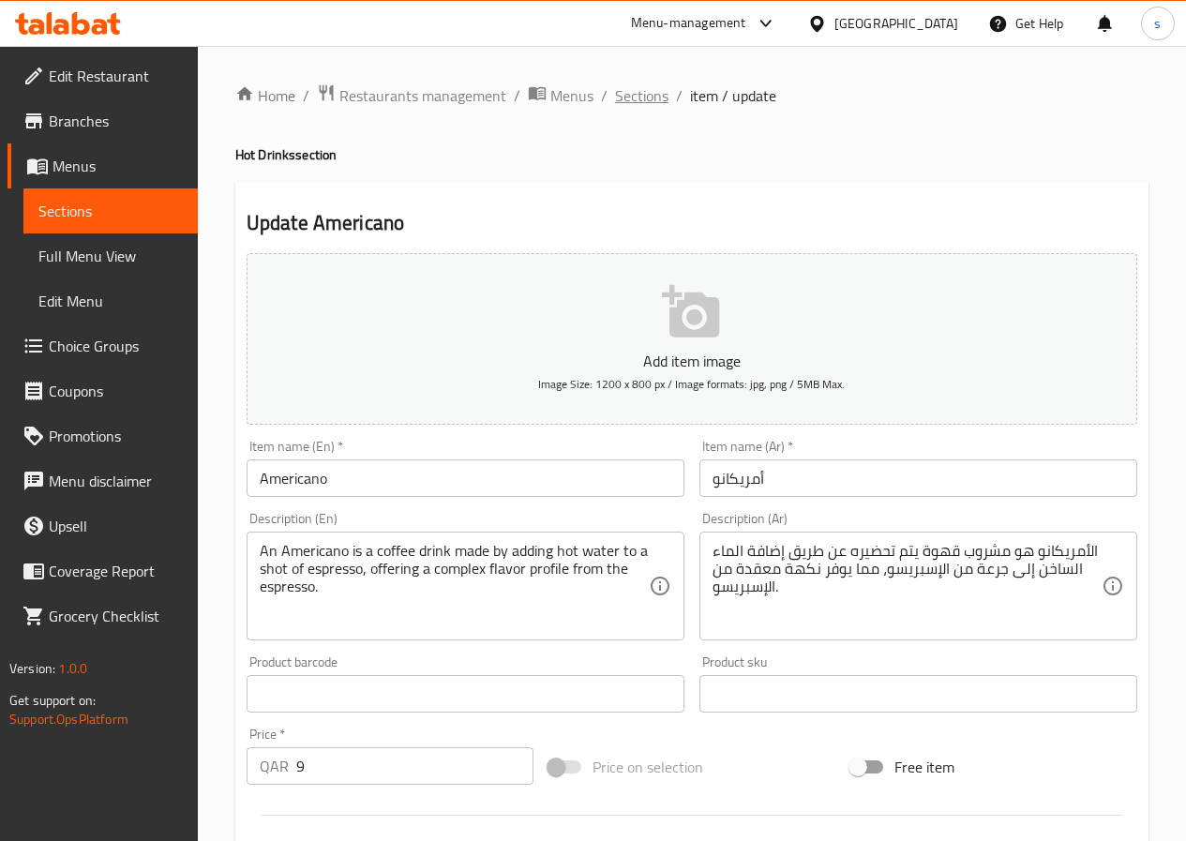
click at [630, 98] on span "Sections" at bounding box center [641, 95] width 53 height 23
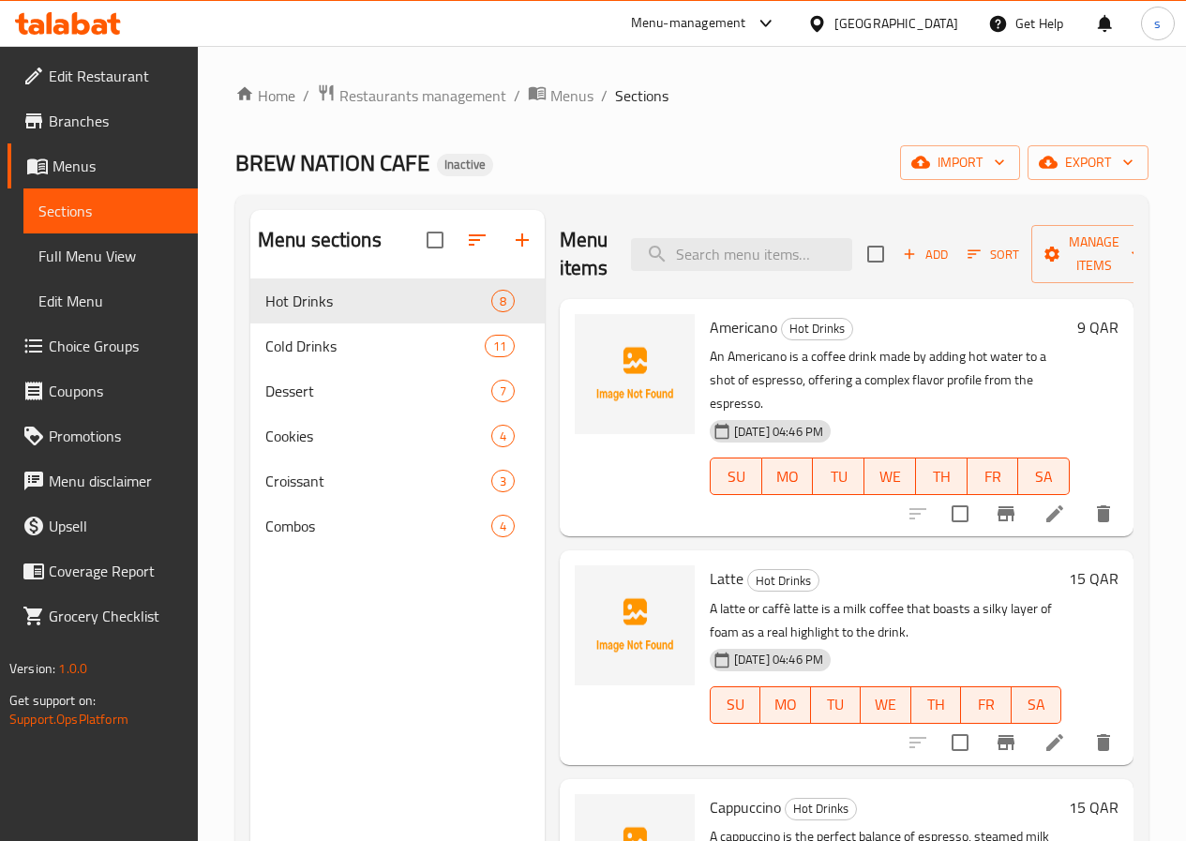
click at [1054, 726] on li at bounding box center [1054, 743] width 53 height 34
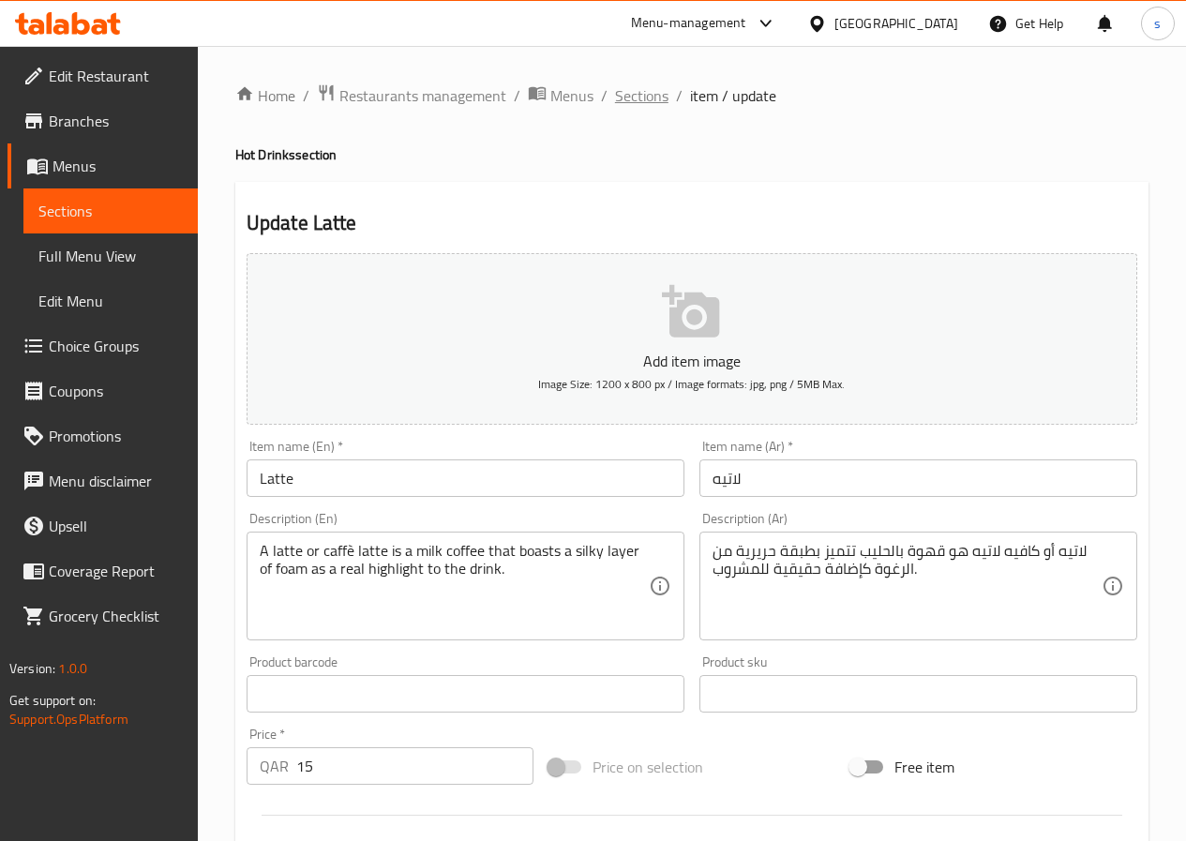
click at [615, 92] on span "Sections" at bounding box center [641, 95] width 53 height 23
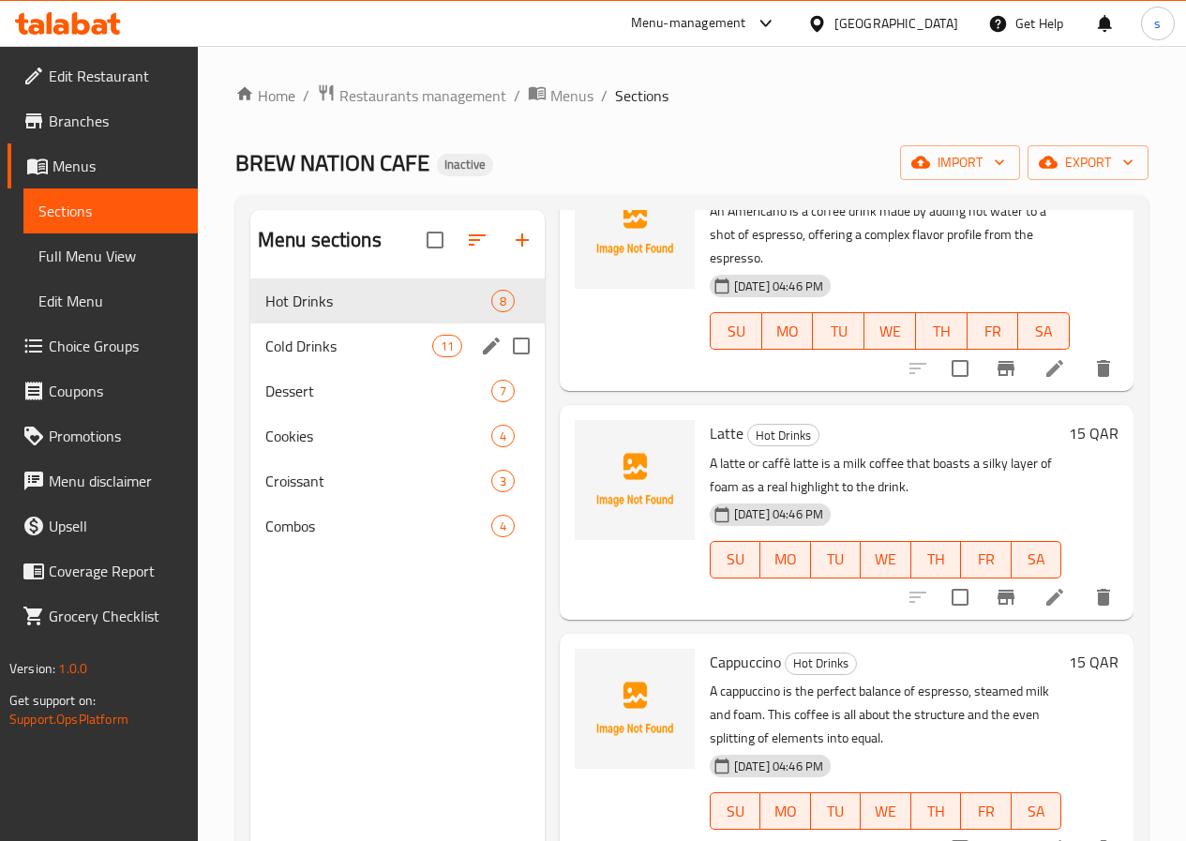
click at [278, 357] on span "Cold Drinks" at bounding box center [348, 346] width 167 height 23
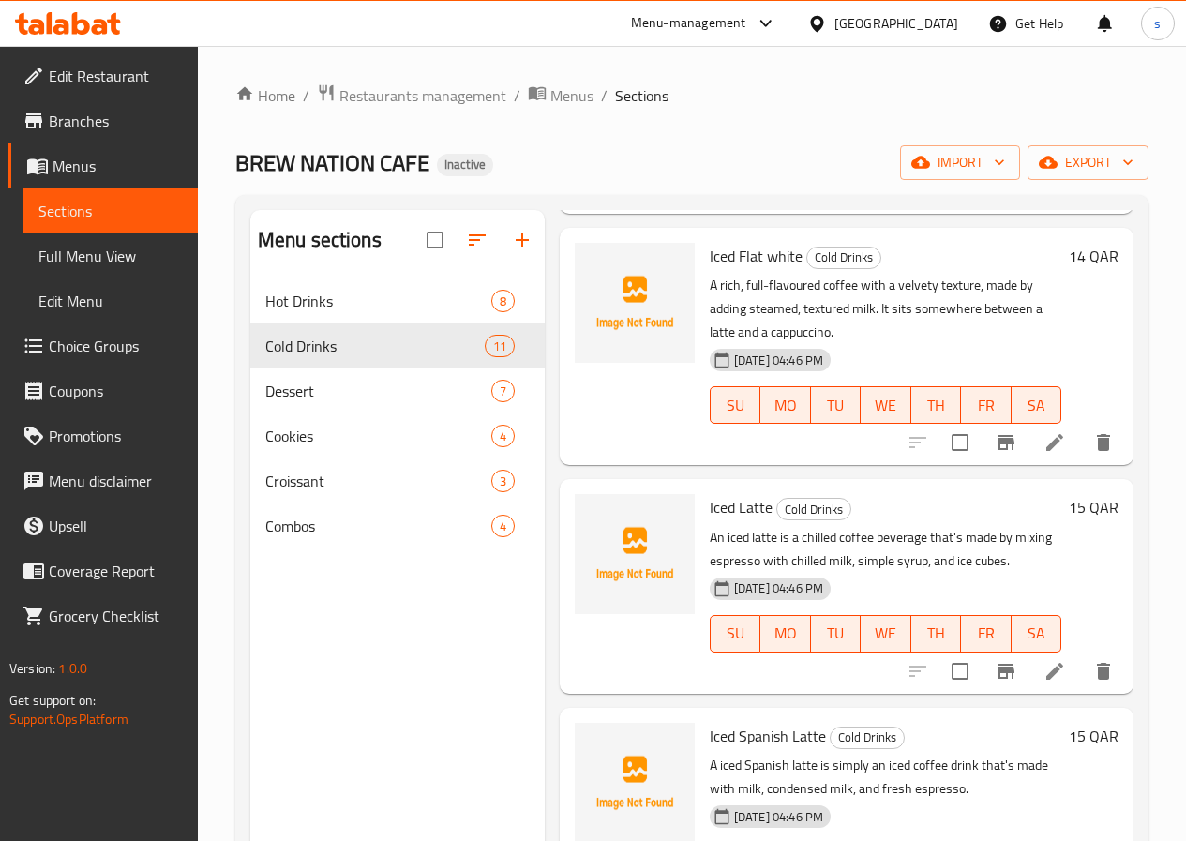
scroll to position [1125, 0]
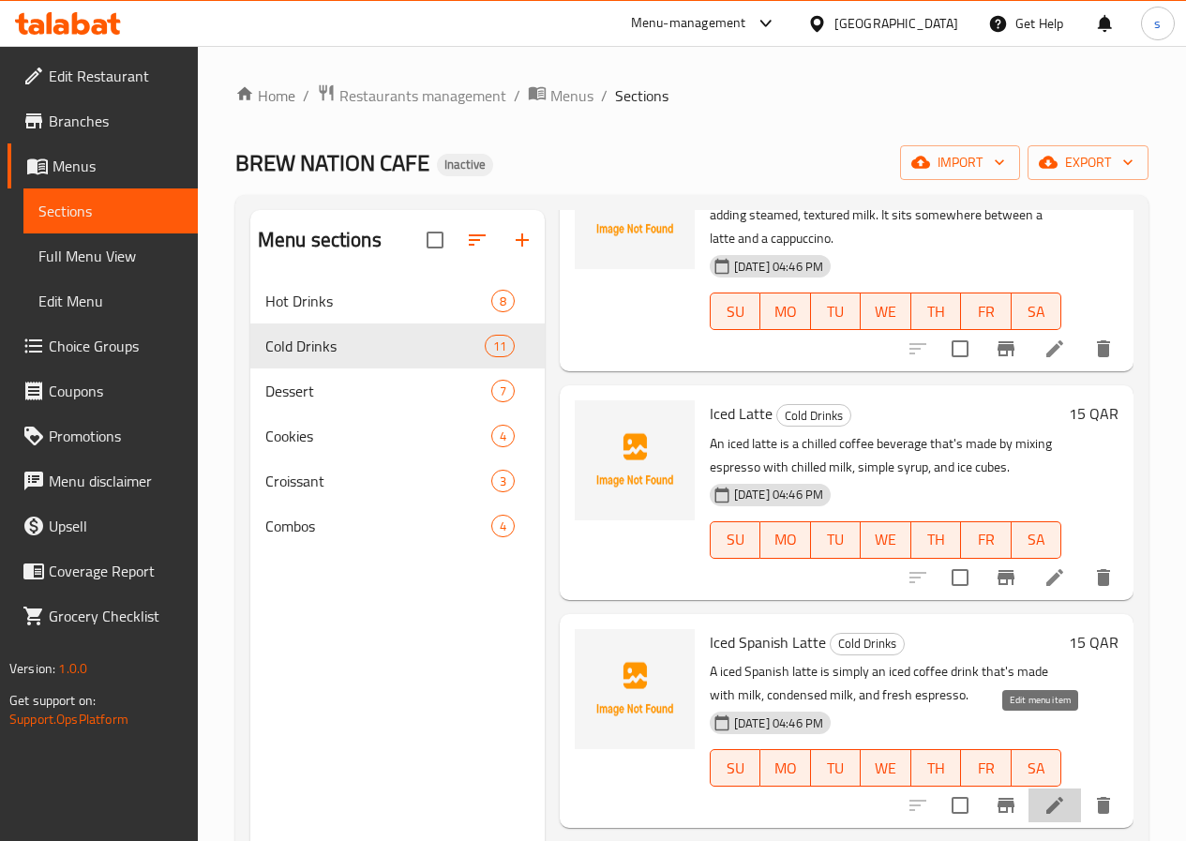
click at [1043, 794] on icon at bounding box center [1054, 805] width 23 height 23
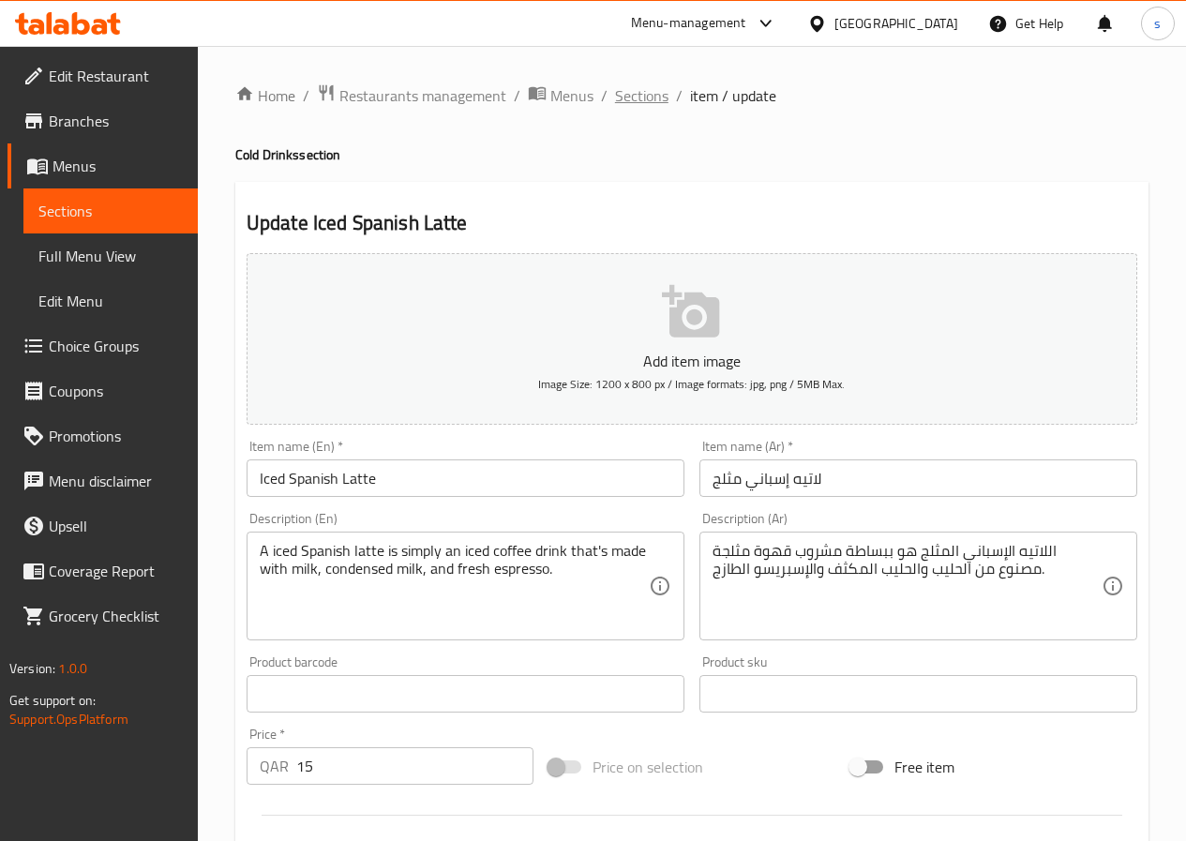
click at [651, 100] on span "Sections" at bounding box center [641, 95] width 53 height 23
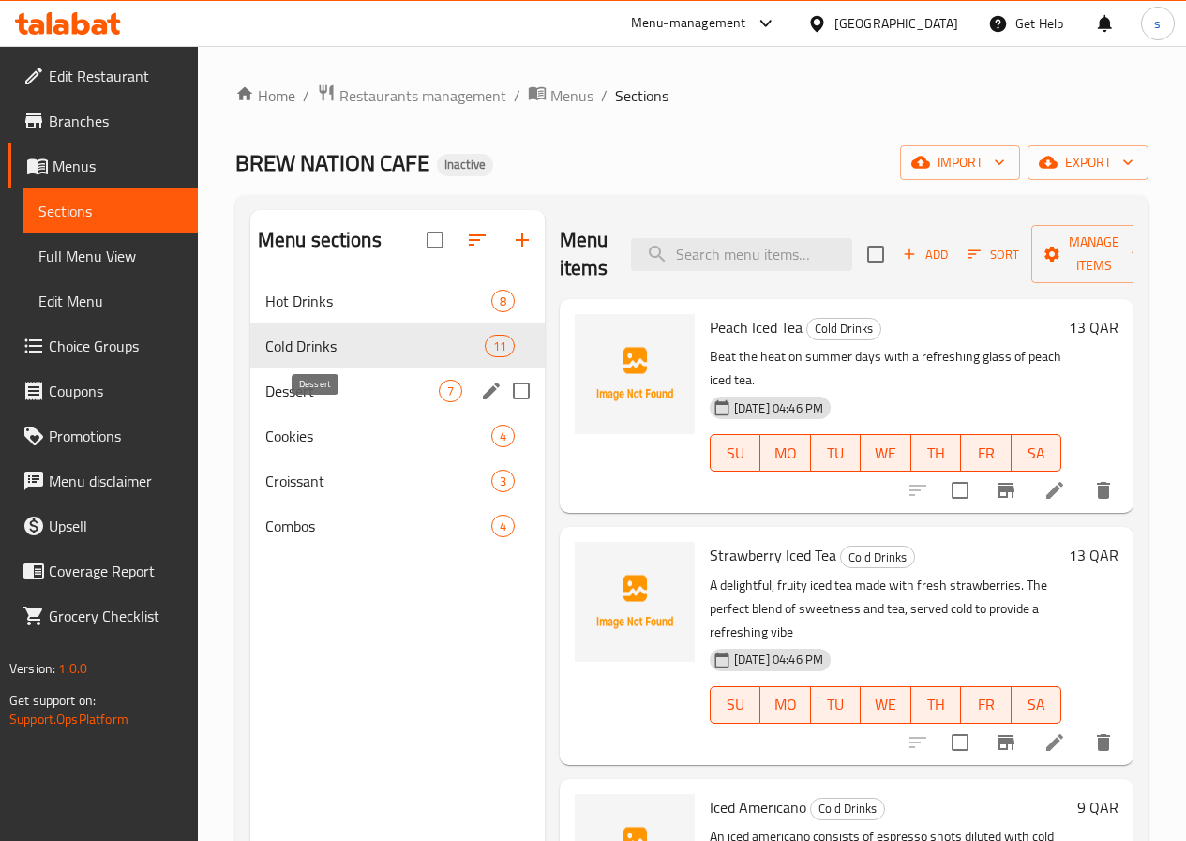
click at [327, 402] on span "Dessert" at bounding box center [351, 391] width 173 height 23
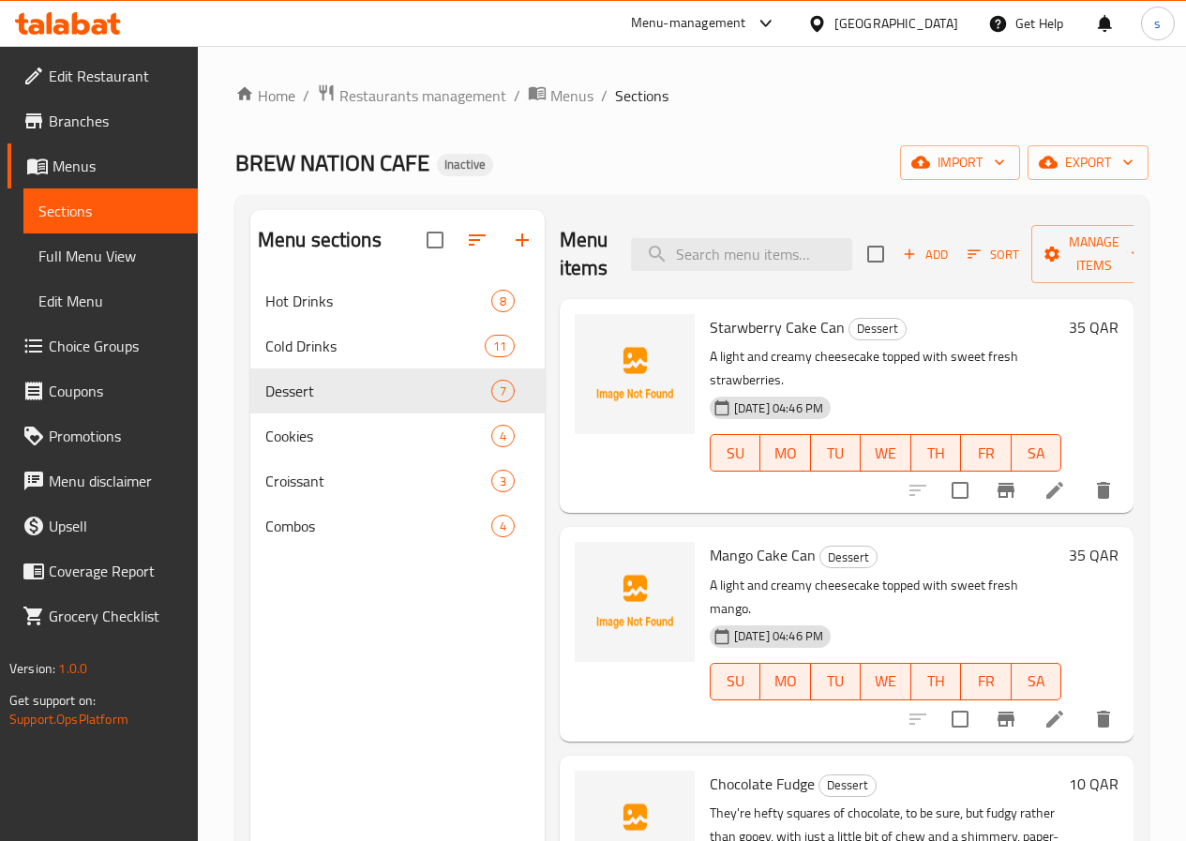
click at [95, 236] on link "Full Menu View" at bounding box center [110, 255] width 174 height 45
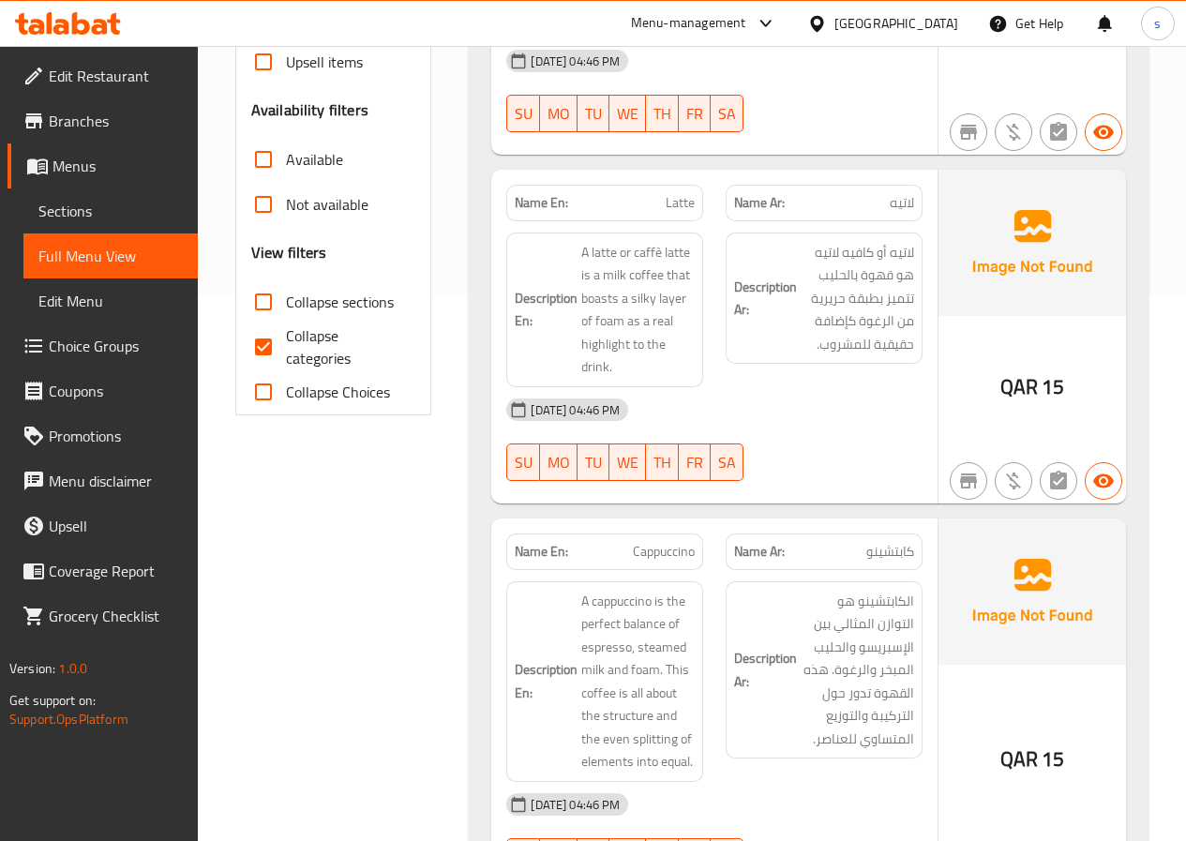
scroll to position [375, 0]
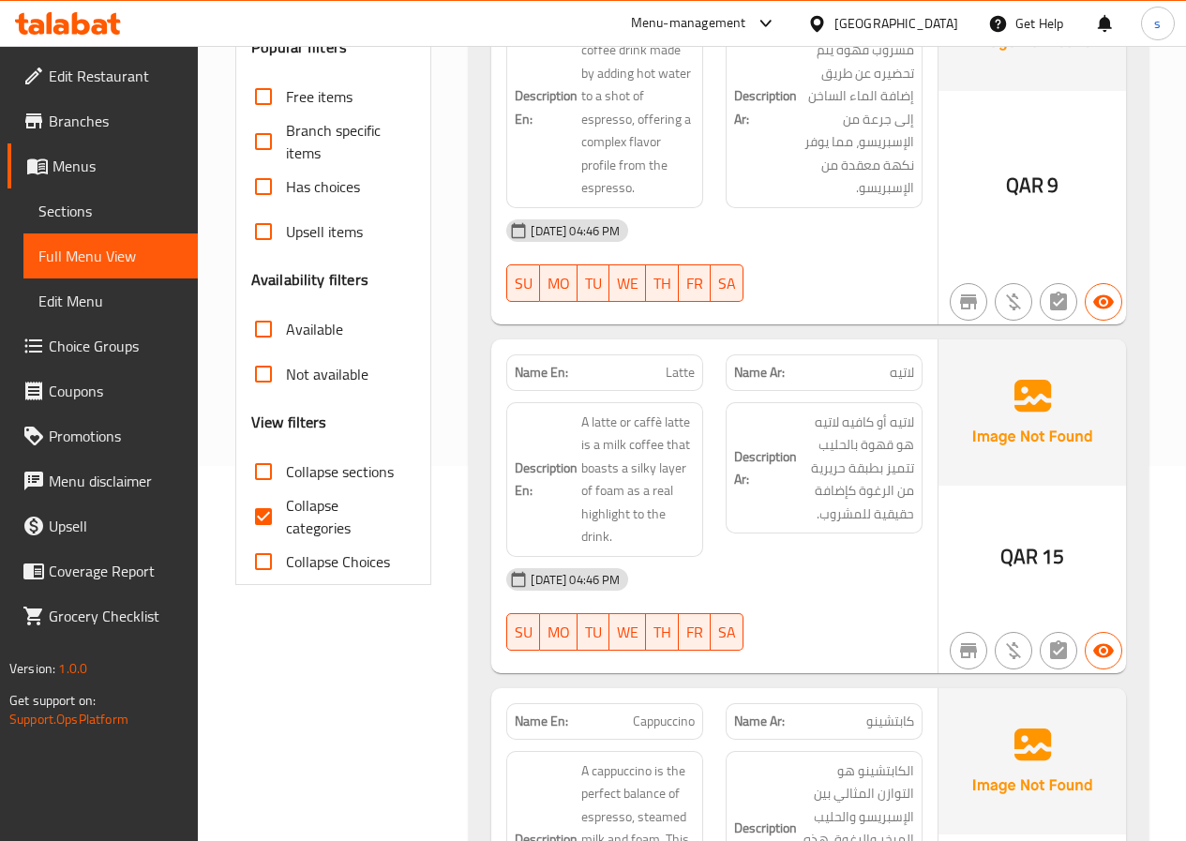
click at [270, 539] on input "Collapse categories" at bounding box center [263, 516] width 45 height 45
checkbox input "false"
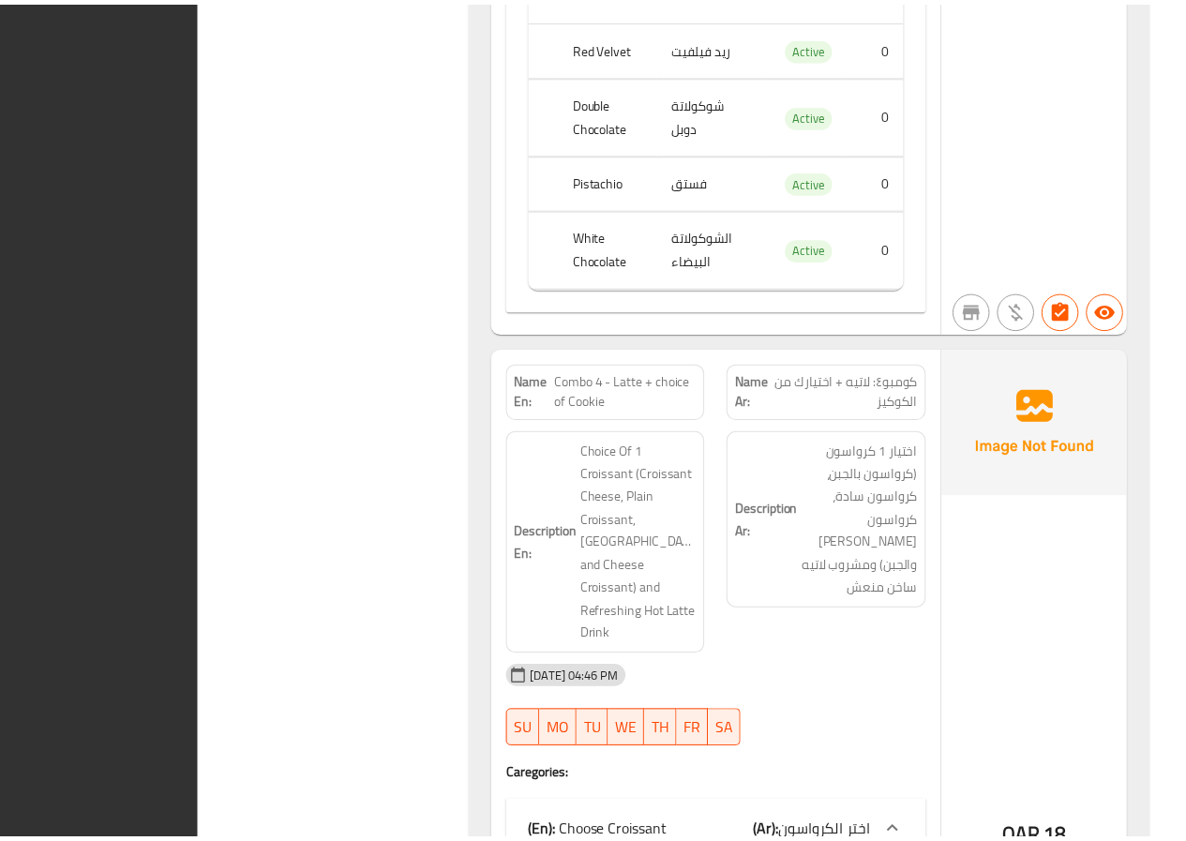
scroll to position [15970, 0]
